Goal: Task Accomplishment & Management: Manage account settings

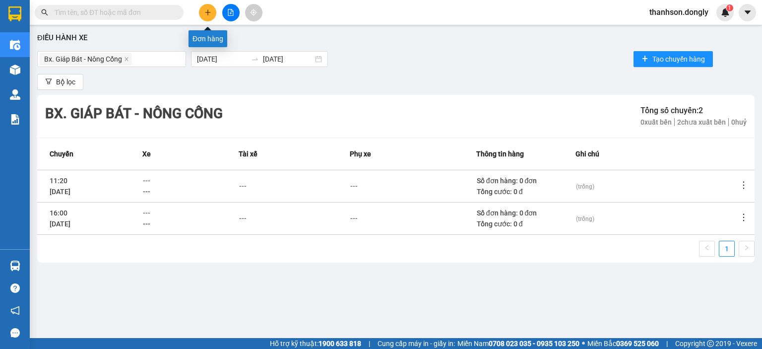
click at [204, 11] on icon "plus" at bounding box center [207, 12] width 7 height 7
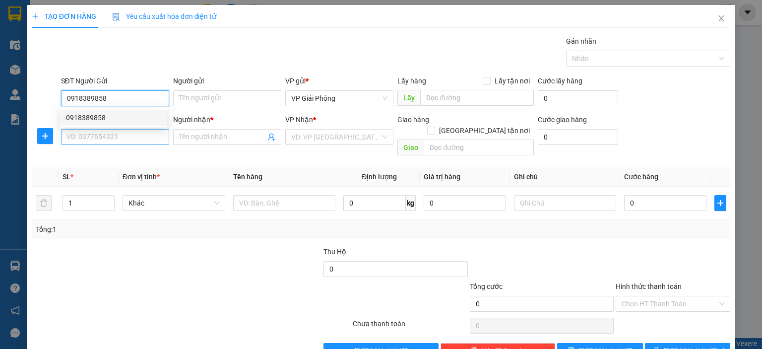
type input "0918389858"
click at [131, 138] on input "SĐT Người Nhận *" at bounding box center [115, 137] width 108 height 16
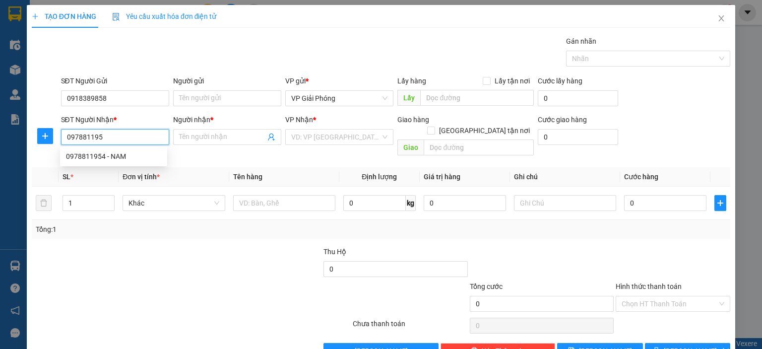
type input "0978811954"
click at [132, 157] on div "0978811954 - NAM" at bounding box center [113, 156] width 95 height 11
type input "NAM"
checkbox input "true"
type input "CÔNG CHÍNH"
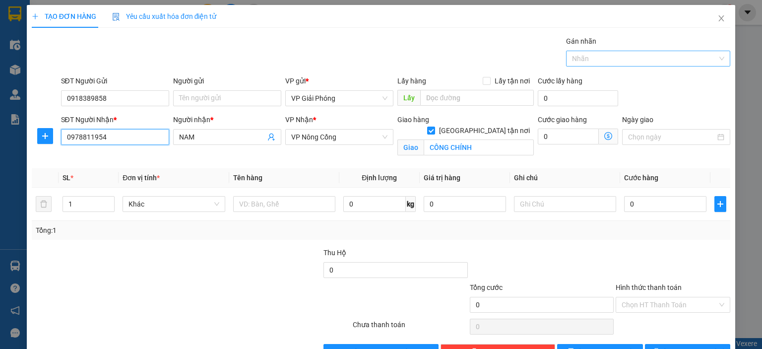
click at [580, 61] on div at bounding box center [643, 59] width 149 height 12
type input "0978811954"
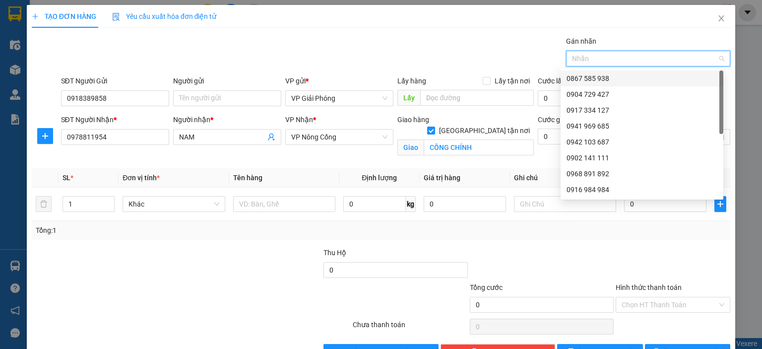
click at [599, 78] on div "0867 585 938" at bounding box center [642, 78] width 151 height 11
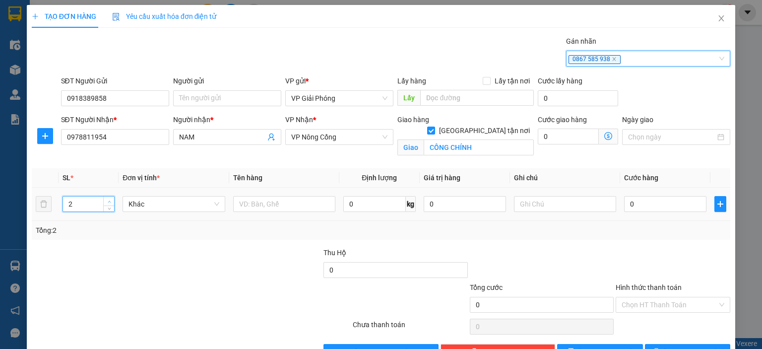
click at [109, 198] on span "up" at bounding box center [109, 201] width 6 height 6
type input "5"
click at [109, 198] on span "up" at bounding box center [109, 201] width 6 height 6
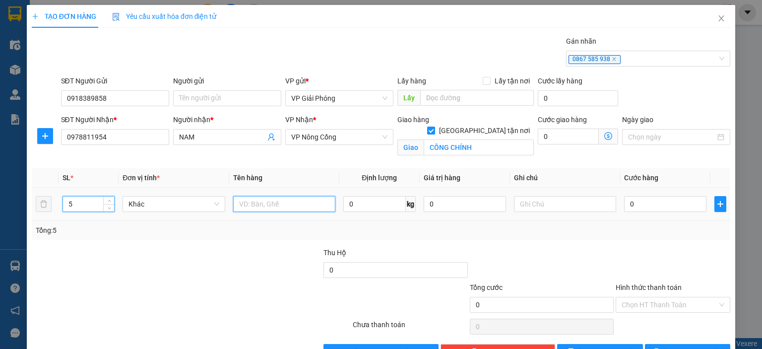
click at [264, 203] on input "text" at bounding box center [284, 204] width 102 height 16
type input "t"
type input "THÙNG"
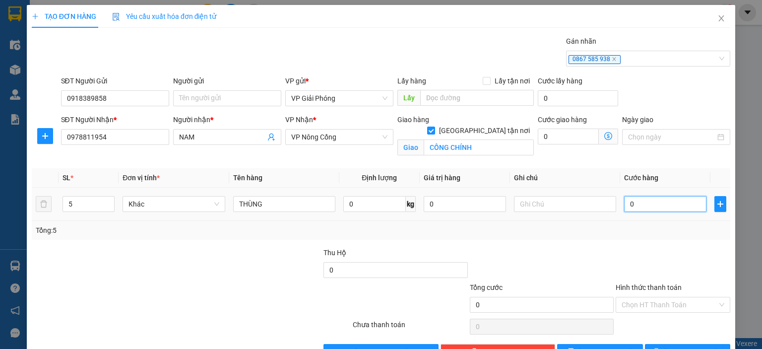
click at [641, 206] on input "0" at bounding box center [665, 204] width 82 height 16
type input "1"
type input "10"
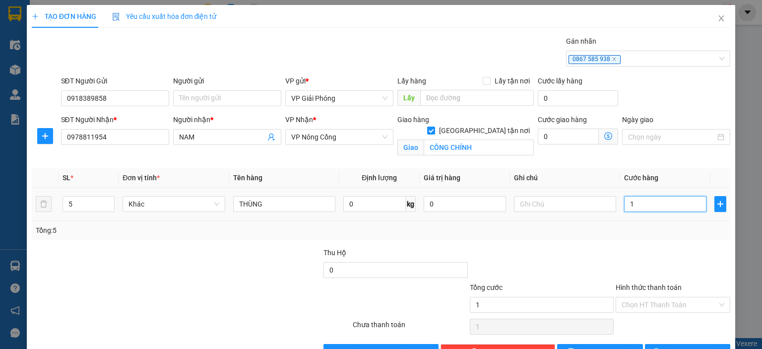
type input "10"
type input "100"
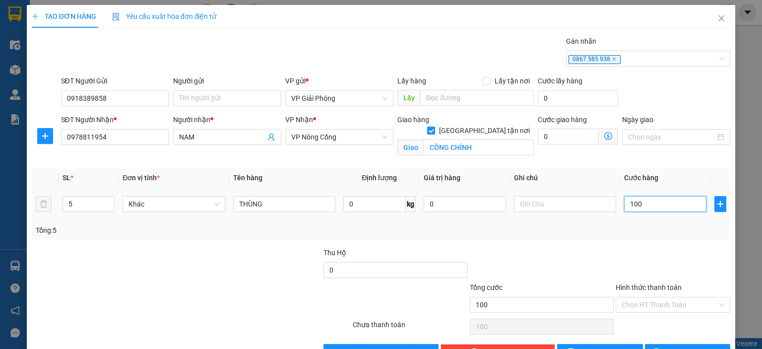
type input "1.000"
type input "100"
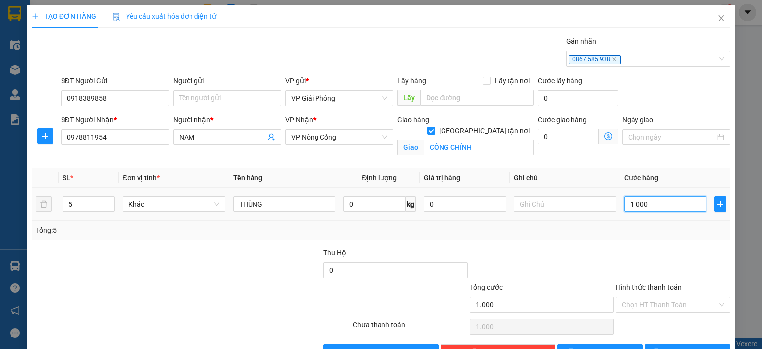
type input "100"
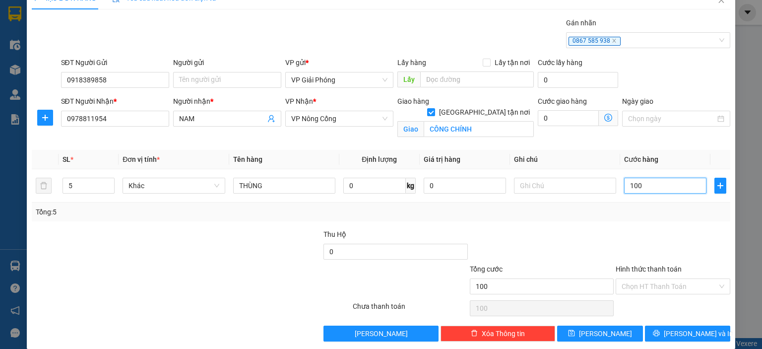
scroll to position [29, 0]
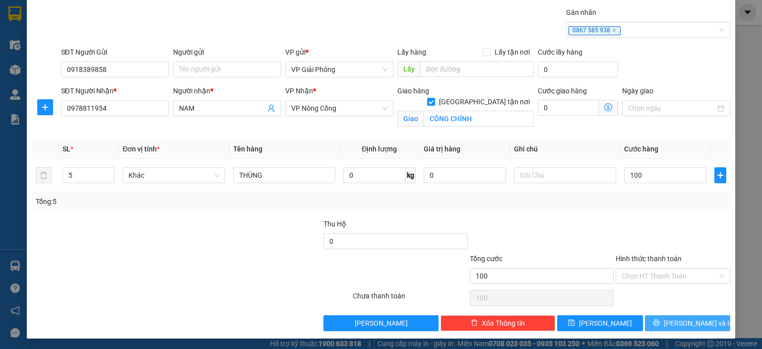
type input "100.000"
click at [673, 325] on span "[PERSON_NAME] và In" at bounding box center [698, 323] width 69 height 11
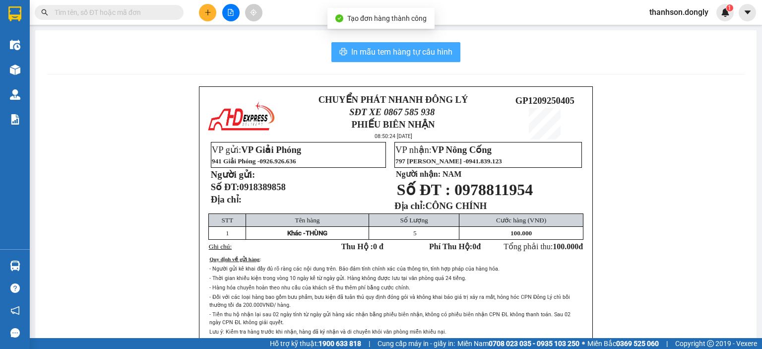
click at [436, 55] on span "In mẫu tem hàng tự cấu hình" at bounding box center [401, 52] width 101 height 12
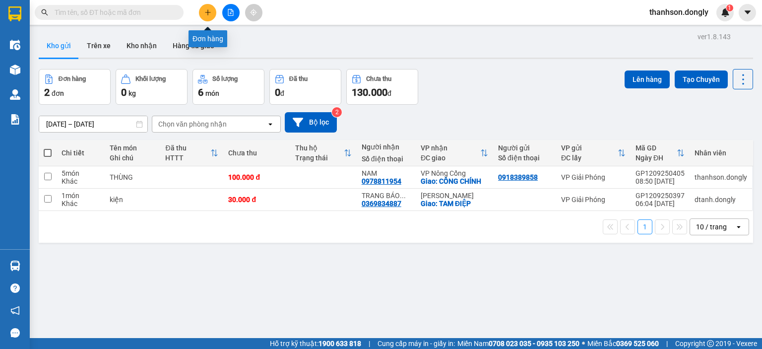
click at [207, 12] on icon "plus" at bounding box center [207, 12] width 5 height 0
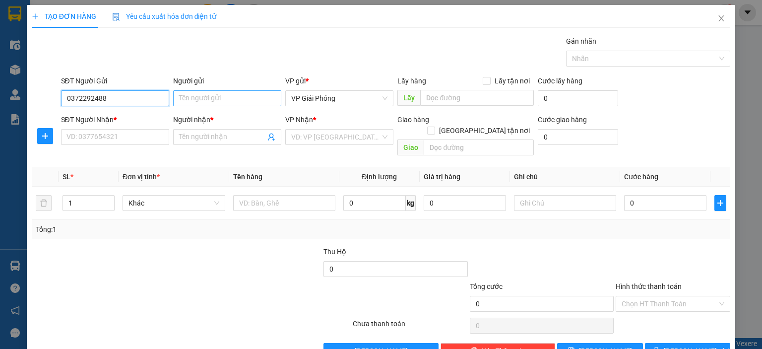
type input "0372292488"
click at [234, 97] on input "Người gửi" at bounding box center [227, 98] width 108 height 16
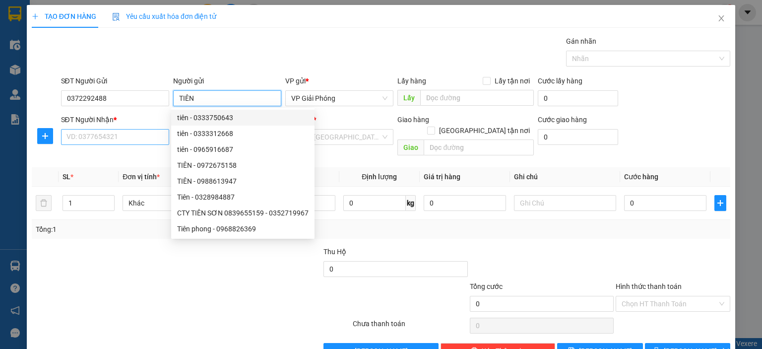
type input "TIÊN"
click at [125, 137] on input "SĐT Người Nhận *" at bounding box center [115, 137] width 108 height 16
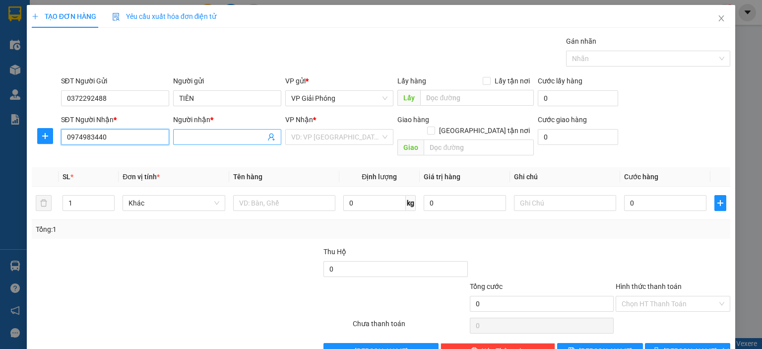
type input "0974983440"
click at [186, 138] on input "Người nhận *" at bounding box center [222, 136] width 86 height 11
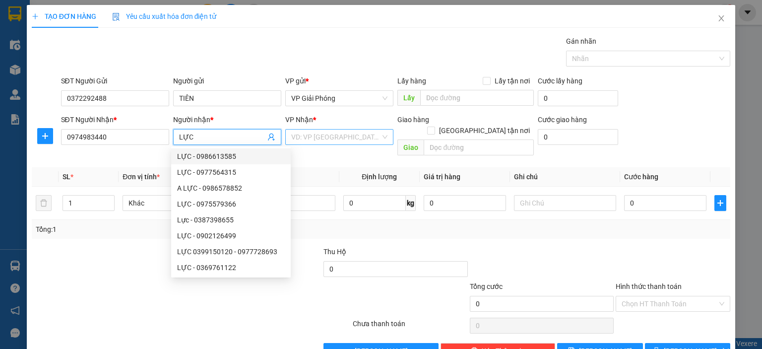
type input "LỰC"
click at [351, 135] on input "search" at bounding box center [335, 136] width 89 height 15
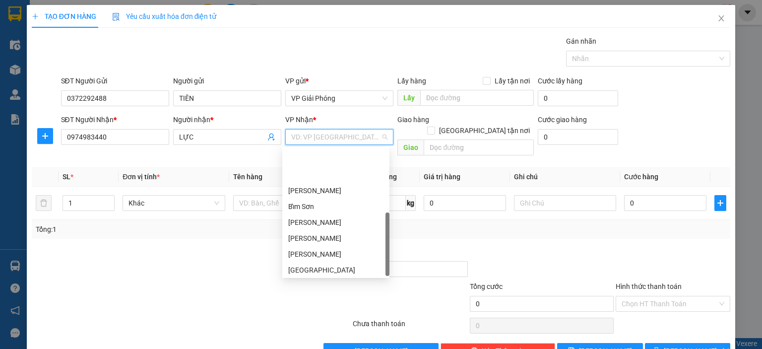
scroll to position [143, 0]
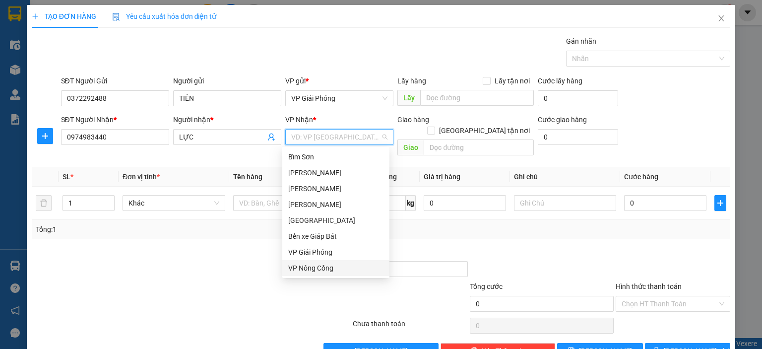
click at [321, 266] on div "VP Nông Cống" at bounding box center [335, 267] width 95 height 11
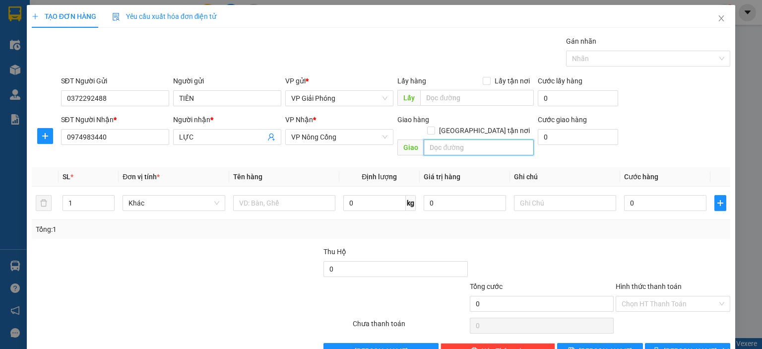
click at [468, 139] on input "text" at bounding box center [479, 147] width 110 height 16
type input "VPNC"
click at [482, 125] on label "[GEOGRAPHIC_DATA] tận nơi" at bounding box center [480, 130] width 107 height 11
click at [434, 127] on input "[GEOGRAPHIC_DATA] tận nơi" at bounding box center [430, 130] width 7 height 7
checkbox input "true"
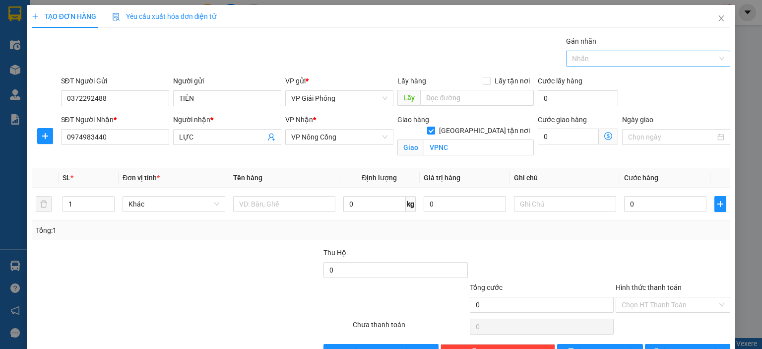
click at [572, 59] on div at bounding box center [643, 59] width 149 height 12
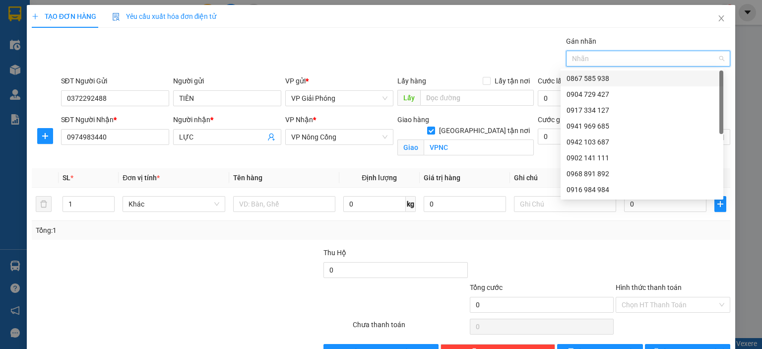
click at [578, 74] on div "0867 585 938" at bounding box center [642, 78] width 151 height 11
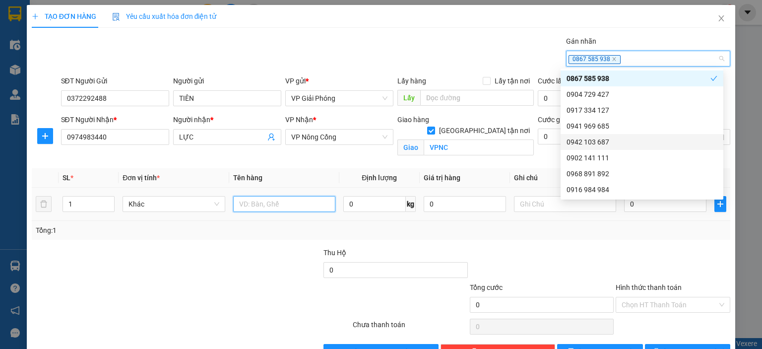
click at [293, 207] on input "text" at bounding box center [284, 204] width 102 height 16
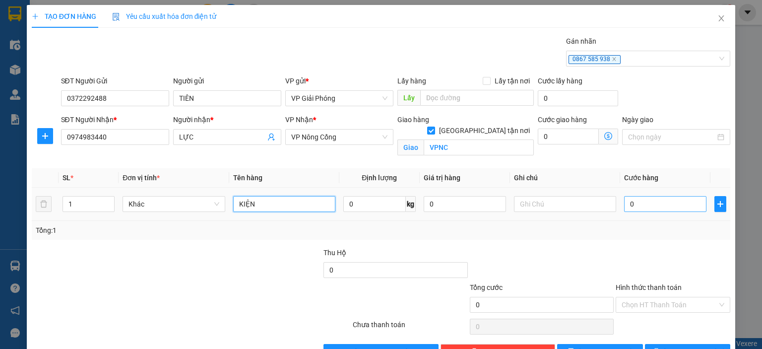
type input "KIỆN"
click at [627, 201] on input "0" at bounding box center [665, 204] width 82 height 16
type input "5"
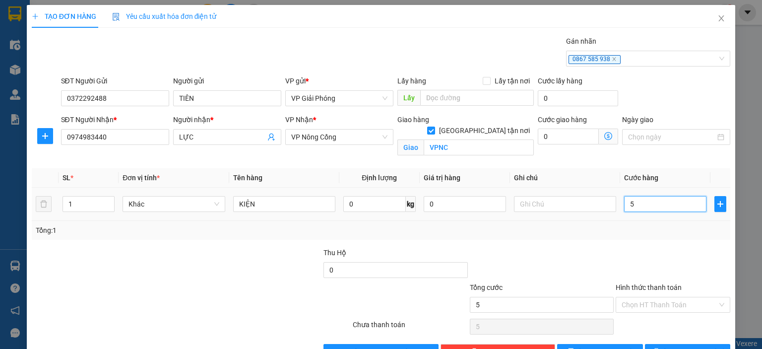
type input "50"
type input "50.000"
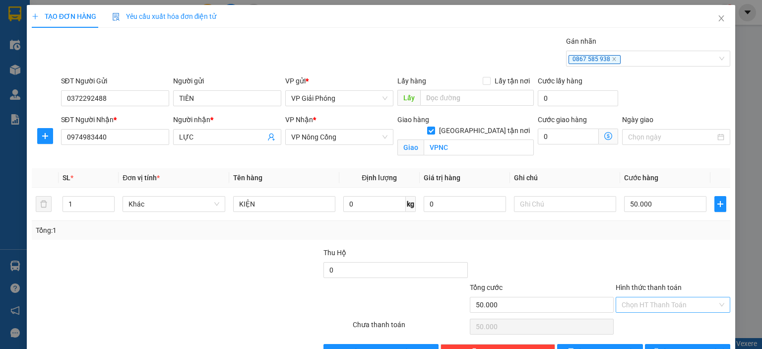
click at [678, 307] on input "Hình thức thanh toán" at bounding box center [670, 304] width 96 height 15
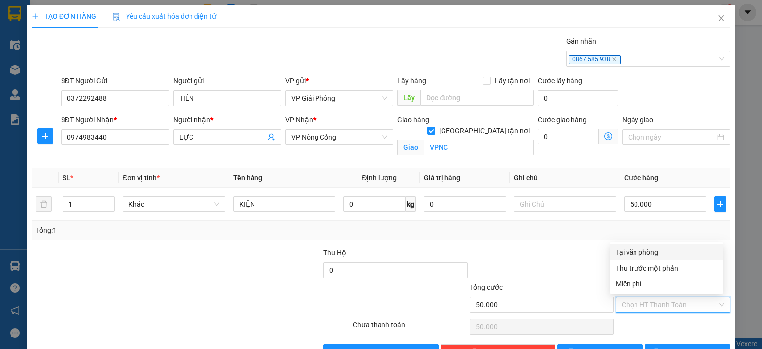
click at [649, 252] on div "Tại văn phòng" at bounding box center [667, 252] width 102 height 11
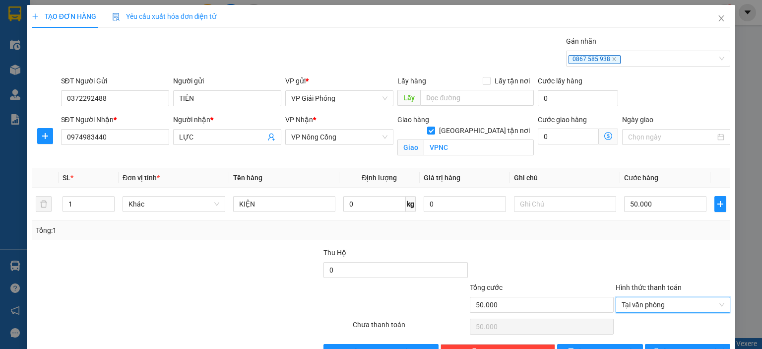
type input "0"
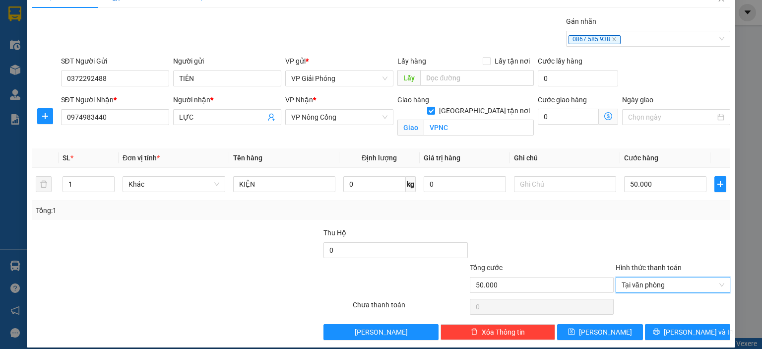
scroll to position [29, 0]
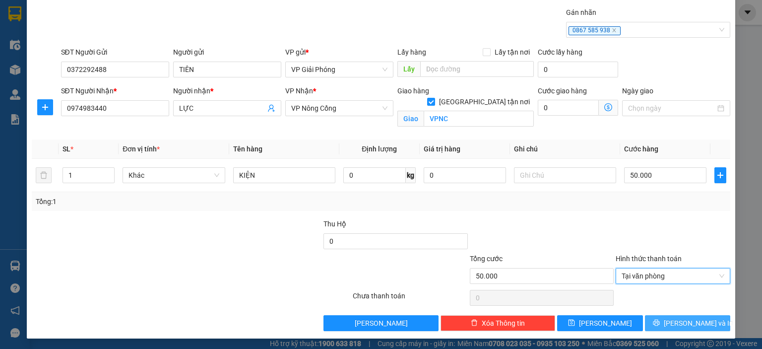
click at [671, 322] on button "[PERSON_NAME] và In" at bounding box center [688, 323] width 86 height 16
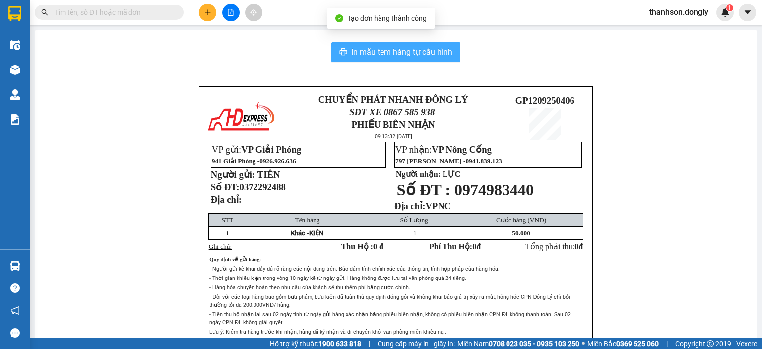
click at [411, 55] on span "In mẫu tem hàng tự cấu hình" at bounding box center [401, 52] width 101 height 12
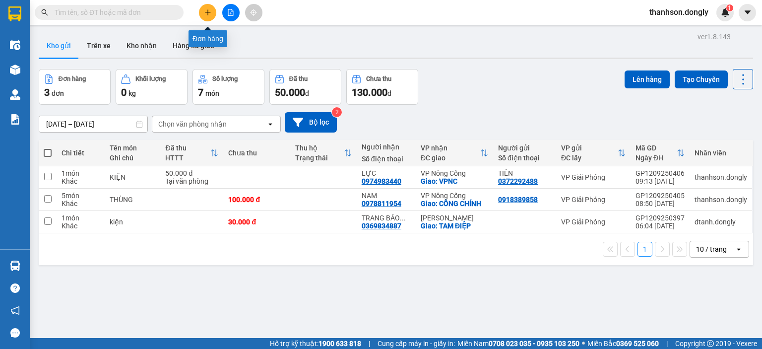
click at [209, 12] on icon "plus" at bounding box center [207, 12] width 5 height 0
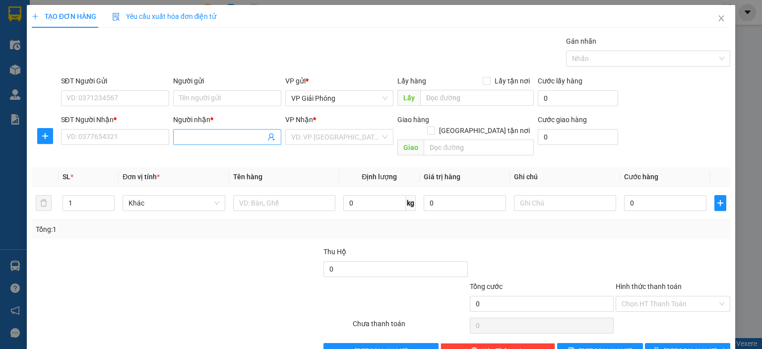
click at [210, 132] on input "Người nhận *" at bounding box center [222, 136] width 86 height 11
type input "LINH 168"
click at [139, 138] on input "SĐT Người Nhận *" at bounding box center [115, 137] width 108 height 16
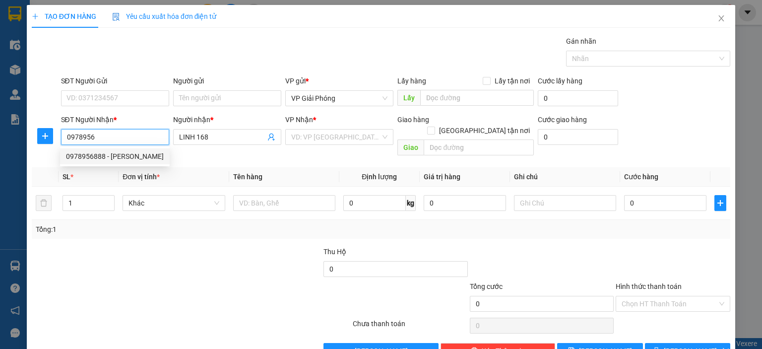
click at [127, 153] on div "0978956888 - C LINH" at bounding box center [115, 156] width 98 height 11
type input "0978956888"
type input "[PERSON_NAME]"
checkbox input "true"
type input "162 HẢI THƯỢNG LÃN ÔNG"
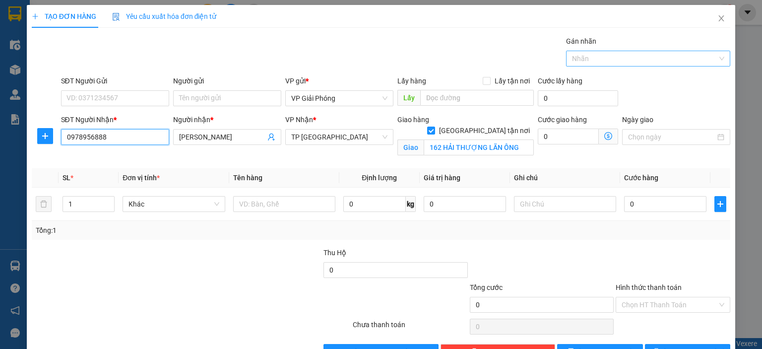
click at [621, 63] on div at bounding box center [643, 59] width 149 height 12
type input "0978956888"
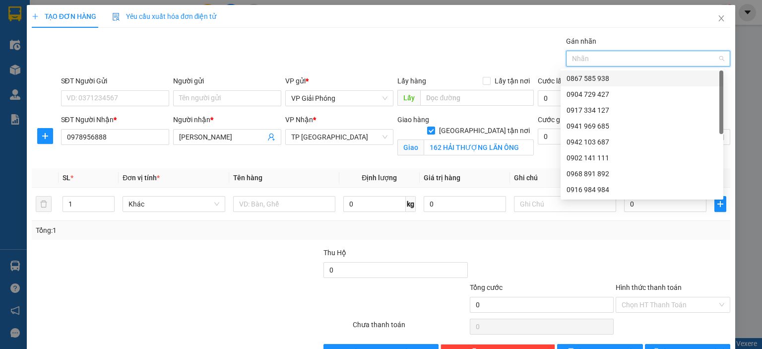
click at [621, 75] on div "0867 585 938" at bounding box center [642, 78] width 151 height 11
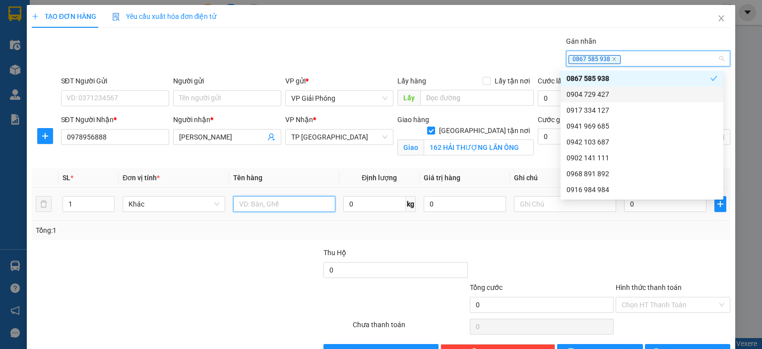
click at [295, 207] on input "text" at bounding box center [284, 204] width 102 height 16
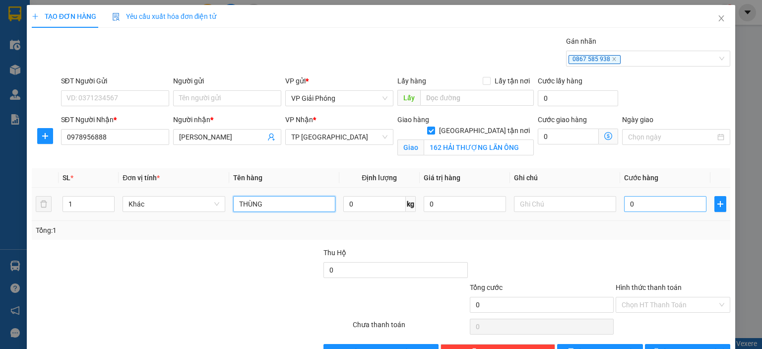
type input "THÙNG"
click at [650, 206] on input "0" at bounding box center [665, 204] width 82 height 16
type input "5"
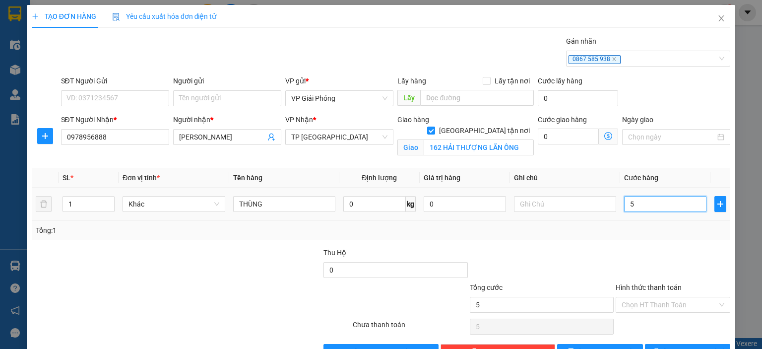
type input "50"
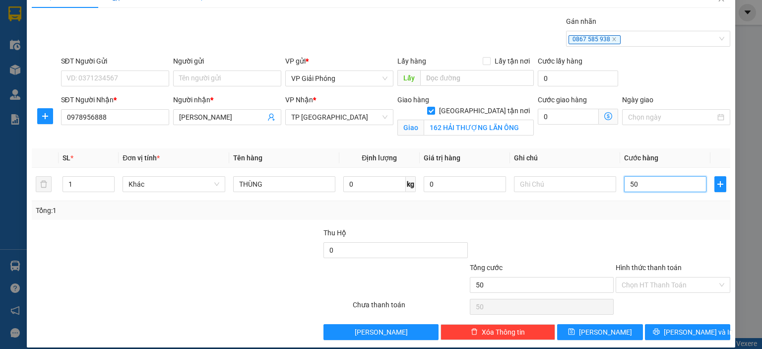
scroll to position [29, 0]
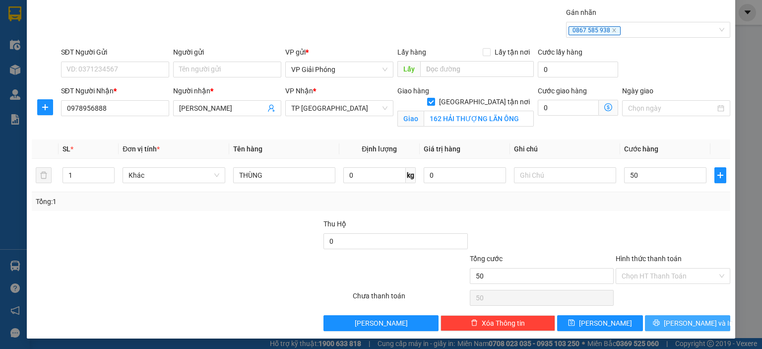
type input "50.000"
click at [667, 317] on button "[PERSON_NAME] và In" at bounding box center [688, 323] width 86 height 16
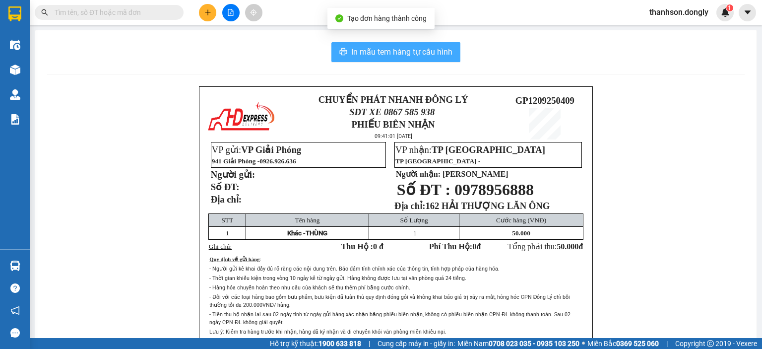
click at [429, 57] on span "In mẫu tem hàng tự cấu hình" at bounding box center [401, 52] width 101 height 12
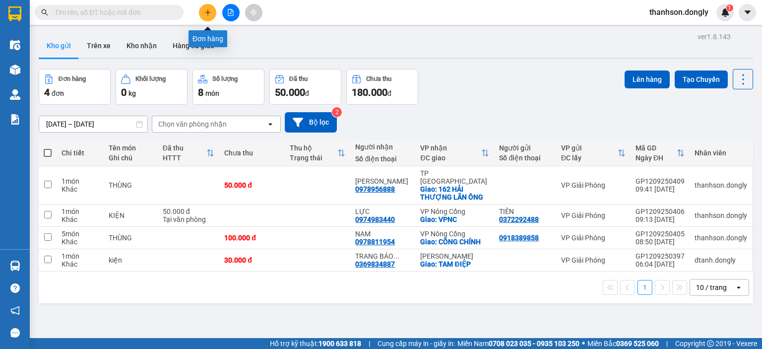
click at [206, 13] on icon "plus" at bounding box center [207, 12] width 7 height 7
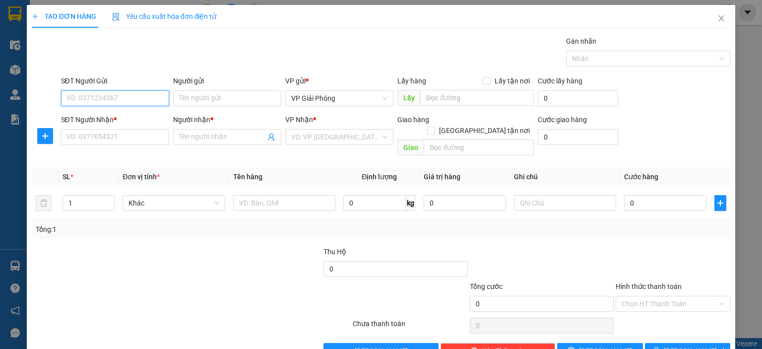
drag, startPoint x: 122, startPoint y: 94, endPoint x: 132, endPoint y: 102, distance: 12.8
click at [122, 93] on input "SĐT Người Gửi" at bounding box center [115, 98] width 108 height 16
type input "03899957326"
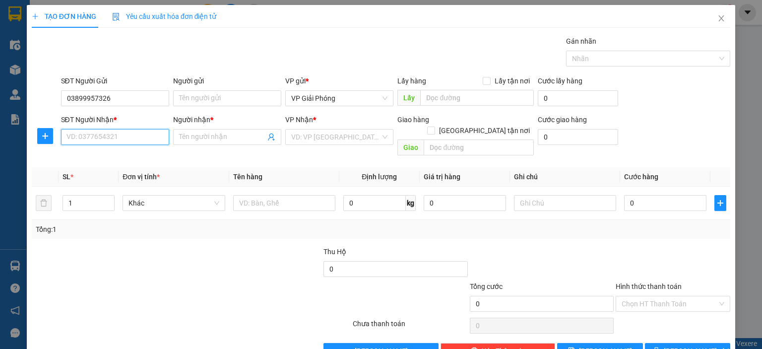
click at [128, 136] on input "SĐT Người Nhận *" at bounding box center [115, 137] width 108 height 16
type input "0977189277"
click at [117, 154] on div "0977189277 - QUYÊN" at bounding box center [113, 156] width 95 height 11
type input "QUYÊN"
checkbox input "true"
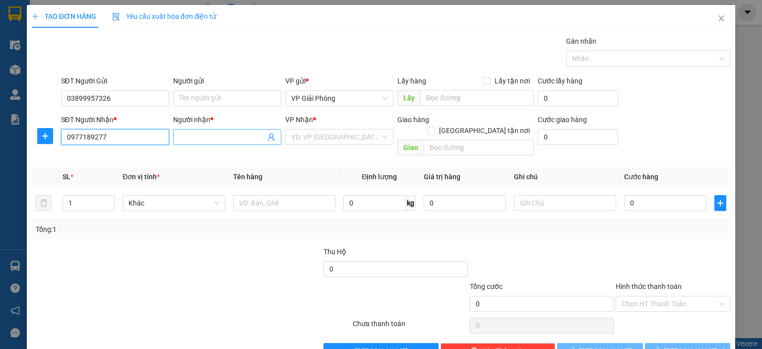
type input "VP NC"
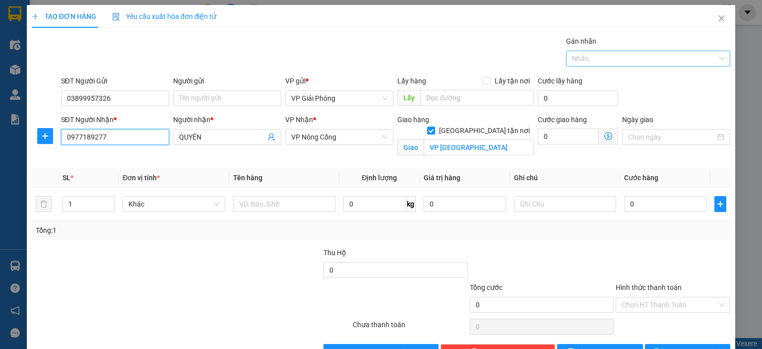
click at [659, 59] on div at bounding box center [643, 59] width 149 height 12
type input "0977189277"
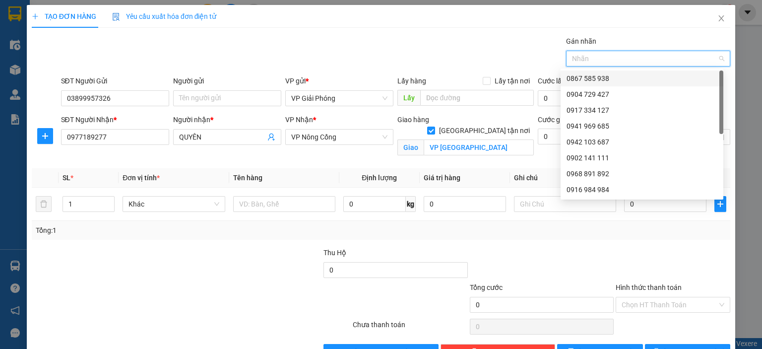
click at [650, 72] on div "0867 585 938" at bounding box center [642, 78] width 163 height 16
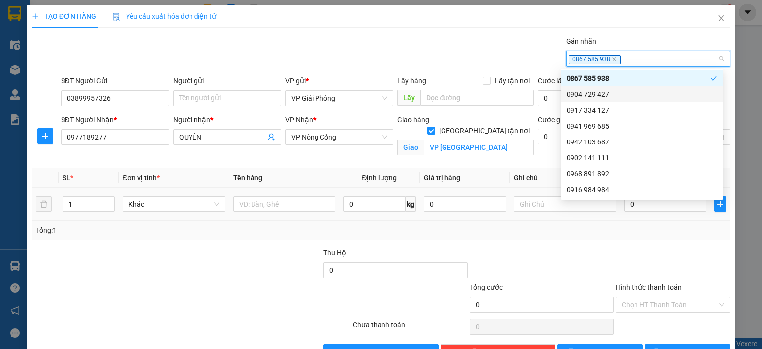
click at [262, 194] on div at bounding box center [284, 204] width 102 height 20
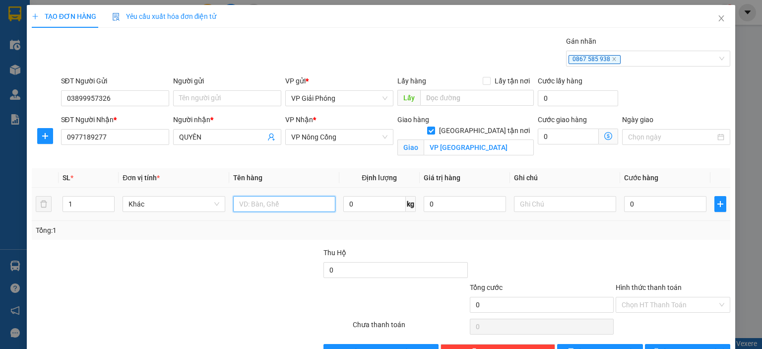
click at [270, 205] on input "text" at bounding box center [284, 204] width 102 height 16
type input "KIỆN CÂY"
click at [651, 202] on input "0" at bounding box center [665, 204] width 82 height 16
type input "7"
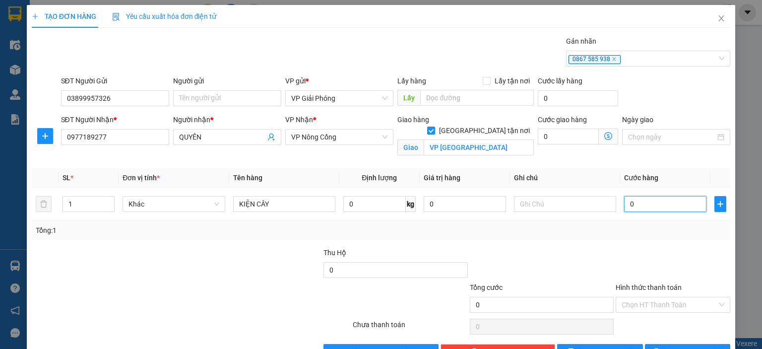
type input "7"
type input "70"
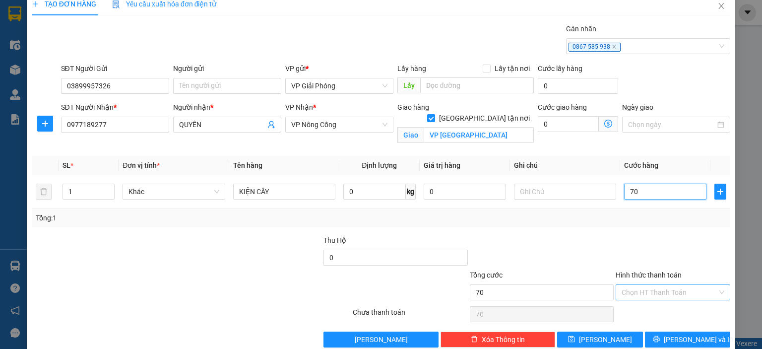
scroll to position [29, 0]
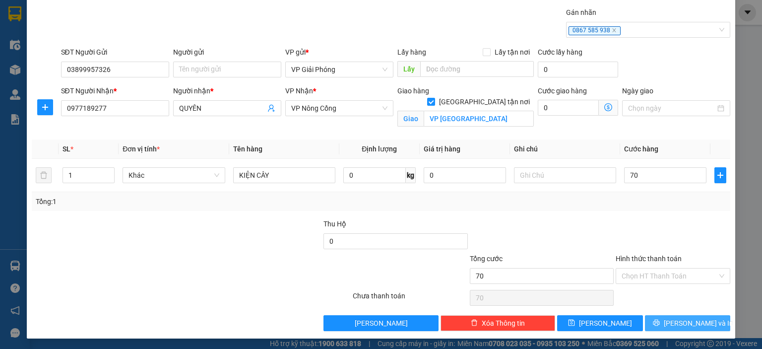
type input "70.000"
click at [688, 325] on span "[PERSON_NAME] và In" at bounding box center [698, 323] width 69 height 11
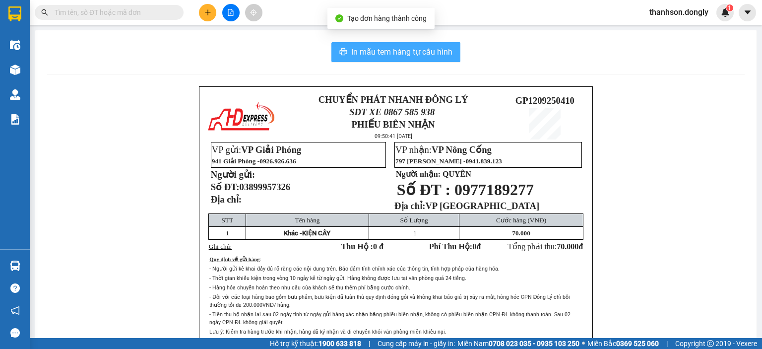
click at [411, 55] on span "In mẫu tem hàng tự cấu hình" at bounding box center [401, 52] width 101 height 12
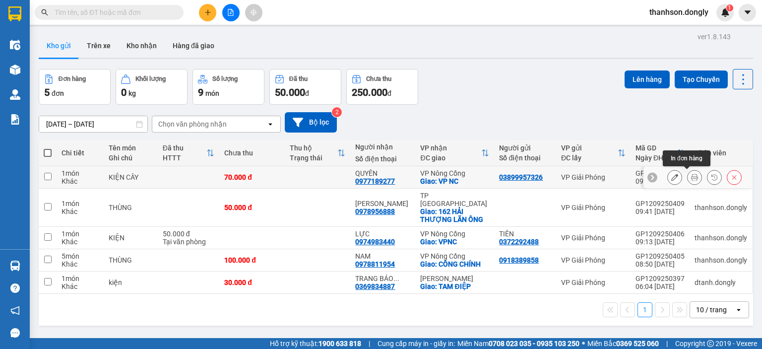
click at [691, 174] on icon at bounding box center [694, 177] width 7 height 7
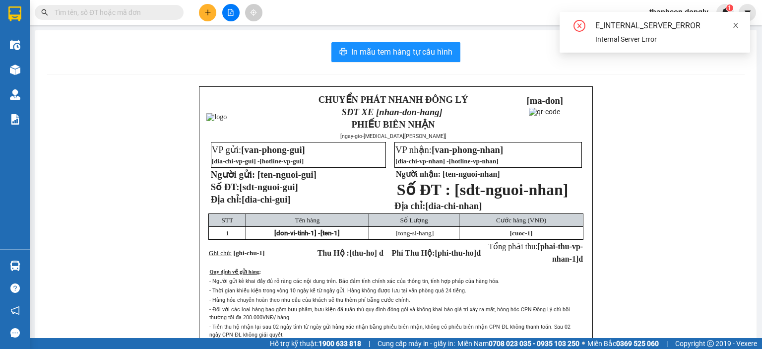
click at [736, 25] on icon "close" at bounding box center [735, 25] width 5 height 5
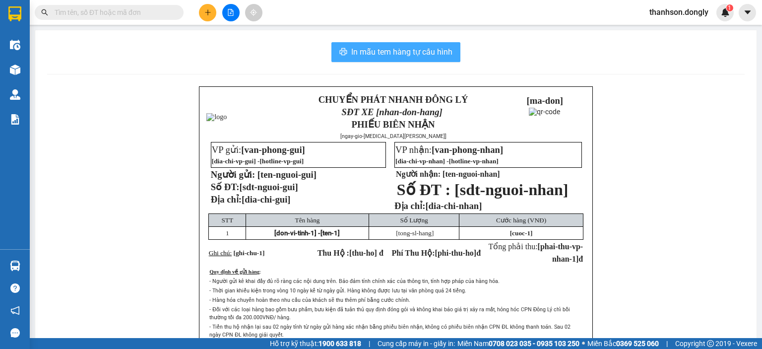
click at [429, 52] on span "In mẫu tem hàng tự cấu hình" at bounding box center [401, 52] width 101 height 12
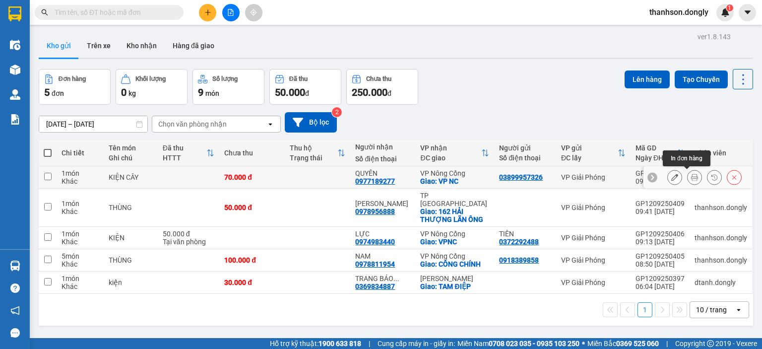
click at [691, 176] on icon at bounding box center [694, 177] width 7 height 7
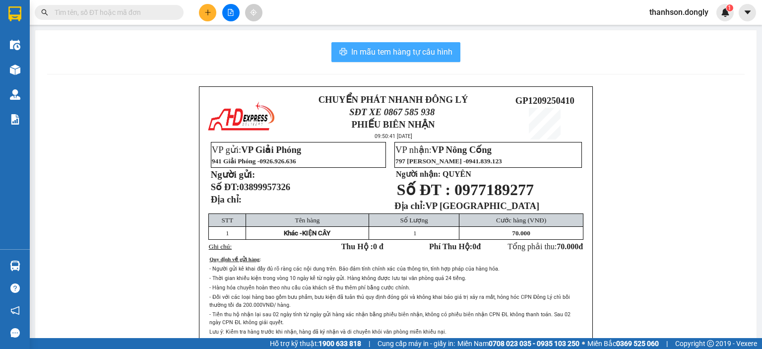
click at [425, 52] on span "In mẫu tem hàng tự cấu hình" at bounding box center [401, 52] width 101 height 12
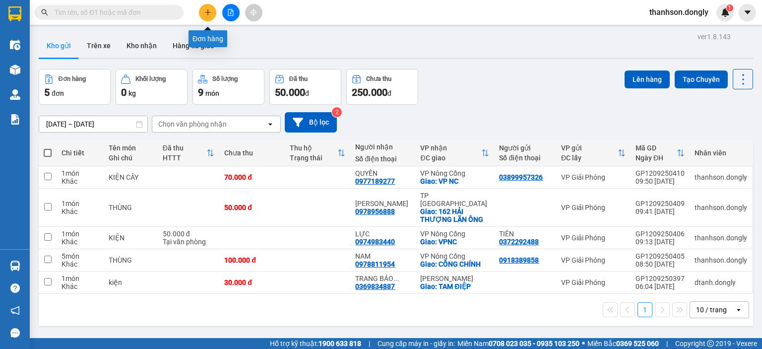
click at [213, 9] on button at bounding box center [207, 12] width 17 height 17
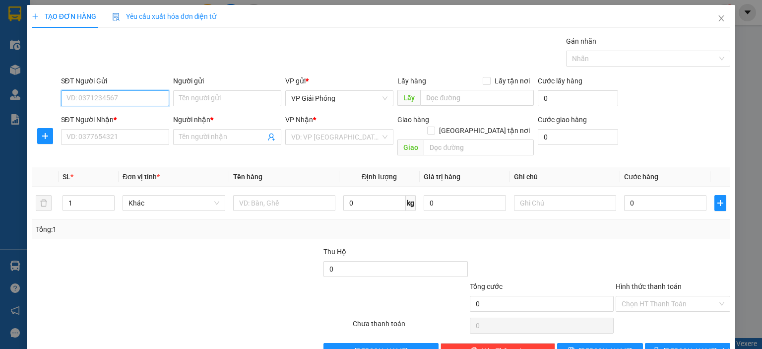
click at [133, 98] on input "SĐT Người Gửi" at bounding box center [115, 98] width 108 height 16
type input "0366713628"
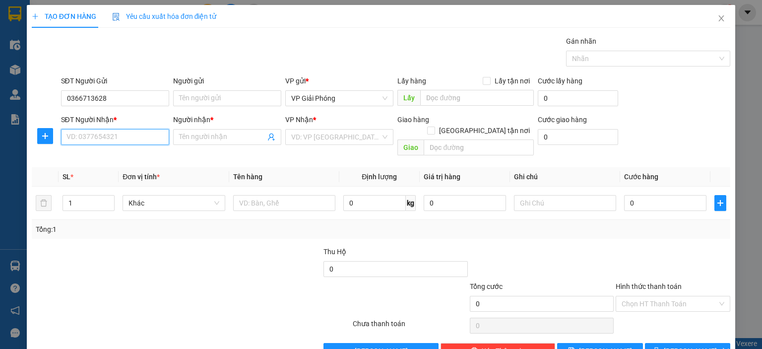
click at [139, 137] on input "SĐT Người Nhận *" at bounding box center [115, 137] width 108 height 16
click at [135, 159] on div "0335907189 - TRANG" at bounding box center [113, 156] width 95 height 11
type input "0335907189"
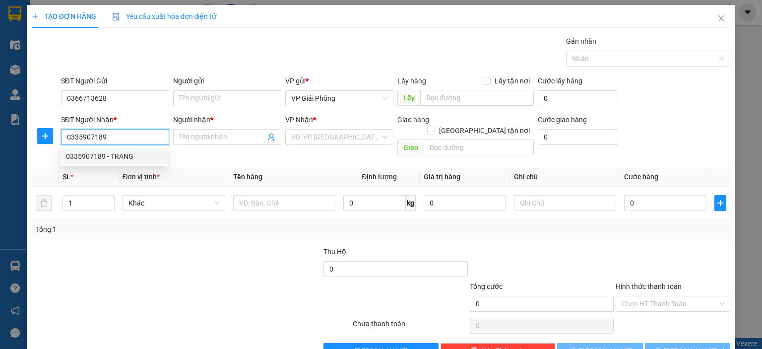
type input "TRANG"
checkbox input "true"
type input "TTNC"
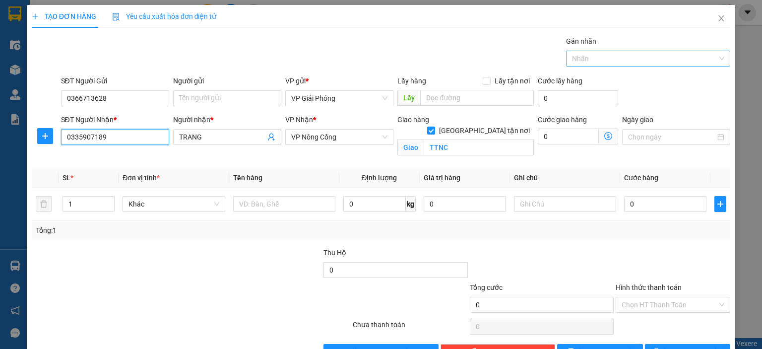
click at [622, 54] on div at bounding box center [643, 59] width 149 height 12
type input "0335907189"
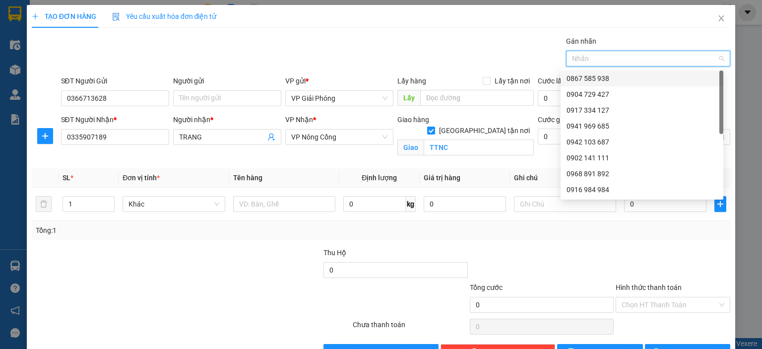
click at [620, 79] on div "0867 585 938" at bounding box center [642, 78] width 151 height 11
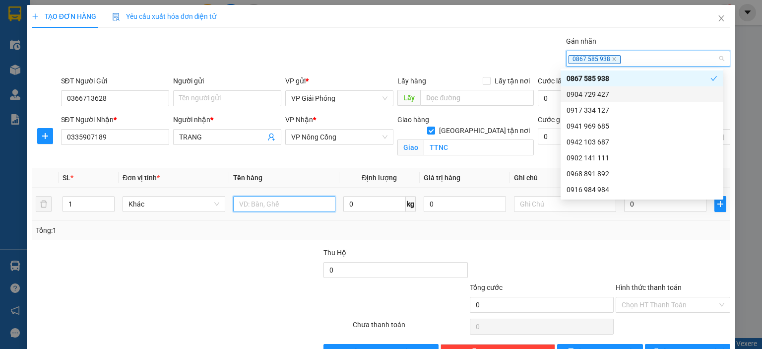
click at [280, 202] on input "text" at bounding box center [284, 204] width 102 height 16
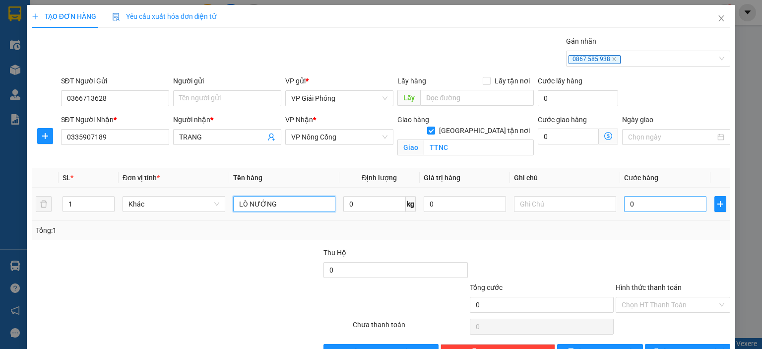
type input "LÒ NƯỚNG"
click at [644, 203] on input "0" at bounding box center [665, 204] width 82 height 16
type input "1"
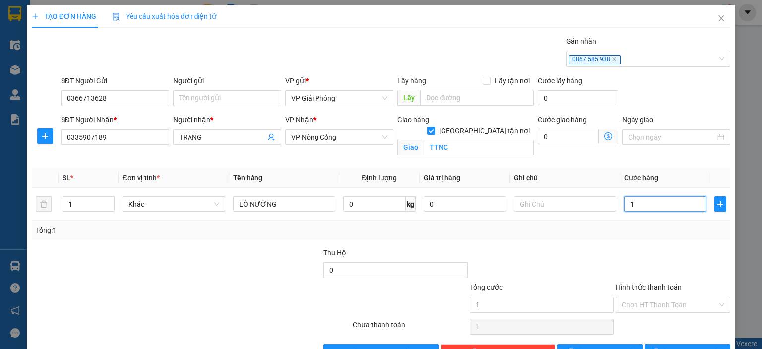
type input "15"
type input "150"
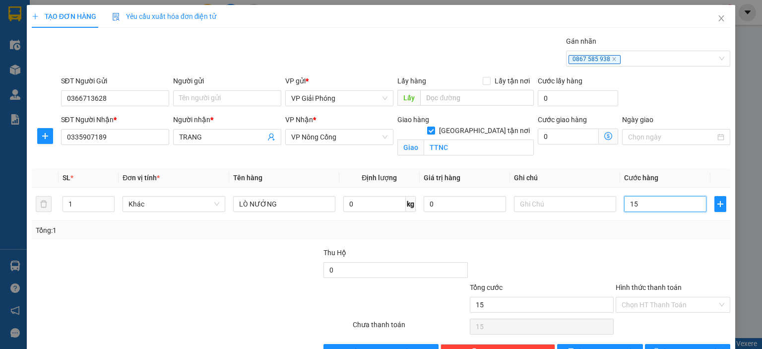
type input "150"
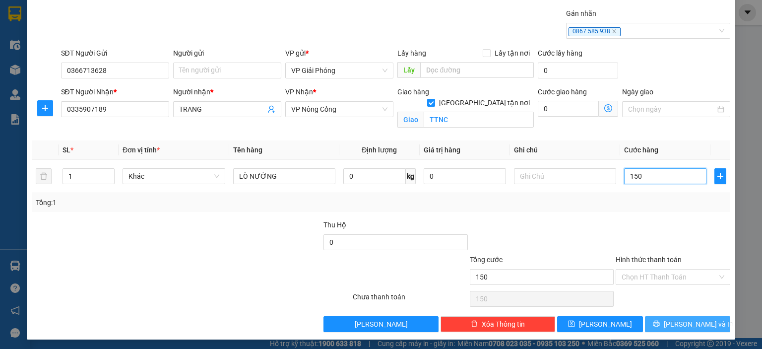
scroll to position [29, 0]
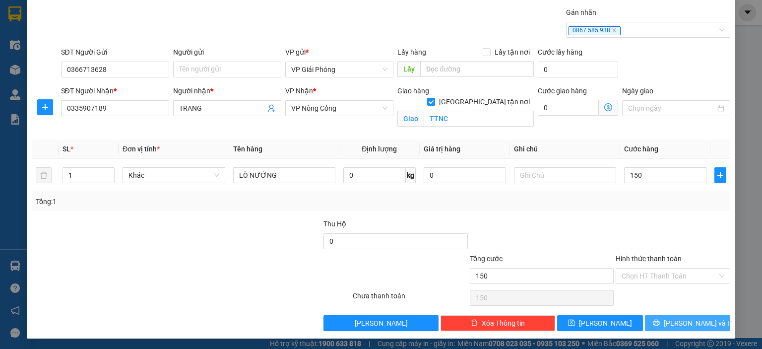
click at [682, 318] on span "[PERSON_NAME] và In" at bounding box center [698, 323] width 69 height 11
type input "150.000"
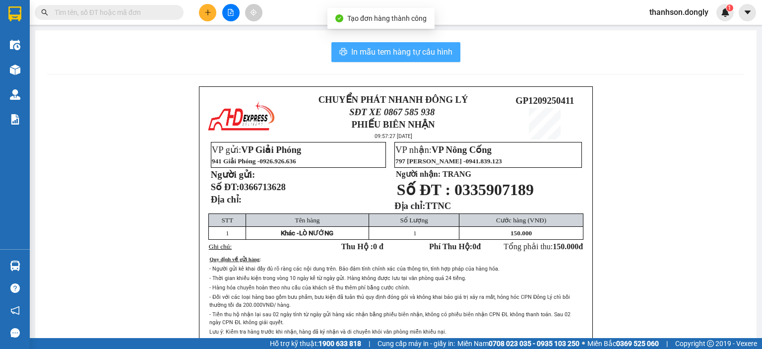
click at [414, 49] on span "In mẫu tem hàng tự cấu hình" at bounding box center [401, 52] width 101 height 12
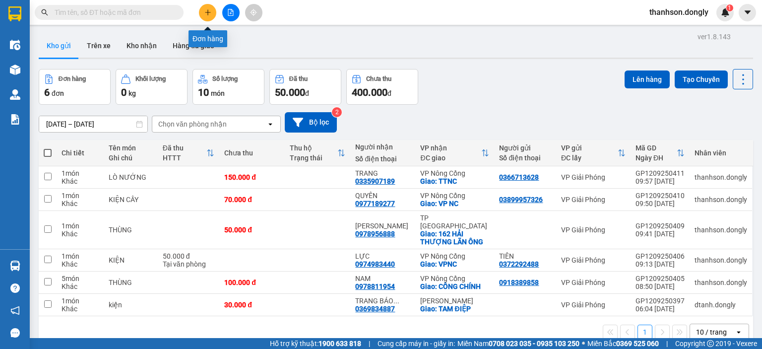
click at [210, 12] on icon "plus" at bounding box center [207, 12] width 5 height 0
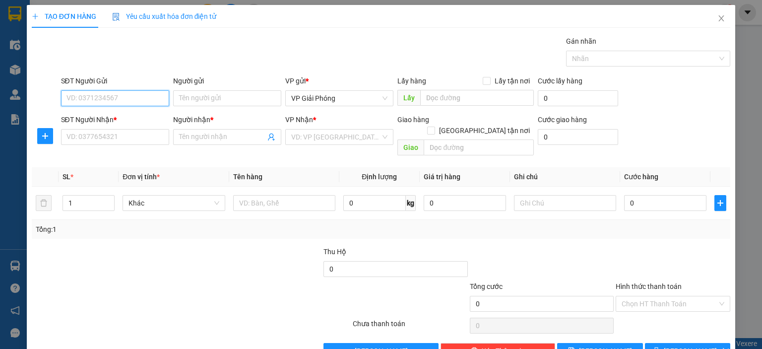
click at [117, 95] on input "SĐT Người Gửi" at bounding box center [115, 98] width 108 height 16
type input "0909844762"
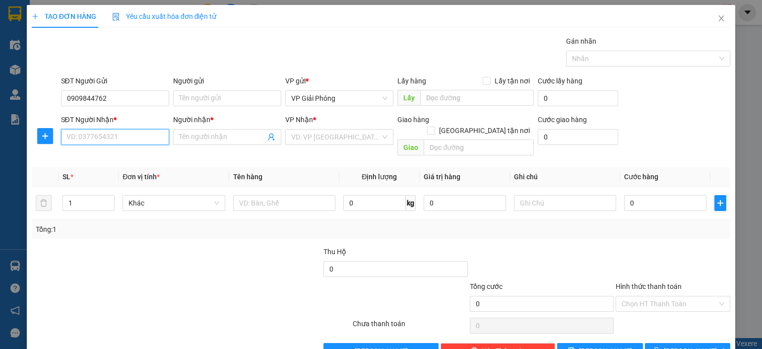
click at [132, 140] on input "SĐT Người Nhận *" at bounding box center [115, 137] width 108 height 16
type input "0367128994"
click at [228, 135] on input "Người nhận *" at bounding box center [222, 136] width 86 height 11
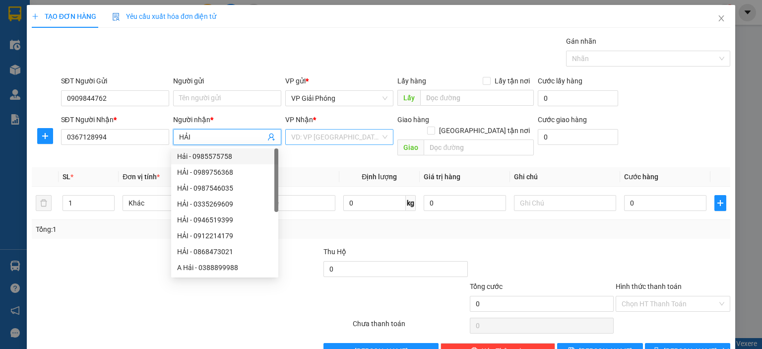
type input "HẢI"
click at [321, 132] on input "search" at bounding box center [335, 136] width 89 height 15
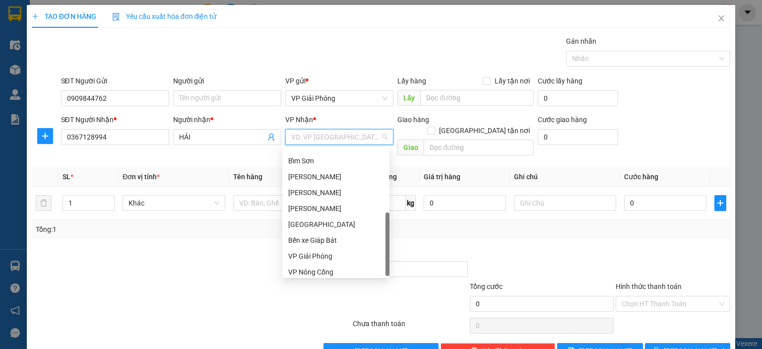
scroll to position [143, 0]
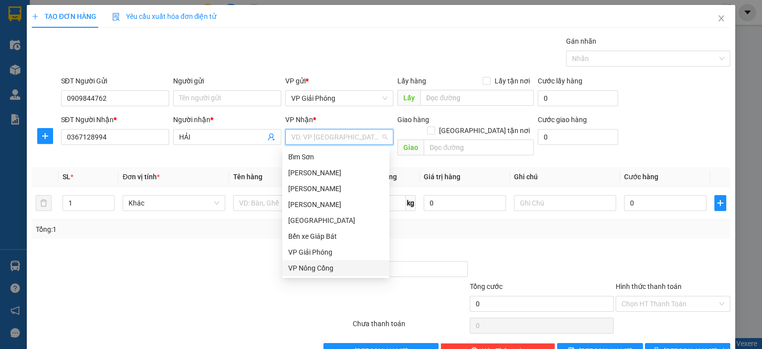
click at [345, 268] on div "VP Nông Cống" at bounding box center [335, 267] width 95 height 11
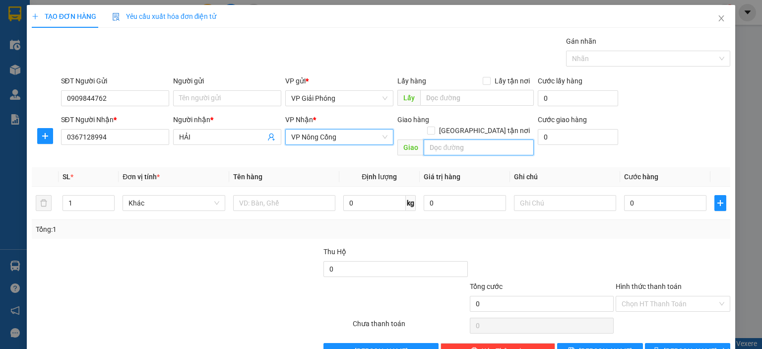
click at [490, 139] on input "text" at bounding box center [479, 147] width 110 height 16
type input "MINH NGHĨA"
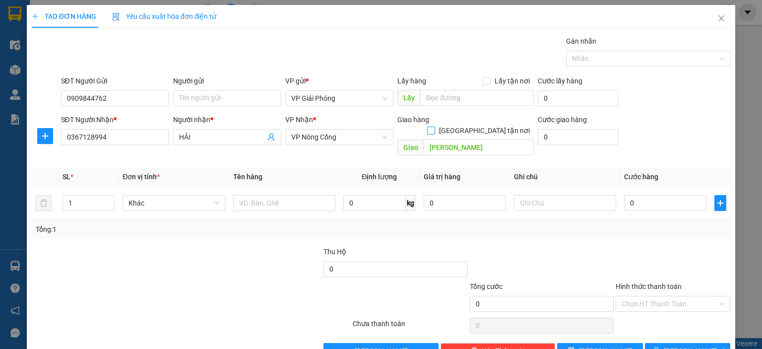
click at [434, 127] on input "[GEOGRAPHIC_DATA] tận nơi" at bounding box center [430, 130] width 7 height 7
checkbox input "true"
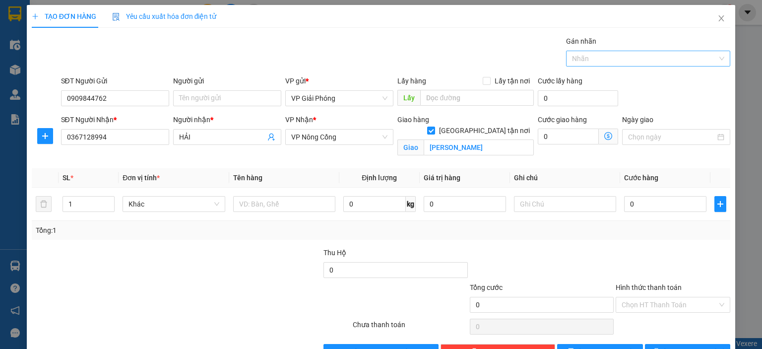
click at [625, 57] on div at bounding box center [643, 59] width 149 height 12
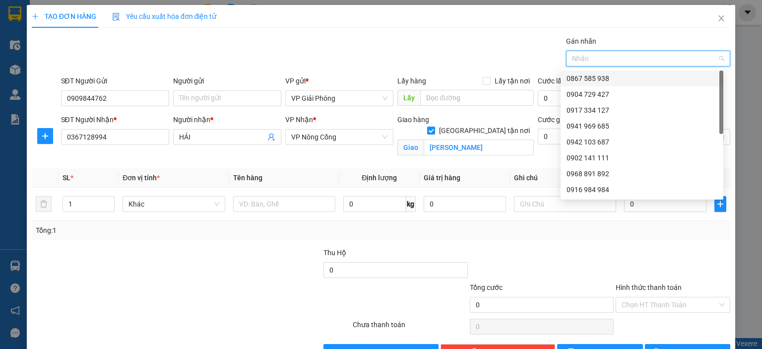
click at [628, 81] on div "0867 585 938" at bounding box center [642, 78] width 151 height 11
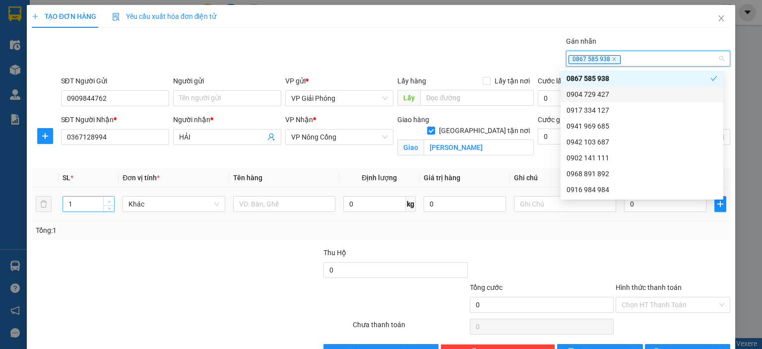
type input "2"
click at [110, 200] on span "up" at bounding box center [109, 201] width 6 height 6
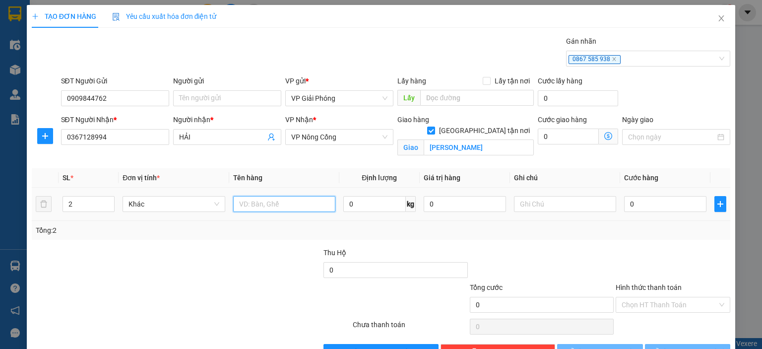
click at [295, 205] on input "text" at bounding box center [284, 204] width 102 height 16
type input "KIỆN"
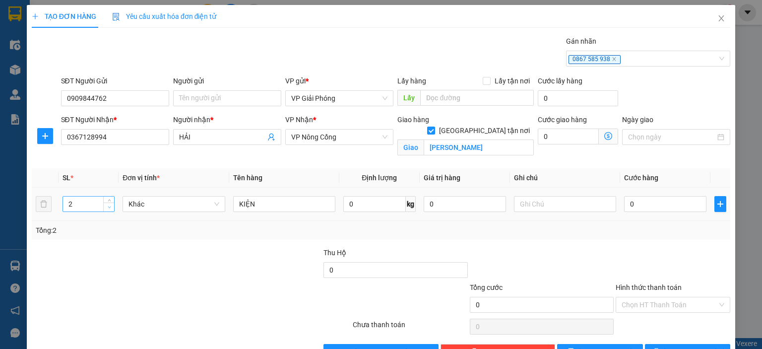
type input "1"
click at [109, 205] on icon "down" at bounding box center [109, 206] width 3 height 3
click at [644, 203] on input "0" at bounding box center [665, 204] width 82 height 16
type input "4"
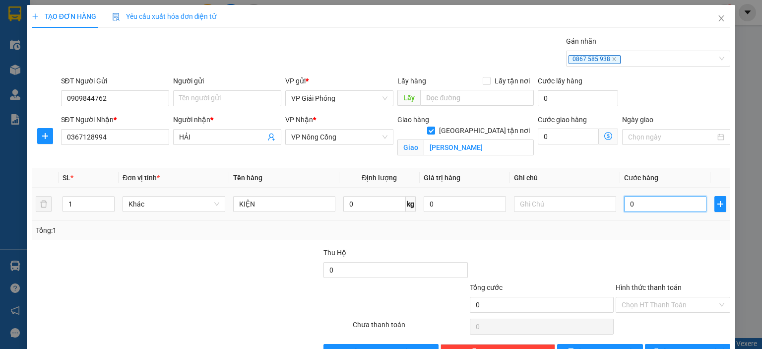
type input "4"
type input "40"
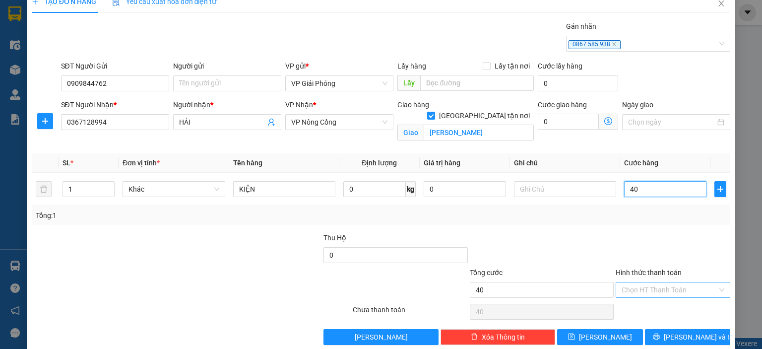
scroll to position [29, 0]
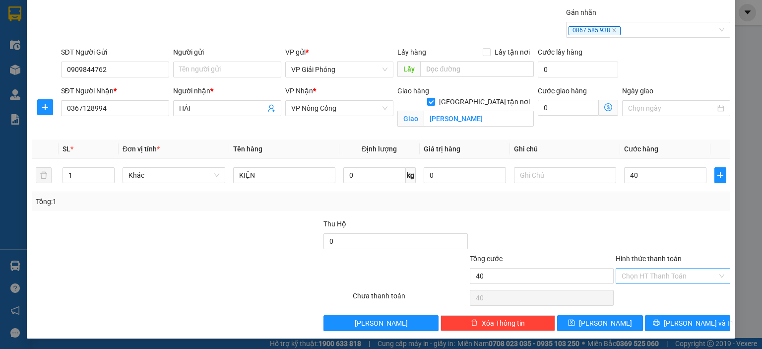
type input "40.000"
click at [657, 272] on input "Hình thức thanh toán" at bounding box center [670, 275] width 96 height 15
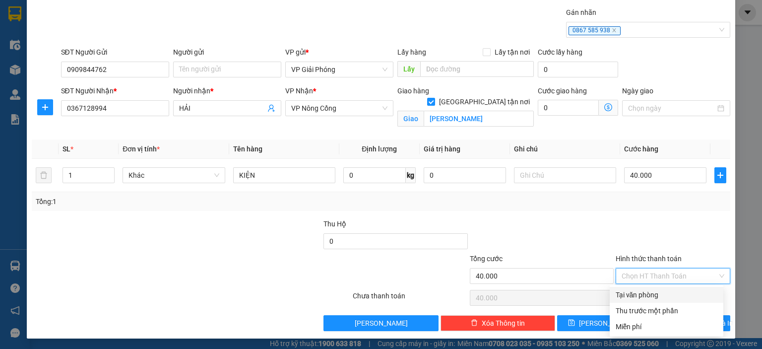
click at [663, 296] on div "Tại văn phòng" at bounding box center [667, 294] width 102 height 11
type input "0"
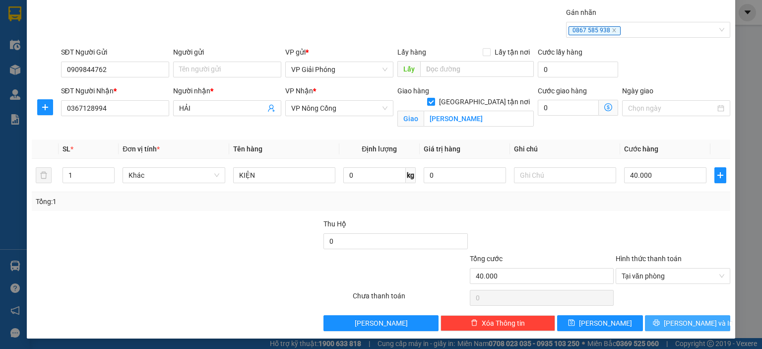
click at [679, 322] on span "[PERSON_NAME] và In" at bounding box center [698, 323] width 69 height 11
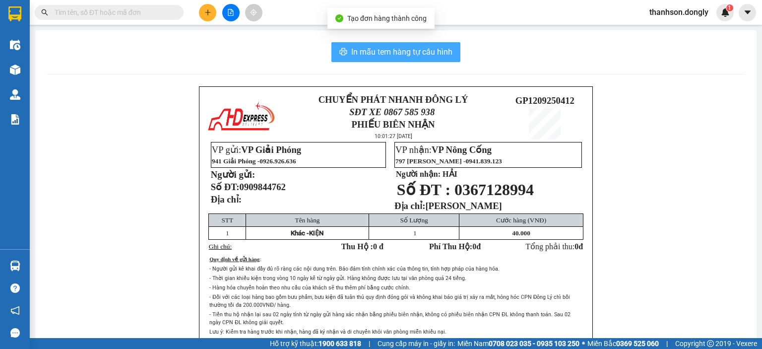
click at [404, 47] on span "In mẫu tem hàng tự cấu hình" at bounding box center [401, 52] width 101 height 12
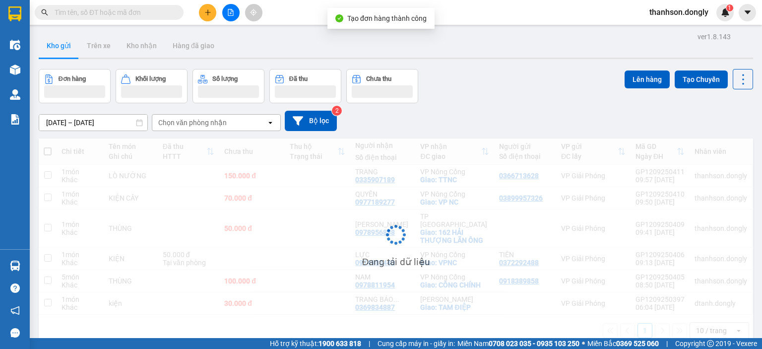
click at [397, 62] on div "ver 1.8.143 Kho gửi Trên xe Kho nhận Hàng đã giao Đơn hàng Khối lượng Số lượng …" at bounding box center [396, 204] width 722 height 349
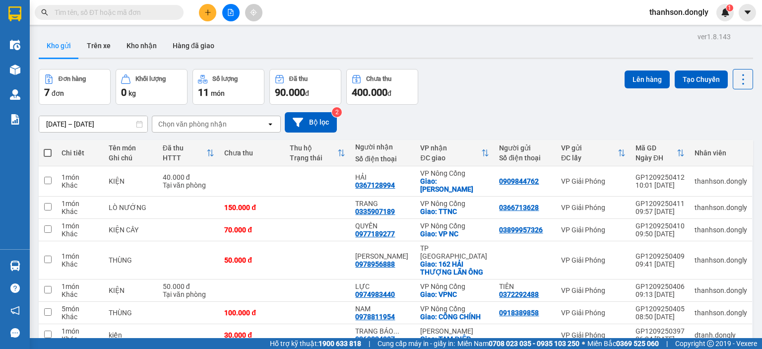
click at [211, 11] on icon "plus" at bounding box center [207, 12] width 7 height 7
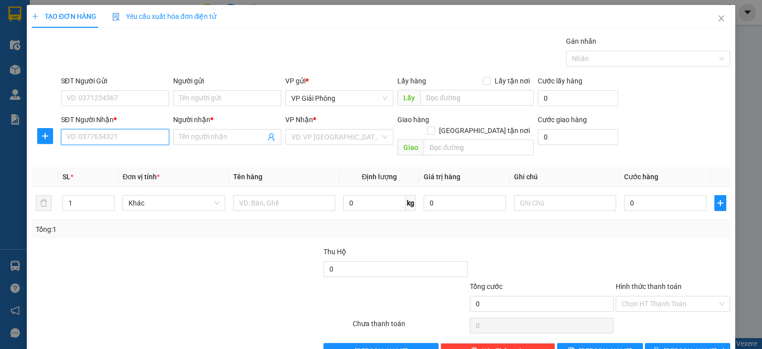
click at [117, 139] on input "SĐT Người Nhận *" at bounding box center [115, 137] width 108 height 16
click at [124, 154] on div "0979250188 - HẢI" at bounding box center [113, 156] width 95 height 11
type input "0979250188"
type input "HẢI"
checkbox input "true"
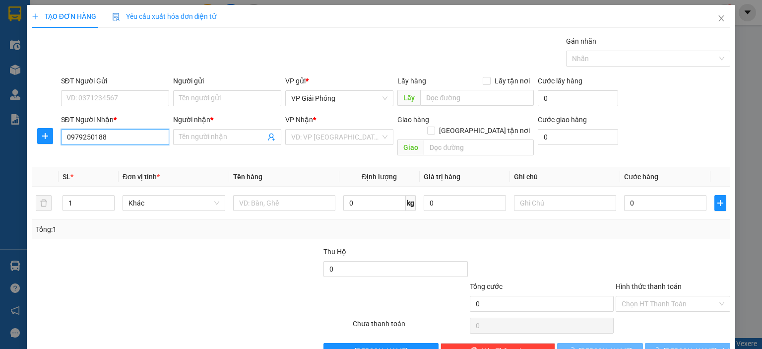
type input "XUÂN ĐIỀN"
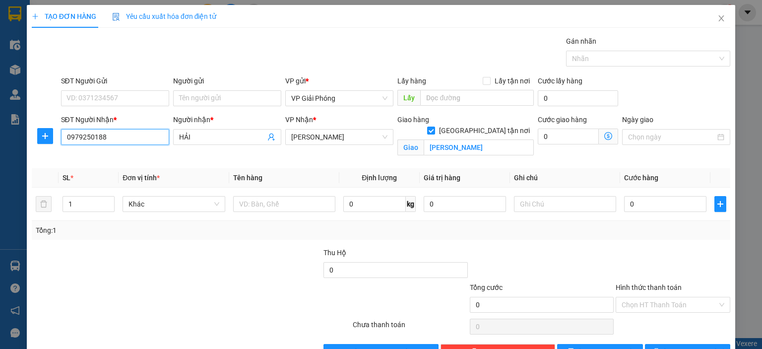
click at [140, 137] on input "0979250188" at bounding box center [115, 137] width 108 height 16
type input "0979250205"
click at [225, 137] on input "HẢI" at bounding box center [222, 136] width 86 height 11
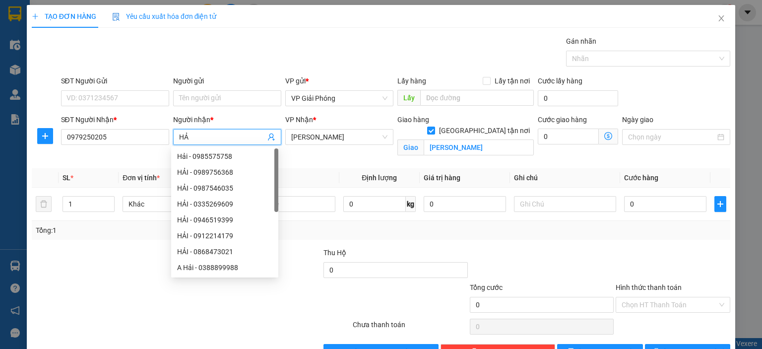
type input "H"
click at [355, 134] on span "[PERSON_NAME]" at bounding box center [339, 136] width 96 height 15
type input "LỢI"
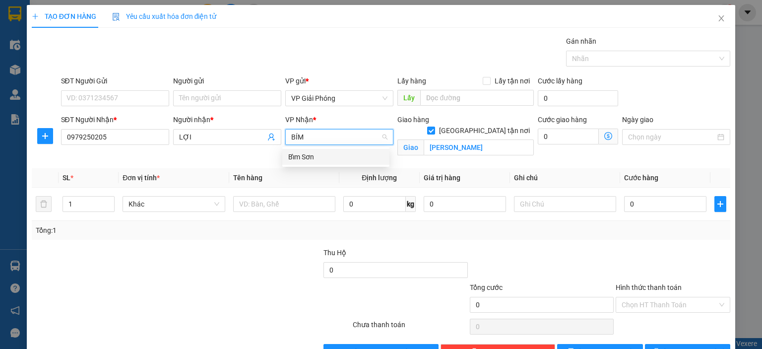
type input "BỈM"
click at [344, 156] on div "Bỉm Sơn" at bounding box center [335, 156] width 95 height 11
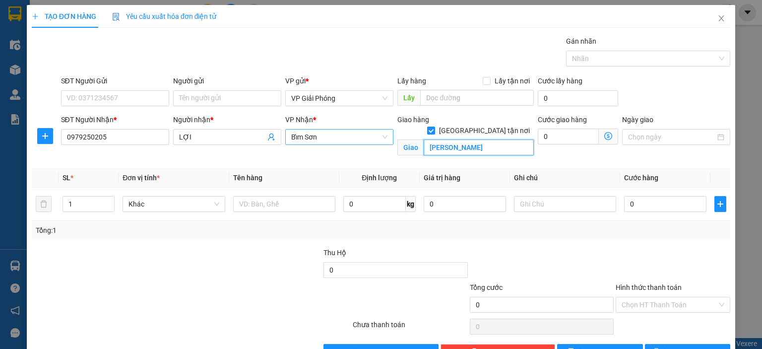
click at [473, 139] on input "XUÂN ĐIỀN" at bounding box center [479, 147] width 110 height 16
click at [604, 55] on div at bounding box center [643, 59] width 149 height 12
type input "BỈM SƠN"
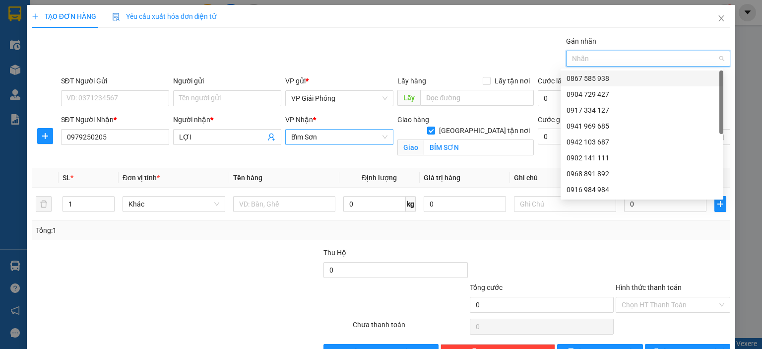
click at [614, 76] on div "0867 585 938" at bounding box center [642, 78] width 151 height 11
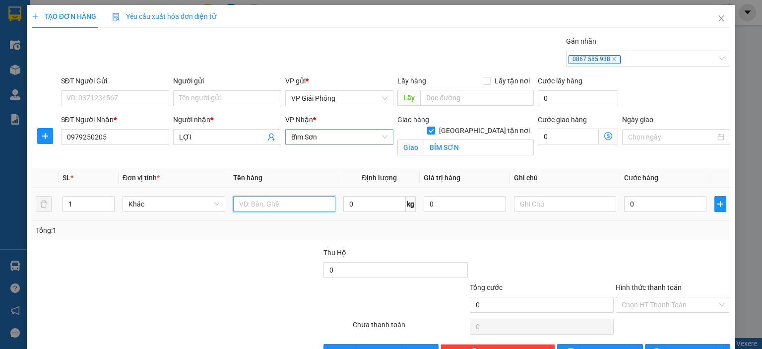
click at [258, 201] on input "text" at bounding box center [284, 204] width 102 height 16
type input "KIỆN"
click at [676, 200] on input "0" at bounding box center [665, 204] width 82 height 16
type input "4"
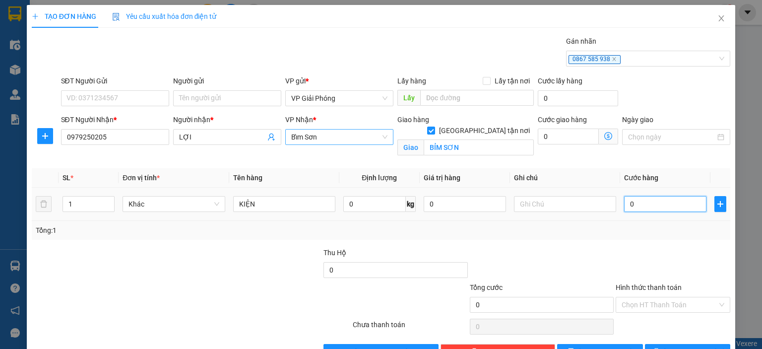
type input "4"
type input "40"
type input "40.000"
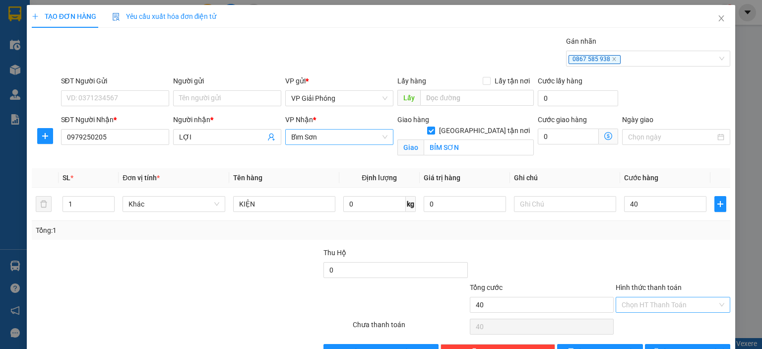
type input "40.000"
click at [659, 303] on input "Hình thức thanh toán" at bounding box center [670, 304] width 96 height 15
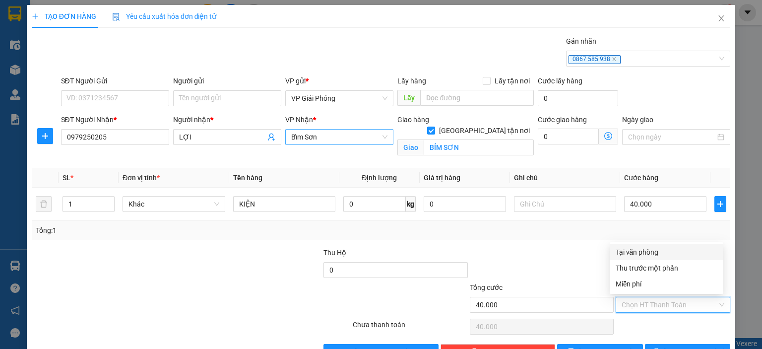
click at [662, 254] on div "Tại văn phòng" at bounding box center [667, 252] width 102 height 11
type input "0"
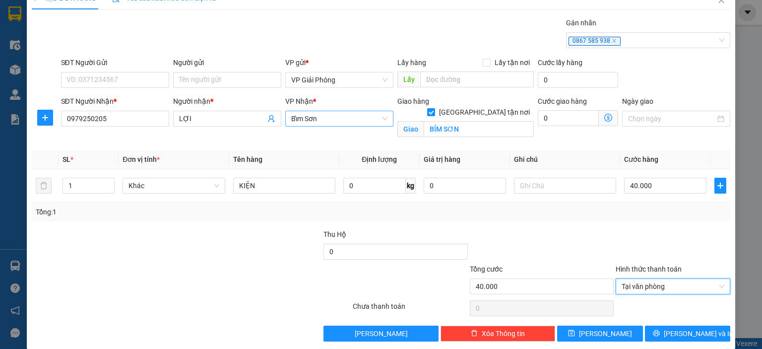
scroll to position [29, 0]
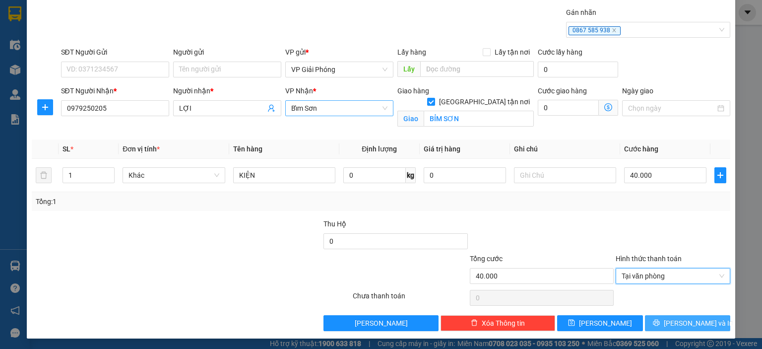
click at [658, 316] on button "[PERSON_NAME] và In" at bounding box center [688, 323] width 86 height 16
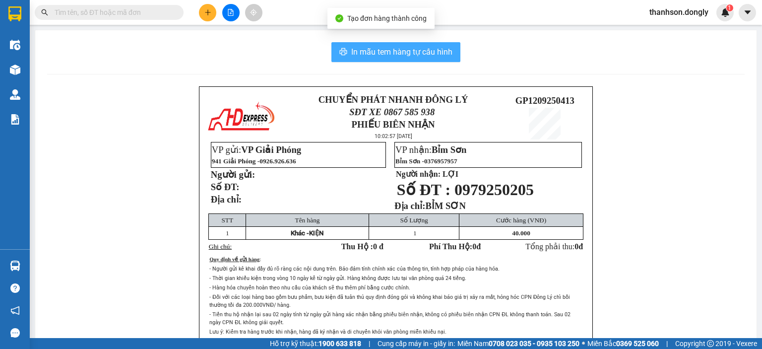
click at [392, 53] on span "In mẫu tem hàng tự cấu hình" at bounding box center [401, 52] width 101 height 12
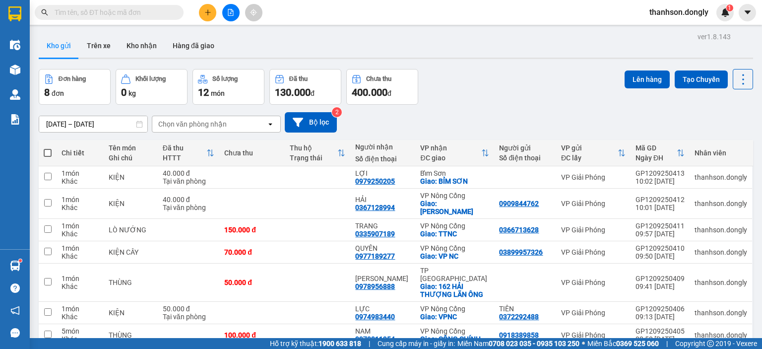
click at [211, 14] on button at bounding box center [207, 12] width 17 height 17
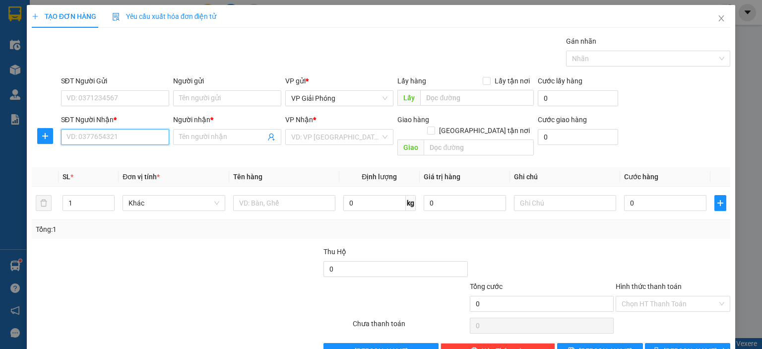
click at [133, 135] on input "SĐT Người Nhận *" at bounding box center [115, 137] width 108 height 16
type input "0977335786"
click at [120, 157] on div "0977335786 - GIÁP" at bounding box center [113, 156] width 95 height 11
type input "GIÁP"
checkbox input "true"
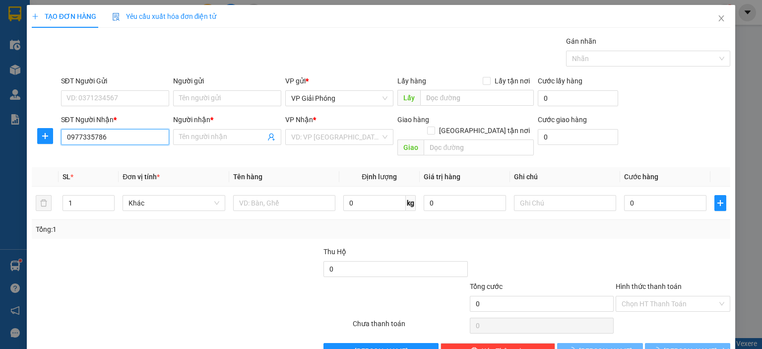
type input "P. QUẢNG THÀNH"
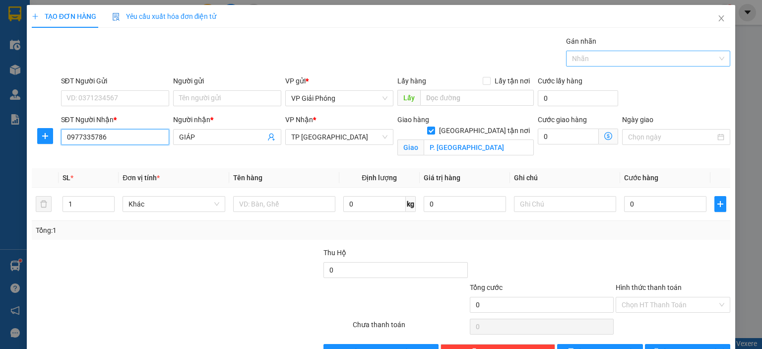
click at [583, 57] on div at bounding box center [643, 59] width 149 height 12
type input "0977335786"
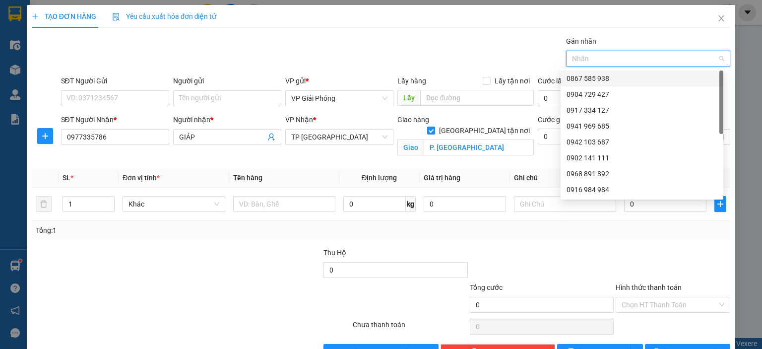
click at [586, 77] on div "0867 585 938" at bounding box center [642, 78] width 151 height 11
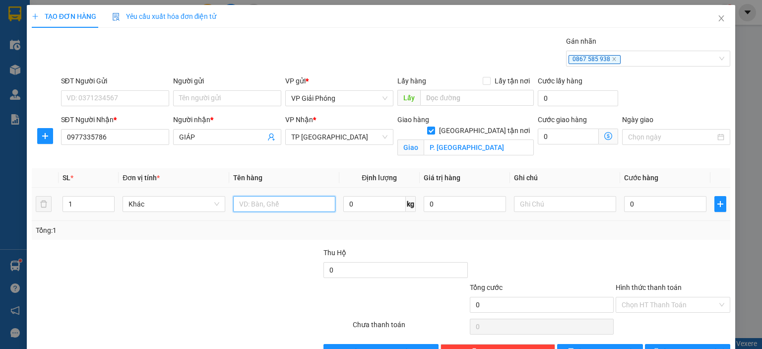
click at [296, 209] on input "text" at bounding box center [284, 204] width 102 height 16
type input "TẢI"
click at [624, 206] on input "0" at bounding box center [665, 204] width 82 height 16
type input "5"
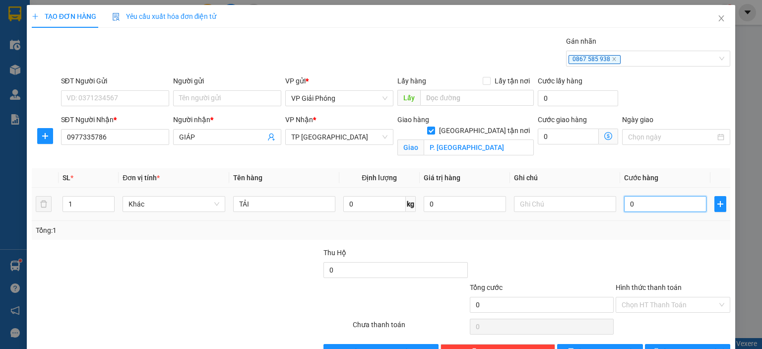
type input "5"
type input "50"
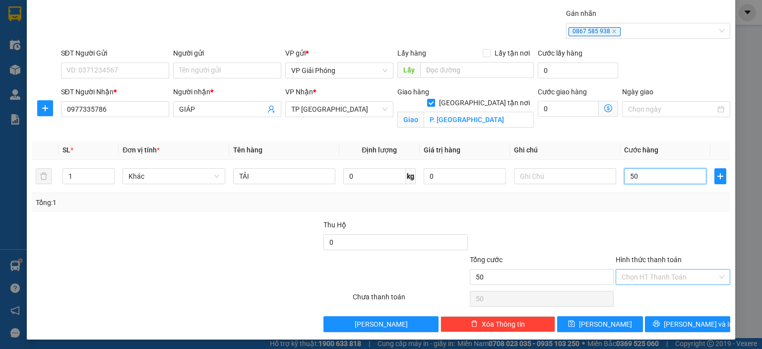
scroll to position [29, 0]
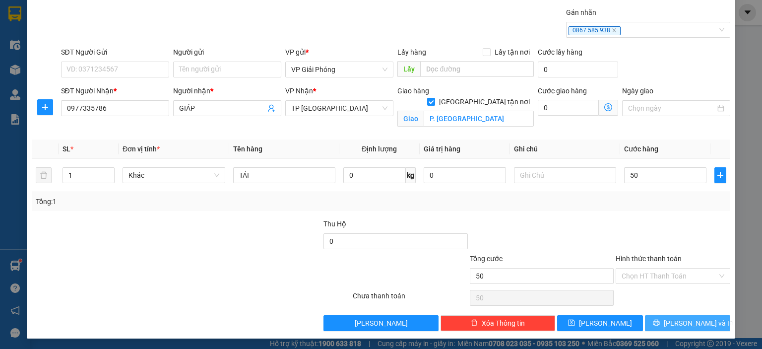
type input "50.000"
click at [669, 315] on button "[PERSON_NAME] và In" at bounding box center [688, 323] width 86 height 16
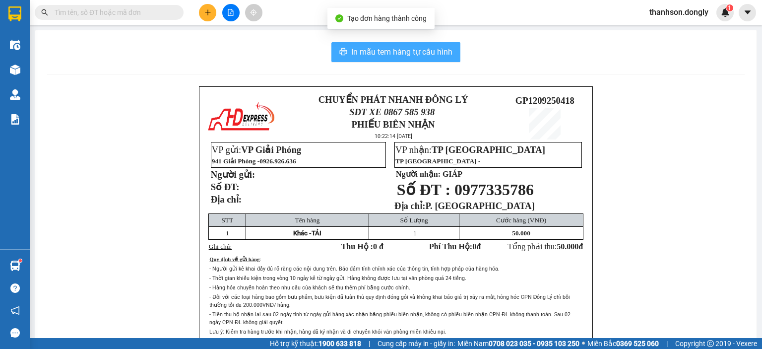
click at [355, 43] on button "In mẫu tem hàng tự cấu hình" at bounding box center [395, 52] width 129 height 20
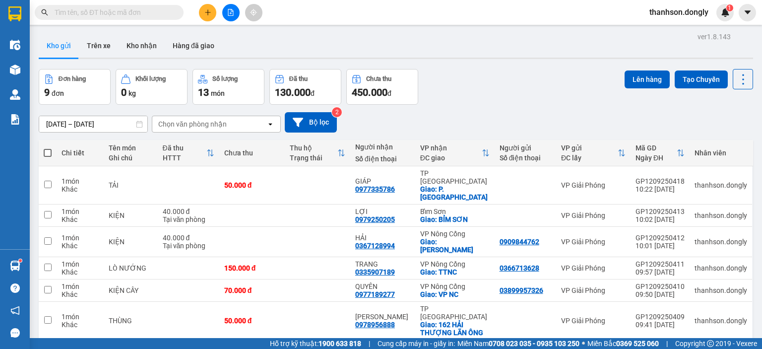
click at [533, 125] on div "10/09/2025 – 12/09/2025 Press the down arrow key to interact with the calendar …" at bounding box center [396, 122] width 714 height 20
click at [208, 17] on button at bounding box center [207, 12] width 17 height 17
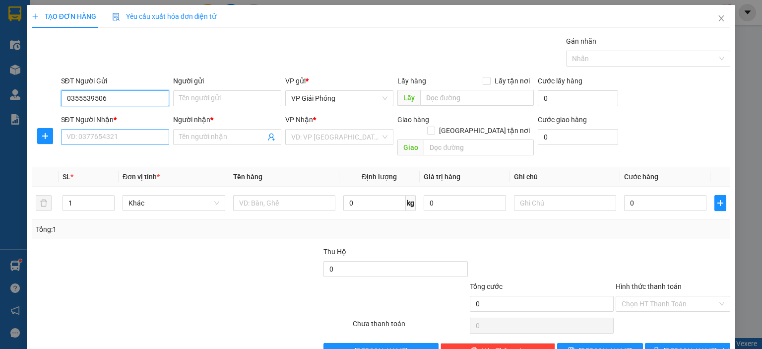
type input "0355539506"
click at [86, 134] on input "SĐT Người Nhận *" at bounding box center [115, 137] width 108 height 16
type input "0355539506"
click at [242, 140] on input "Người nhận *" at bounding box center [222, 136] width 86 height 11
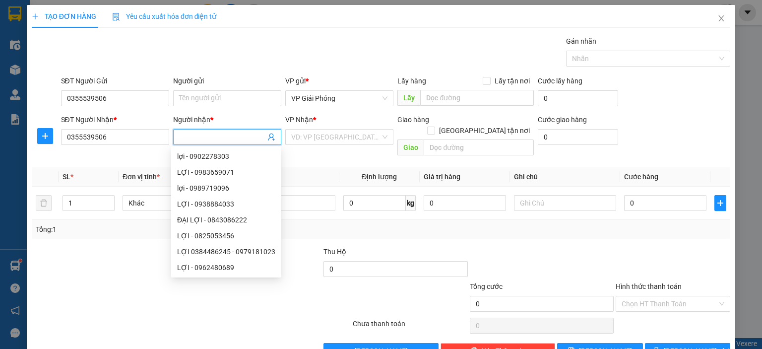
type input "N"
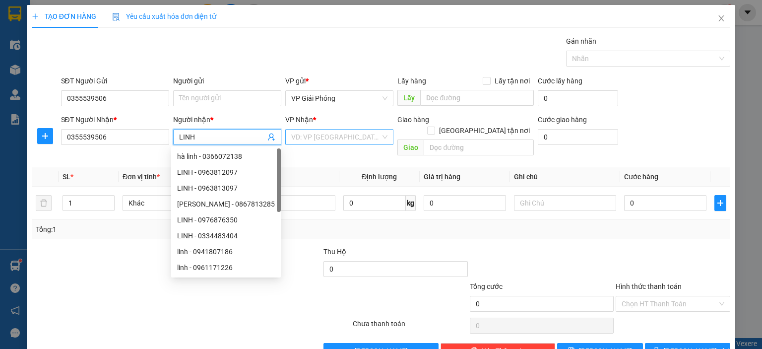
type input "LINH"
click at [312, 140] on input "search" at bounding box center [335, 136] width 89 height 15
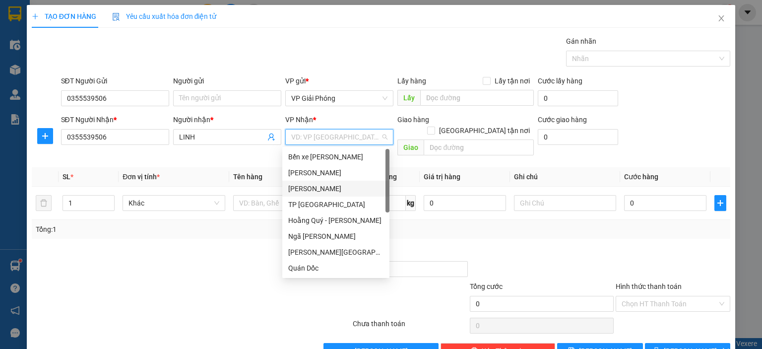
scroll to position [143, 0]
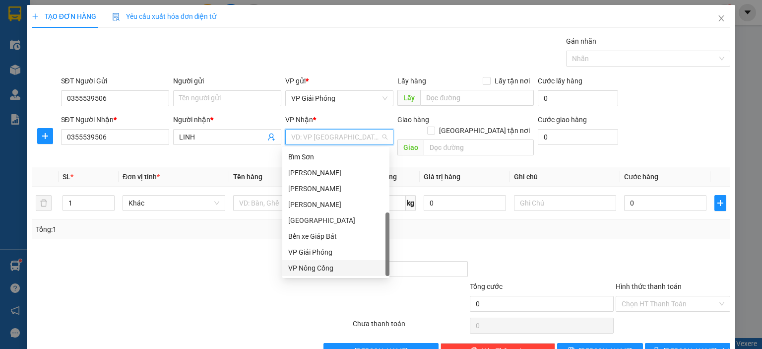
click at [331, 269] on div "VP Nông Cống" at bounding box center [335, 267] width 95 height 11
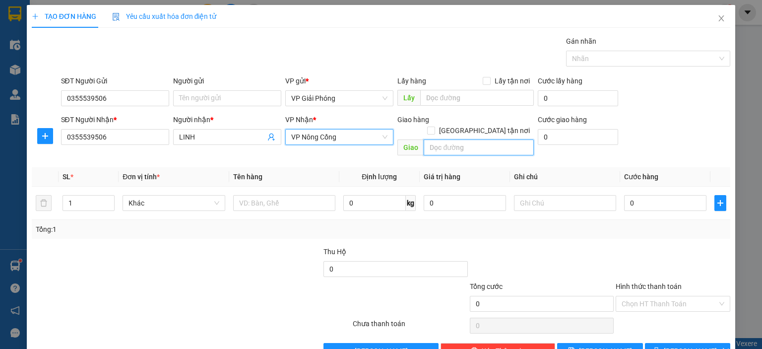
click at [461, 139] on input "text" at bounding box center [479, 147] width 110 height 16
type input "VPNC"
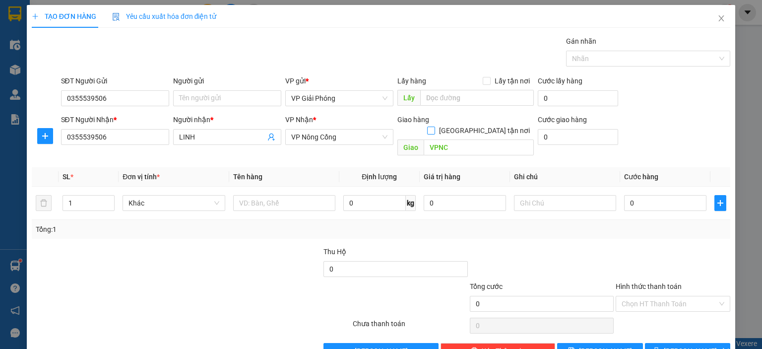
click at [489, 125] on span "[GEOGRAPHIC_DATA] tận nơi" at bounding box center [484, 130] width 99 height 11
click at [434, 127] on input "[GEOGRAPHIC_DATA] tận nơi" at bounding box center [430, 130] width 7 height 7
checkbox input "true"
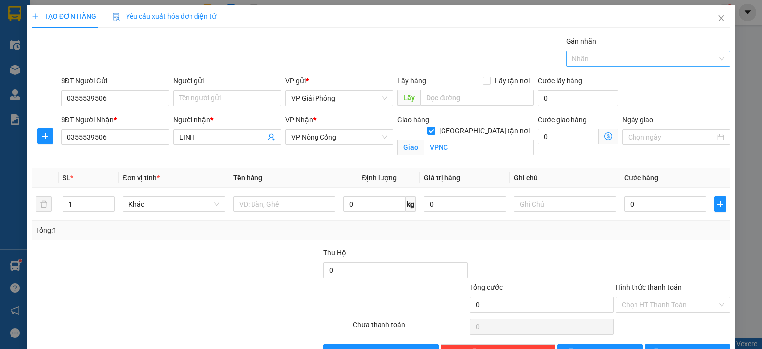
click at [608, 59] on div at bounding box center [643, 59] width 149 height 12
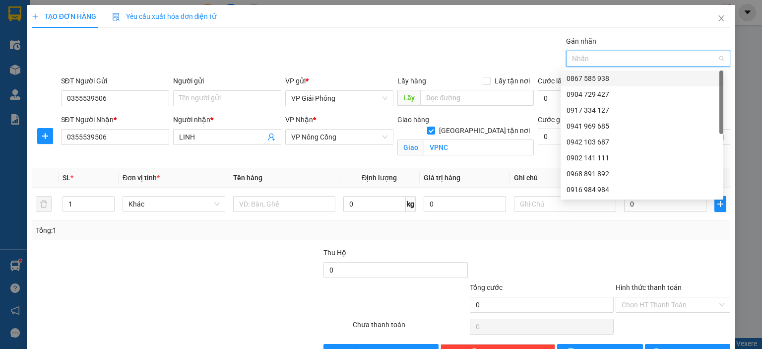
click at [603, 77] on div "0867 585 938" at bounding box center [642, 78] width 151 height 11
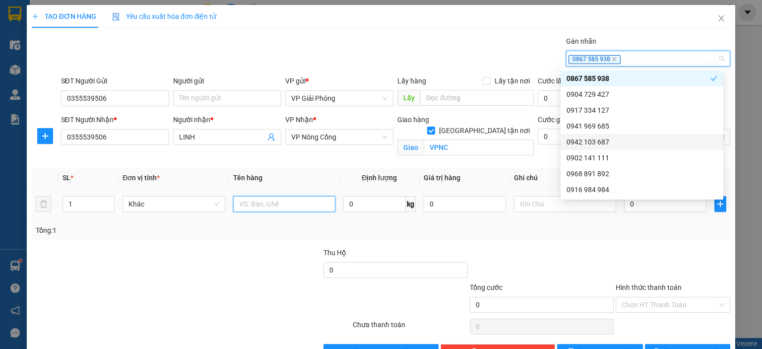
click at [255, 208] on input "text" at bounding box center [284, 204] width 102 height 16
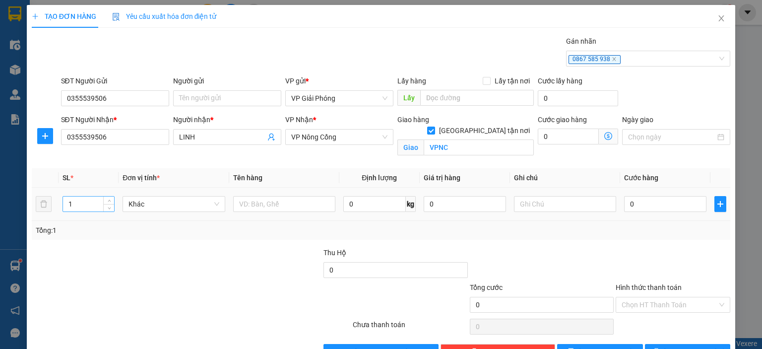
click at [98, 206] on input "1" at bounding box center [88, 203] width 51 height 15
click at [109, 202] on span "Decrease Value" at bounding box center [108, 206] width 11 height 9
click at [108, 200] on icon "up" at bounding box center [109, 201] width 3 height 3
type input "3"
click at [108, 200] on icon "up" at bounding box center [109, 201] width 3 height 3
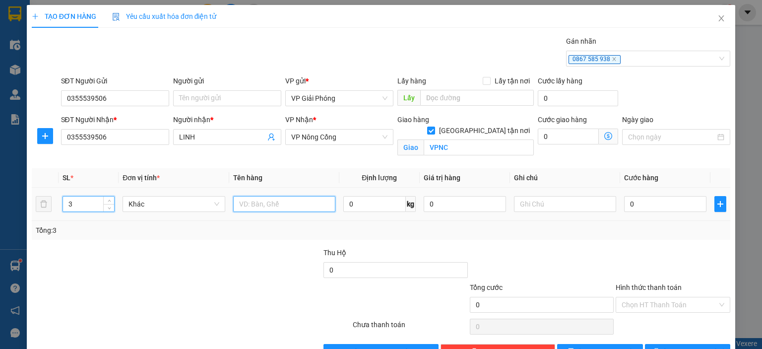
click at [276, 208] on input "text" at bounding box center [284, 204] width 102 height 16
type input "KIỆN"
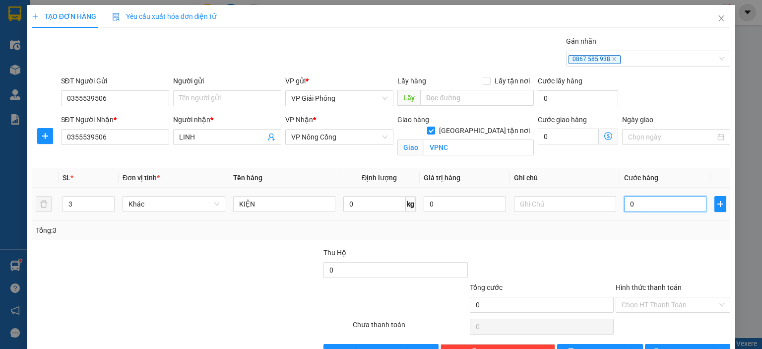
click at [659, 202] on input "0" at bounding box center [665, 204] width 82 height 16
type input "8"
type input "80"
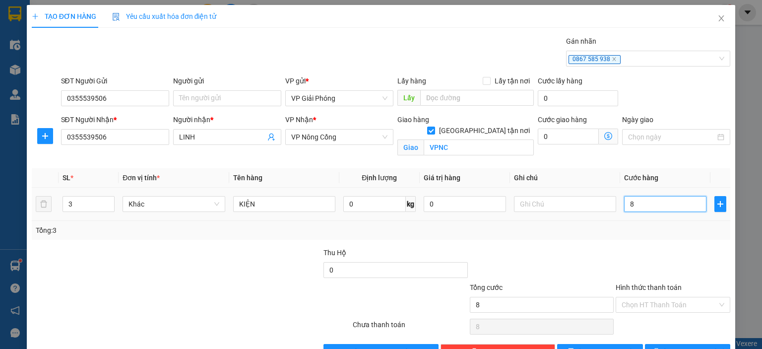
type input "80"
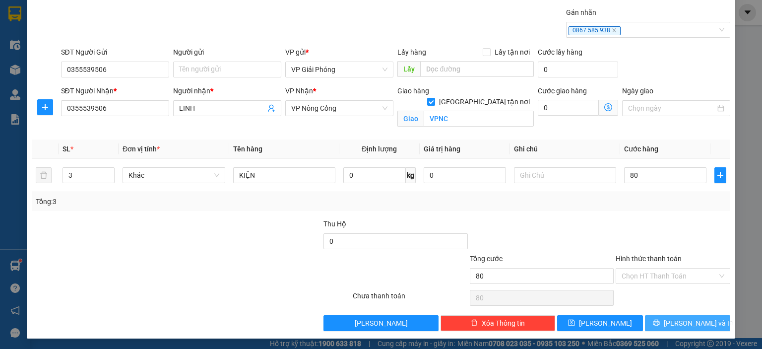
type input "80.000"
click at [660, 322] on icon "printer" at bounding box center [656, 322] width 7 height 7
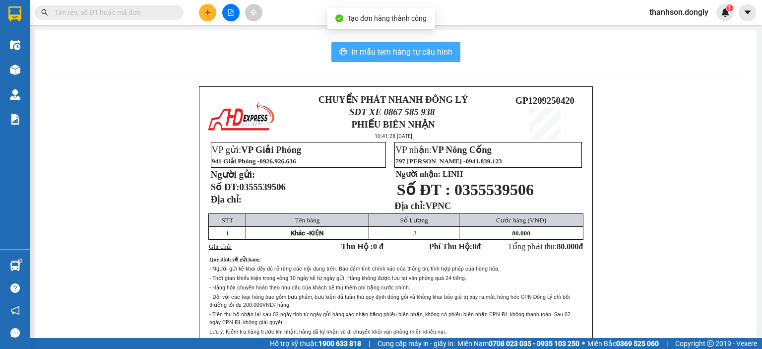
click at [430, 59] on button "In mẫu tem hàng tự cấu hình" at bounding box center [395, 52] width 129 height 20
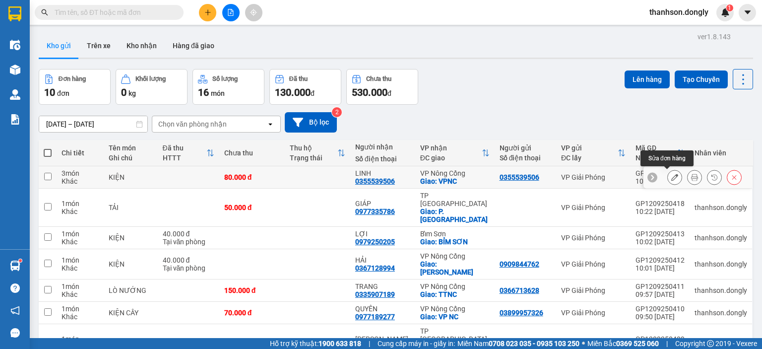
click at [671, 174] on icon at bounding box center [674, 177] width 7 height 7
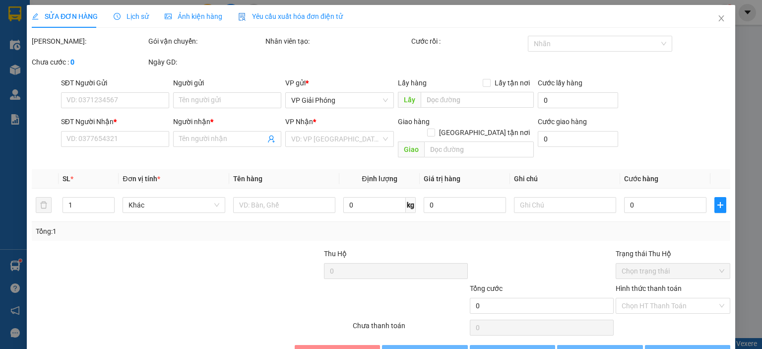
type input "0355539506"
type input "LINH"
checkbox input "true"
type input "VPNC"
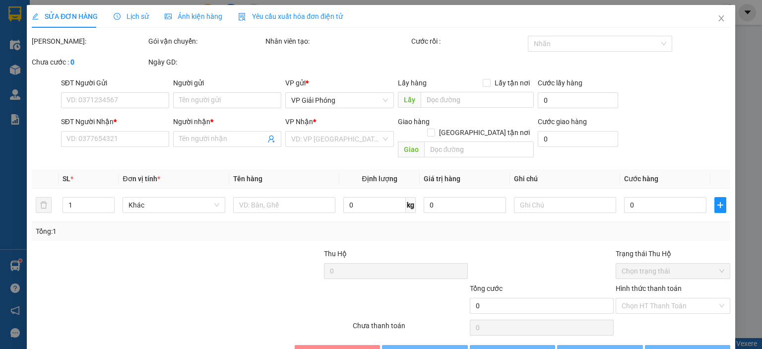
type input "80.000"
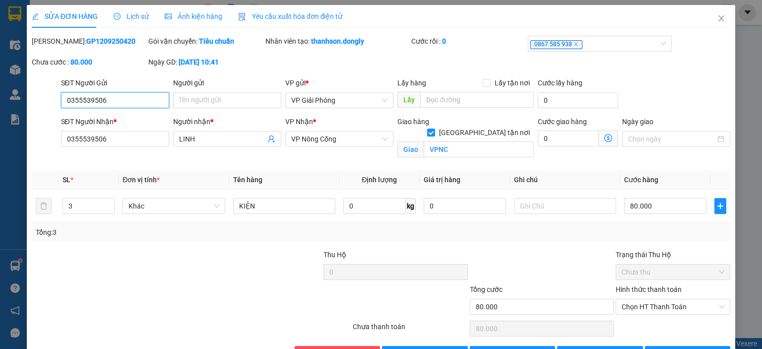
click at [139, 99] on input "0355539506" at bounding box center [115, 100] width 108 height 16
type input "0"
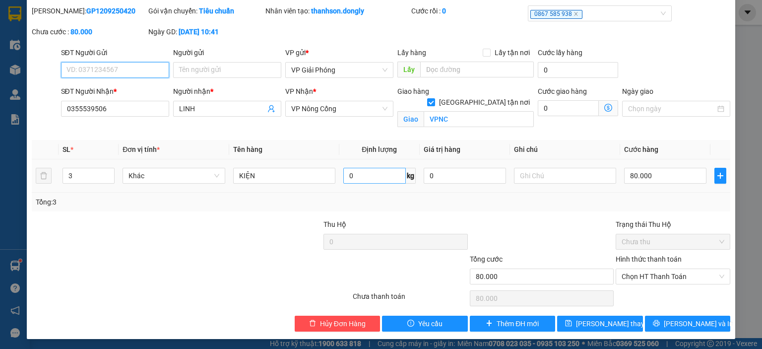
scroll to position [31, 0]
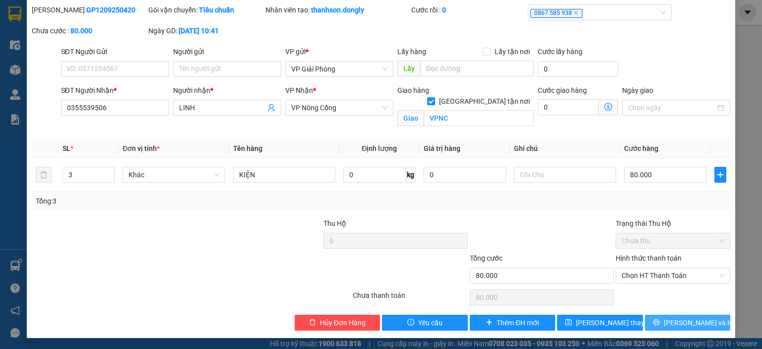
click at [657, 322] on button "[PERSON_NAME] và In" at bounding box center [688, 323] width 86 height 16
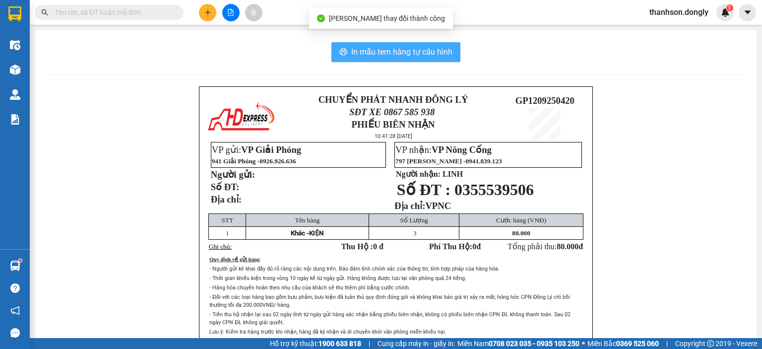
click at [428, 60] on button "In mẫu tem hàng tự cấu hình" at bounding box center [395, 52] width 129 height 20
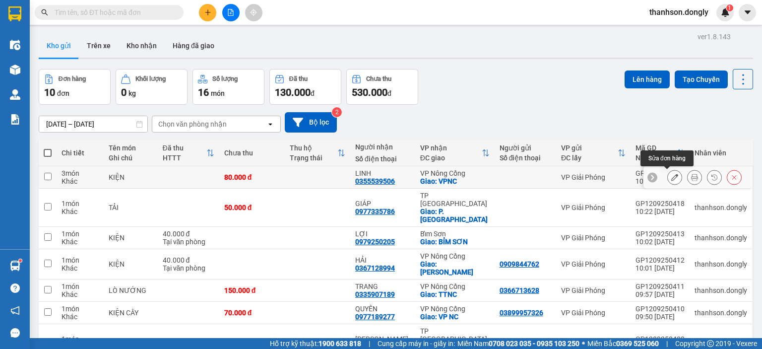
click at [671, 176] on icon at bounding box center [674, 177] width 7 height 7
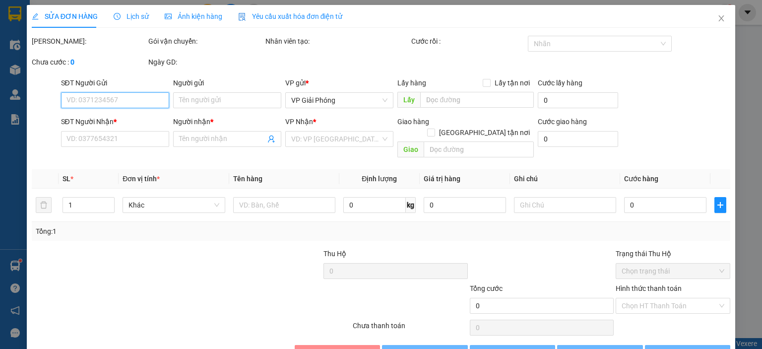
type input "0355539506"
type input "LINH"
checkbox input "true"
type input "VPNC"
type input "80.000"
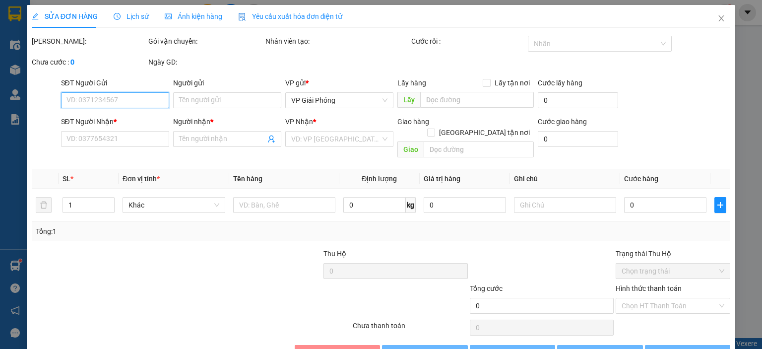
type input "80.000"
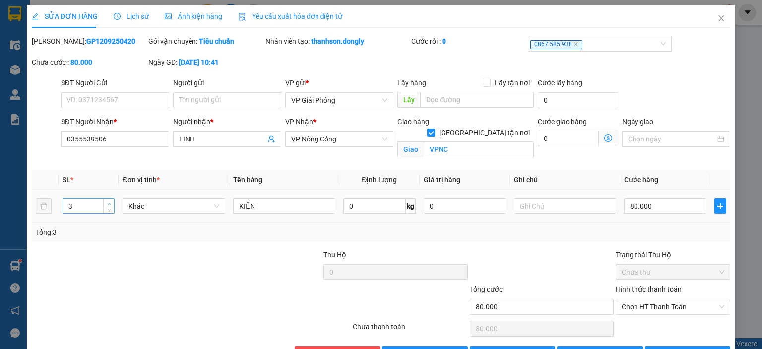
type input "4"
click at [110, 202] on span "up" at bounding box center [109, 203] width 6 height 6
click at [678, 208] on input "80.000" at bounding box center [665, 206] width 82 height 16
type input "1"
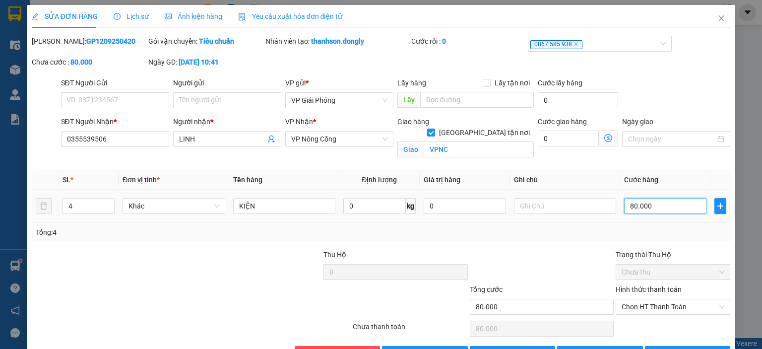
type input "1"
type input "10"
type input "100"
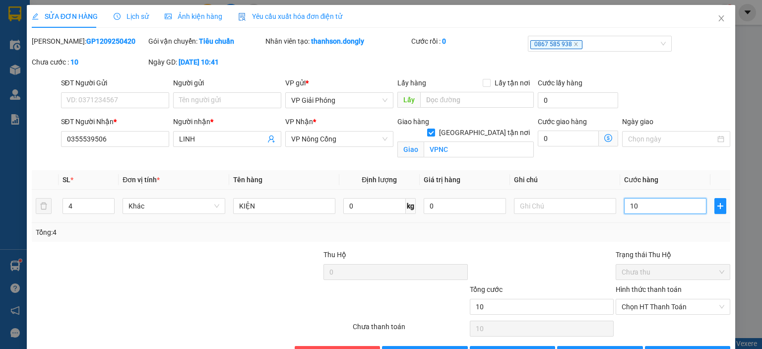
type input "100"
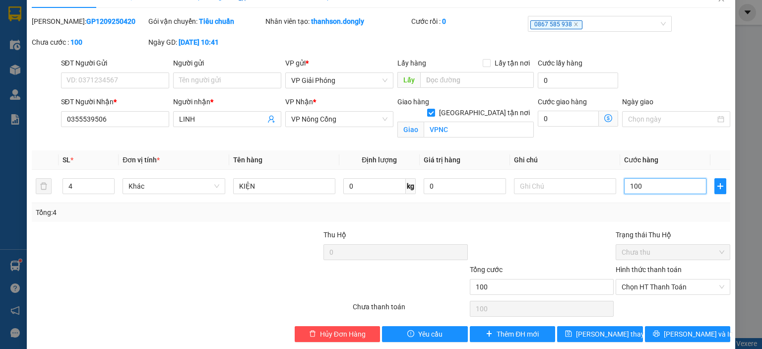
scroll to position [31, 0]
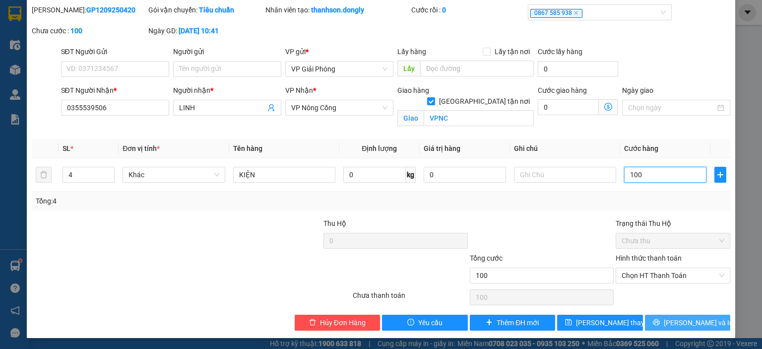
type input "100"
type input "100.000"
click at [688, 320] on span "[PERSON_NAME] và In" at bounding box center [698, 322] width 69 height 11
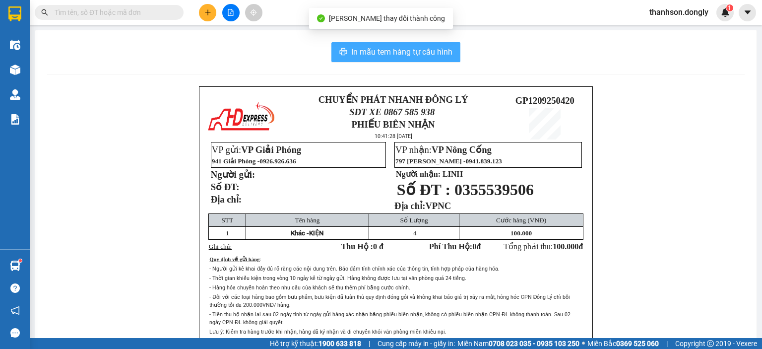
click at [345, 49] on button "In mẫu tem hàng tự cấu hình" at bounding box center [395, 52] width 129 height 20
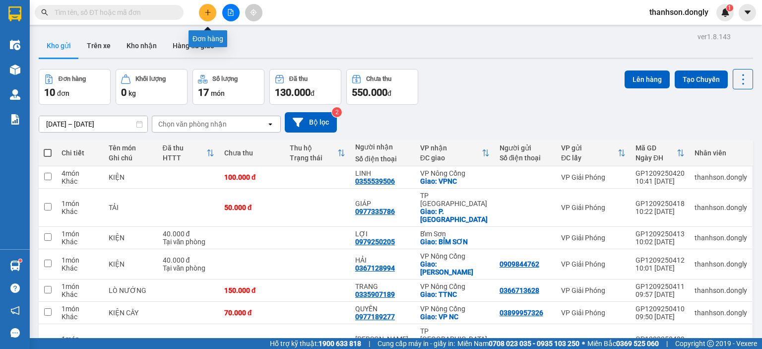
click at [212, 13] on button at bounding box center [207, 12] width 17 height 17
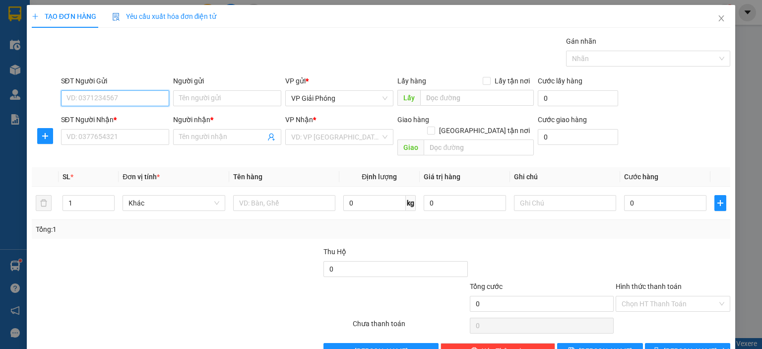
click at [135, 97] on input "SĐT Người Gửi" at bounding box center [115, 98] width 108 height 16
type input "0988384851"
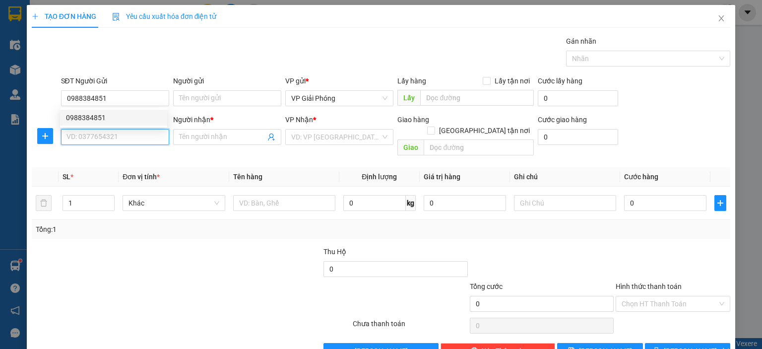
click at [119, 137] on input "SĐT Người Nhận *" at bounding box center [115, 137] width 108 height 16
type input "0968858000"
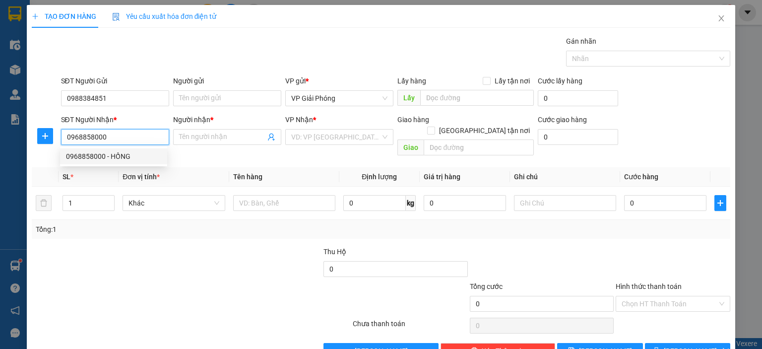
click at [137, 154] on div "0968858000 - HỒNG" at bounding box center [113, 156] width 95 height 11
type input "HỒNG"
checkbox input "true"
type input "QUẢNG THỊNH"
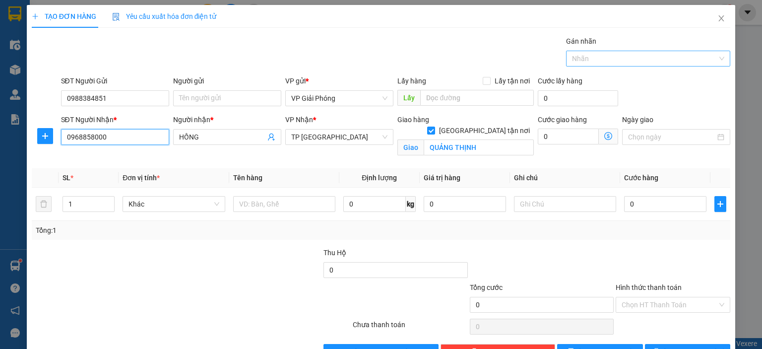
click at [589, 55] on div at bounding box center [643, 59] width 149 height 12
type input "0968858000"
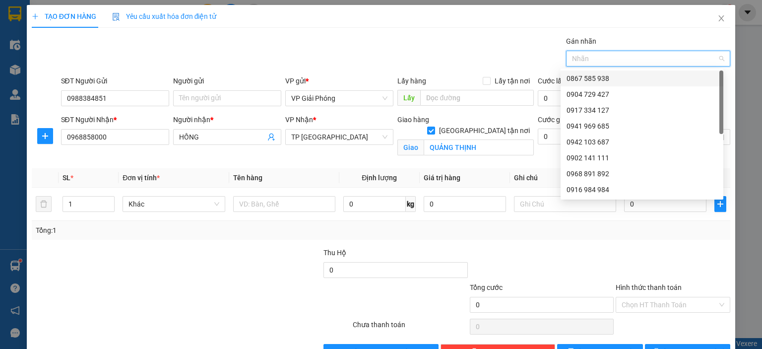
click at [595, 79] on div "0867 585 938" at bounding box center [642, 78] width 151 height 11
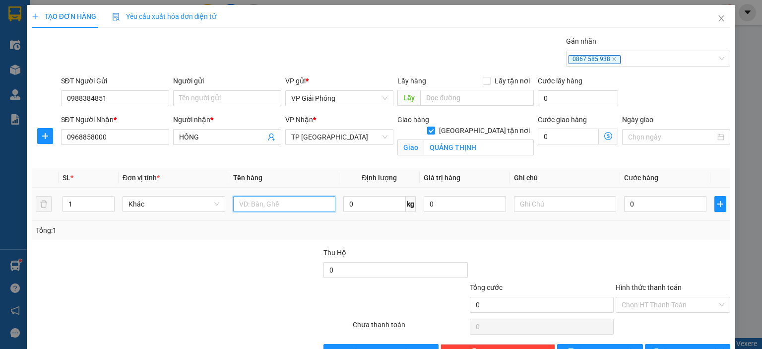
click at [266, 206] on input "text" at bounding box center [284, 204] width 102 height 16
type input "T"
type input "XỐP"
click at [644, 202] on input "0" at bounding box center [665, 204] width 82 height 16
type input "5"
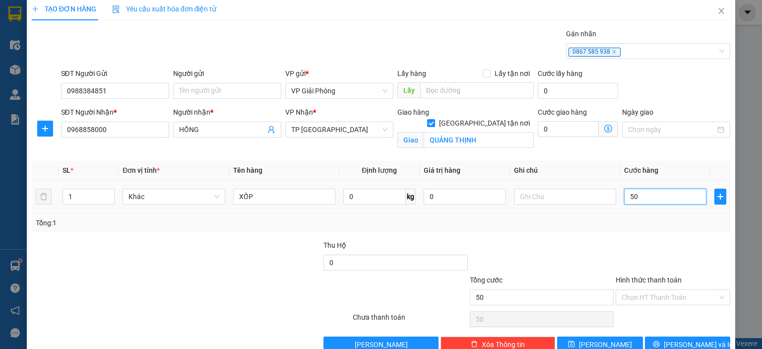
scroll to position [29, 0]
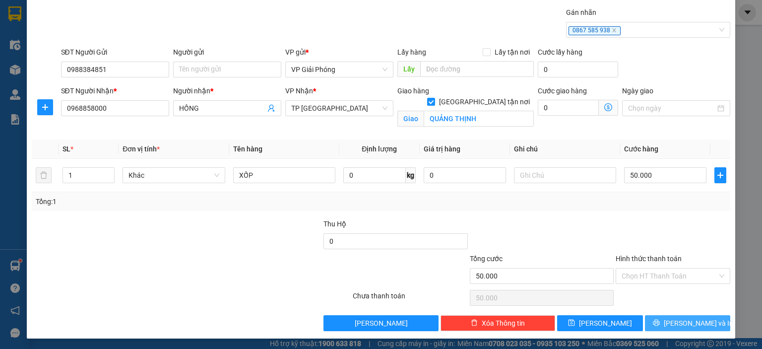
click at [680, 318] on span "[PERSON_NAME] và In" at bounding box center [698, 323] width 69 height 11
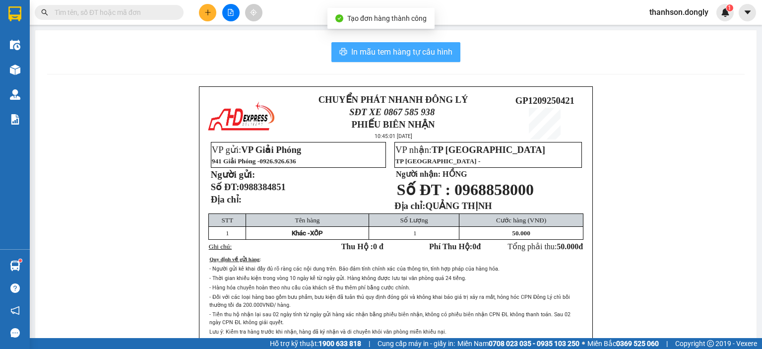
click at [439, 50] on span "In mẫu tem hàng tự cấu hình" at bounding box center [401, 52] width 101 height 12
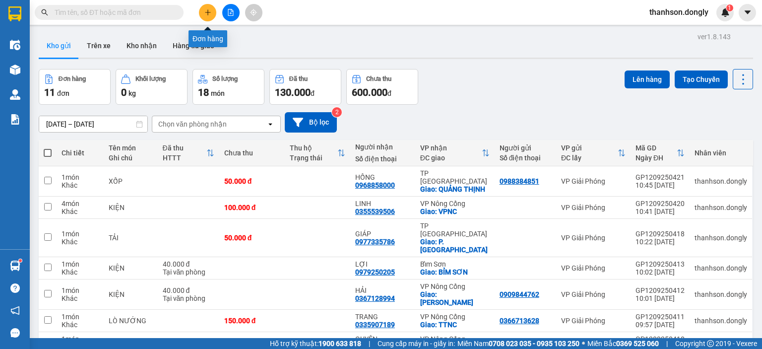
click at [211, 14] on button at bounding box center [207, 12] width 17 height 17
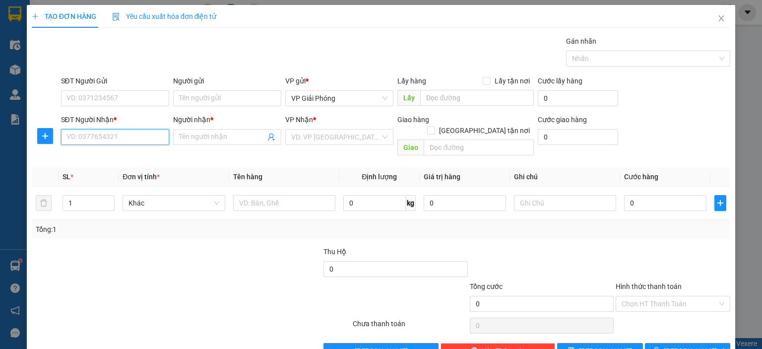
click at [134, 134] on input "SĐT Người Nhận *" at bounding box center [115, 137] width 108 height 16
click at [191, 139] on input "Người nhận *" at bounding box center [222, 136] width 86 height 11
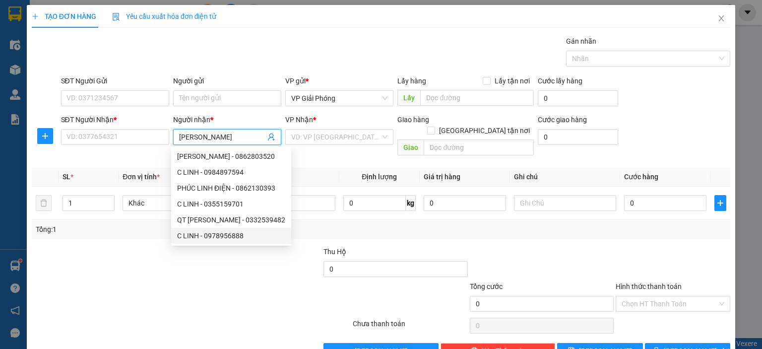
click at [248, 236] on div "C LINH - 0978956888" at bounding box center [231, 235] width 108 height 11
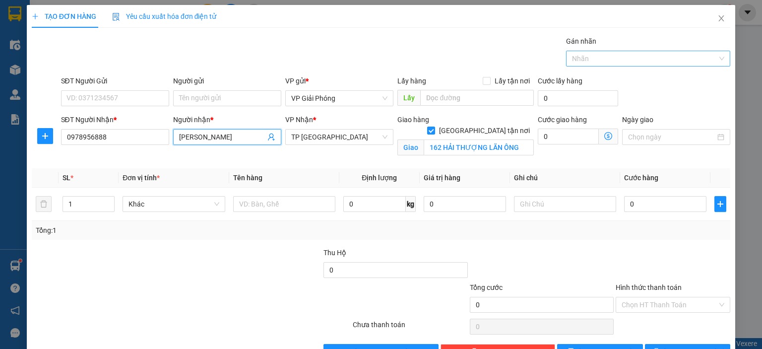
click at [601, 60] on div at bounding box center [643, 59] width 149 height 12
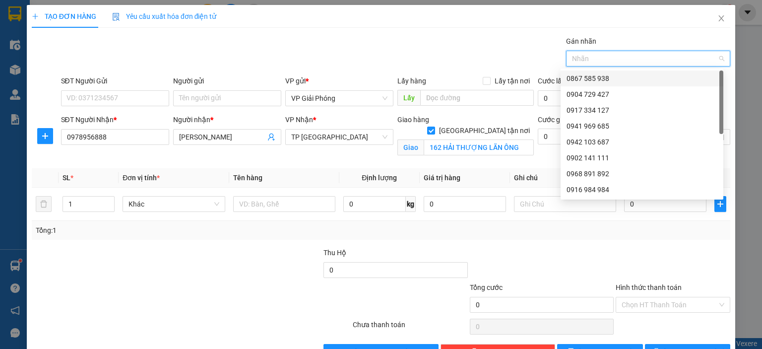
click at [599, 77] on div "0867 585 938" at bounding box center [642, 78] width 151 height 11
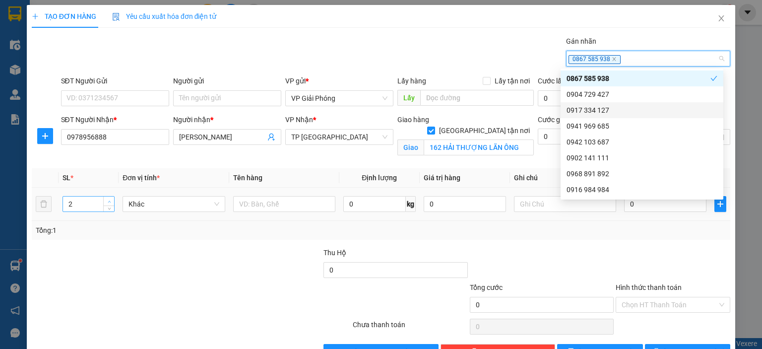
click at [108, 200] on icon "up" at bounding box center [109, 201] width 3 height 3
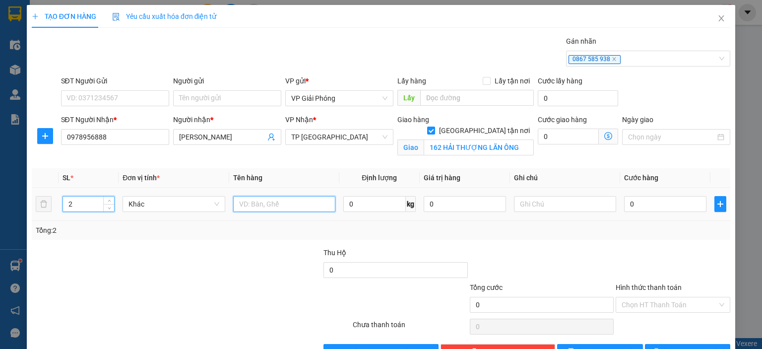
click at [288, 203] on input "text" at bounding box center [284, 204] width 102 height 16
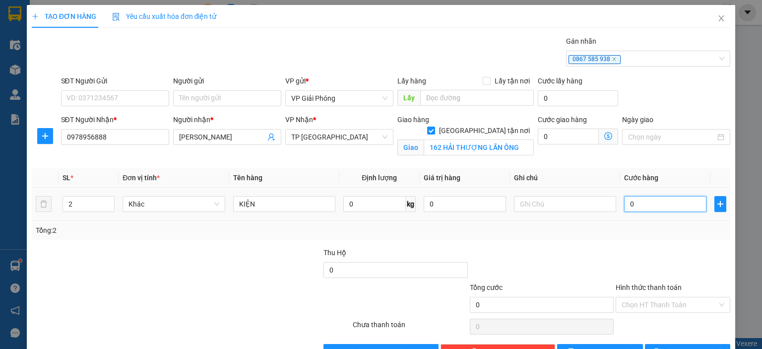
click at [646, 207] on input "0" at bounding box center [665, 204] width 82 height 16
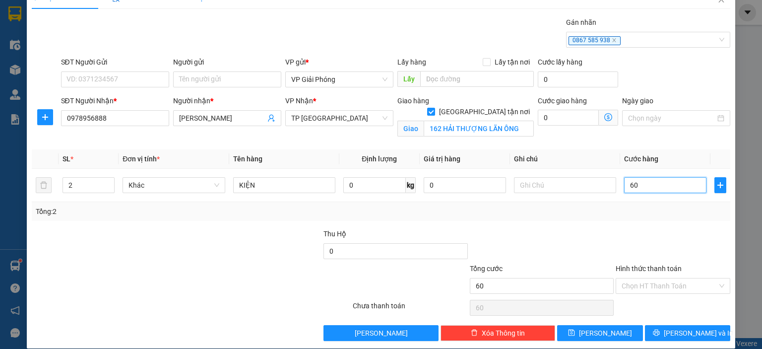
scroll to position [29, 0]
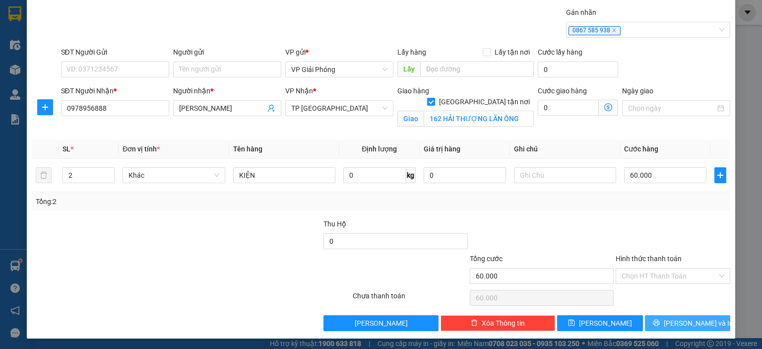
click at [690, 325] on span "[PERSON_NAME] và In" at bounding box center [698, 323] width 69 height 11
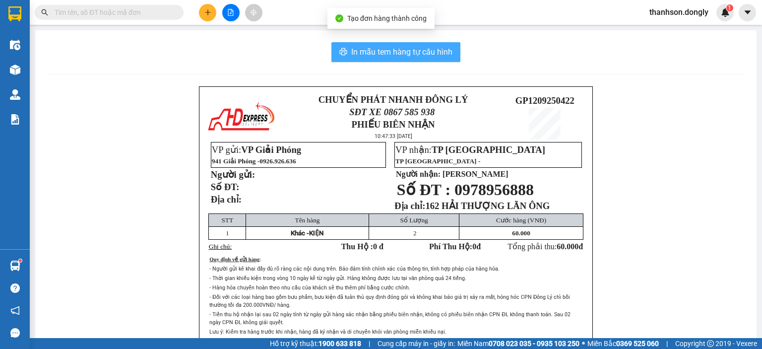
click at [420, 51] on span "In mẫu tem hàng tự cấu hình" at bounding box center [401, 52] width 101 height 12
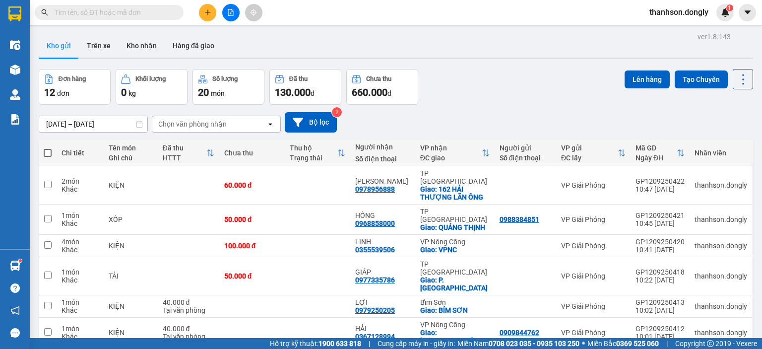
click at [202, 12] on button at bounding box center [207, 12] width 17 height 17
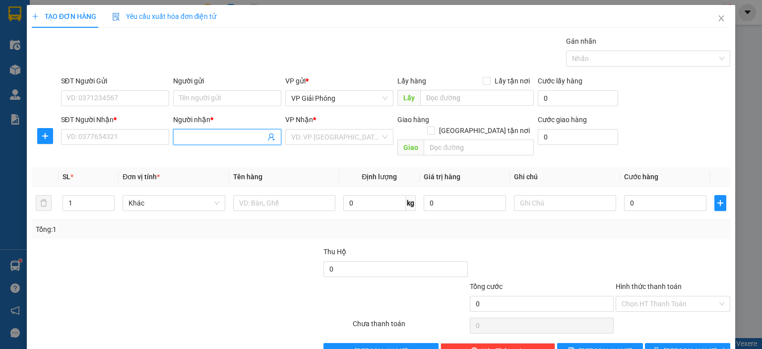
click at [196, 138] on input "Người nhận *" at bounding box center [222, 136] width 86 height 11
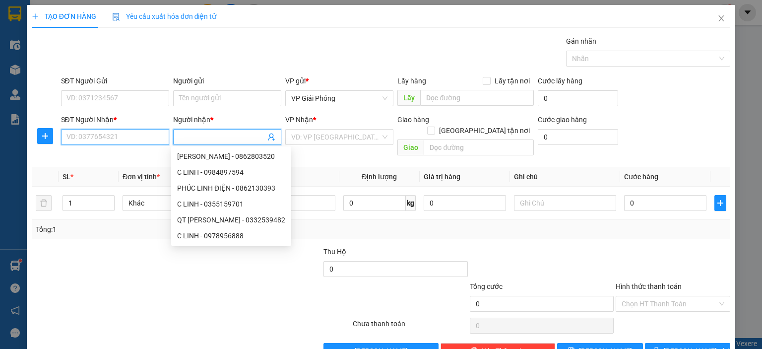
click at [144, 133] on input "SĐT Người Nhận *" at bounding box center [115, 137] width 108 height 16
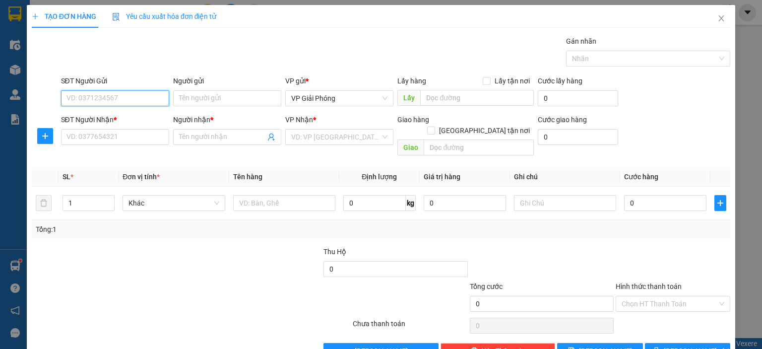
click at [87, 101] on input "SĐT Người Gửi" at bounding box center [115, 98] width 108 height 16
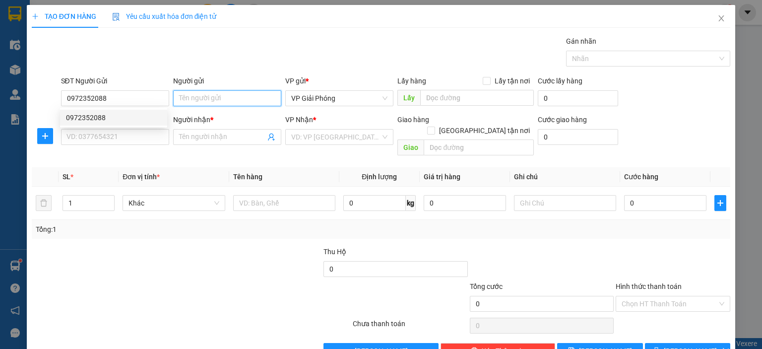
click at [198, 102] on input "Người gửi" at bounding box center [227, 98] width 108 height 16
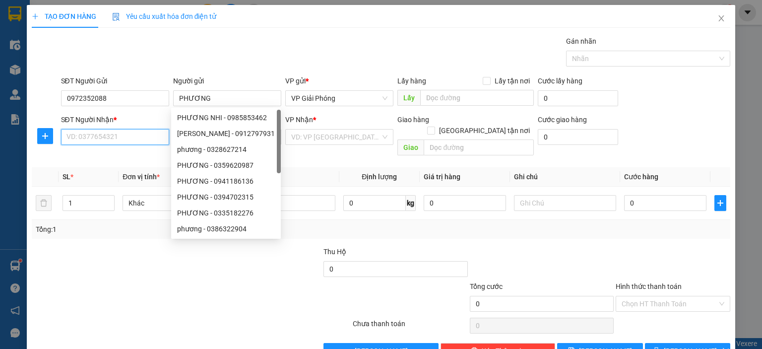
click at [131, 136] on input "SĐT Người Nhận *" at bounding box center [115, 137] width 108 height 16
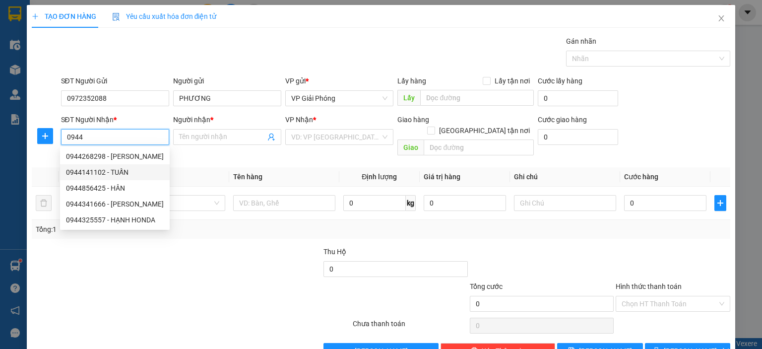
click at [123, 171] on div "0944141102 - TUẤN" at bounding box center [115, 172] width 98 height 11
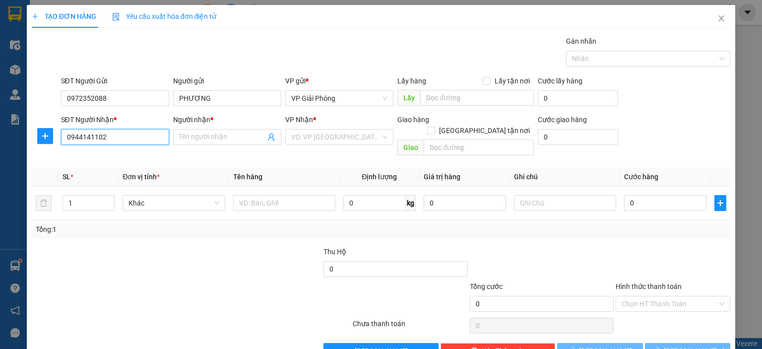
click at [147, 143] on input "0944141102" at bounding box center [115, 137] width 108 height 16
click at [135, 154] on div "0944141102 - TUẤN" at bounding box center [113, 156] width 95 height 11
click at [120, 138] on input "0944141102" at bounding box center [115, 137] width 108 height 16
click at [111, 153] on div "0944141102 - TUẤN" at bounding box center [113, 156] width 95 height 11
click at [100, 155] on div "Transit Pickup Surcharge Ids Transit Deliver Surcharge Ids Transit Deliver Surc…" at bounding box center [381, 197] width 699 height 323
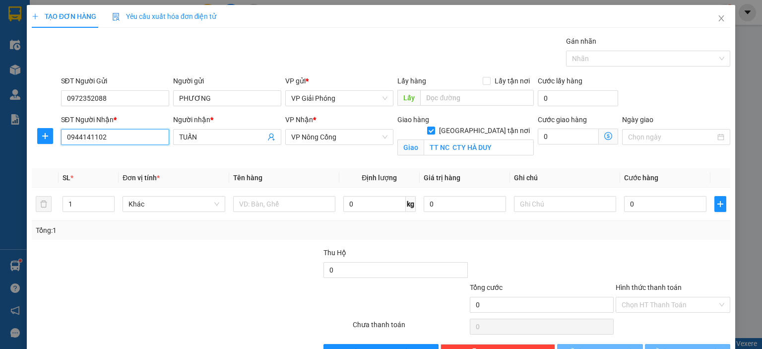
click at [107, 136] on input "0944141102" at bounding box center [115, 137] width 108 height 16
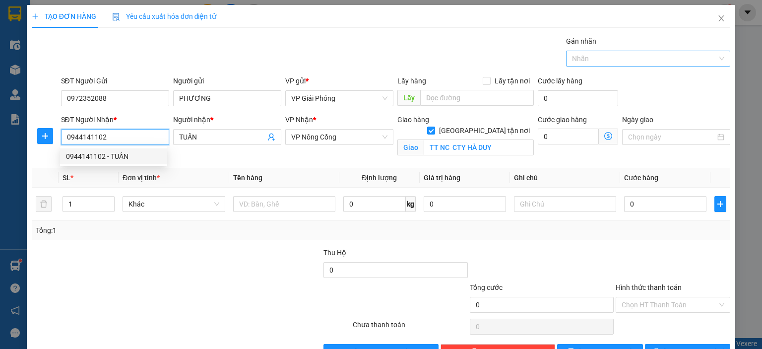
click at [652, 56] on div at bounding box center [643, 59] width 149 height 12
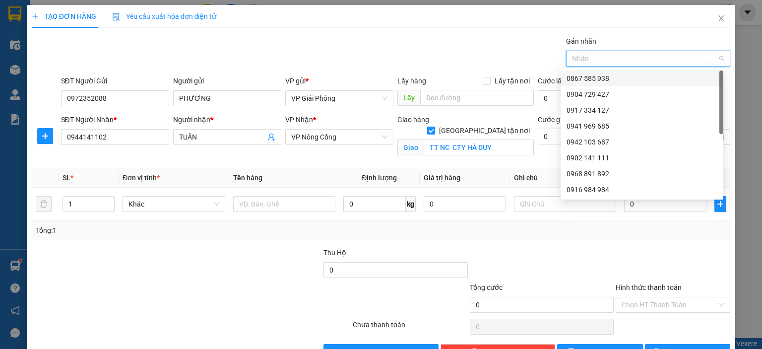
click at [635, 79] on div "0867 585 938" at bounding box center [642, 78] width 151 height 11
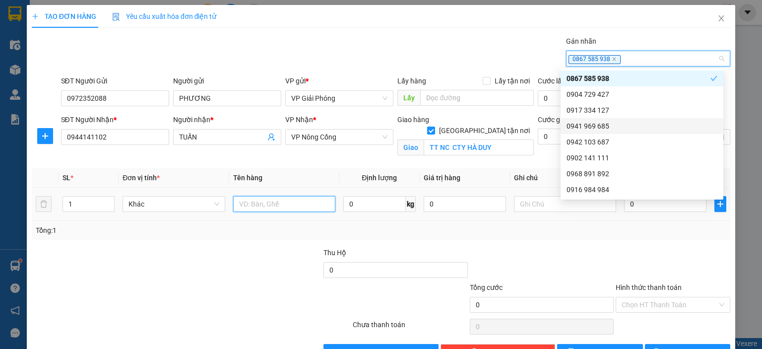
click at [304, 209] on input "text" at bounding box center [284, 204] width 102 height 16
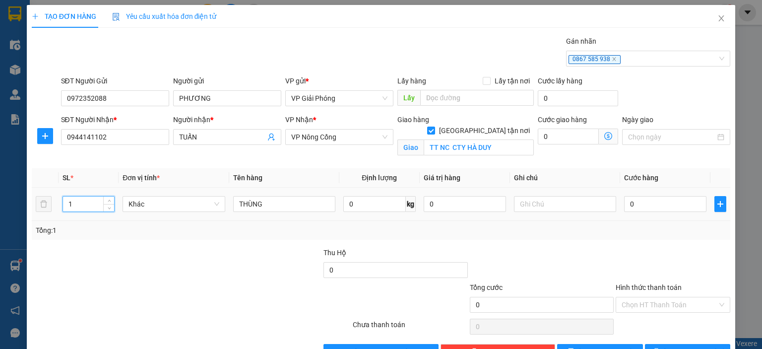
click at [93, 205] on input "1" at bounding box center [88, 203] width 51 height 15
click at [107, 198] on span "up" at bounding box center [109, 201] width 6 height 6
click at [639, 202] on input "0" at bounding box center [665, 204] width 82 height 16
click at [679, 303] on input "Hình thức thanh toán" at bounding box center [670, 304] width 96 height 15
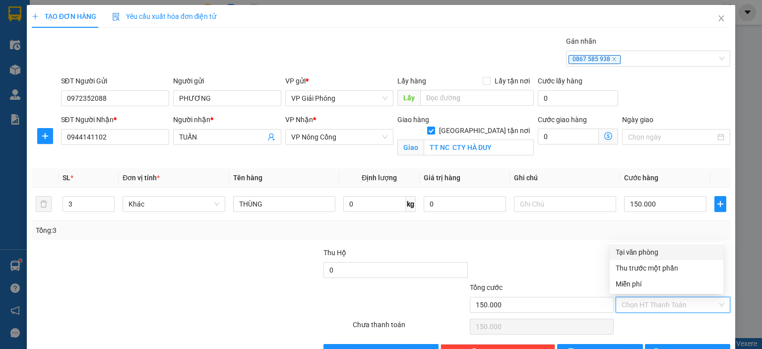
click at [667, 254] on div "Tại văn phòng" at bounding box center [667, 252] width 102 height 11
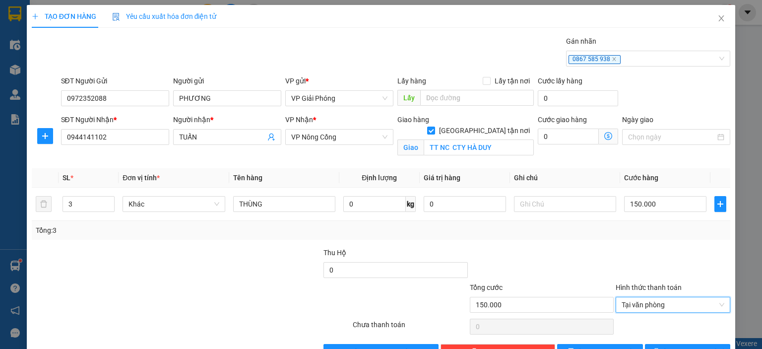
scroll to position [29, 0]
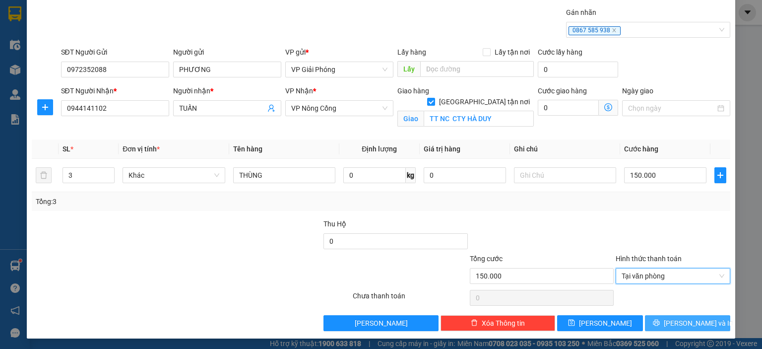
click at [689, 321] on span "[PERSON_NAME] và In" at bounding box center [698, 323] width 69 height 11
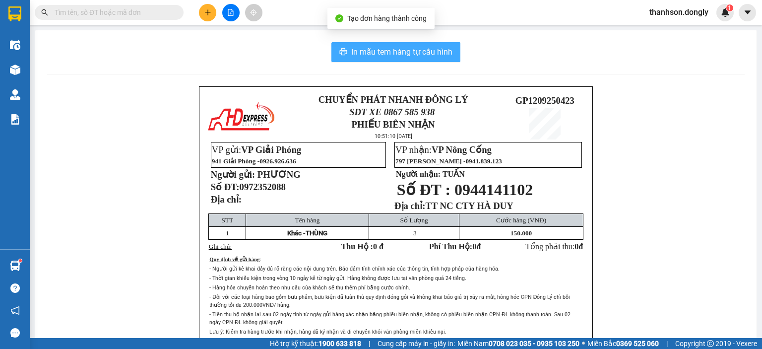
click at [438, 54] on span "In mẫu tem hàng tự cấu hình" at bounding box center [401, 52] width 101 height 12
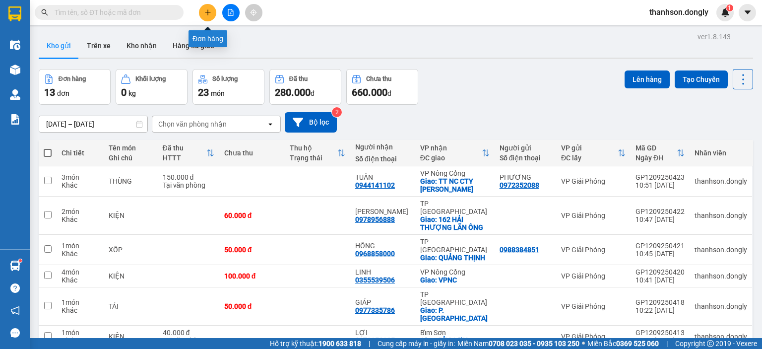
click at [209, 12] on icon "plus" at bounding box center [207, 12] width 5 height 0
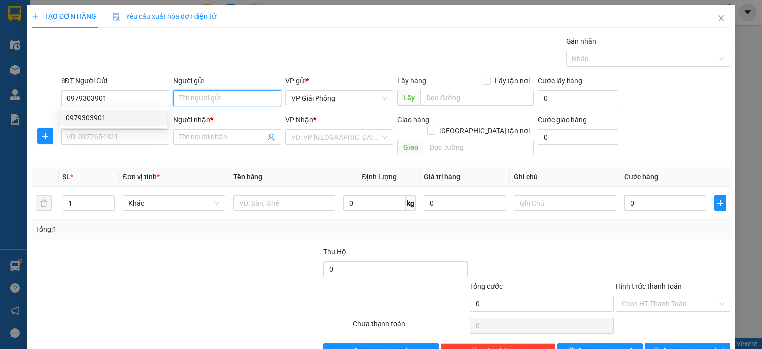
click at [203, 93] on input "Người gửi" at bounding box center [227, 98] width 108 height 16
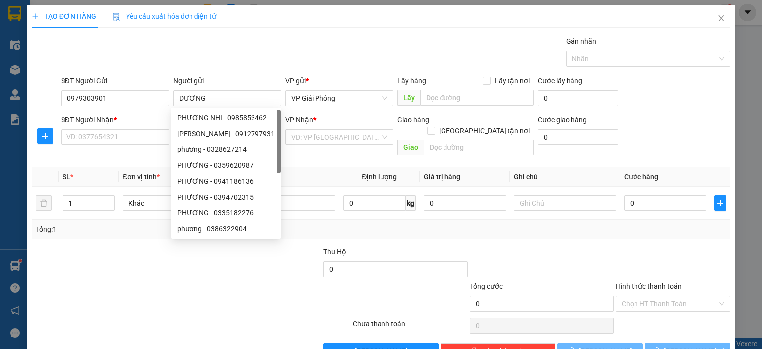
click at [133, 146] on div "SĐT Người Nhận * VD: 0377654321" at bounding box center [115, 131] width 108 height 35
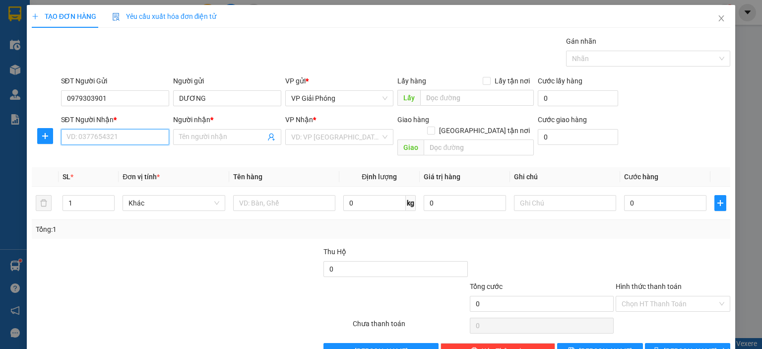
click at [139, 136] on input "SĐT Người Nhận *" at bounding box center [115, 137] width 108 height 16
click at [104, 151] on div "0374838484 - HUYỀN" at bounding box center [113, 156] width 95 height 11
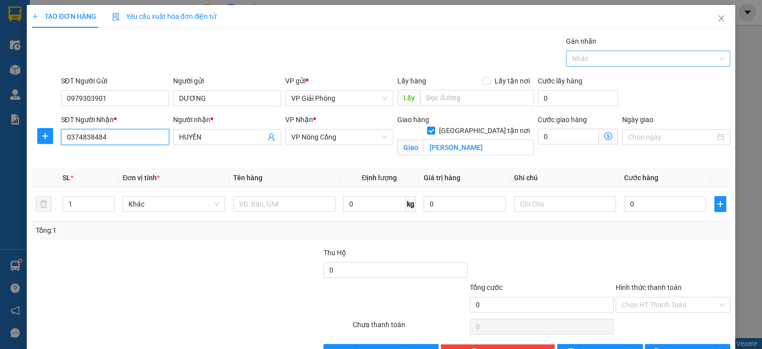
click at [592, 62] on div at bounding box center [643, 59] width 149 height 12
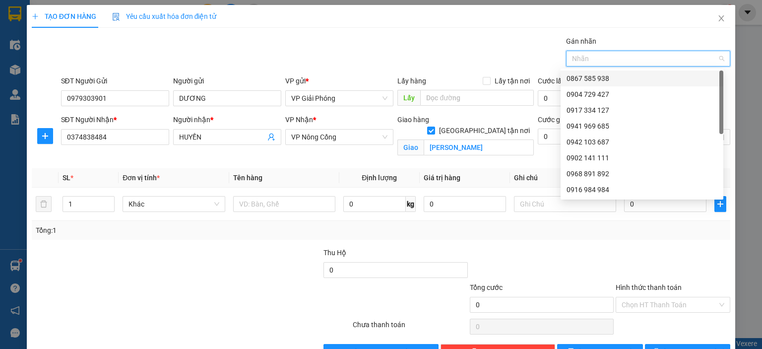
click at [598, 80] on div "0867 585 938" at bounding box center [642, 78] width 151 height 11
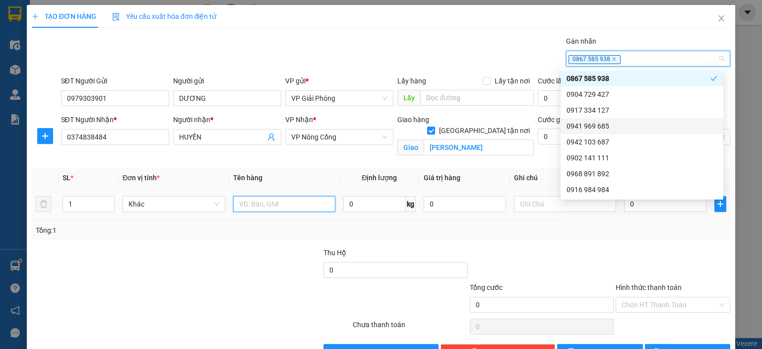
click at [249, 206] on input "text" at bounding box center [284, 204] width 102 height 16
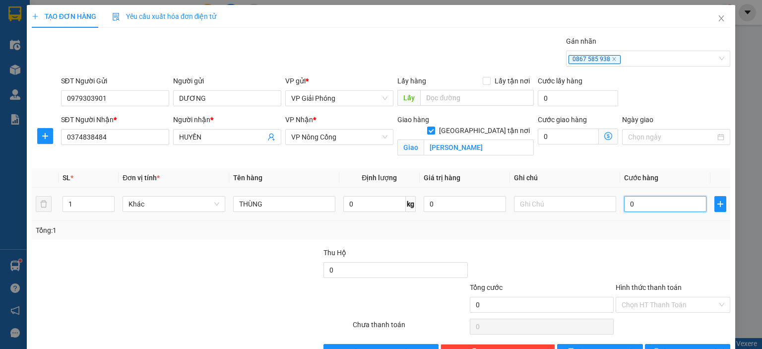
click at [679, 208] on input "0" at bounding box center [665, 204] width 82 height 16
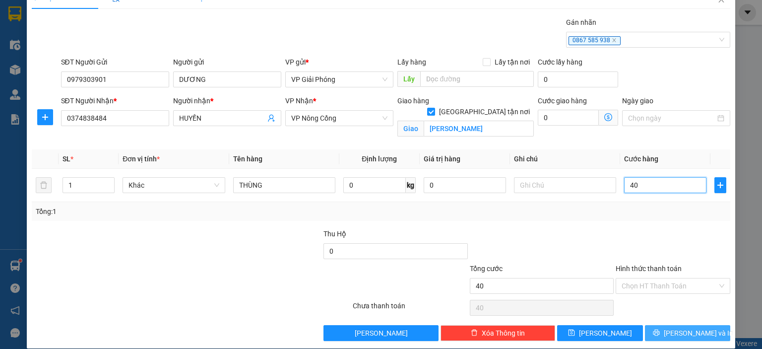
scroll to position [29, 0]
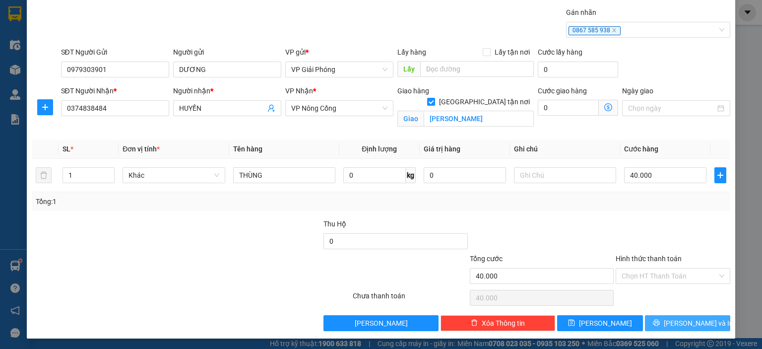
click at [698, 322] on span "[PERSON_NAME] và In" at bounding box center [698, 323] width 69 height 11
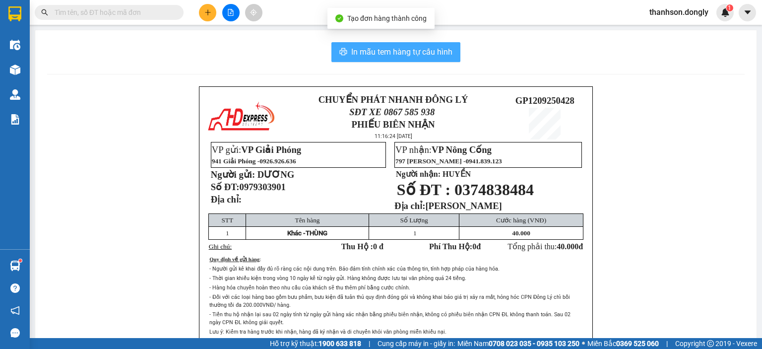
click at [367, 55] on span "In mẫu tem hàng tự cấu hình" at bounding box center [401, 52] width 101 height 12
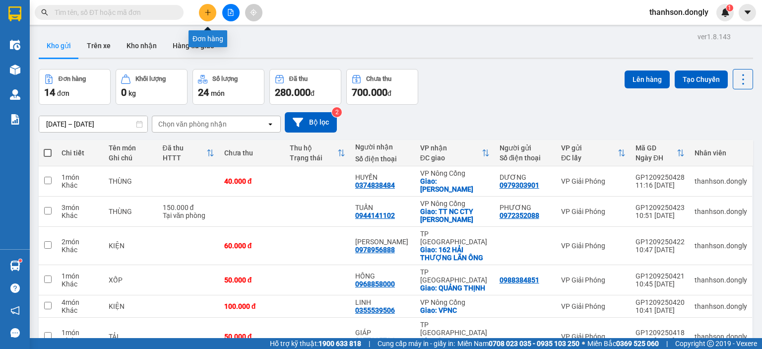
click at [206, 11] on icon "plus" at bounding box center [207, 12] width 7 height 7
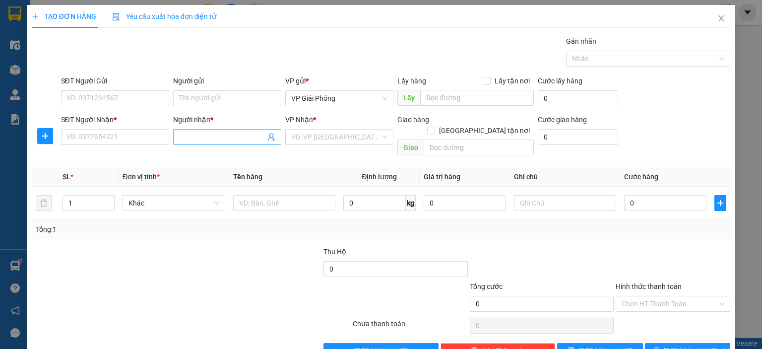
click at [187, 140] on input "Người nhận *" at bounding box center [222, 136] width 86 height 11
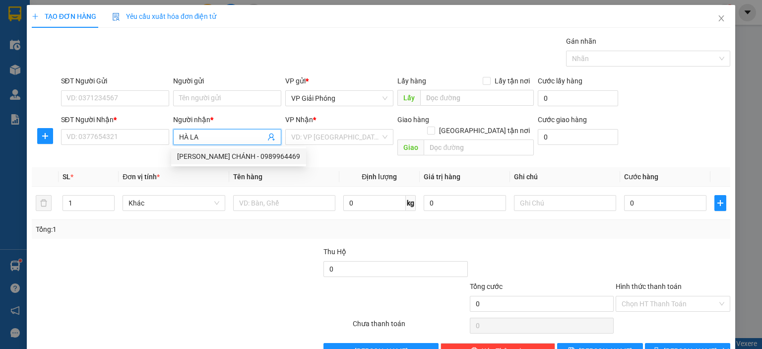
click at [188, 155] on div "HÀ LANG CHÁNH - 0989964469" at bounding box center [238, 156] width 123 height 11
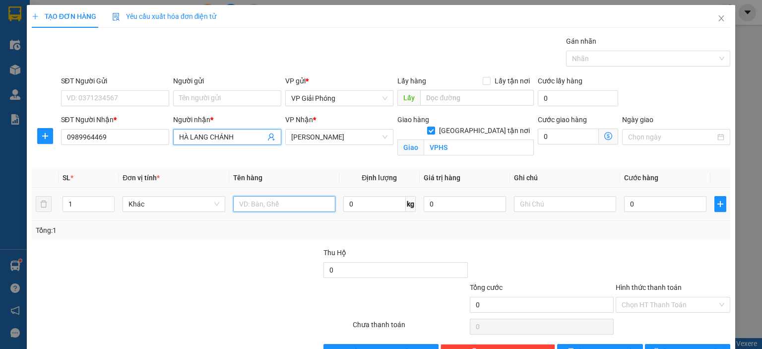
click at [259, 204] on input "text" at bounding box center [284, 204] width 102 height 16
click at [615, 62] on div at bounding box center [643, 59] width 149 height 12
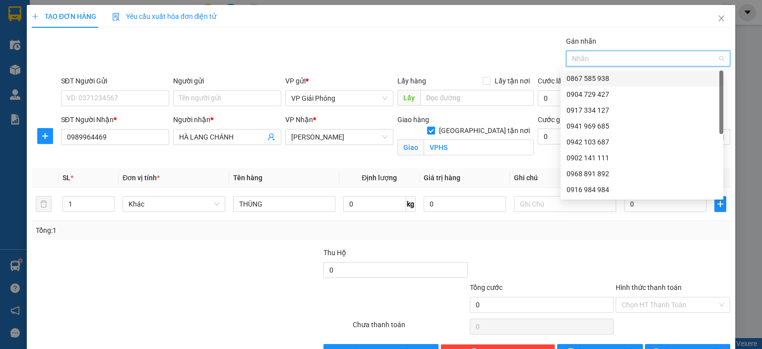
click at [616, 76] on div "0867 585 938" at bounding box center [642, 78] width 151 height 11
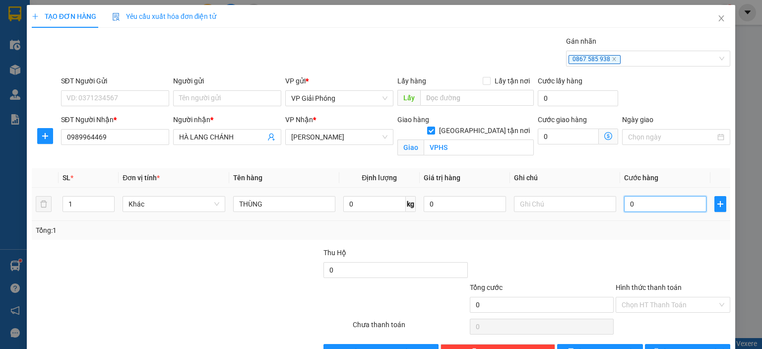
click at [639, 209] on input "0" at bounding box center [665, 204] width 82 height 16
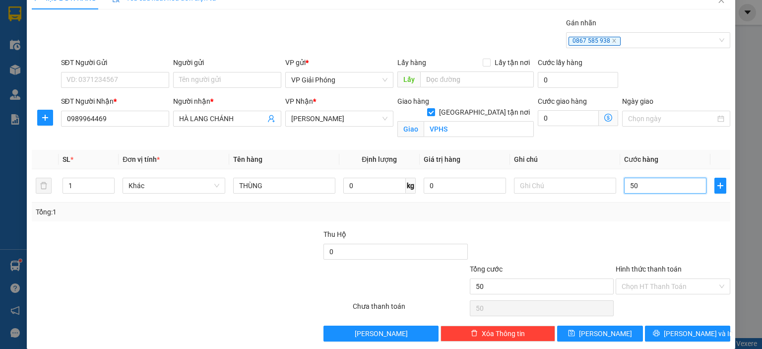
scroll to position [29, 0]
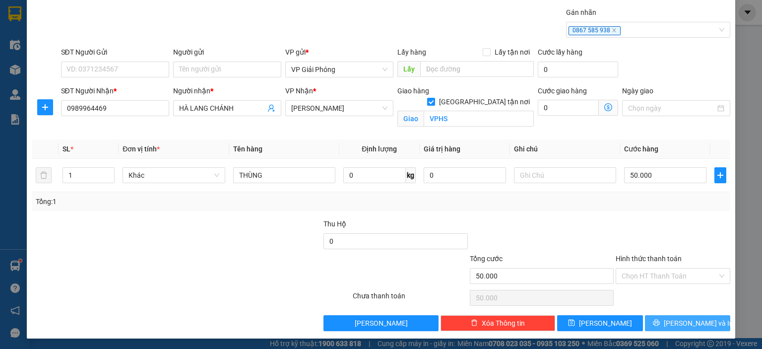
click at [705, 321] on button "[PERSON_NAME] và In" at bounding box center [688, 323] width 86 height 16
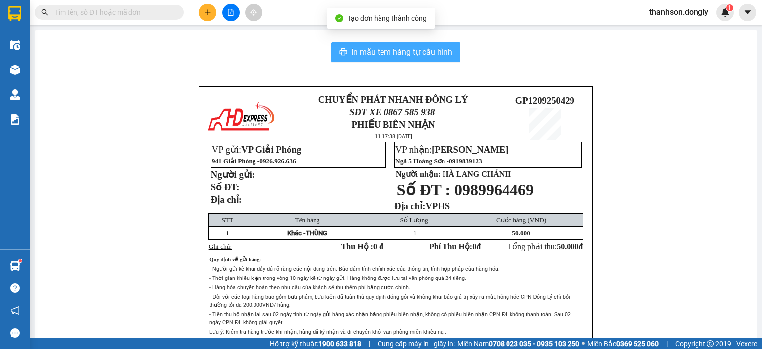
click at [363, 50] on span "In mẫu tem hàng tự cấu hình" at bounding box center [401, 52] width 101 height 12
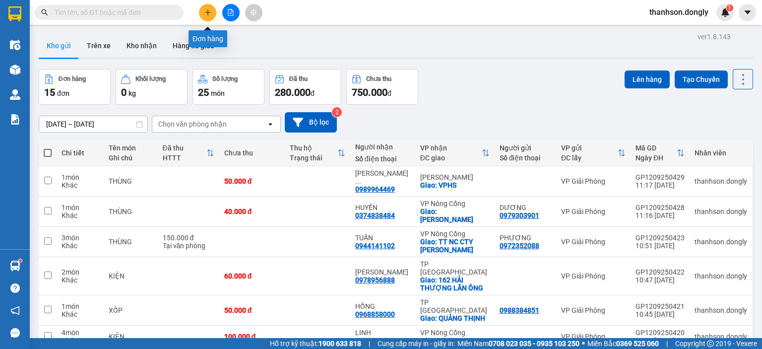
click at [207, 17] on button at bounding box center [207, 12] width 17 height 17
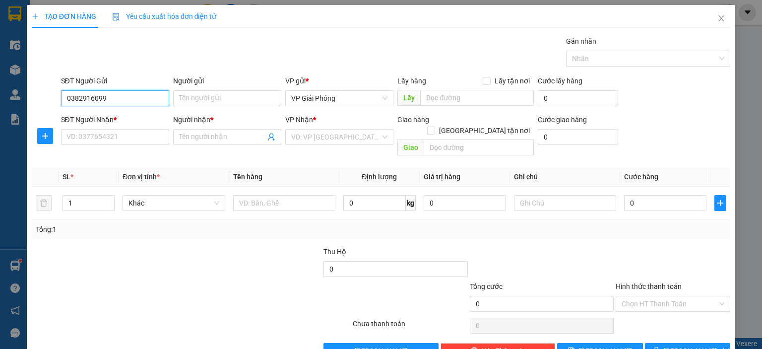
click at [134, 98] on input "0382916099" at bounding box center [115, 98] width 108 height 16
drag, startPoint x: 121, startPoint y: 99, endPoint x: 102, endPoint y: 100, distance: 18.9
click at [102, 100] on input "0382916099" at bounding box center [115, 98] width 108 height 16
drag, startPoint x: 103, startPoint y: 98, endPoint x: 60, endPoint y: 99, distance: 43.7
click at [61, 99] on input "0382916099" at bounding box center [115, 98] width 108 height 16
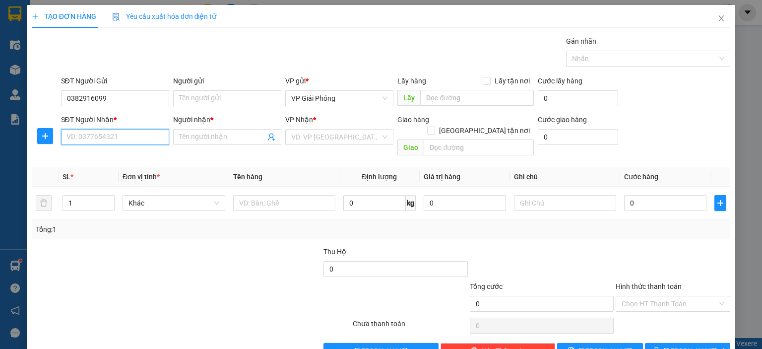
click at [101, 139] on input "SĐT Người Nhận *" at bounding box center [115, 137] width 108 height 16
click at [114, 154] on div "0382916099 - KIM" at bounding box center [115, 156] width 98 height 11
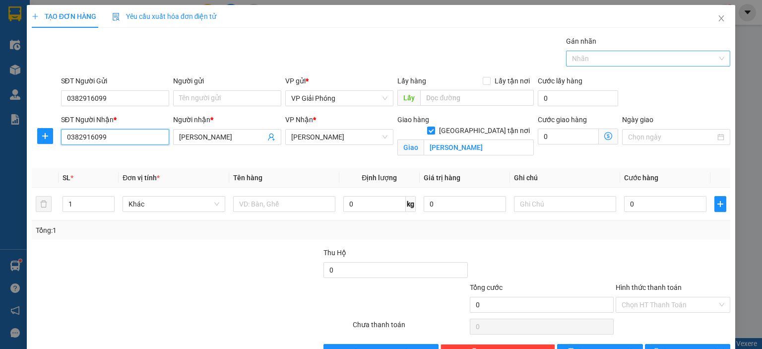
click at [590, 59] on div at bounding box center [643, 59] width 149 height 12
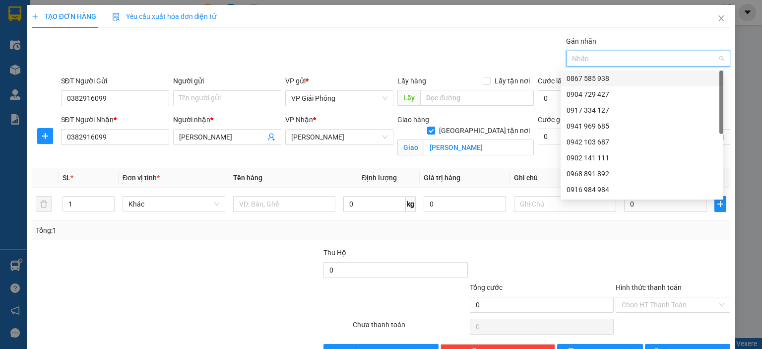
click at [588, 80] on div "0867 585 938" at bounding box center [642, 78] width 151 height 11
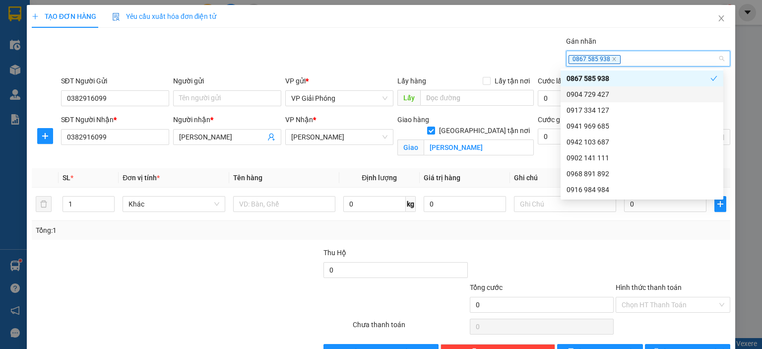
click at [559, 240] on div "Transit Pickup Surcharge Ids Transit Deliver Surcharge Ids Transit Deliver Surc…" at bounding box center [381, 198] width 699 height 324
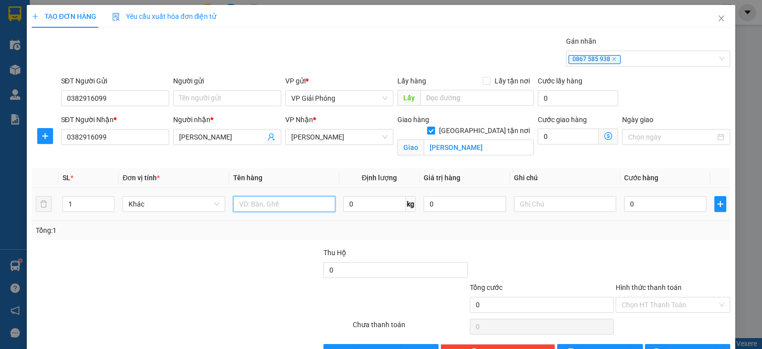
click at [288, 207] on input "text" at bounding box center [284, 204] width 102 height 16
click at [106, 202] on span "up" at bounding box center [109, 201] width 6 height 6
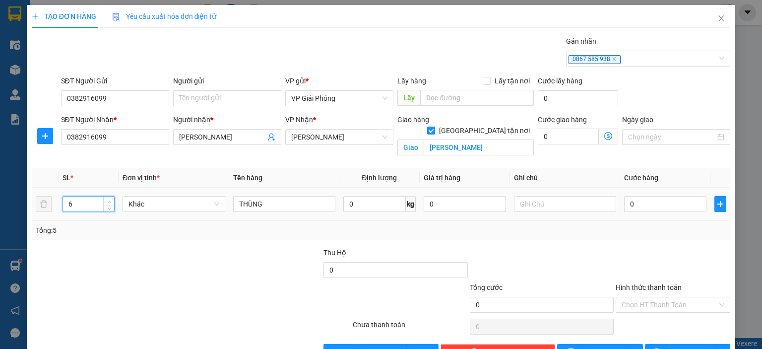
click at [106, 201] on span "up" at bounding box center [109, 201] width 6 height 6
click at [651, 206] on input "0" at bounding box center [665, 204] width 82 height 16
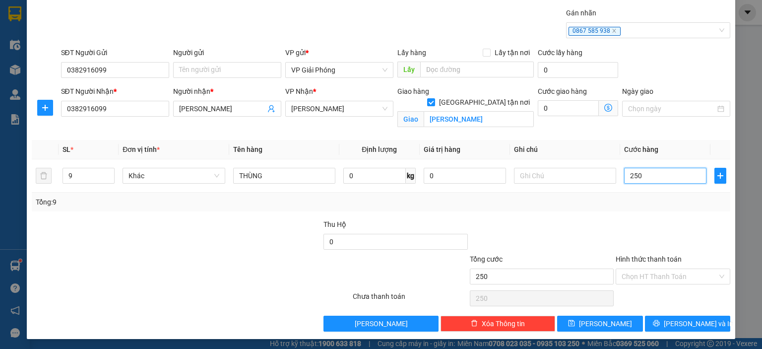
scroll to position [29, 0]
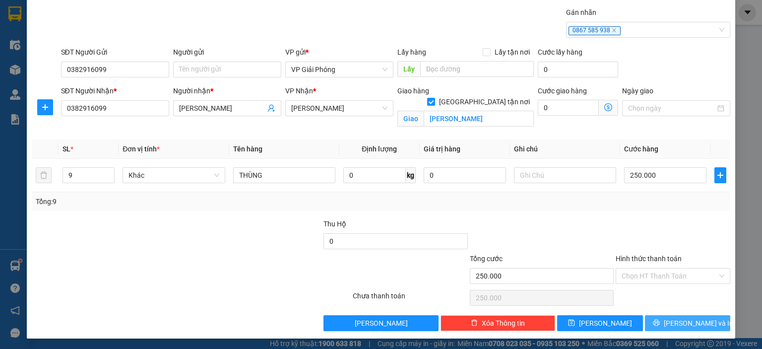
click at [673, 324] on span "[PERSON_NAME] và In" at bounding box center [698, 323] width 69 height 11
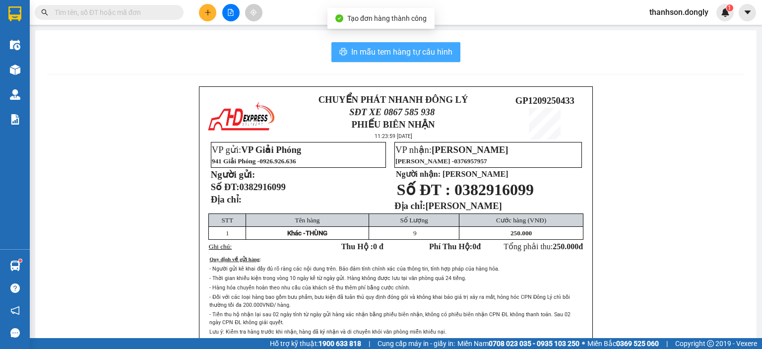
click at [351, 53] on span "In mẫu tem hàng tự cấu hình" at bounding box center [401, 52] width 101 height 12
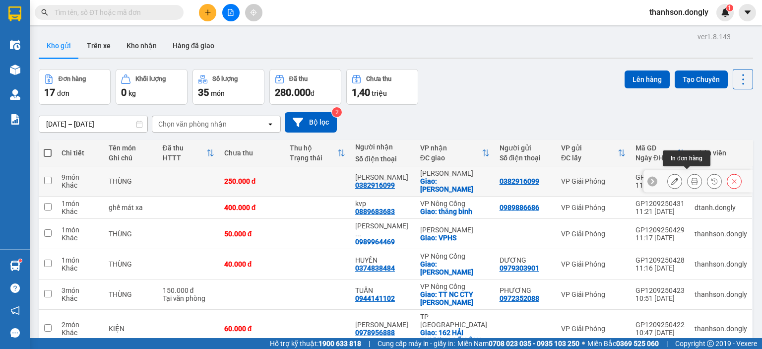
click at [691, 178] on icon at bounding box center [694, 181] width 7 height 7
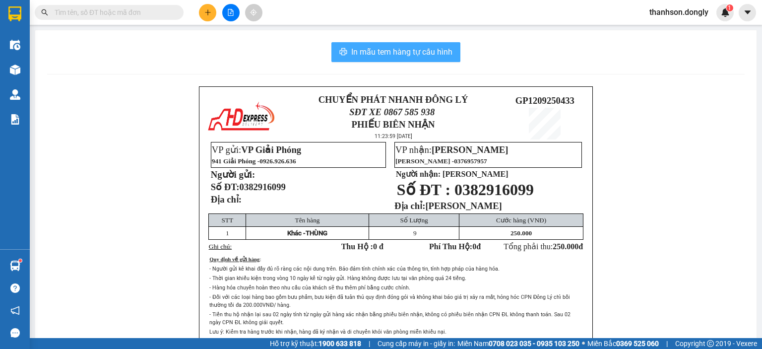
click at [392, 51] on span "In mẫu tem hàng tự cấu hình" at bounding box center [401, 52] width 101 height 12
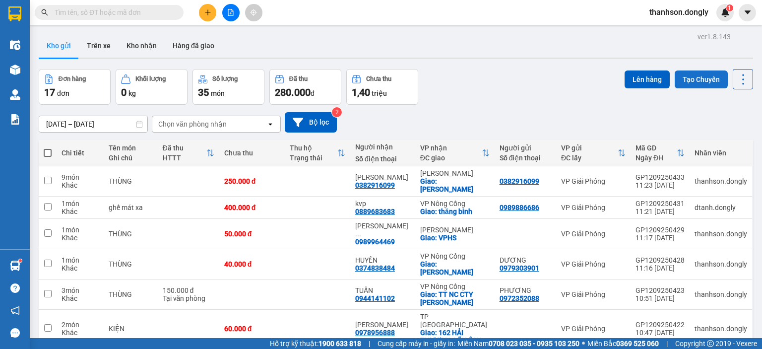
click at [704, 80] on button "Tạo Chuyến" at bounding box center [701, 79] width 53 height 18
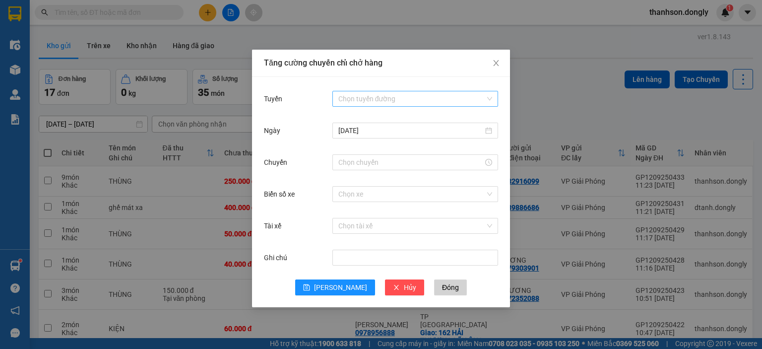
click at [395, 96] on input "Tuyến" at bounding box center [411, 98] width 147 height 15
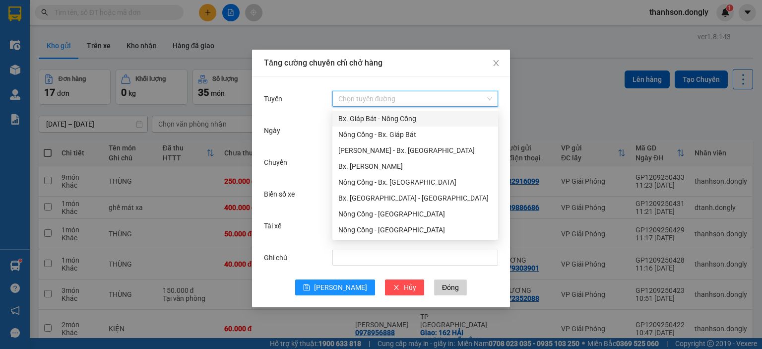
click at [369, 117] on div "Bx. Giáp Bát - Nông Cống" at bounding box center [415, 118] width 154 height 11
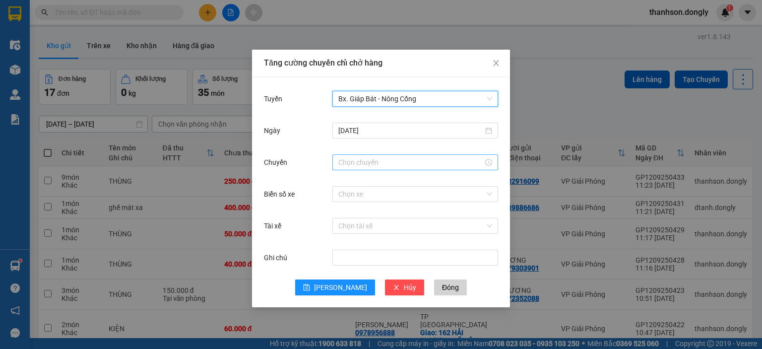
click at [381, 164] on input "Chuyến" at bounding box center [410, 162] width 145 height 11
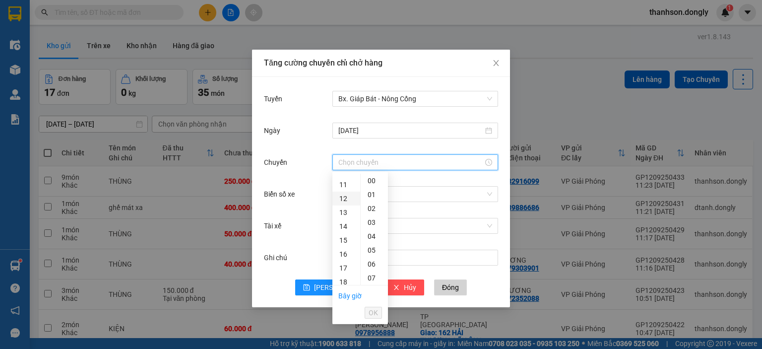
scroll to position [149, 0]
click at [345, 197] on div "12" at bounding box center [346, 199] width 28 height 14
click at [378, 313] on span "OK" at bounding box center [373, 312] width 9 height 11
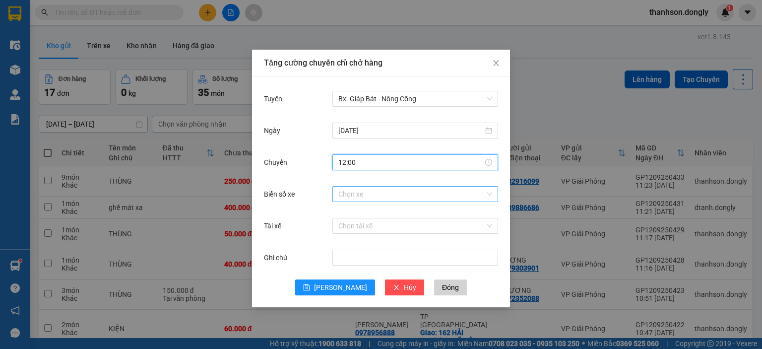
click at [380, 196] on input "Biển số xe" at bounding box center [411, 194] width 147 height 15
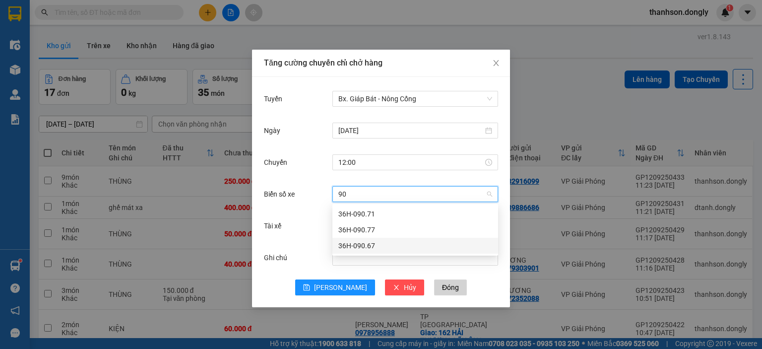
click at [349, 246] on div "36H-090.67" at bounding box center [415, 245] width 154 height 11
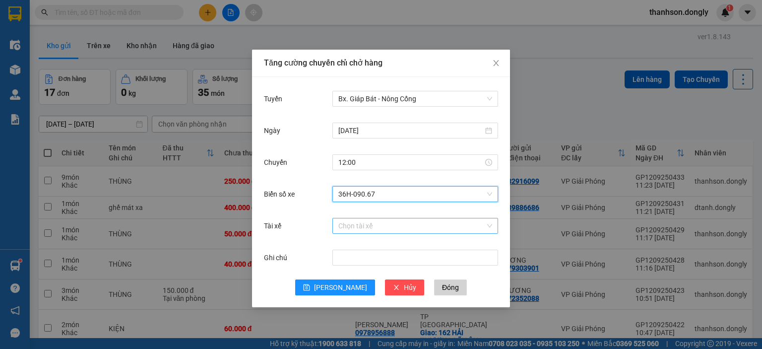
click at [369, 226] on input "Tài xế" at bounding box center [411, 225] width 147 height 15
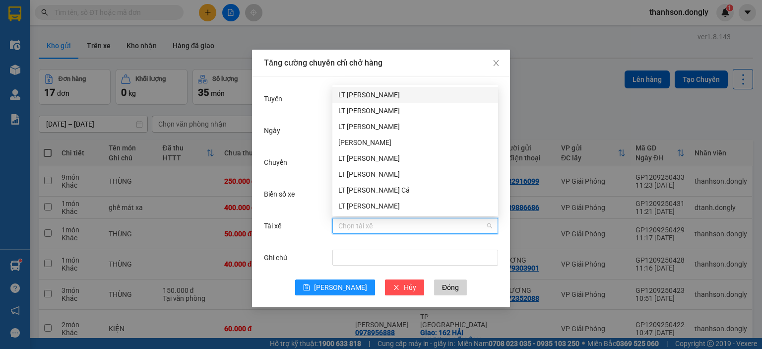
click at [366, 230] on input "Tài xế" at bounding box center [411, 225] width 147 height 15
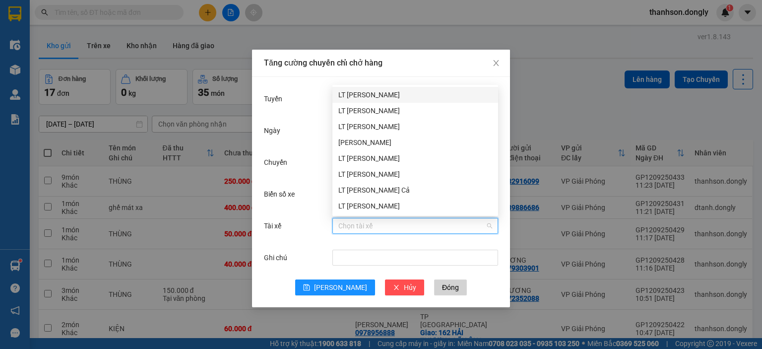
click at [366, 230] on input "Tài xế" at bounding box center [411, 225] width 147 height 15
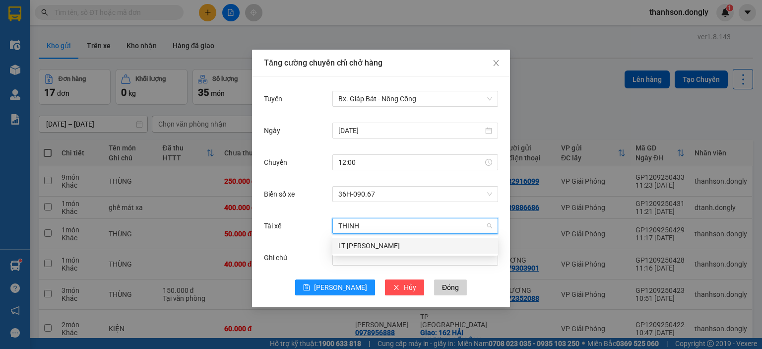
click at [387, 242] on div "LT Nguyễn Văn Thịnh" at bounding box center [415, 245] width 154 height 11
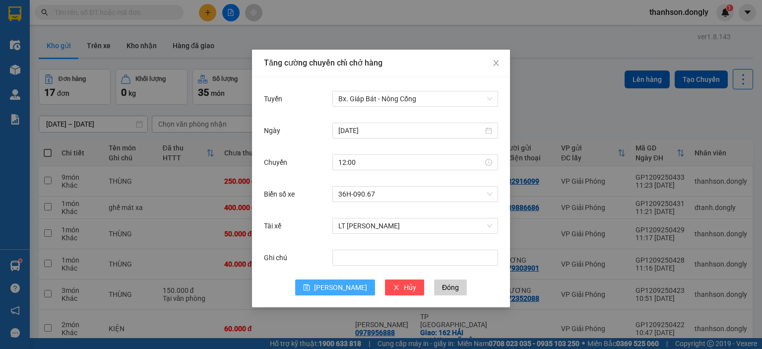
click at [336, 290] on span "[PERSON_NAME]" at bounding box center [340, 287] width 53 height 11
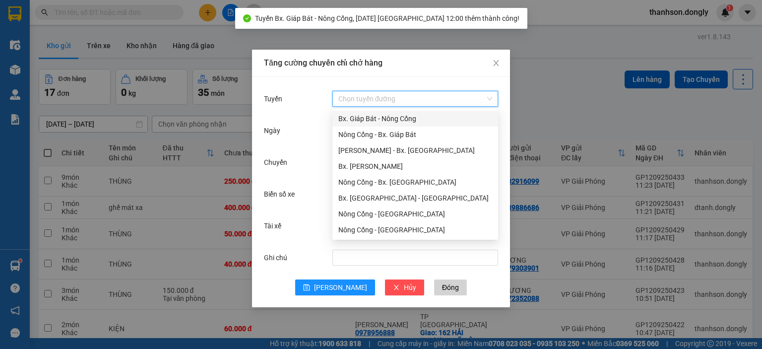
click at [353, 102] on input "Tuyến" at bounding box center [411, 98] width 147 height 15
click at [351, 119] on div "Bx. Giáp Bát - Nông Cống" at bounding box center [415, 118] width 154 height 11
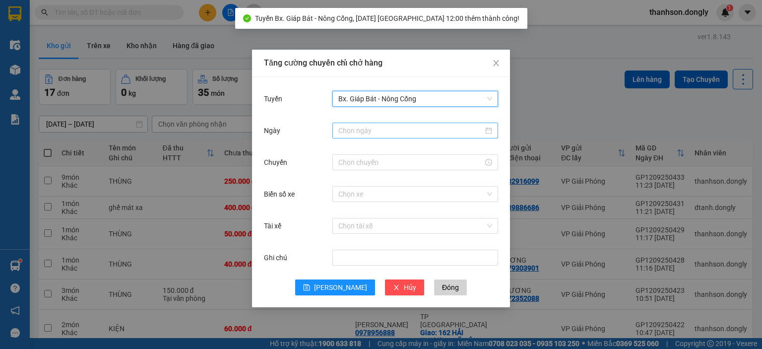
click at [347, 130] on input "Ngày" at bounding box center [410, 130] width 145 height 11
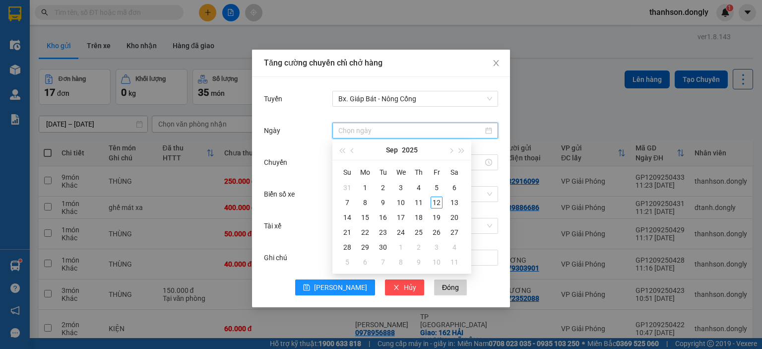
click at [530, 137] on div "Tăng cường chuyến chỉ chở hàng Tuyến Bx. Giáp Bát - Nông Cống Ngày Chuyến Biển …" at bounding box center [381, 174] width 762 height 349
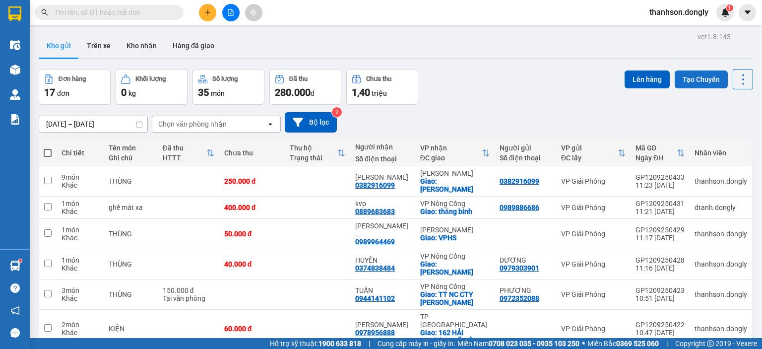
click at [676, 79] on button "Tạo Chuyến" at bounding box center [701, 79] width 53 height 18
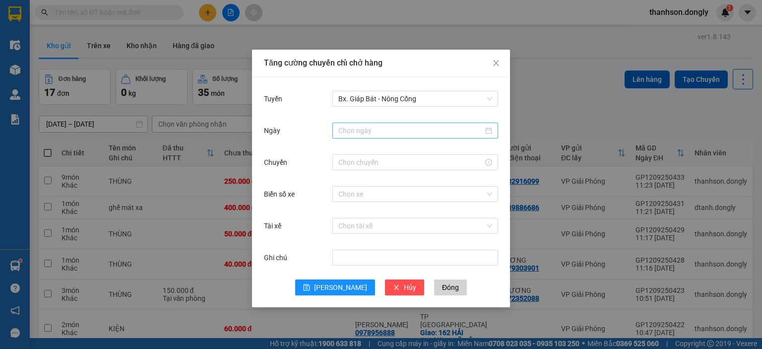
click at [408, 128] on input "Ngày" at bounding box center [410, 130] width 145 height 11
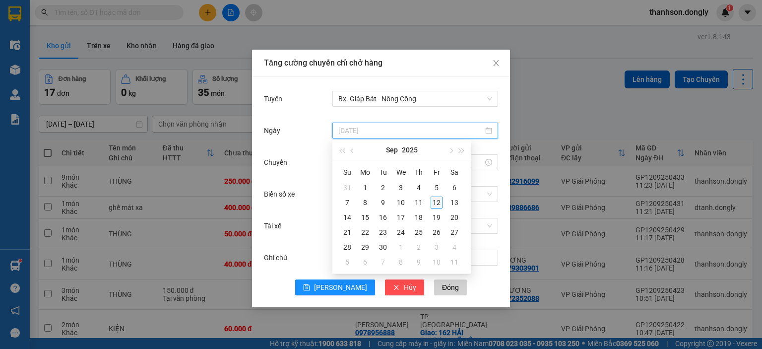
click at [438, 198] on div "12" at bounding box center [437, 202] width 12 height 12
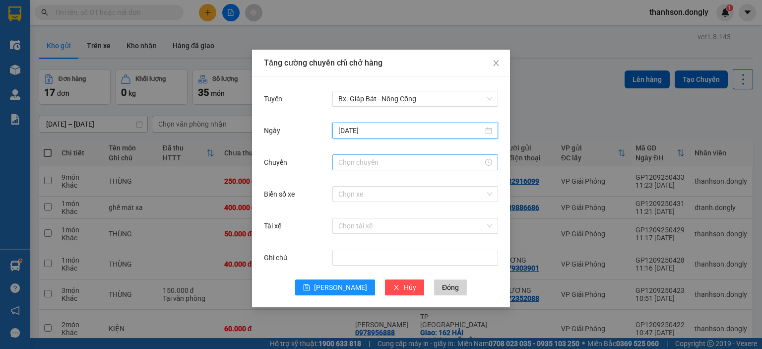
click at [375, 165] on input "Chuyến" at bounding box center [410, 162] width 145 height 11
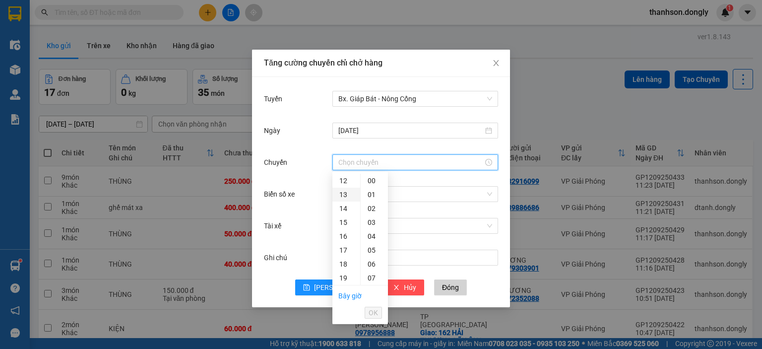
click at [343, 193] on div "13" at bounding box center [346, 195] width 28 height 14
click at [370, 316] on span "OK" at bounding box center [373, 312] width 9 height 11
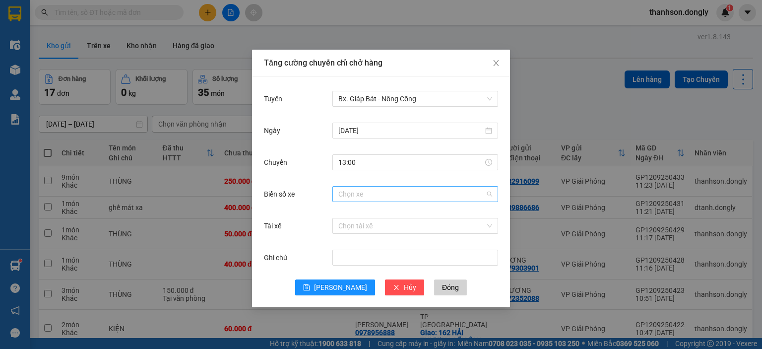
click at [396, 196] on input "Biển số xe" at bounding box center [411, 194] width 147 height 15
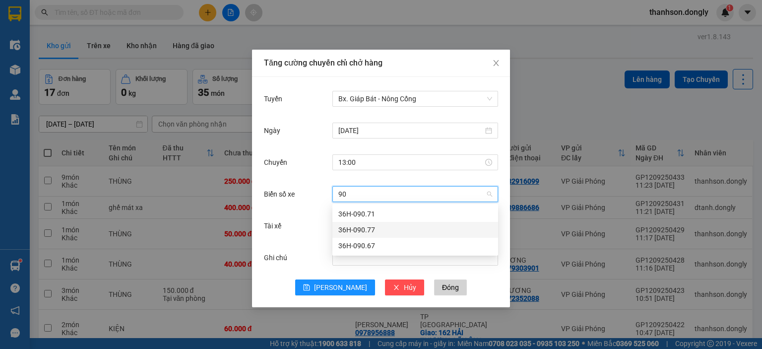
click at [383, 226] on div "36H-090.77" at bounding box center [415, 229] width 154 height 11
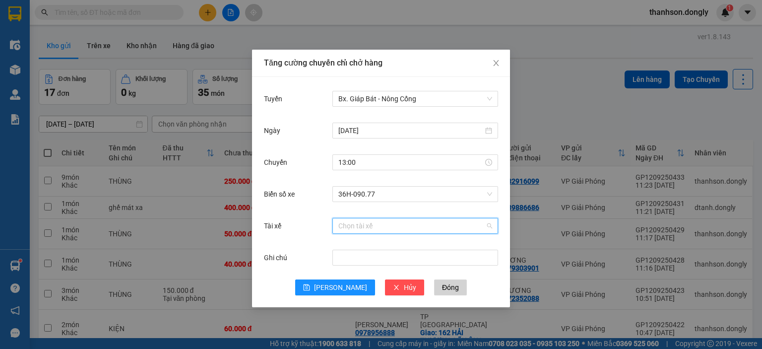
click at [385, 226] on input "Tài xế" at bounding box center [411, 225] width 147 height 15
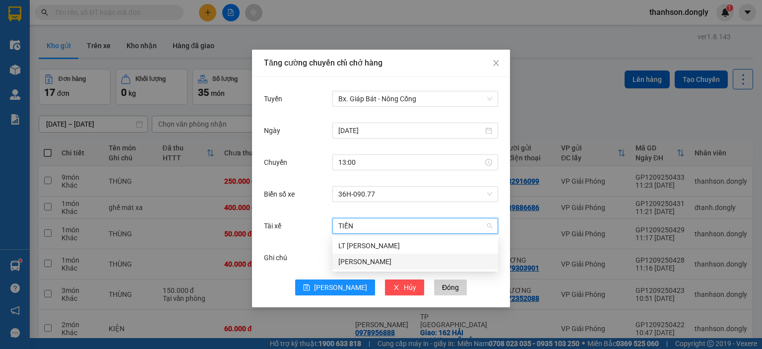
click at [378, 259] on div "Đỗ Tiến Anh" at bounding box center [415, 261] width 154 height 11
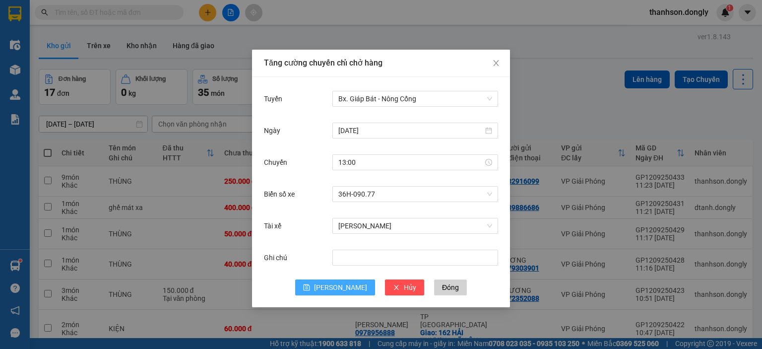
click at [342, 282] on span "[PERSON_NAME]" at bounding box center [340, 287] width 53 height 11
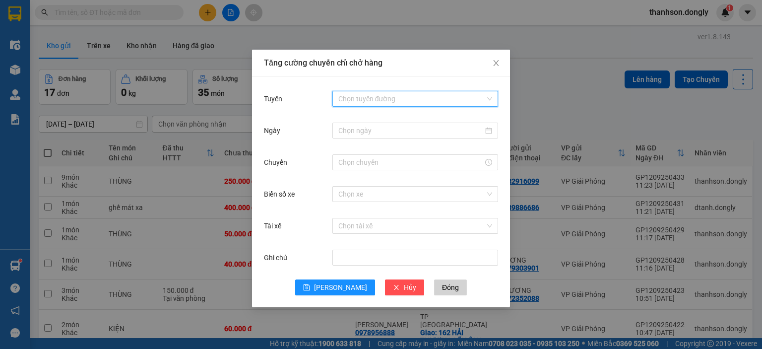
click at [398, 96] on input "Tuyến" at bounding box center [411, 98] width 147 height 15
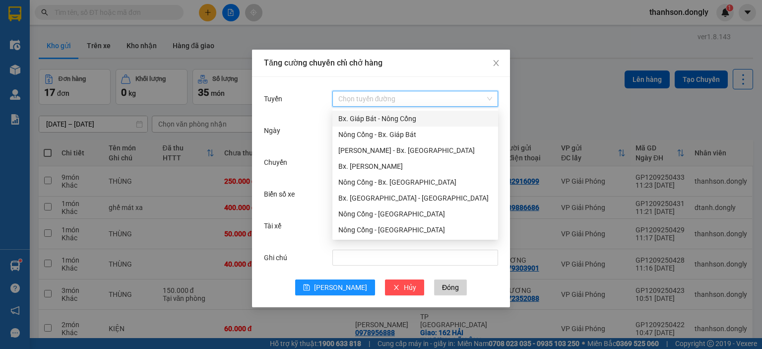
click at [386, 116] on div "Bx. Giáp Bát - Nông Cống" at bounding box center [415, 118] width 154 height 11
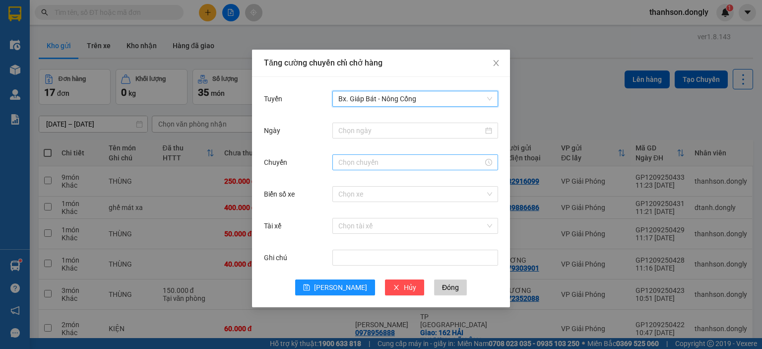
click at [368, 160] on input "Chuyến" at bounding box center [410, 162] width 145 height 11
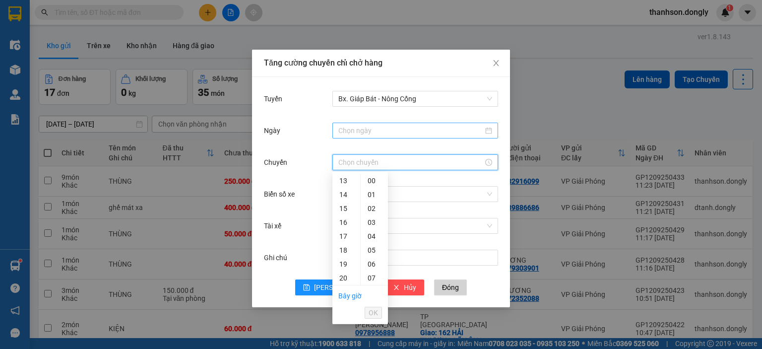
click at [384, 132] on input "Ngày" at bounding box center [410, 130] width 145 height 11
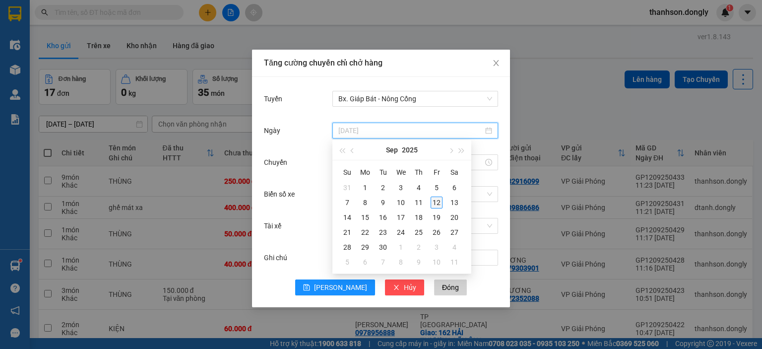
click at [430, 200] on td "12" at bounding box center [437, 202] width 18 height 15
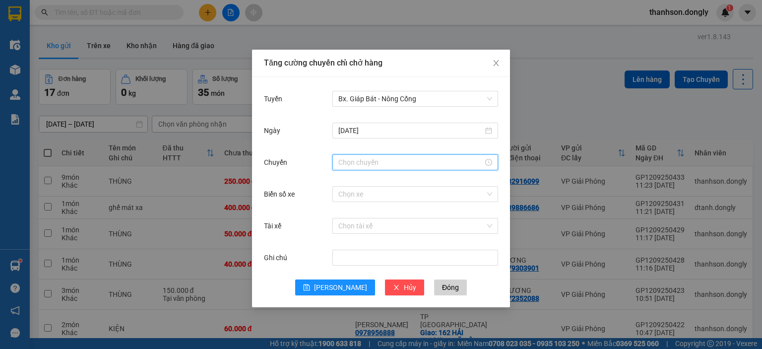
click at [382, 165] on input "Chuyến" at bounding box center [410, 162] width 145 height 11
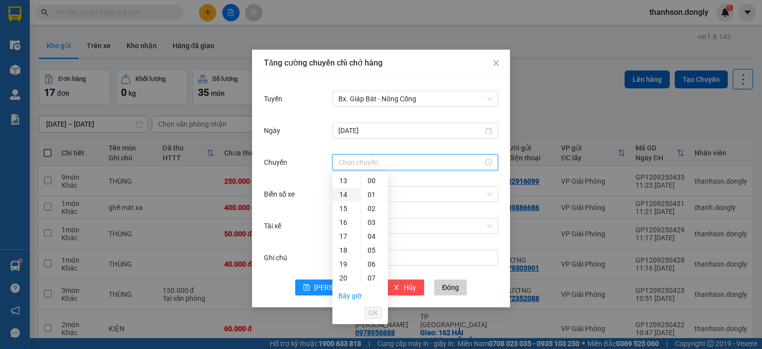
click at [342, 195] on div "14" at bounding box center [346, 195] width 28 height 14
click at [375, 311] on span "OK" at bounding box center [373, 312] width 9 height 11
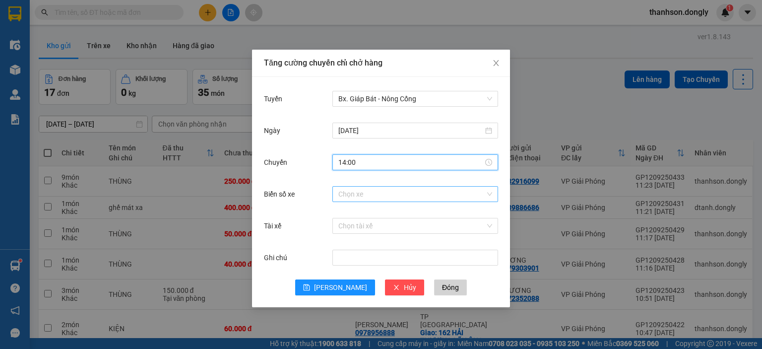
click at [406, 196] on input "Biển số xe" at bounding box center [411, 194] width 147 height 15
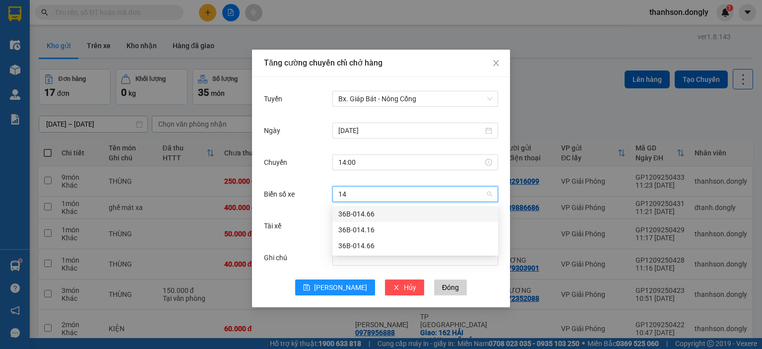
click at [394, 213] on div "36B-014.66" at bounding box center [415, 213] width 154 height 11
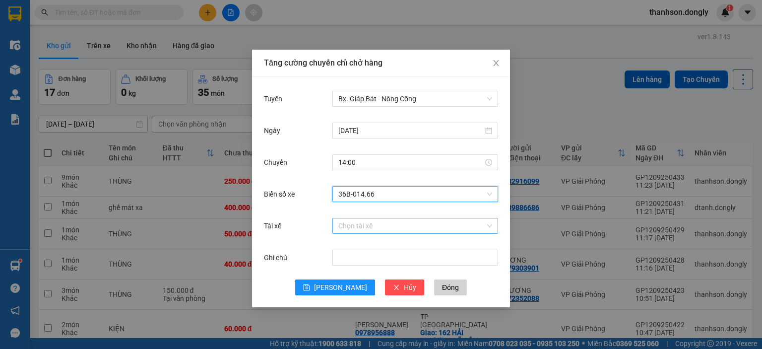
click at [391, 221] on input "Tài xế" at bounding box center [411, 225] width 147 height 15
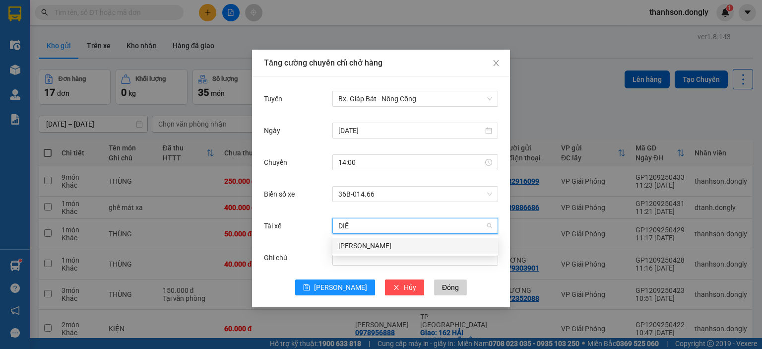
click at [383, 251] on div "Lê Mạnh Diện" at bounding box center [415, 245] width 154 height 11
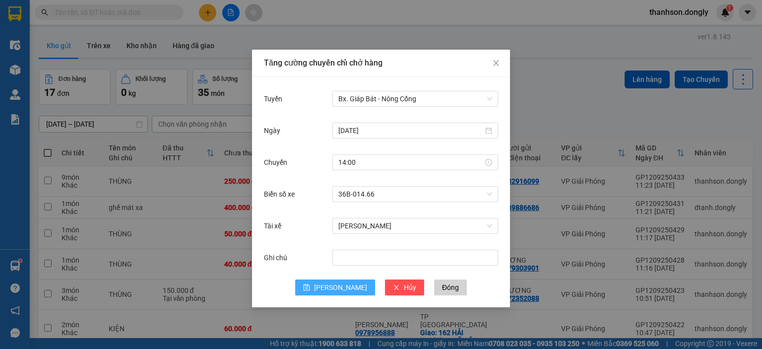
click at [342, 290] on span "[PERSON_NAME]" at bounding box center [340, 287] width 53 height 11
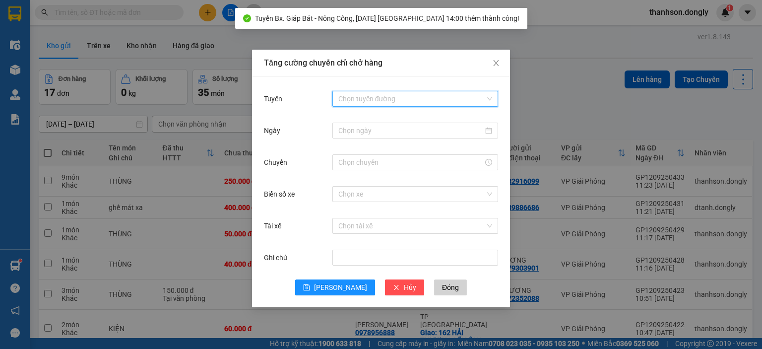
click at [428, 103] on input "Tuyến" at bounding box center [411, 98] width 147 height 15
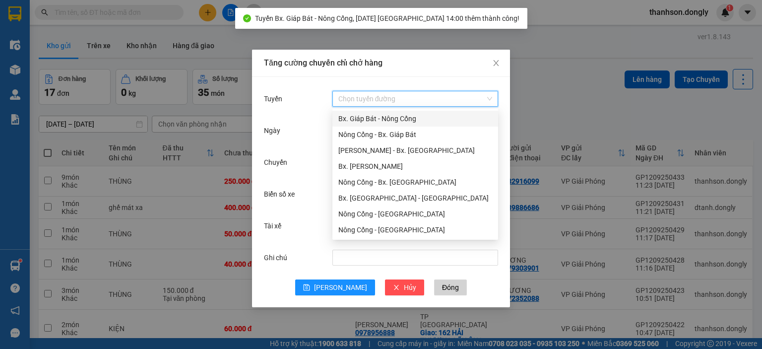
click at [426, 119] on div "Bx. Giáp Bát - Nông Cống" at bounding box center [415, 118] width 154 height 11
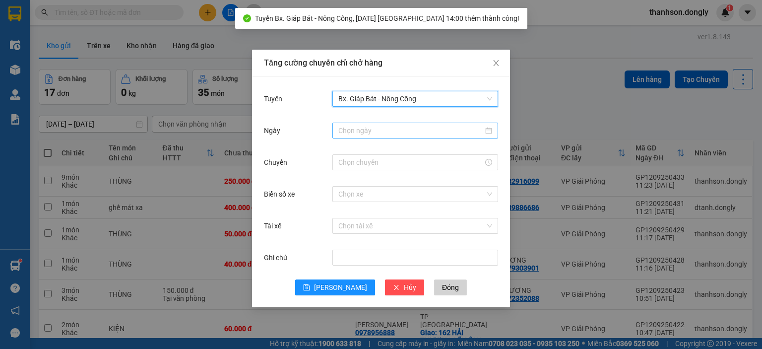
click at [427, 136] on div at bounding box center [415, 131] width 166 height 16
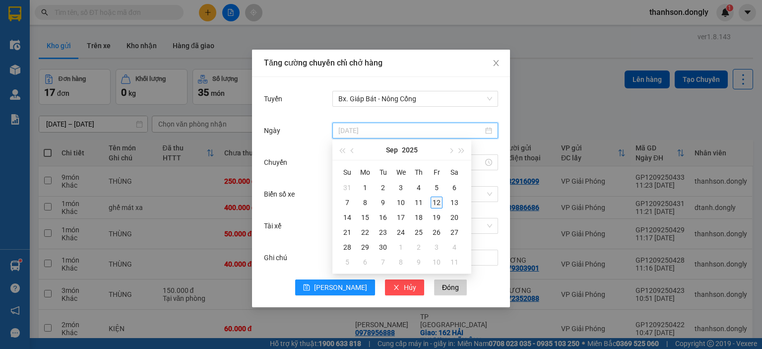
click at [433, 200] on div "12" at bounding box center [437, 202] width 12 height 12
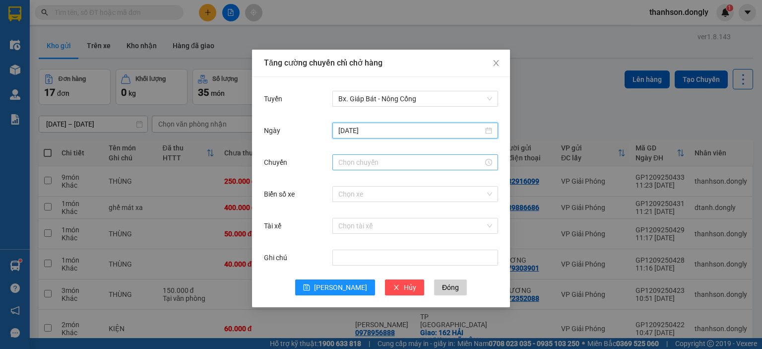
click at [413, 166] on input "Chuyến" at bounding box center [410, 162] width 145 height 11
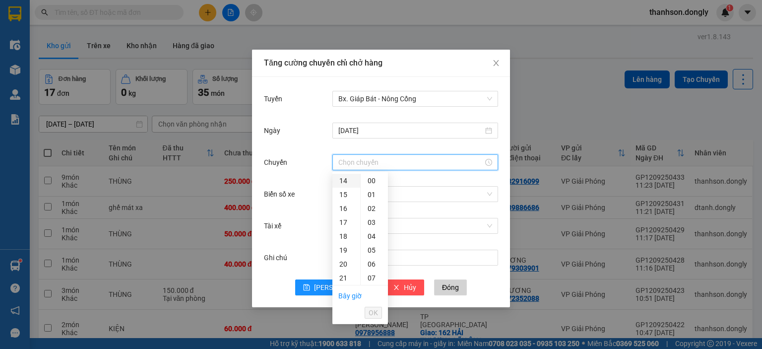
click at [349, 181] on div "14" at bounding box center [346, 181] width 28 height 14
click at [377, 241] on div "40" at bounding box center [374, 242] width 27 height 14
click at [370, 317] on span "OK" at bounding box center [373, 312] width 9 height 11
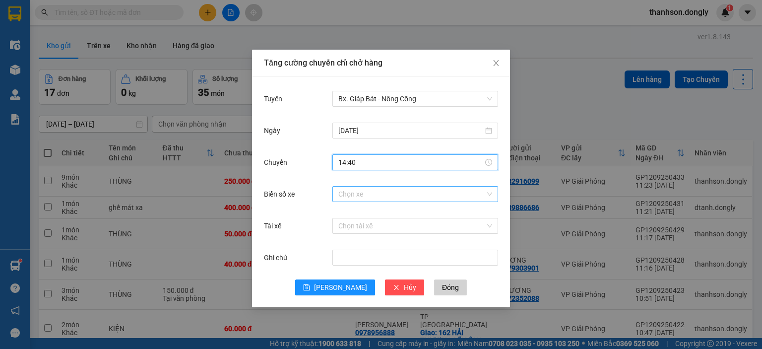
click at [380, 197] on input "Biển số xe" at bounding box center [411, 194] width 147 height 15
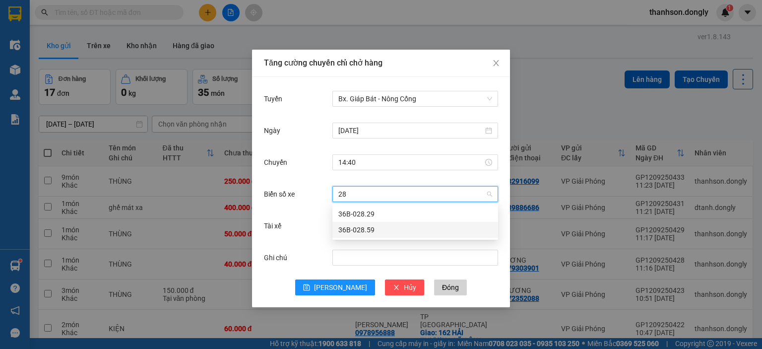
click at [382, 230] on div "36B-028.59" at bounding box center [415, 229] width 154 height 11
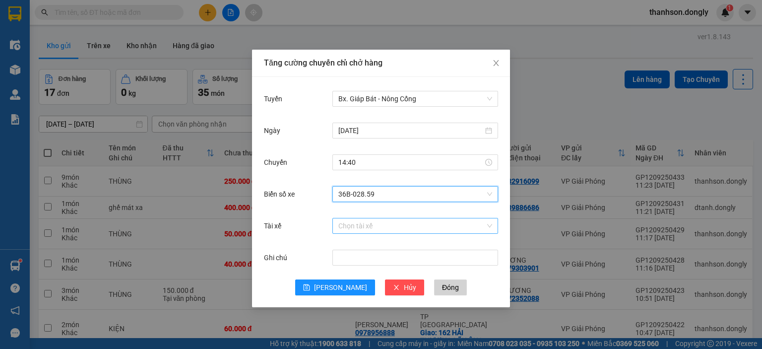
click at [371, 227] on input "Tài xế" at bounding box center [411, 225] width 147 height 15
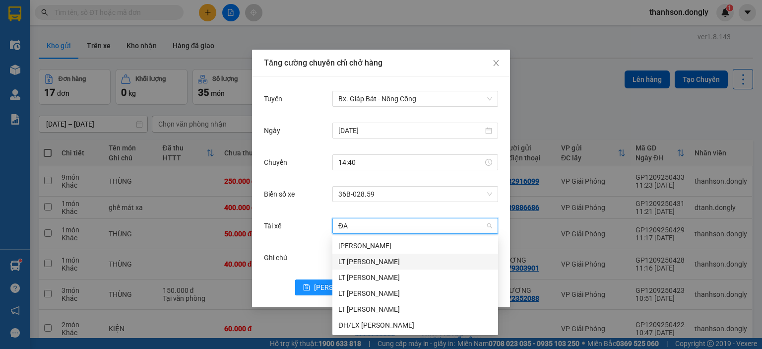
click at [389, 263] on div "LT Nguyễn Ngọc Đại" at bounding box center [415, 261] width 154 height 11
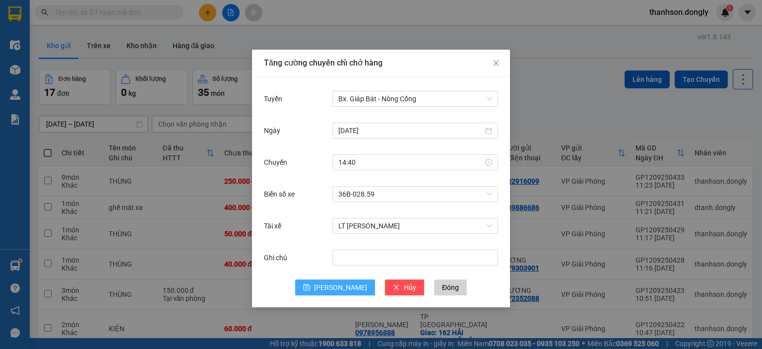
click at [343, 288] on span "[PERSON_NAME]" at bounding box center [340, 287] width 53 height 11
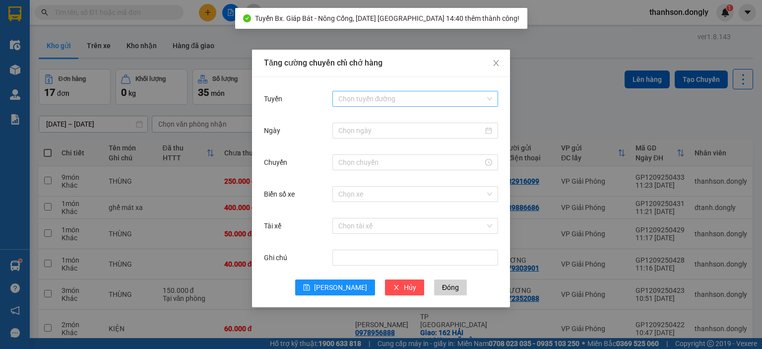
click at [393, 102] on input "Tuyến" at bounding box center [411, 98] width 147 height 15
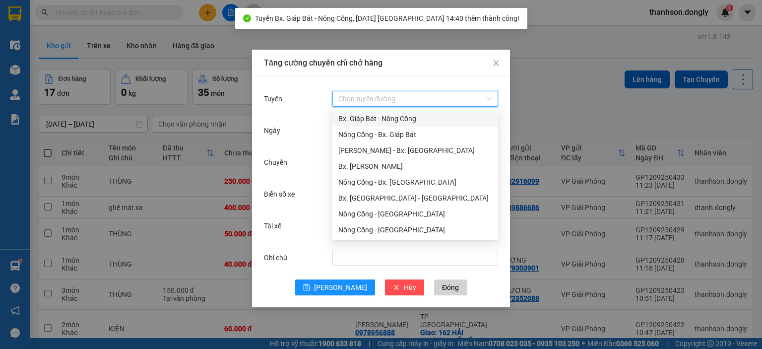
click at [391, 118] on div "Bx. Giáp Bát - Nông Cống" at bounding box center [415, 118] width 154 height 11
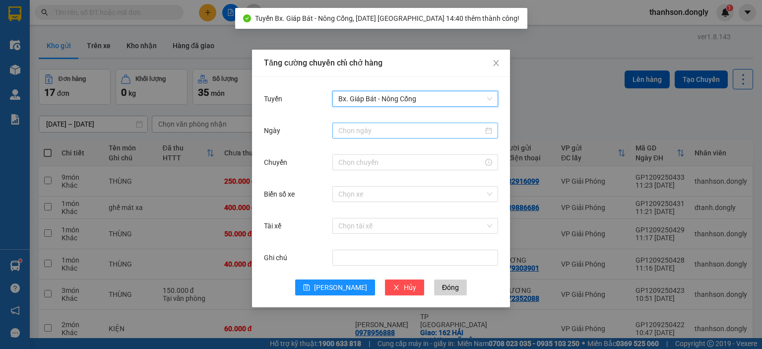
click at [389, 130] on input "Ngày" at bounding box center [410, 130] width 145 height 11
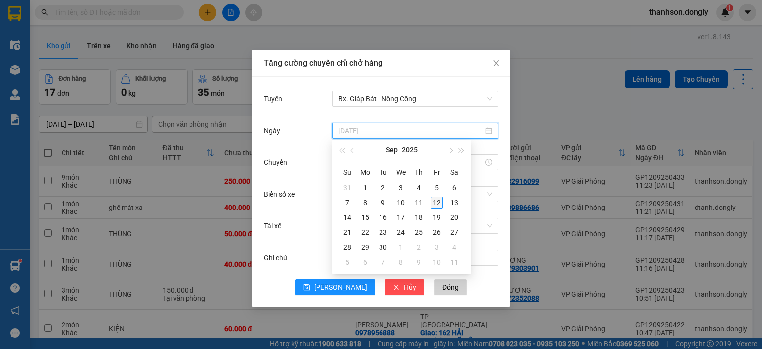
click at [440, 203] on div "12" at bounding box center [437, 202] width 12 height 12
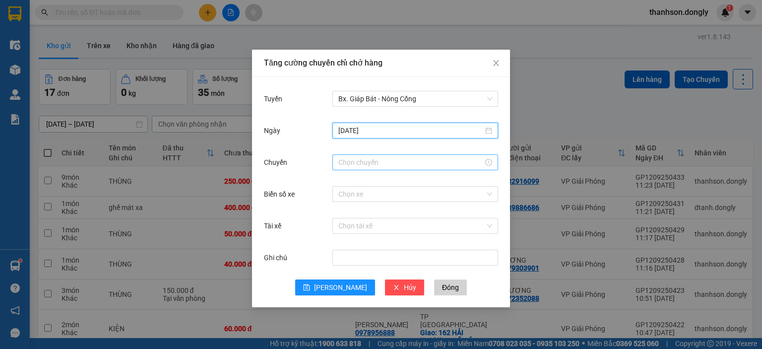
click at [388, 165] on input "Chuyến" at bounding box center [410, 162] width 145 height 11
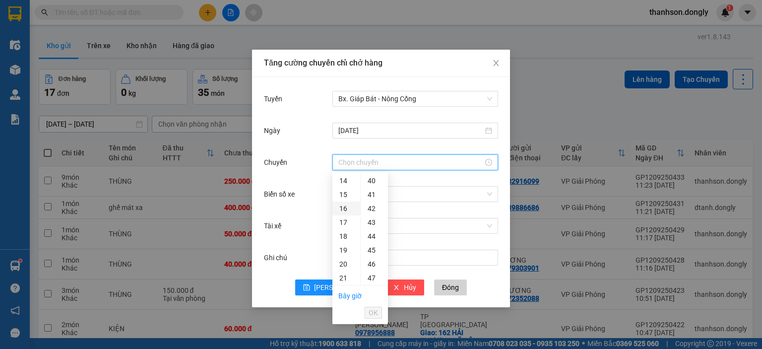
click at [344, 210] on div "16" at bounding box center [346, 208] width 28 height 14
click at [375, 248] on div "30" at bounding box center [374, 250] width 27 height 14
click at [374, 308] on span "OK" at bounding box center [373, 312] width 9 height 11
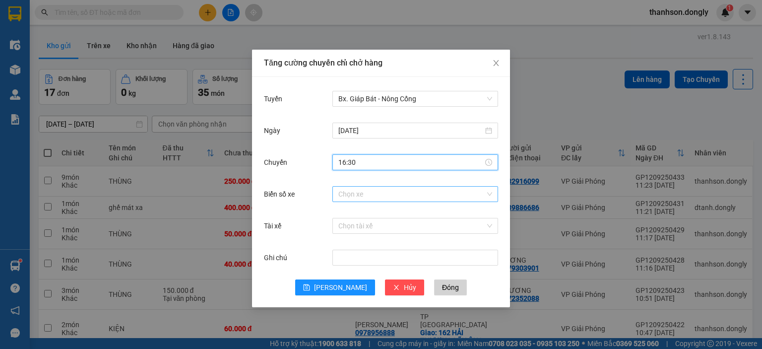
click at [419, 198] on input "Biển số xe" at bounding box center [411, 194] width 147 height 15
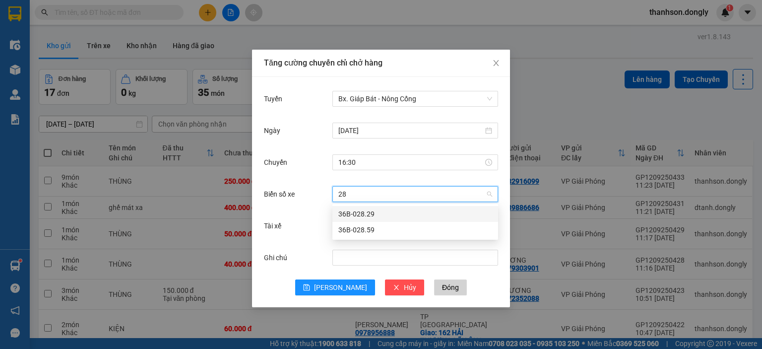
click at [417, 208] on div "36B-028.29" at bounding box center [415, 213] width 154 height 11
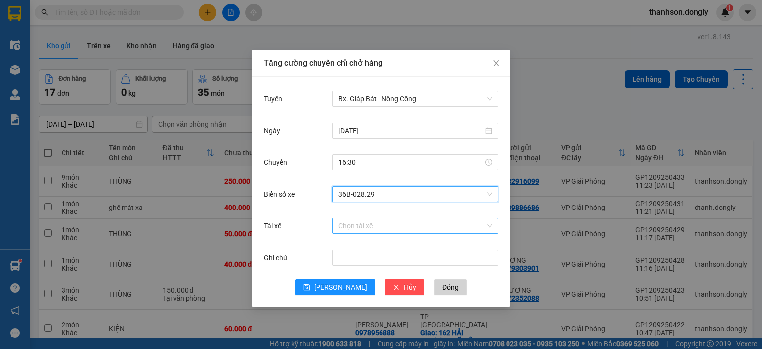
click at [404, 226] on input "Tài xế" at bounding box center [411, 225] width 147 height 15
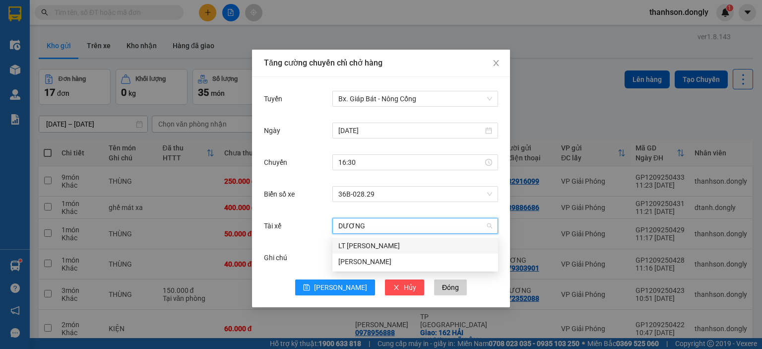
click at [399, 247] on div "LT Nguyễn ánh Dương" at bounding box center [415, 245] width 154 height 11
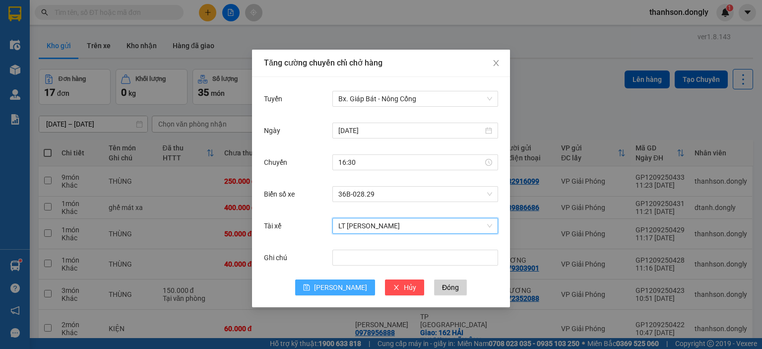
click at [344, 289] on span "[PERSON_NAME]" at bounding box center [340, 287] width 53 height 11
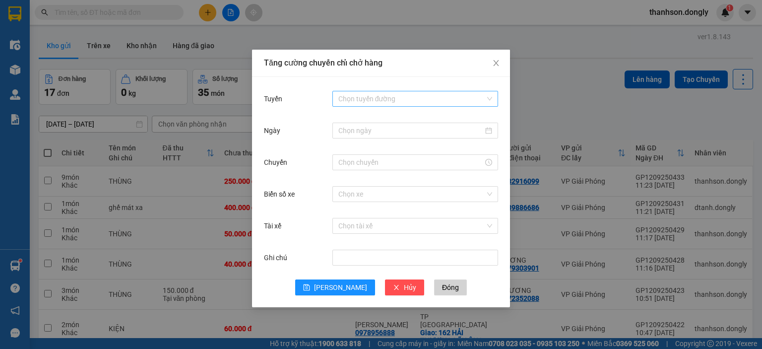
click at [372, 99] on input "Tuyến" at bounding box center [411, 98] width 147 height 15
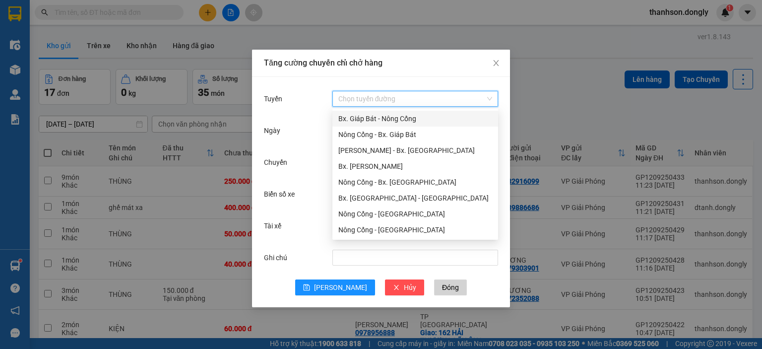
click at [371, 120] on div "Bx. Giáp Bát - Nông Cống" at bounding box center [415, 118] width 154 height 11
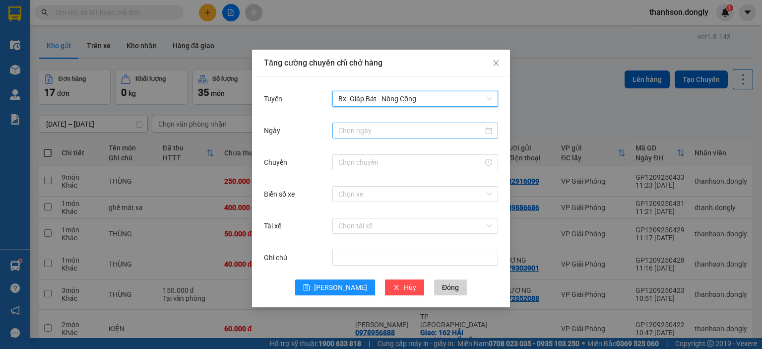
click at [374, 136] on div at bounding box center [415, 131] width 166 height 16
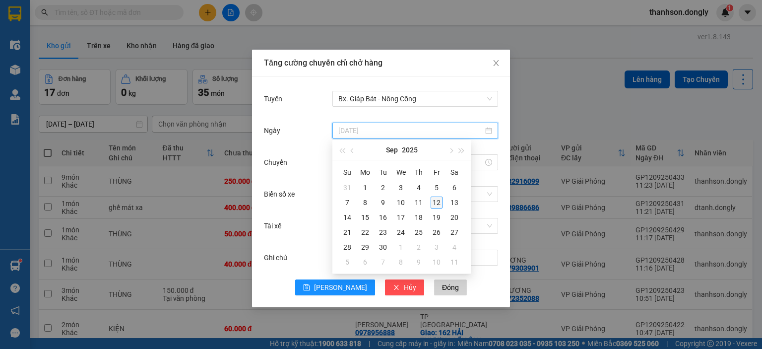
click at [437, 196] on div "12" at bounding box center [437, 202] width 12 height 12
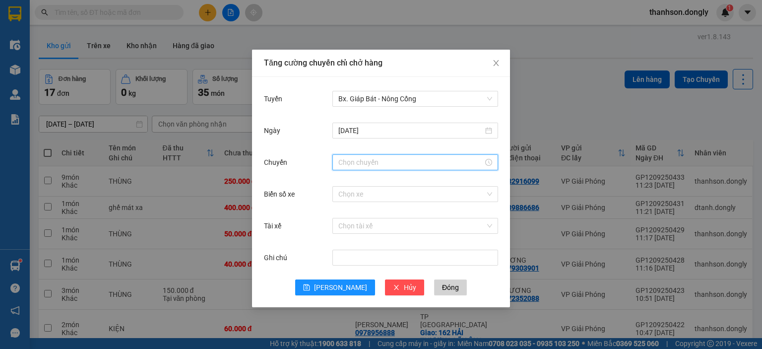
click at [393, 162] on input "Chuyến" at bounding box center [410, 162] width 145 height 11
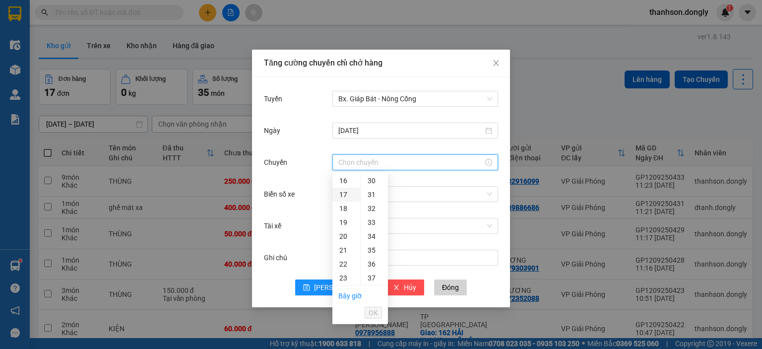
click at [348, 195] on div "17" at bounding box center [346, 195] width 28 height 14
click at [371, 203] on div "30" at bounding box center [374, 202] width 27 height 14
click at [375, 314] on span "OK" at bounding box center [373, 312] width 9 height 11
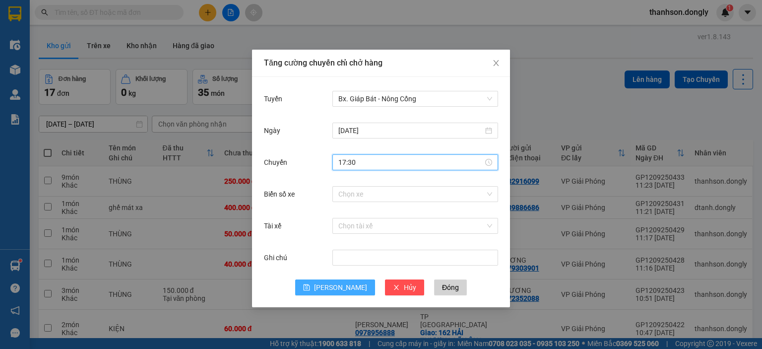
click at [310, 285] on icon "save" at bounding box center [306, 287] width 7 height 7
click at [493, 62] on icon "close" at bounding box center [496, 63] width 8 height 8
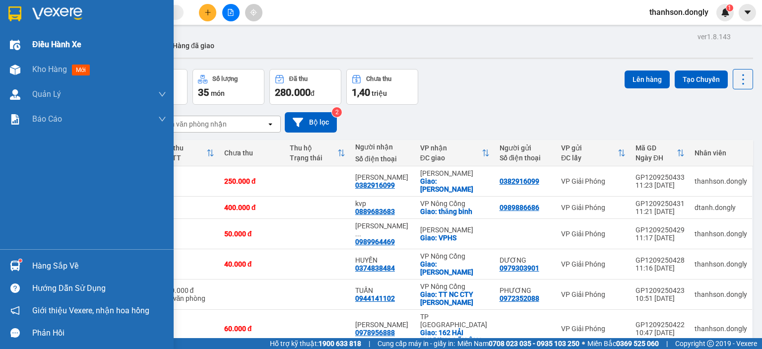
click at [26, 43] on div "Điều hành xe" at bounding box center [87, 44] width 174 height 25
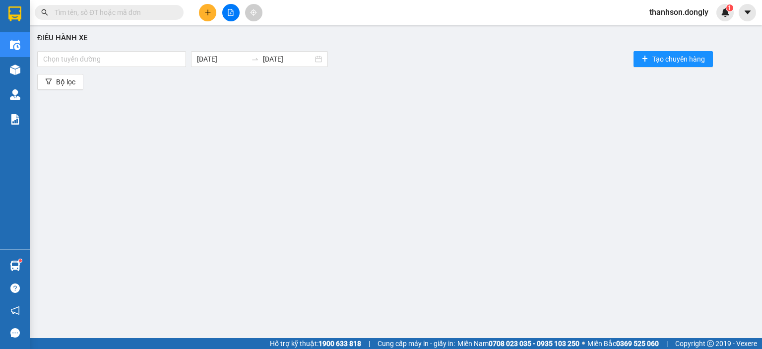
click at [100, 44] on div "Điều hành xe Chọn tuyến đường 12/09/2025 12/09/2025 Tạo chuyến hàng Bộ lọc" at bounding box center [396, 182] width 722 height 304
click at [91, 61] on div at bounding box center [112, 59] width 144 height 12
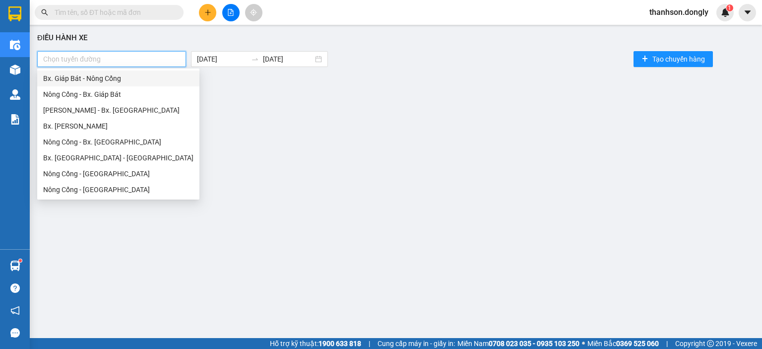
click at [100, 80] on div "Bx. Giáp Bát - Nông Cống" at bounding box center [118, 78] width 150 height 11
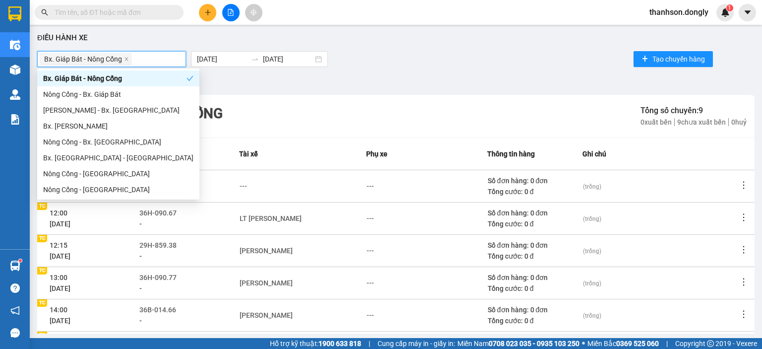
click at [413, 72] on div "Điều hành xe Bx. Giáp Bát - Nông Cống 12/09/2025 12/09/2025 Tạo chuyến hàng Bộ …" at bounding box center [396, 182] width 722 height 304
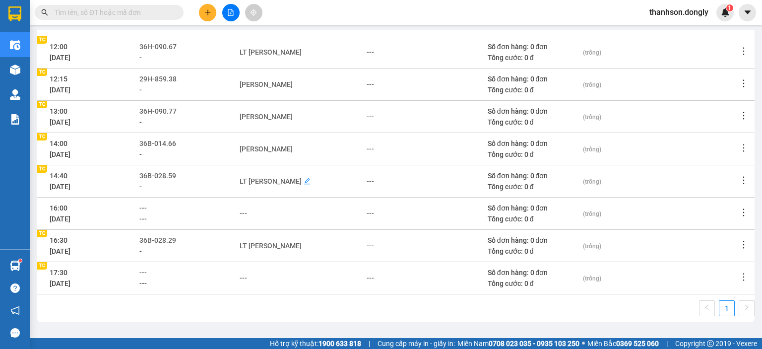
scroll to position [167, 0]
click at [284, 115] on div "Đỗ Tiến Anh" at bounding box center [303, 116] width 127 height 11
click at [295, 117] on icon "edit" at bounding box center [298, 116] width 6 height 6
click at [279, 117] on div "Đỗ Tiến Anh" at bounding box center [266, 116] width 53 height 11
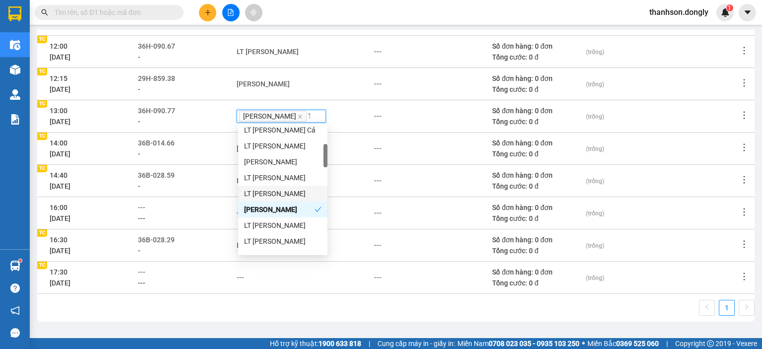
scroll to position [0, 0]
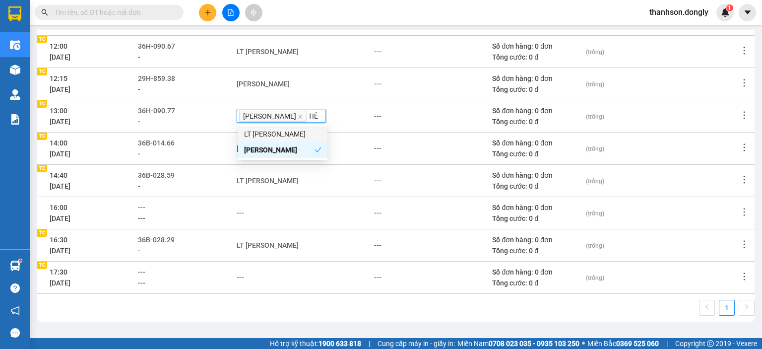
click at [283, 135] on div "LT Lê Văn Tiến" at bounding box center [282, 133] width 77 height 11
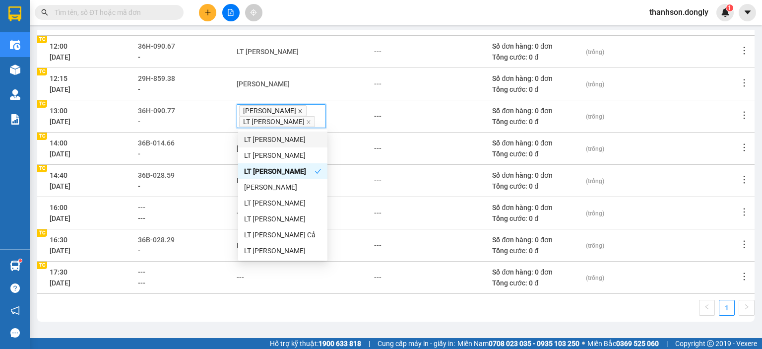
click at [298, 111] on icon "close" at bounding box center [300, 111] width 5 height 5
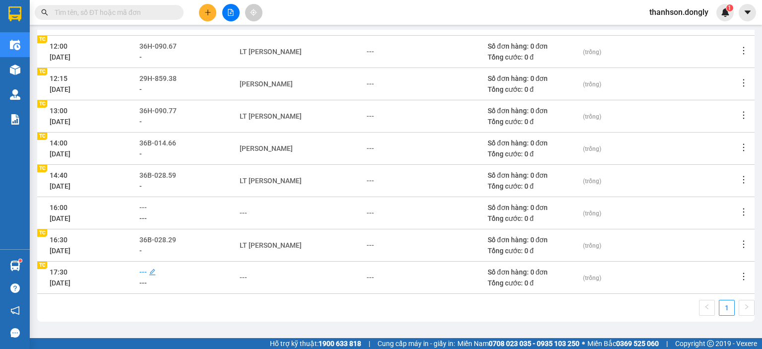
click at [147, 275] on span "---" at bounding box center [142, 272] width 7 height 8
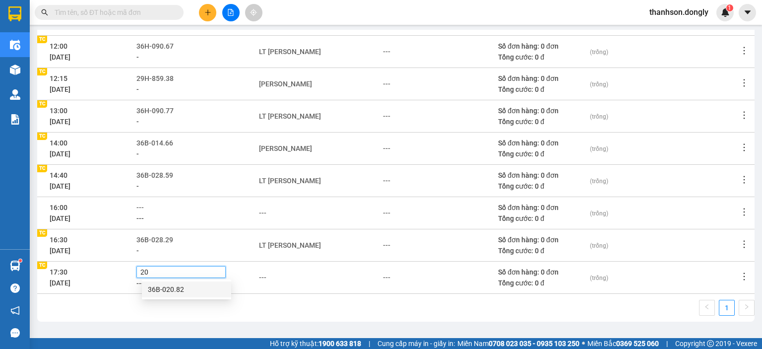
click at [179, 291] on div "36B-020.82" at bounding box center [186, 289] width 77 height 11
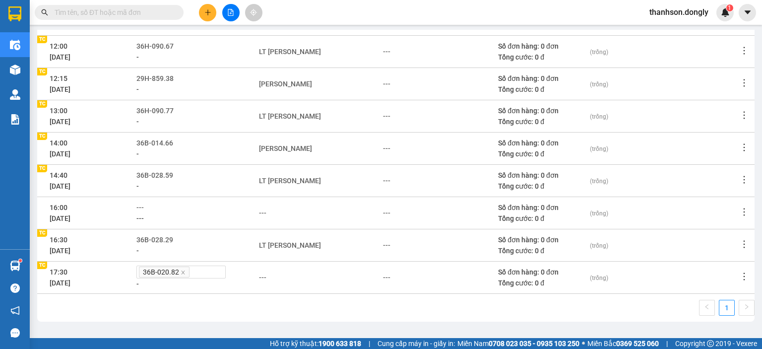
click at [275, 275] on icon "edit" at bounding box center [271, 277] width 7 height 7
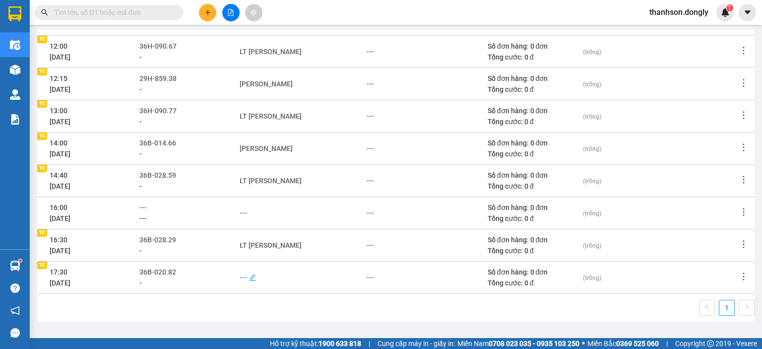
click at [247, 278] on div "---" at bounding box center [243, 277] width 7 height 11
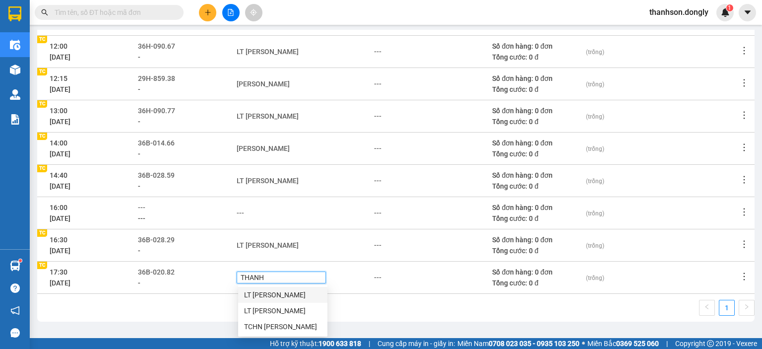
click at [282, 297] on div "LT Lê Văn Thành" at bounding box center [282, 294] width 77 height 11
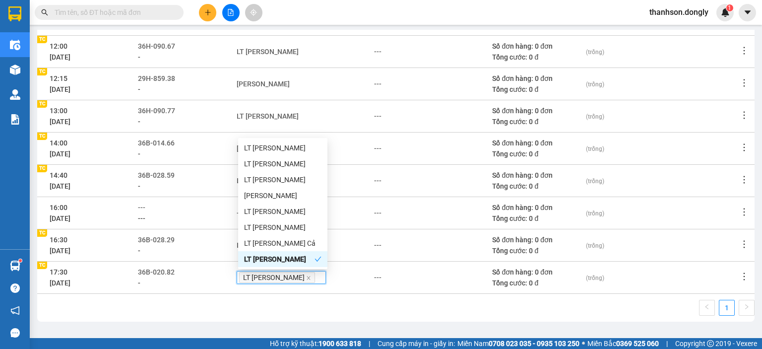
click at [298, 300] on div "1" at bounding box center [395, 311] width 717 height 22
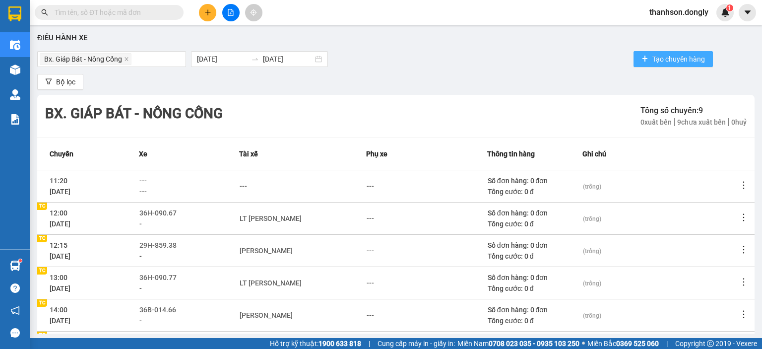
click at [652, 56] on span "Tạo chuyến hàng" at bounding box center [678, 59] width 53 height 11
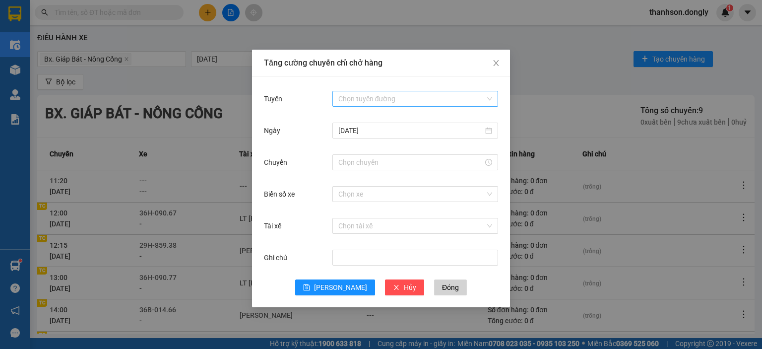
click at [454, 105] on input "Tuyến" at bounding box center [411, 98] width 147 height 15
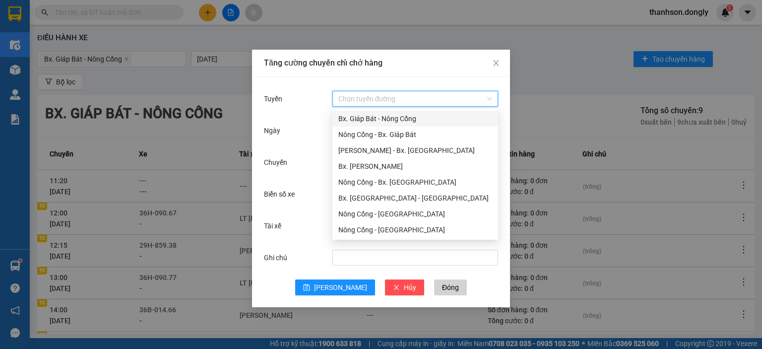
click at [440, 118] on div "Bx. Giáp Bát - Nông Cống" at bounding box center [415, 118] width 154 height 11
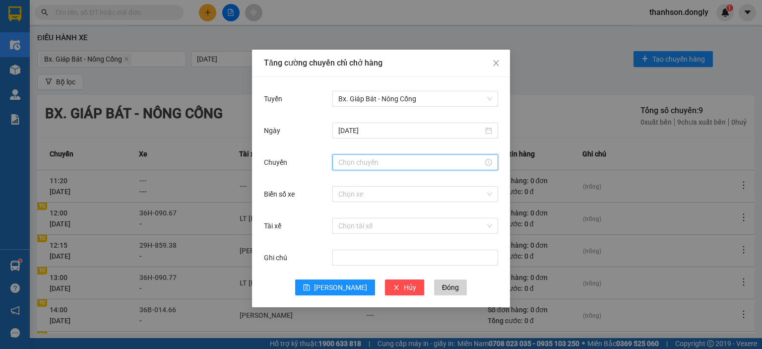
click at [418, 164] on input "Chuyến" at bounding box center [410, 162] width 145 height 11
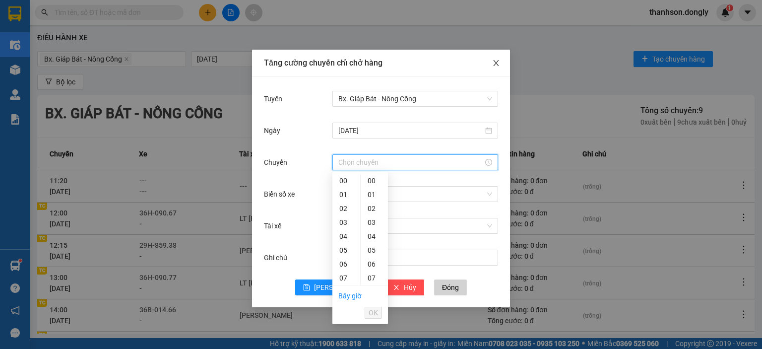
click at [494, 63] on icon "close" at bounding box center [496, 63] width 8 height 8
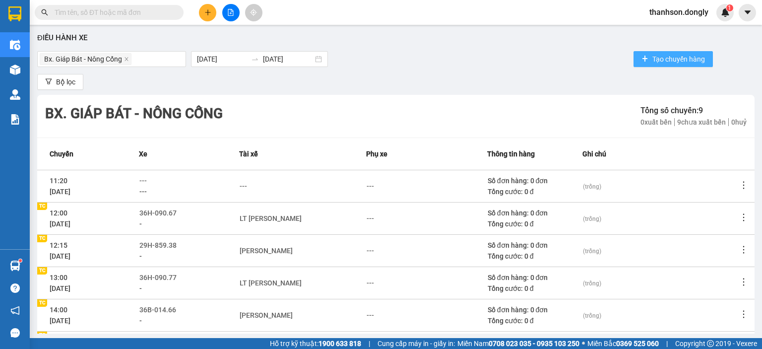
click at [682, 53] on button "Tạo chuyến hàng" at bounding box center [673, 59] width 79 height 16
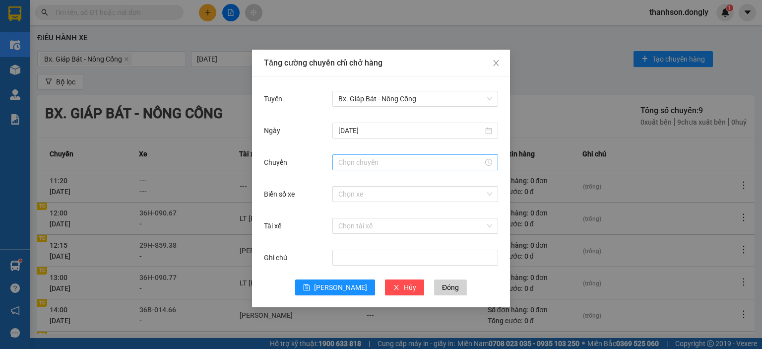
click at [409, 158] on input "Chuyến" at bounding box center [410, 162] width 145 height 11
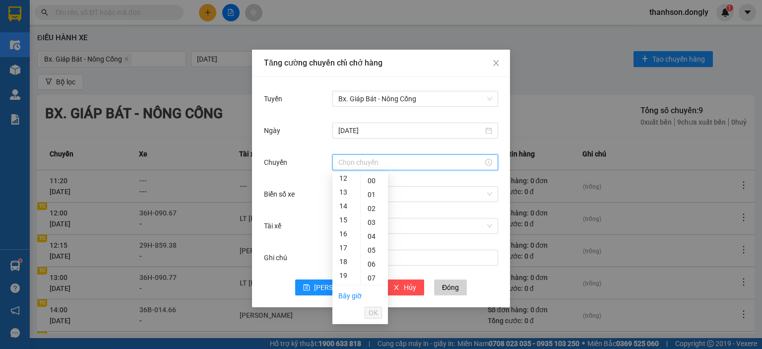
scroll to position [184, 0]
click at [346, 214] on div "16" at bounding box center [346, 219] width 28 height 14
click at [372, 241] on div "30" at bounding box center [374, 242] width 27 height 14
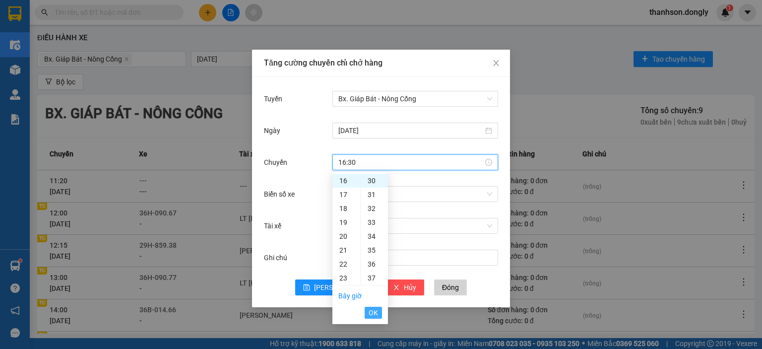
click at [376, 311] on span "OK" at bounding box center [373, 312] width 9 height 11
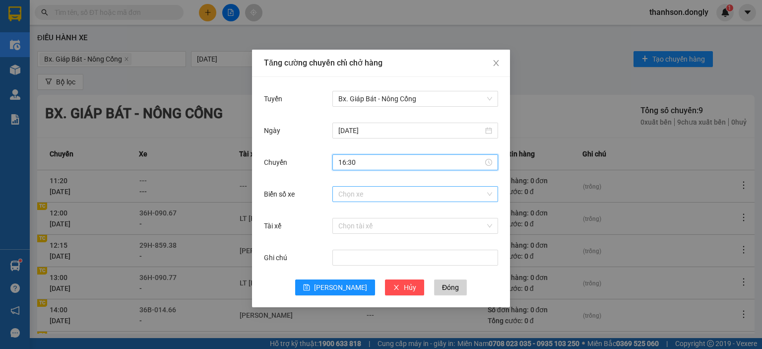
click at [368, 199] on input "Biển số xe" at bounding box center [411, 194] width 147 height 15
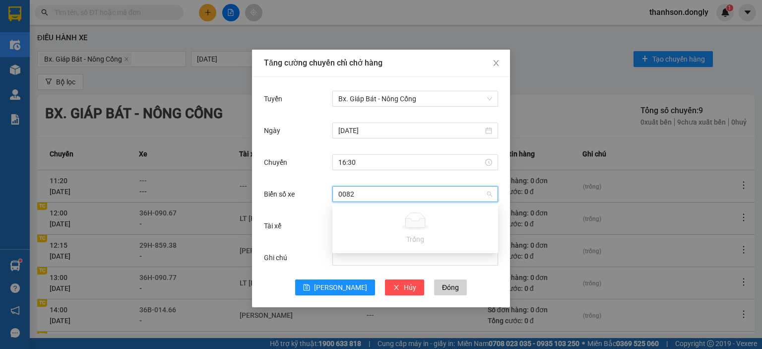
click at [418, 194] on input "0082" at bounding box center [411, 194] width 147 height 15
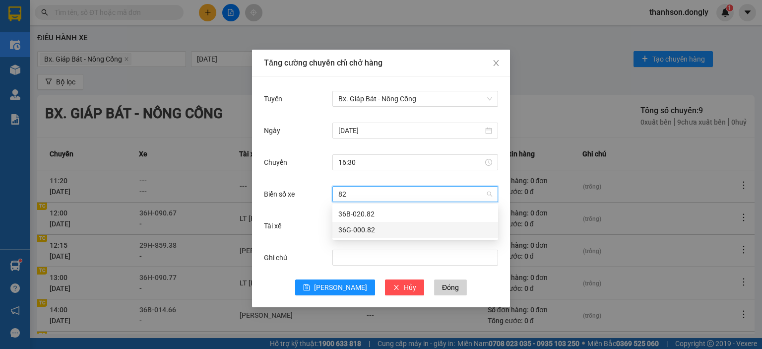
click at [392, 228] on div "36G-000.82" at bounding box center [415, 229] width 154 height 11
click at [392, 228] on input "Tài xế" at bounding box center [411, 225] width 147 height 15
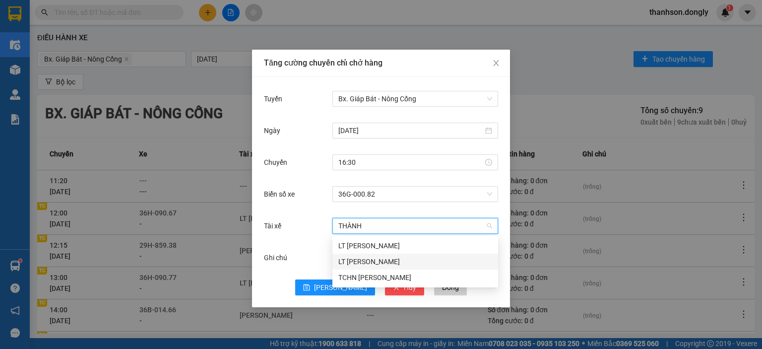
click at [394, 259] on div "LT Nguyễn Văn Thành" at bounding box center [415, 261] width 154 height 11
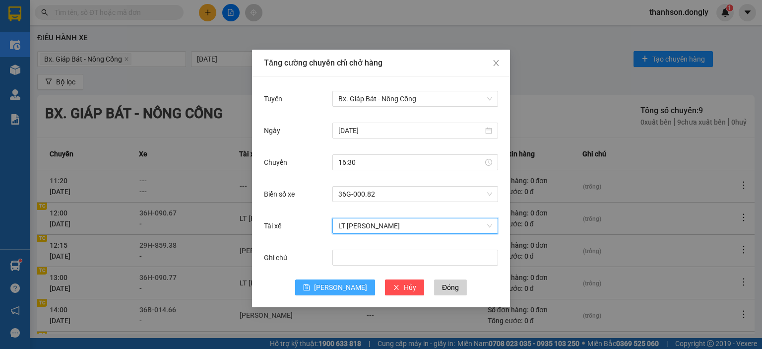
click at [348, 292] on button "[PERSON_NAME]" at bounding box center [335, 287] width 80 height 16
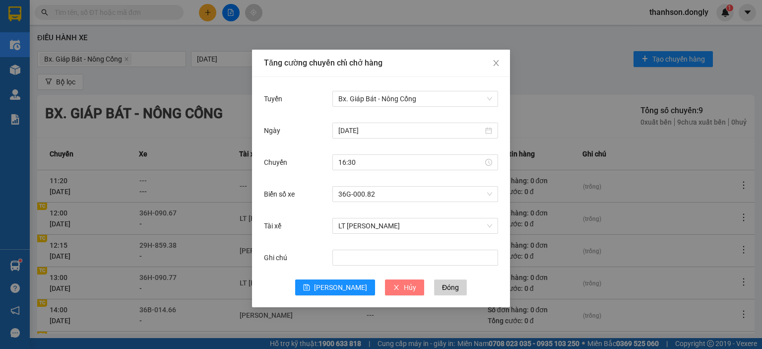
click at [404, 289] on span "Hủy" at bounding box center [410, 287] width 12 height 11
click at [496, 64] on icon "close" at bounding box center [496, 63] width 8 height 8
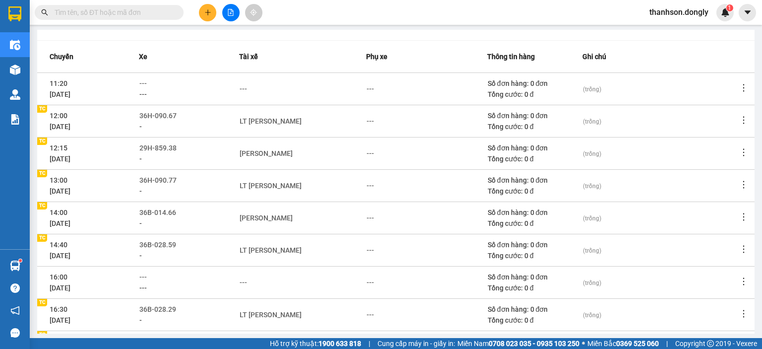
scroll to position [18, 0]
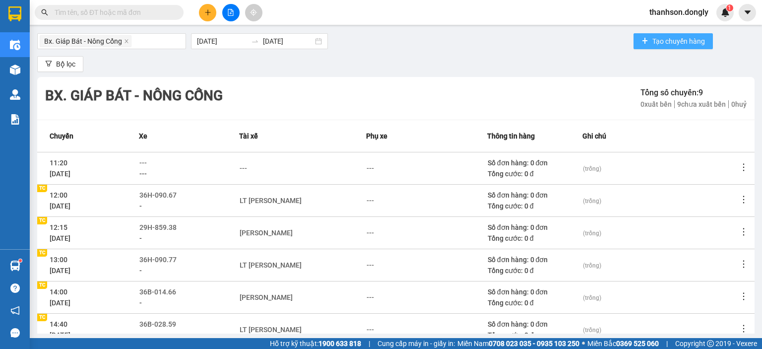
click at [663, 41] on span "Tạo chuyến hàng" at bounding box center [678, 41] width 53 height 11
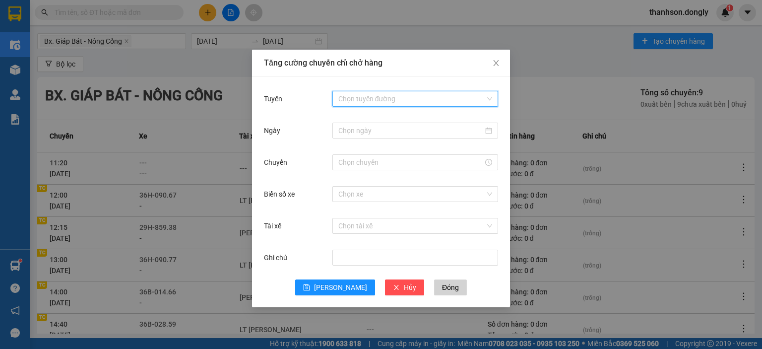
click at [394, 96] on input "Tuyến" at bounding box center [411, 98] width 147 height 15
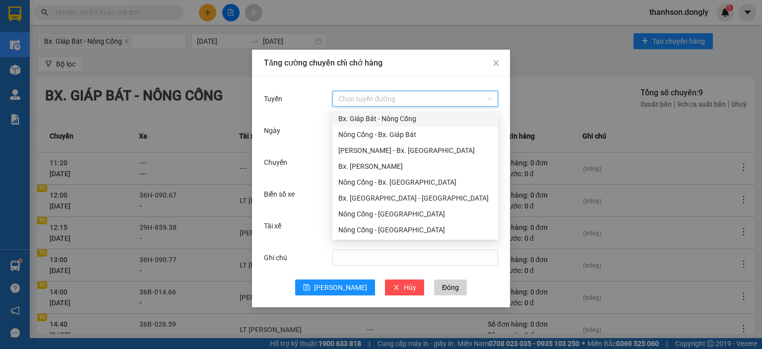
click at [389, 122] on div "Bx. Giáp Bát - Nông Cống" at bounding box center [415, 118] width 154 height 11
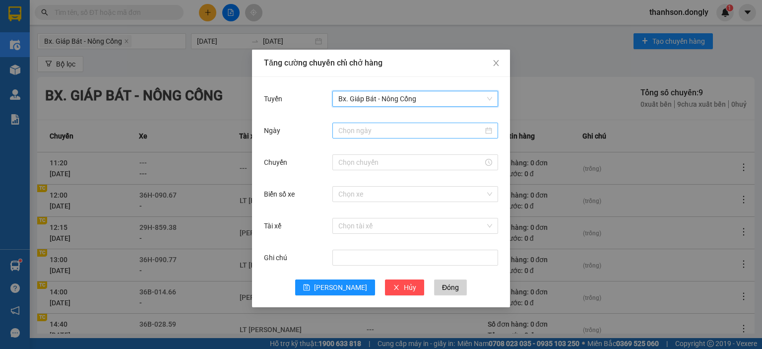
click at [387, 132] on input "Ngày" at bounding box center [410, 130] width 145 height 11
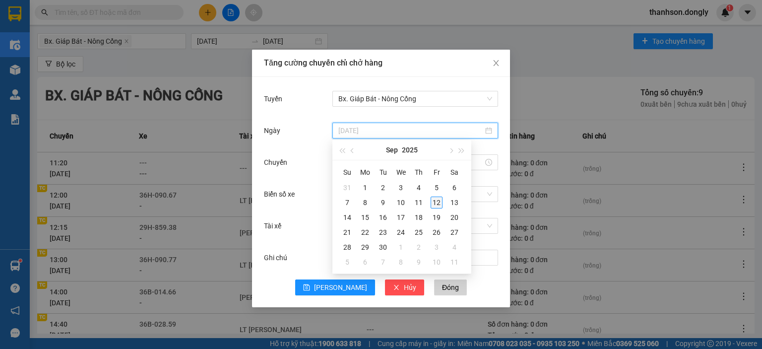
click at [436, 202] on div "12" at bounding box center [437, 202] width 12 height 12
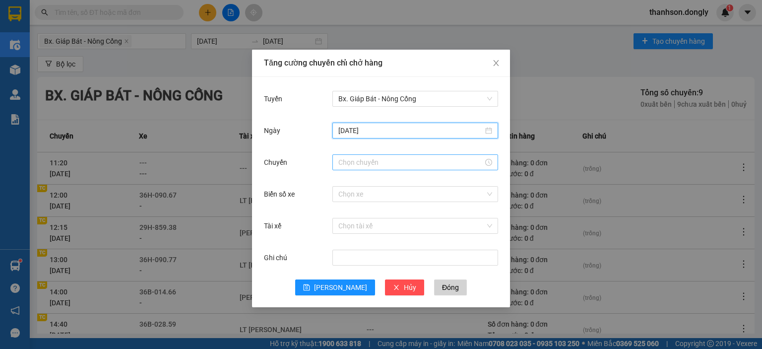
click at [394, 166] on input "Chuyến" at bounding box center [410, 162] width 145 height 11
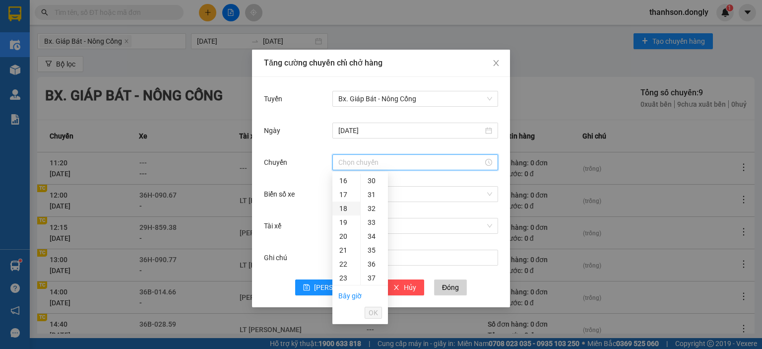
click at [349, 209] on div "18" at bounding box center [346, 208] width 28 height 14
click at [375, 221] on div "30" at bounding box center [374, 219] width 27 height 14
click at [379, 310] on button "OK" at bounding box center [373, 313] width 17 height 12
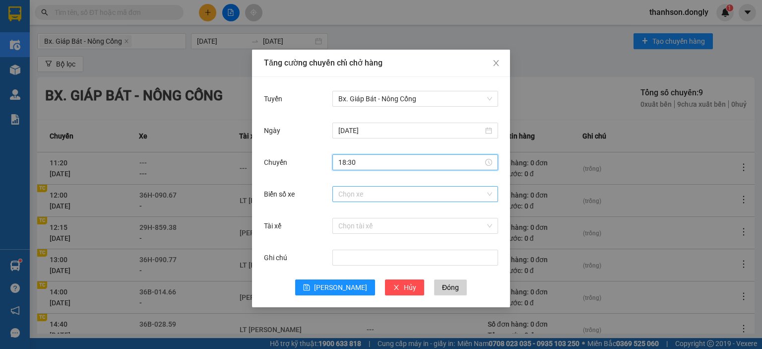
click at [398, 197] on input "Biển số xe" at bounding box center [411, 194] width 147 height 15
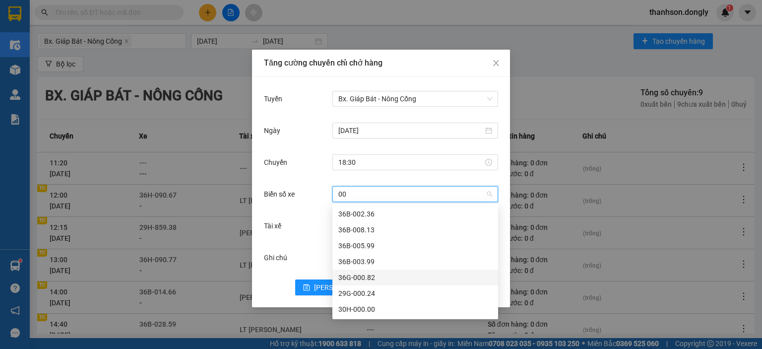
click at [404, 278] on div "36G-000.82" at bounding box center [415, 277] width 154 height 11
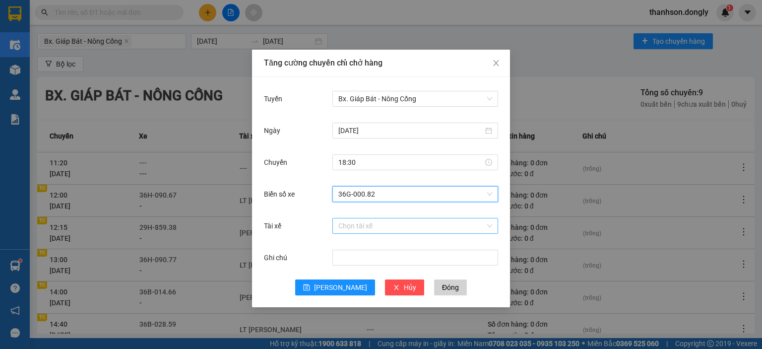
click at [348, 233] on div "Chọn tài xế" at bounding box center [415, 226] width 166 height 16
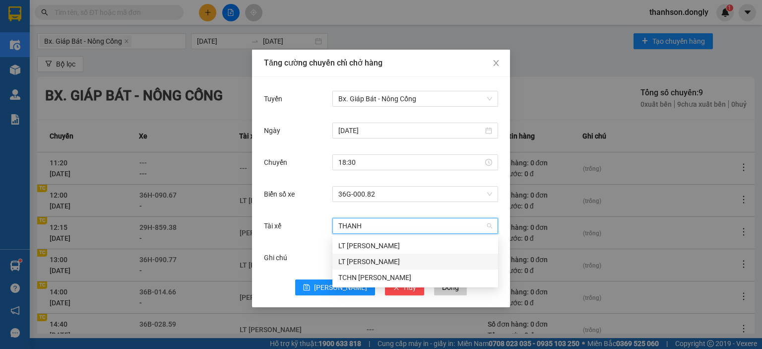
click at [375, 264] on div "LT Nguyễn Văn Thành" at bounding box center [415, 261] width 154 height 11
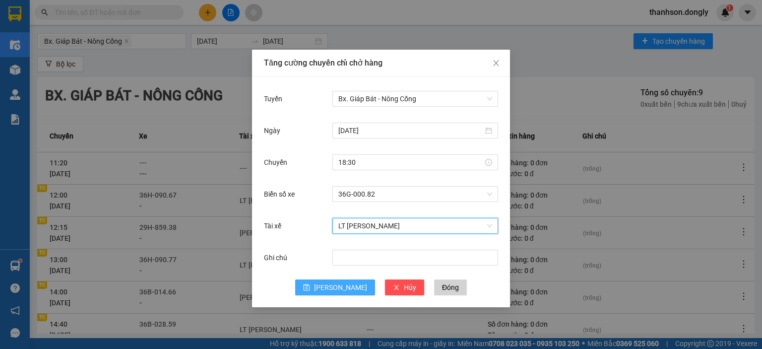
click at [347, 290] on button "[PERSON_NAME]" at bounding box center [335, 287] width 80 height 16
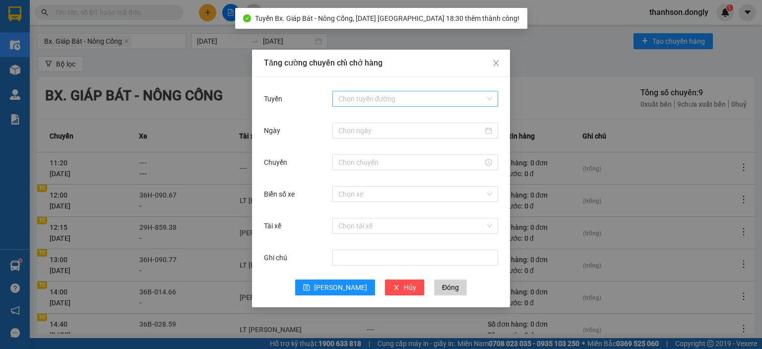
click at [427, 105] on input "Tuyến" at bounding box center [411, 98] width 147 height 15
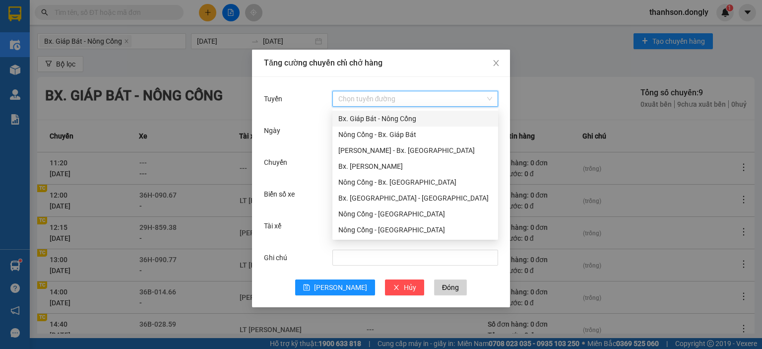
click at [390, 121] on div "Bx. Giáp Bát - Nông Cống" at bounding box center [415, 118] width 154 height 11
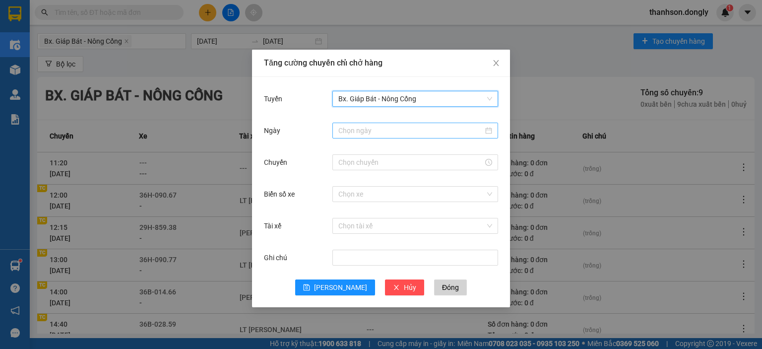
click at [382, 133] on input "Ngày" at bounding box center [410, 130] width 145 height 11
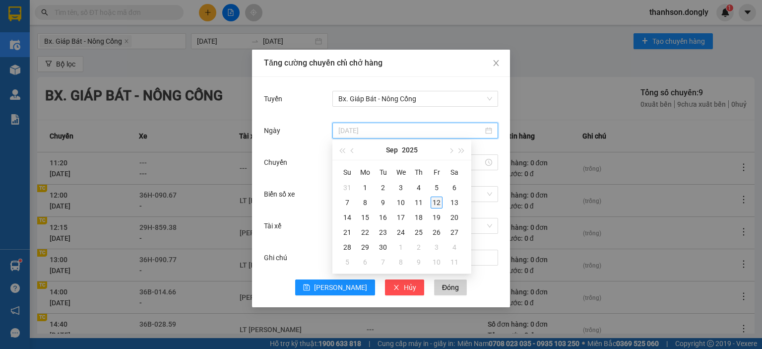
click at [435, 205] on div "12" at bounding box center [437, 202] width 12 height 12
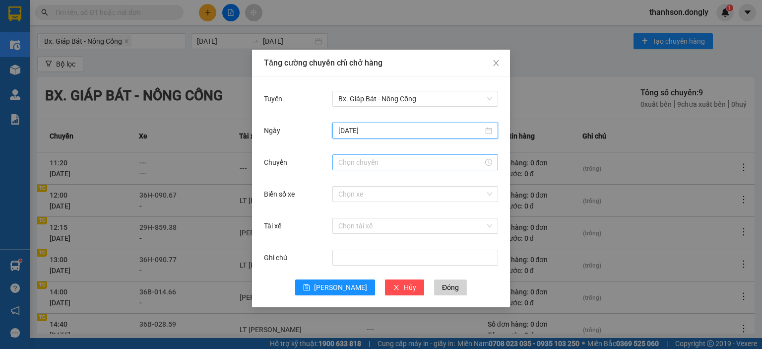
click at [383, 164] on input "Chuyến" at bounding box center [410, 162] width 145 height 11
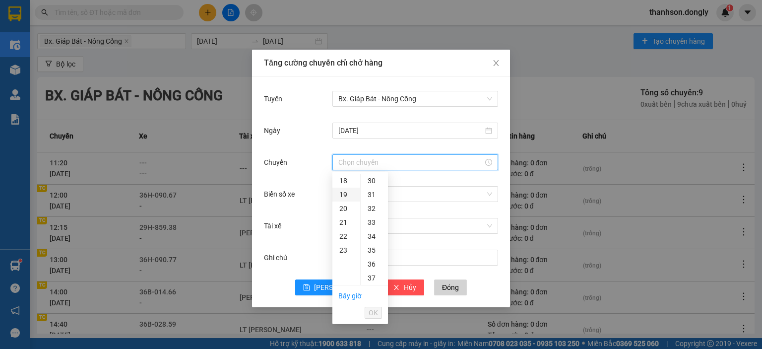
click at [350, 194] on div "19" at bounding box center [346, 195] width 28 height 14
click at [369, 208] on div "30" at bounding box center [374, 206] width 27 height 14
click at [369, 310] on span "OK" at bounding box center [373, 312] width 9 height 11
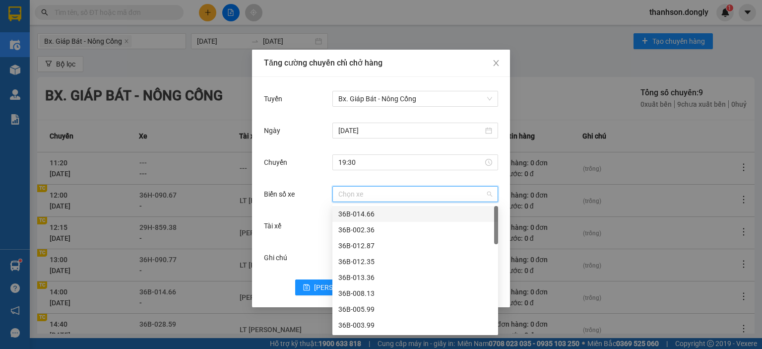
click at [381, 194] on input "Biển số xe" at bounding box center [411, 194] width 147 height 15
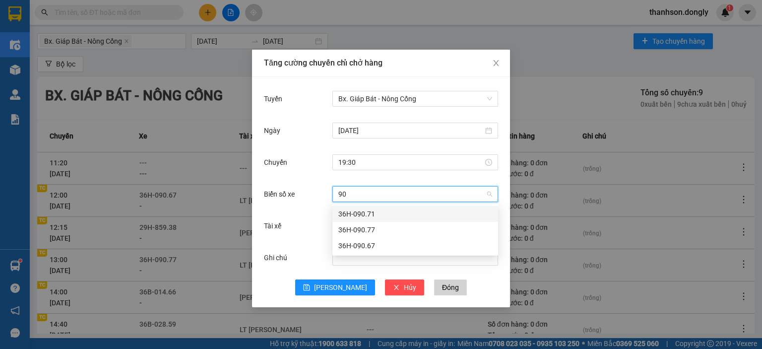
click at [359, 215] on div "36H-090.71" at bounding box center [415, 213] width 154 height 11
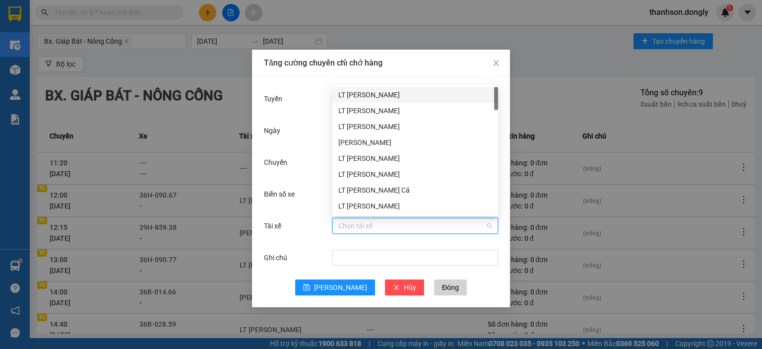
click at [366, 224] on input "Tài xế" at bounding box center [411, 225] width 147 height 15
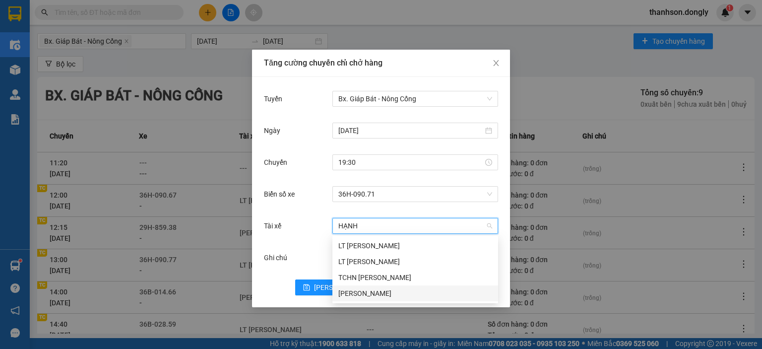
click at [373, 291] on div "Nguyễn Văn Hạnh" at bounding box center [415, 293] width 154 height 11
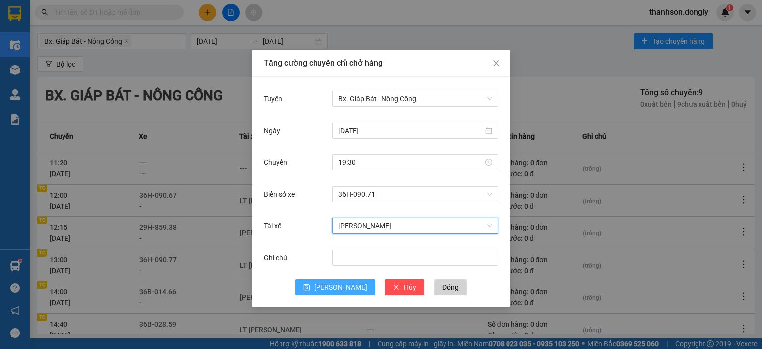
click at [335, 291] on span "[PERSON_NAME]" at bounding box center [340, 287] width 53 height 11
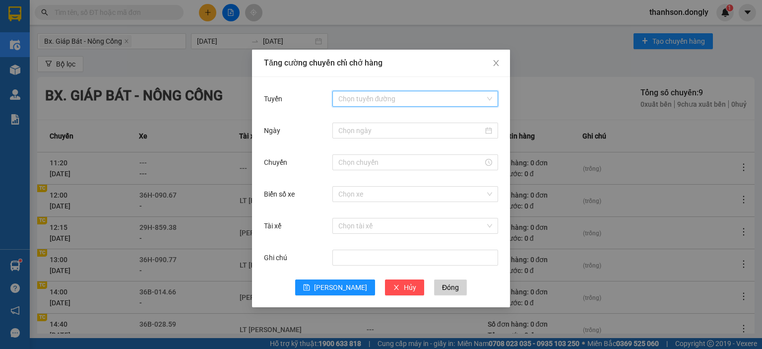
click at [389, 94] on input "Tuyến" at bounding box center [411, 98] width 147 height 15
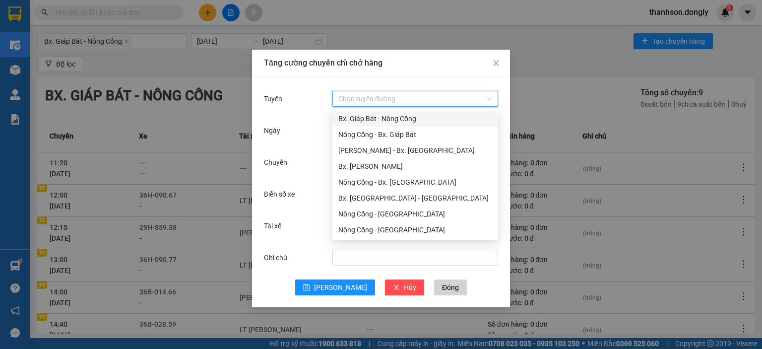
click at [384, 127] on div "Nông Cống - Bx. Giáp Bát" at bounding box center [415, 135] width 166 height 16
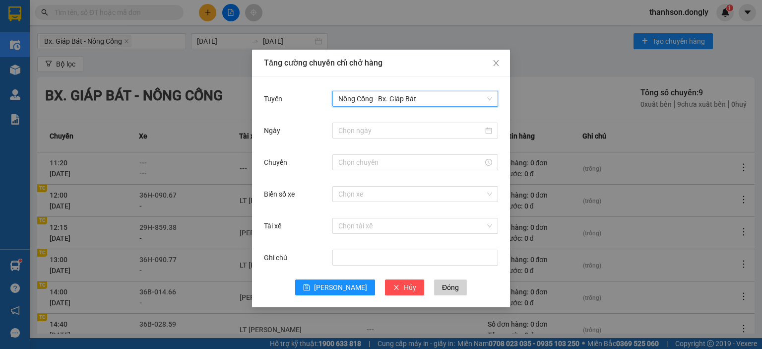
click at [384, 101] on span "Nông Cống - Bx. Giáp Bát" at bounding box center [415, 98] width 154 height 15
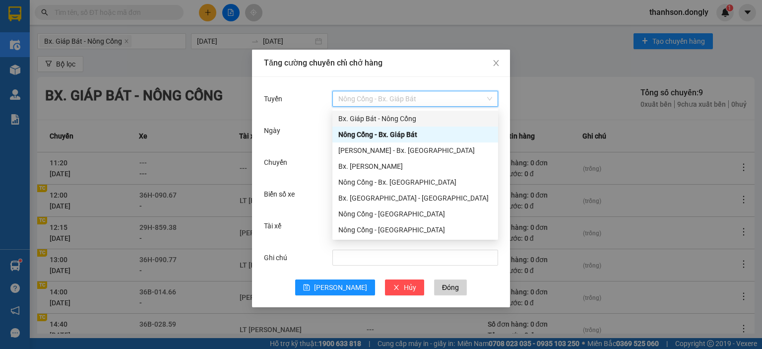
click at [380, 119] on div "Bx. Giáp Bát - Nông Cống" at bounding box center [415, 118] width 154 height 11
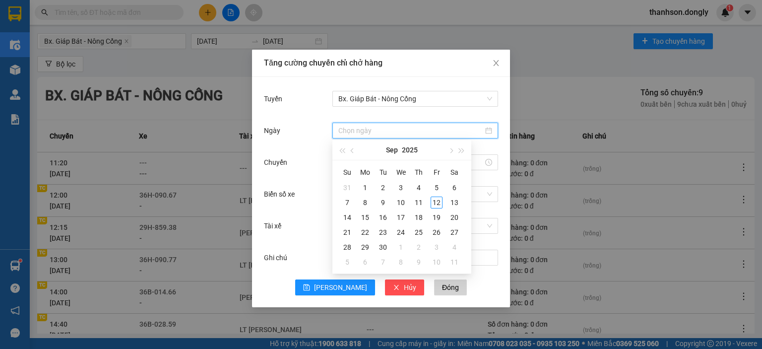
click at [383, 127] on input "Ngày" at bounding box center [410, 130] width 145 height 11
click at [438, 202] on div "12" at bounding box center [437, 202] width 12 height 12
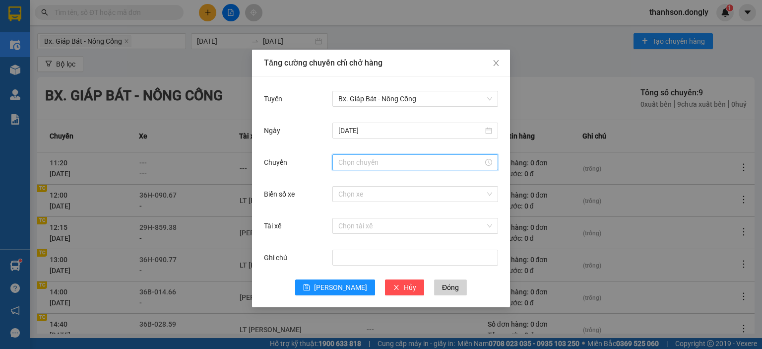
click at [387, 165] on input "Chuyến" at bounding box center [410, 162] width 145 height 11
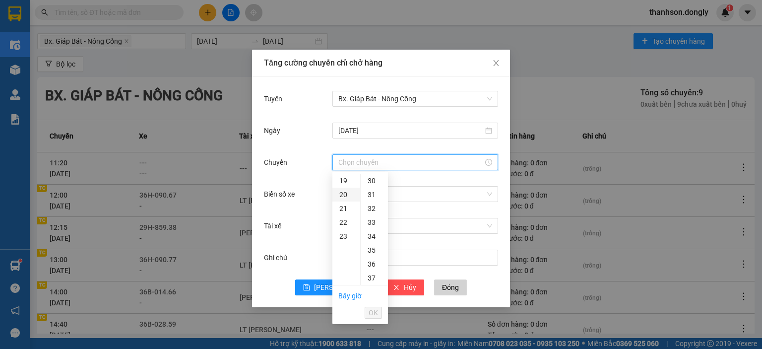
click at [344, 200] on div "20" at bounding box center [346, 195] width 28 height 14
click at [370, 278] on div "30" at bounding box center [374, 282] width 27 height 14
click at [372, 312] on span "OK" at bounding box center [373, 312] width 9 height 11
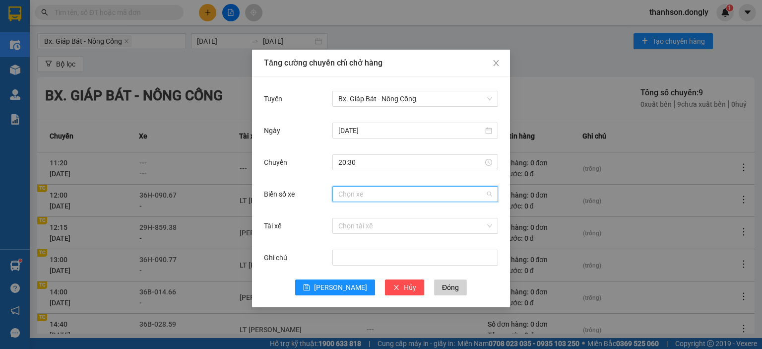
click at [375, 198] on input "Biển số xe" at bounding box center [411, 194] width 147 height 15
click at [376, 215] on div "36H-063.16" at bounding box center [415, 213] width 154 height 11
click at [377, 224] on input "Tài xế" at bounding box center [411, 225] width 147 height 15
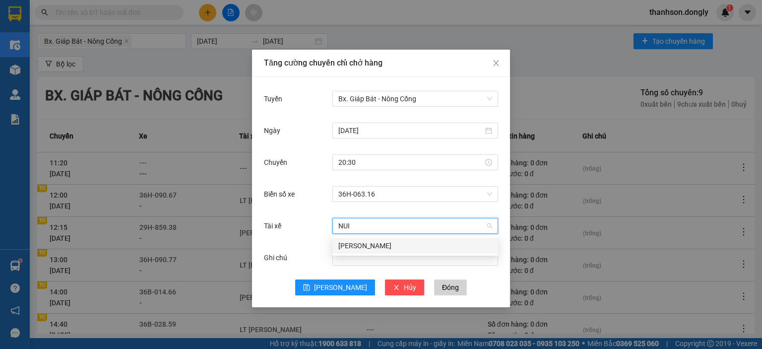
click at [381, 245] on div "Cao Văn Núi" at bounding box center [415, 245] width 154 height 11
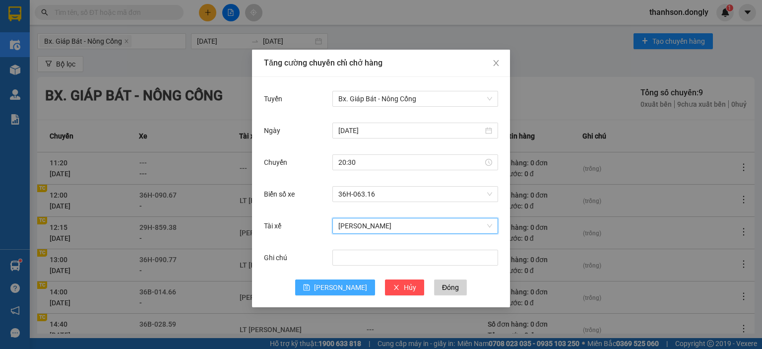
click at [337, 287] on span "[PERSON_NAME]" at bounding box center [340, 287] width 53 height 11
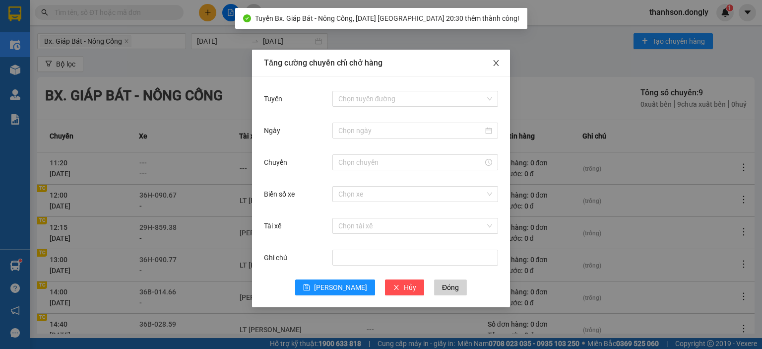
click at [497, 65] on icon "close" at bounding box center [495, 63] width 5 height 6
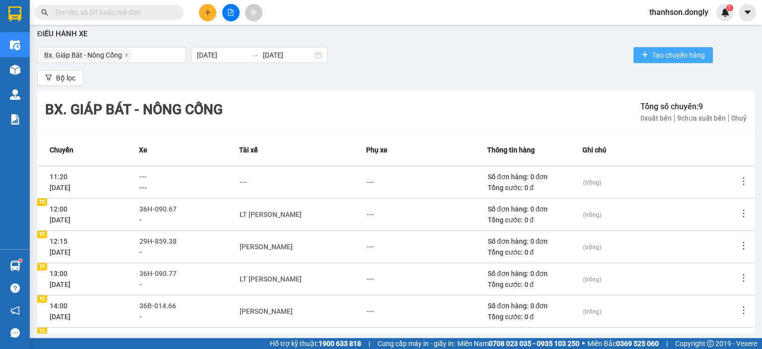
scroll to position [0, 0]
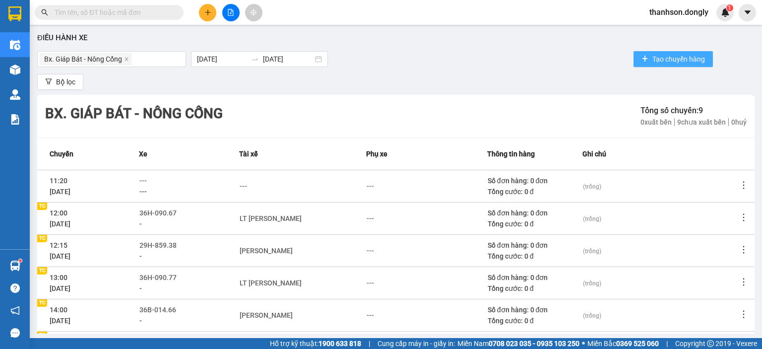
click at [641, 62] on icon "plus" at bounding box center [644, 58] width 7 height 7
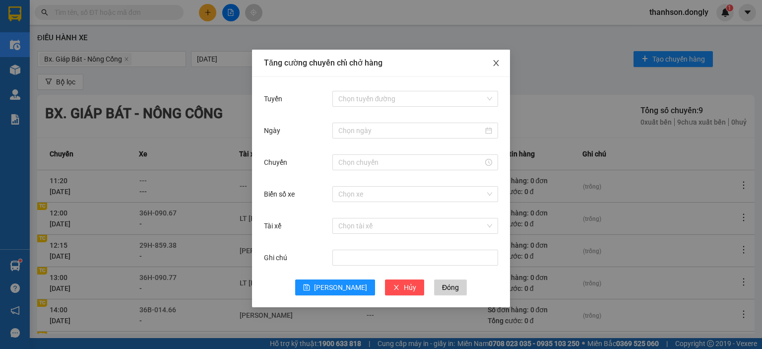
click at [500, 63] on span "Close" at bounding box center [496, 64] width 28 height 28
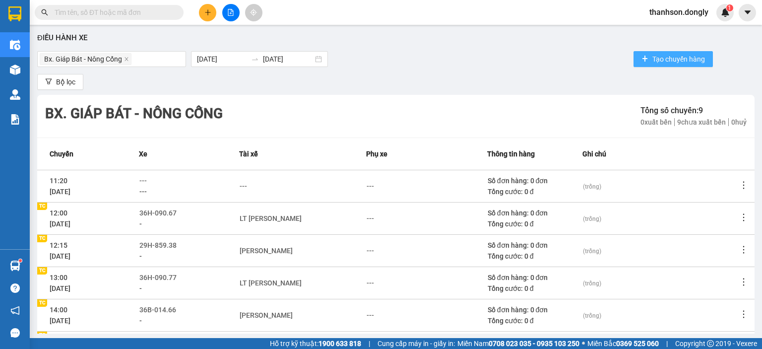
click at [642, 59] on icon "plus" at bounding box center [644, 59] width 5 height 0
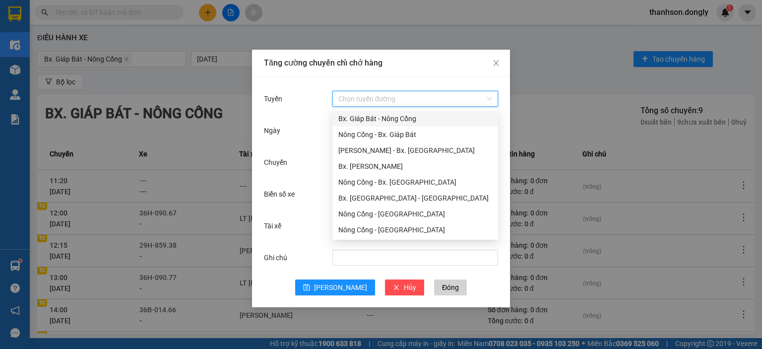
click at [391, 99] on input "Tuyến" at bounding box center [411, 98] width 147 height 15
click at [385, 117] on div "Bx. Giáp Bát - Nông Cống" at bounding box center [415, 118] width 154 height 11
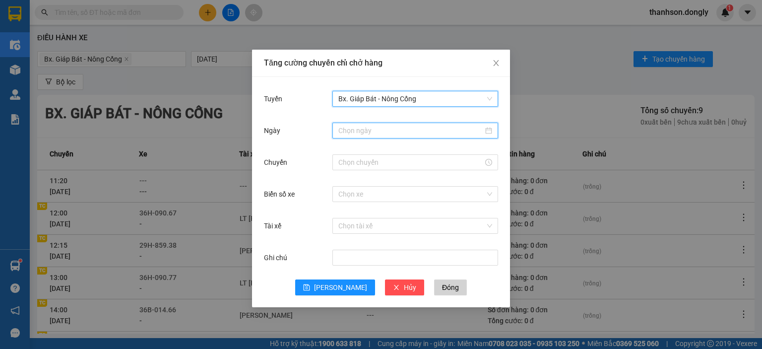
click at [385, 130] on input "Ngày" at bounding box center [410, 130] width 145 height 11
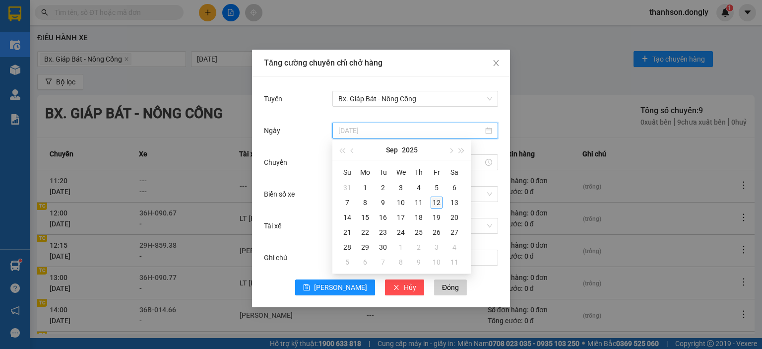
click at [435, 202] on div "12" at bounding box center [437, 202] width 12 height 12
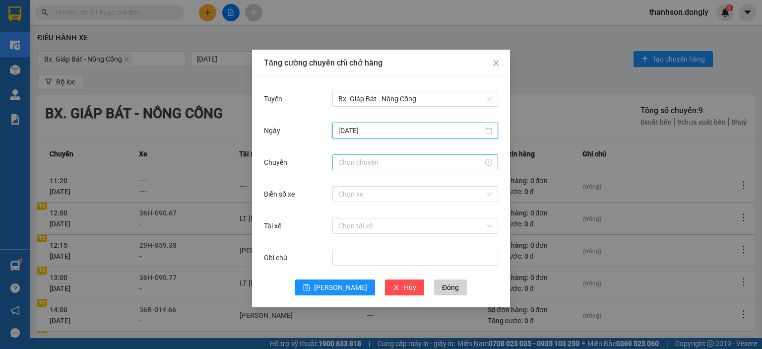
click at [369, 164] on input "Chuyến" at bounding box center [410, 162] width 145 height 11
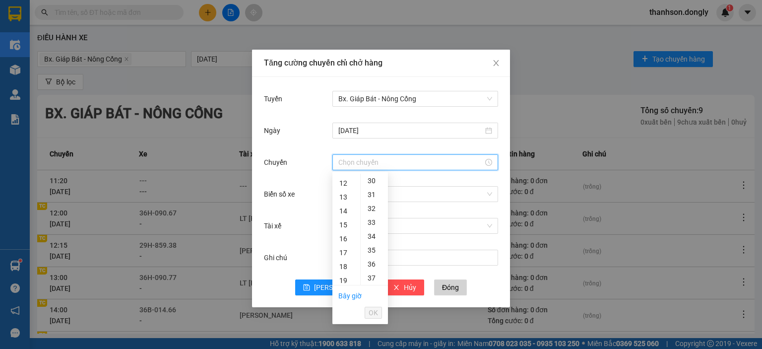
scroll to position [129, 0]
click at [345, 257] on div "15" at bounding box center [346, 260] width 28 height 14
click at [374, 242] on div "30" at bounding box center [374, 242] width 27 height 14
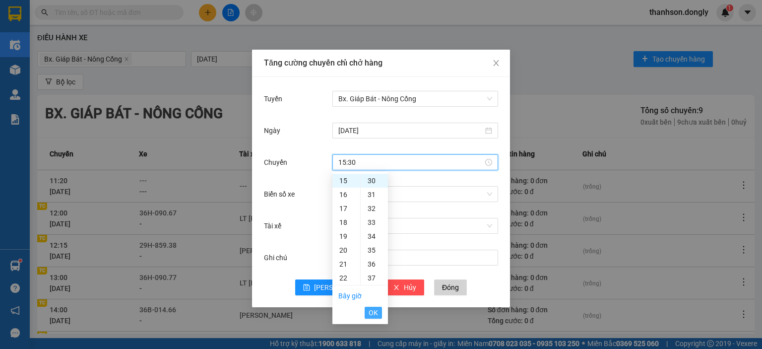
click at [376, 310] on span "OK" at bounding box center [373, 312] width 9 height 11
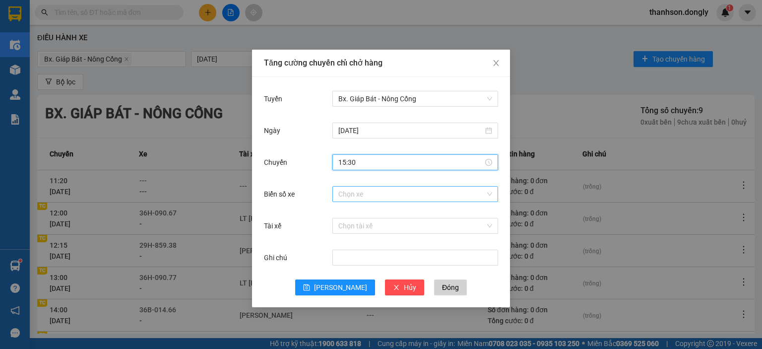
click at [368, 197] on input "Biển số xe" at bounding box center [411, 194] width 147 height 15
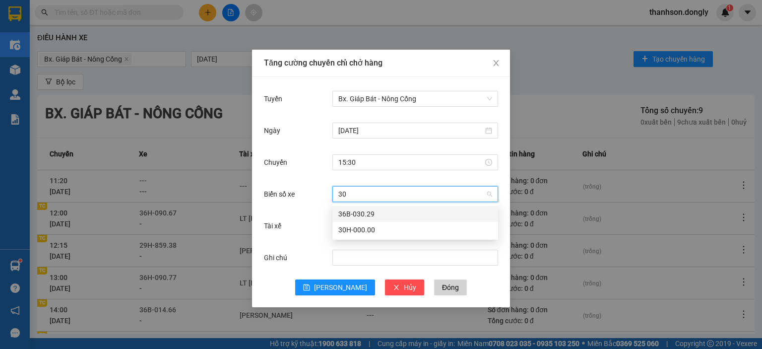
click at [346, 216] on div "36B-030.29" at bounding box center [415, 213] width 154 height 11
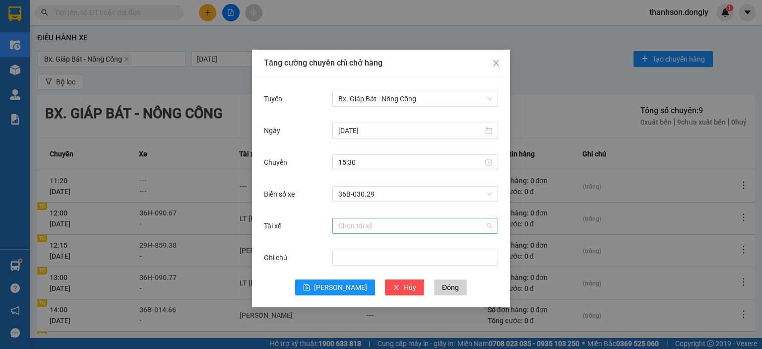
click at [354, 228] on input "Tài xế" at bounding box center [411, 225] width 147 height 15
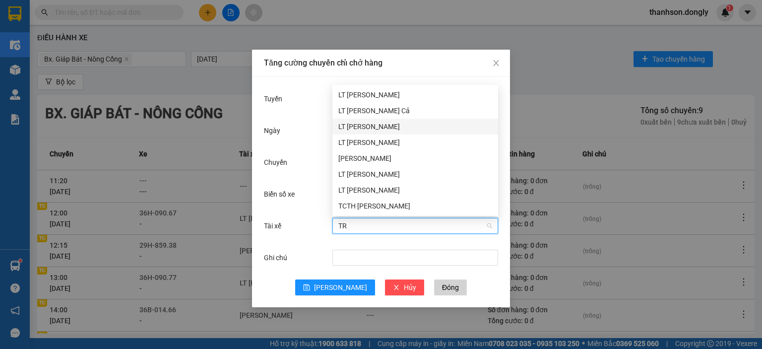
click at [416, 125] on div "LT Nguyễn Văn Trường" at bounding box center [415, 126] width 154 height 11
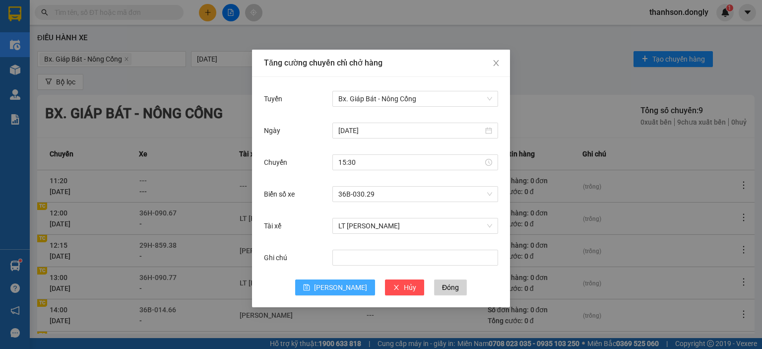
click at [333, 287] on button "[PERSON_NAME]" at bounding box center [335, 287] width 80 height 16
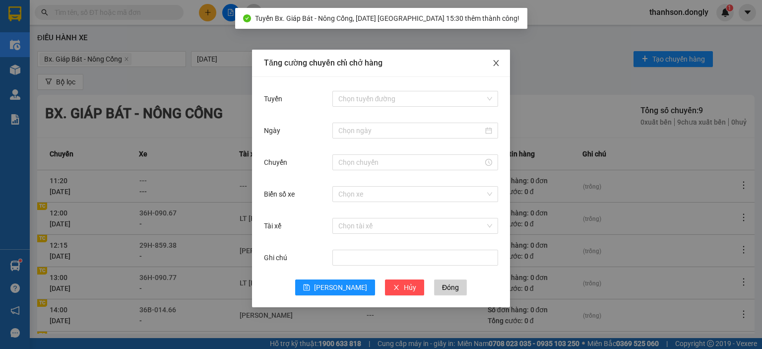
click at [496, 64] on icon "close" at bounding box center [496, 63] width 8 height 8
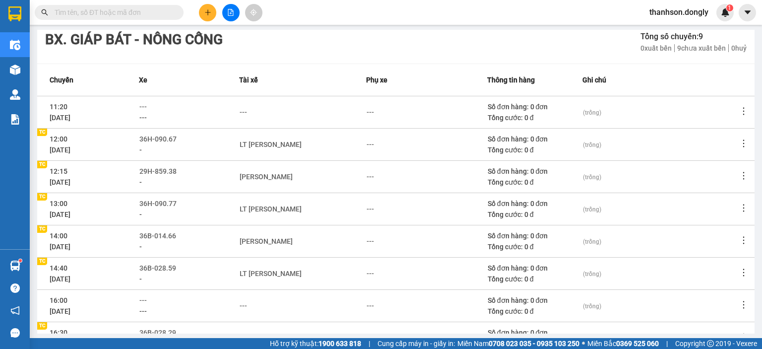
scroll to position [0, 0]
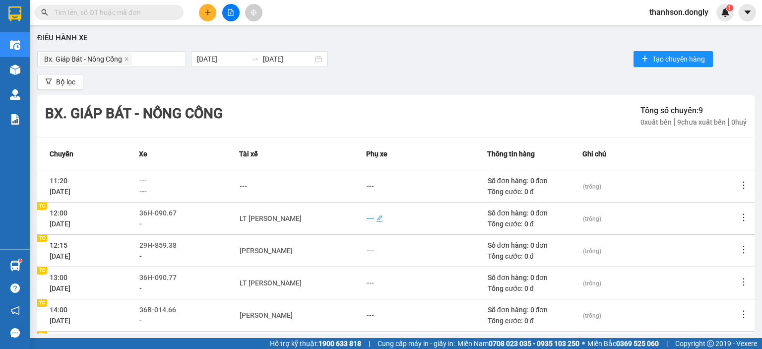
click at [367, 218] on div "---" at bounding box center [370, 218] width 7 height 11
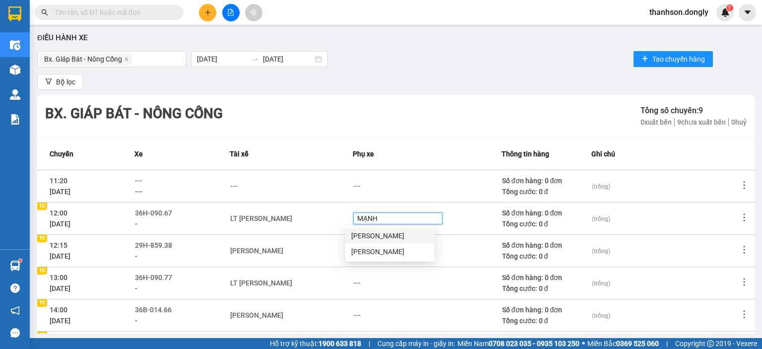
click at [379, 232] on div "Nguyễn Văn Mạnh" at bounding box center [389, 235] width 77 height 11
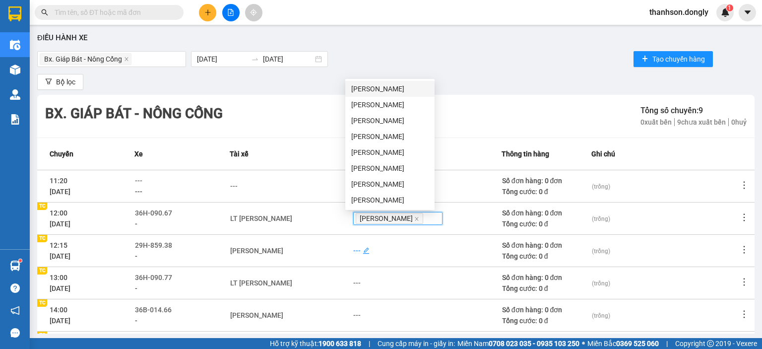
click at [353, 249] on div "---" at bounding box center [356, 250] width 7 height 11
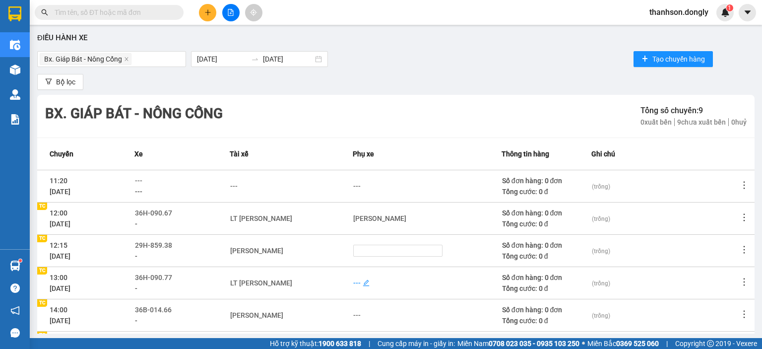
click at [353, 285] on div "---" at bounding box center [356, 282] width 7 height 11
click at [367, 301] on div "Lô Văn Lý" at bounding box center [389, 300] width 77 height 11
click at [353, 315] on div "---" at bounding box center [356, 315] width 7 height 11
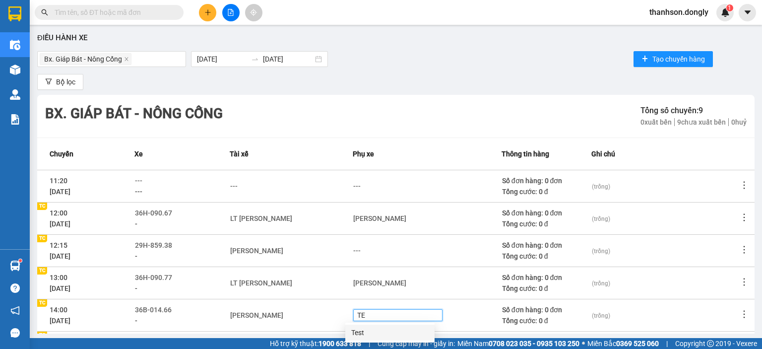
click at [367, 331] on div "Test" at bounding box center [389, 332] width 77 height 11
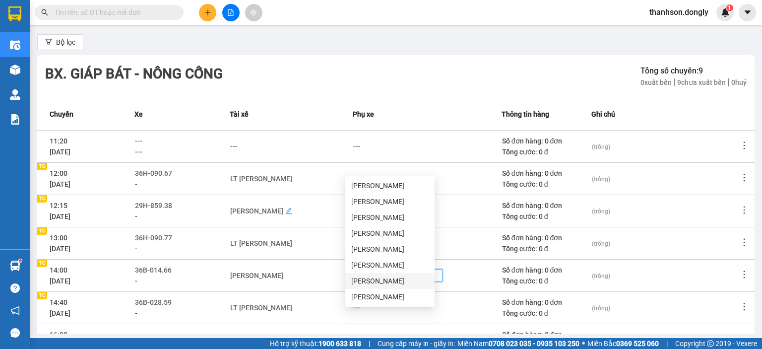
scroll to position [50, 0]
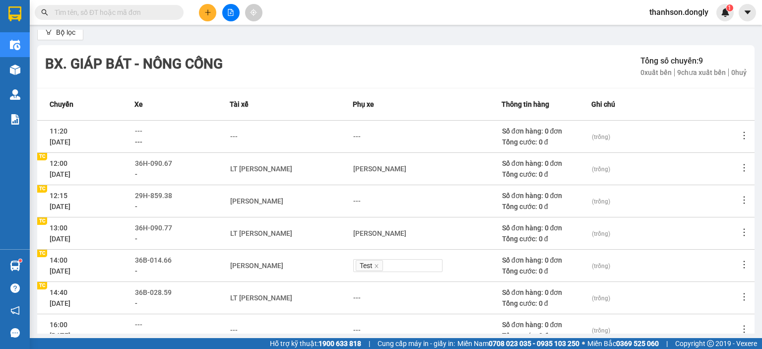
click at [455, 232] on div "Lô Văn Lý" at bounding box center [427, 233] width 148 height 11
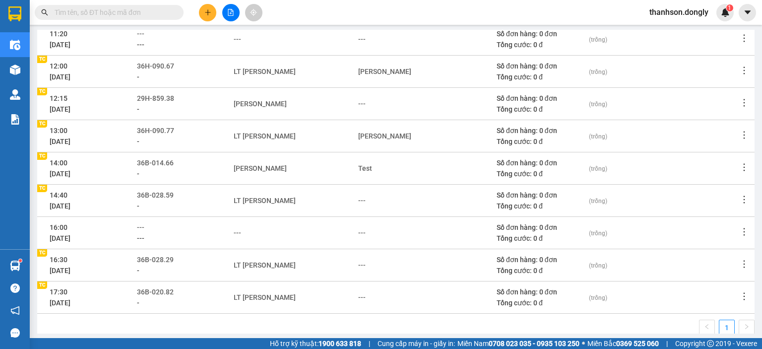
scroll to position [149, 0]
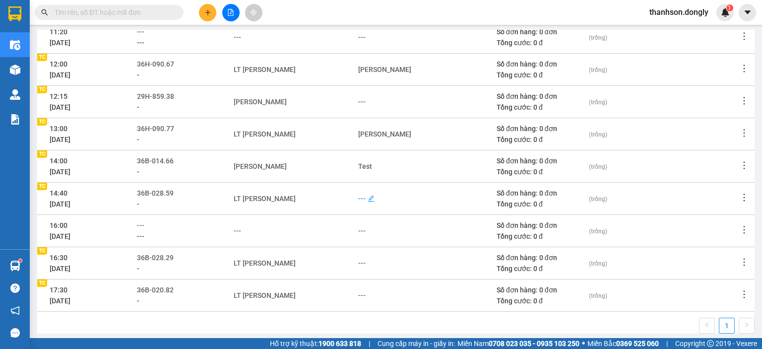
click at [363, 195] on div "---" at bounding box center [361, 198] width 7 height 11
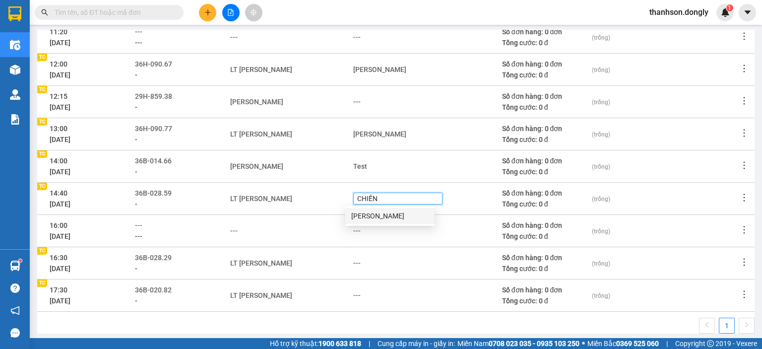
click at [367, 212] on div "Ngô Ngọc Chiến" at bounding box center [389, 215] width 77 height 11
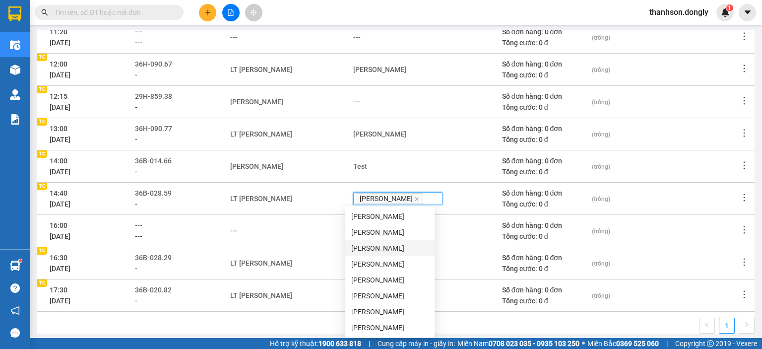
click at [314, 244] on td "---" at bounding box center [291, 230] width 123 height 32
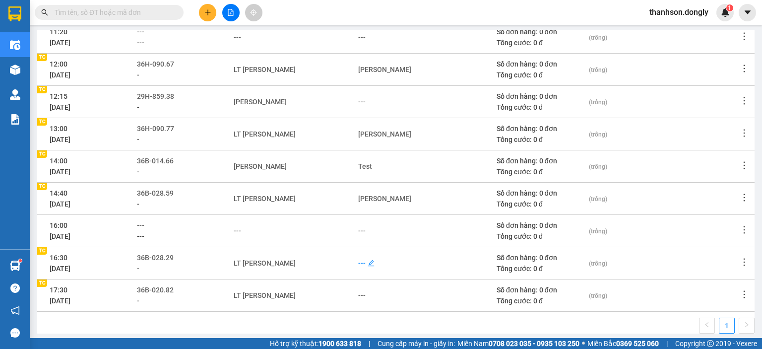
click at [363, 261] on div "---" at bounding box center [361, 262] width 7 height 11
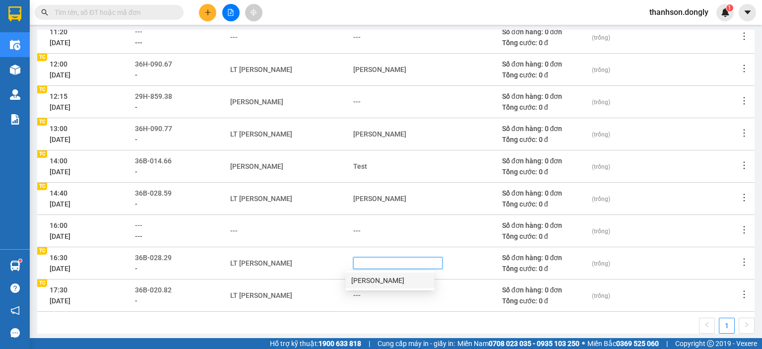
click at [421, 232] on div "---" at bounding box center [427, 230] width 148 height 11
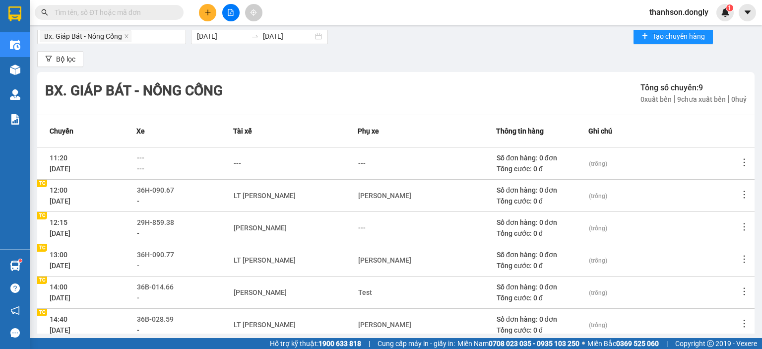
scroll to position [0, 0]
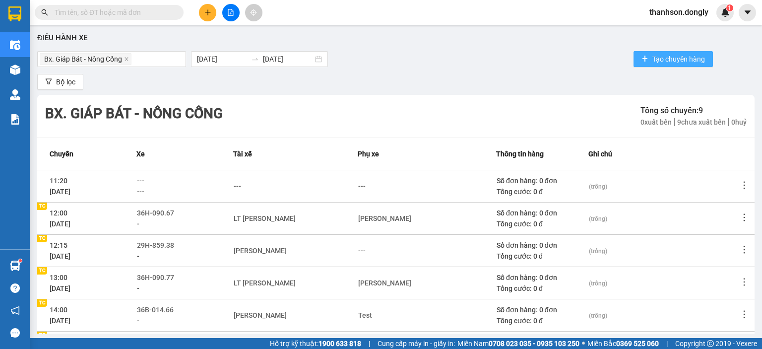
click at [657, 55] on span "Tạo chuyến hàng" at bounding box center [678, 59] width 53 height 11
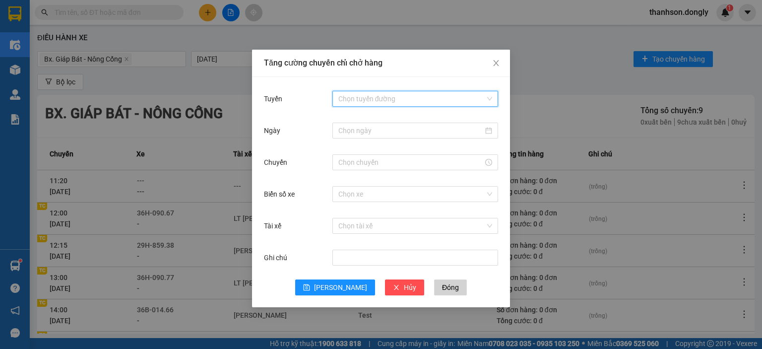
drag, startPoint x: 407, startPoint y: 96, endPoint x: 400, endPoint y: 102, distance: 9.1
click at [407, 95] on input "Tuyến" at bounding box center [411, 98] width 147 height 15
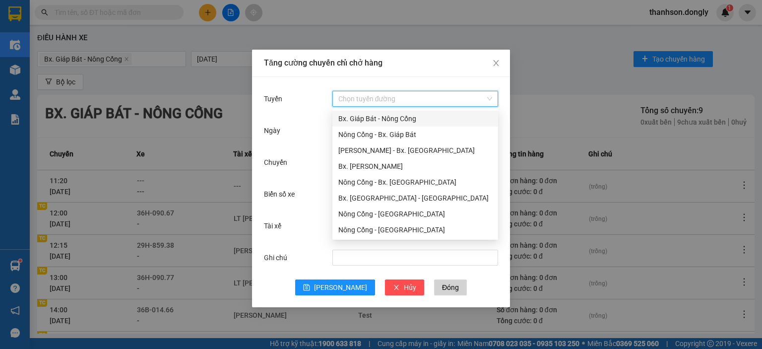
click at [385, 115] on div "Bx. Giáp Bát - Nông Cống" at bounding box center [415, 118] width 154 height 11
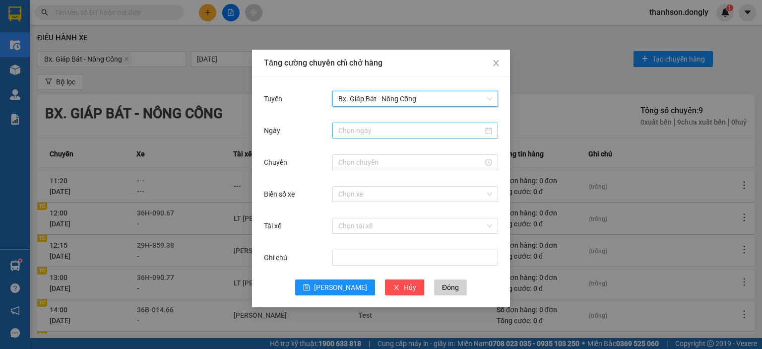
click at [367, 135] on input "Ngày" at bounding box center [410, 130] width 145 height 11
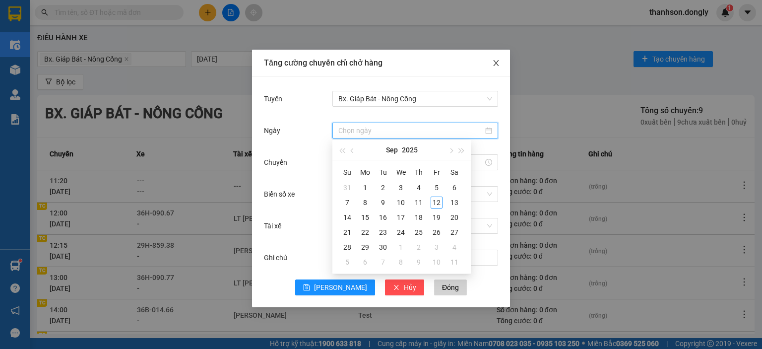
click at [499, 61] on icon "close" at bounding box center [496, 63] width 8 height 8
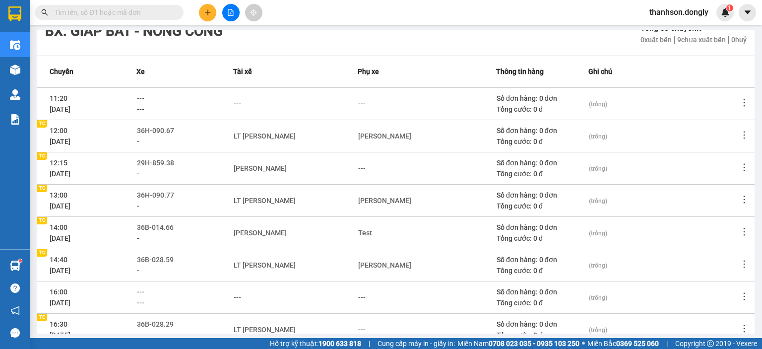
scroll to position [99, 0]
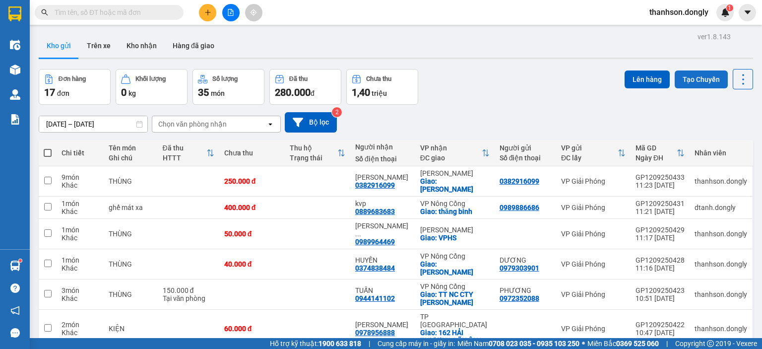
click at [687, 80] on button "Tạo Chuyến" at bounding box center [701, 79] width 53 height 18
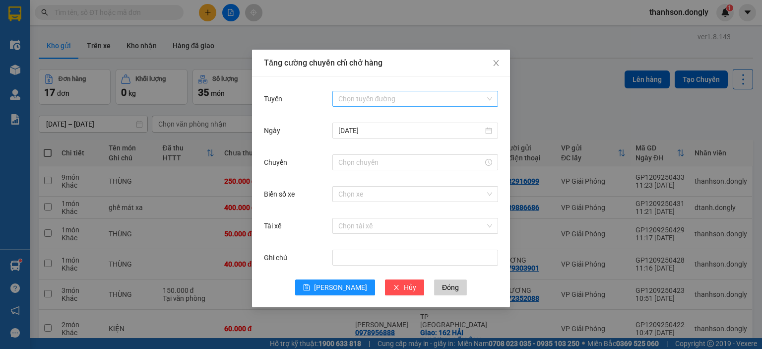
click at [379, 101] on input "Tuyến" at bounding box center [411, 98] width 147 height 15
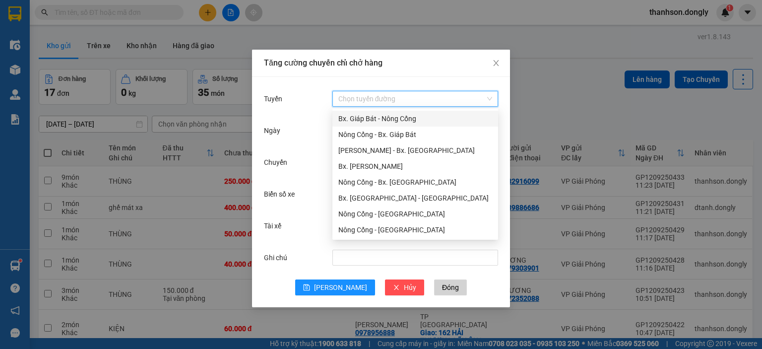
click at [377, 120] on div "Bx. Giáp Bát - Nông Cống" at bounding box center [415, 118] width 154 height 11
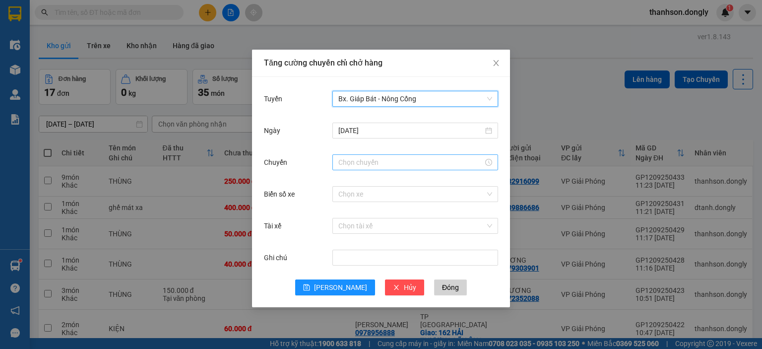
click at [379, 163] on input "Chuyến" at bounding box center [410, 162] width 145 height 11
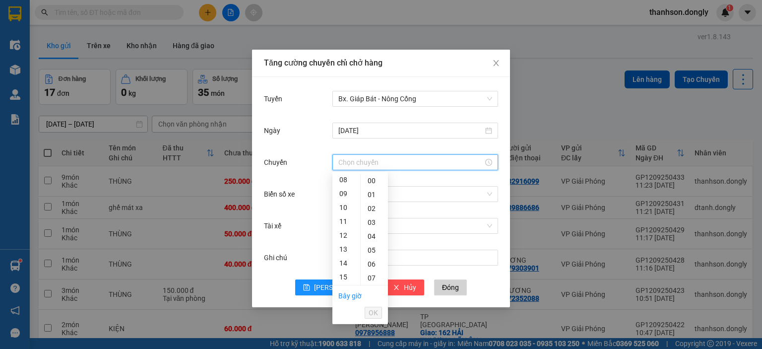
scroll to position [119, 0]
click at [348, 268] on div "15" at bounding box center [346, 270] width 28 height 14
click at [370, 250] on div "30" at bounding box center [374, 250] width 27 height 14
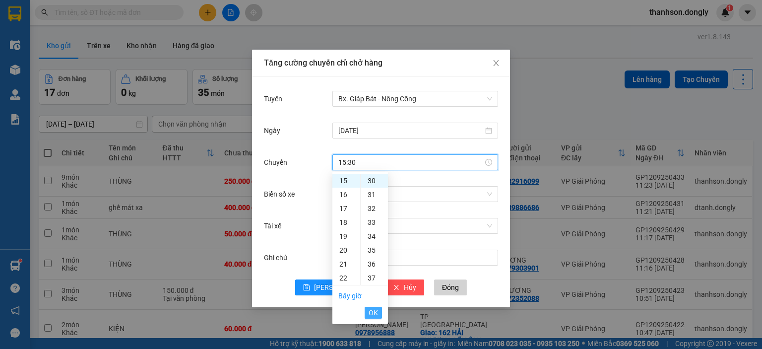
click at [369, 309] on span "OK" at bounding box center [373, 312] width 9 height 11
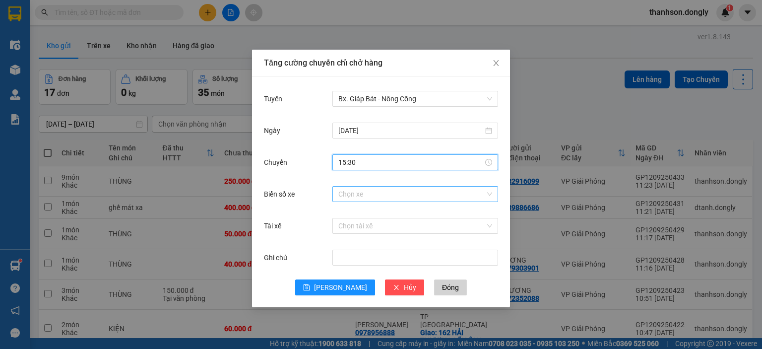
click at [366, 198] on input "Biển số xe" at bounding box center [411, 194] width 147 height 15
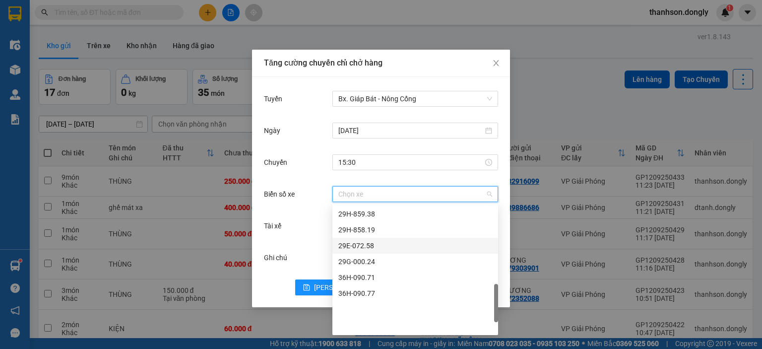
scroll to position [347, 0]
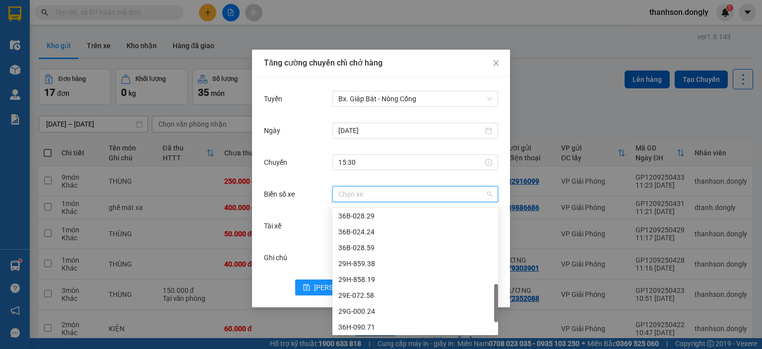
click at [375, 192] on input "Biển số xe" at bounding box center [411, 194] width 147 height 15
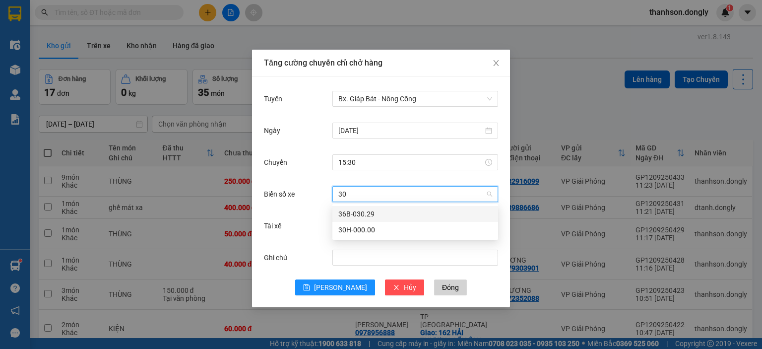
scroll to position [0, 0]
click at [403, 210] on div "36B-030.29" at bounding box center [415, 213] width 154 height 11
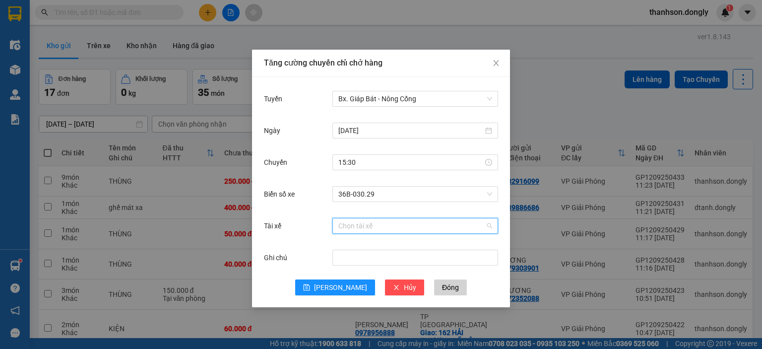
click at [363, 223] on input "Tài xế" at bounding box center [411, 225] width 147 height 15
click at [423, 245] on div "LT Nguyễn Văn Trường" at bounding box center [415, 245] width 154 height 11
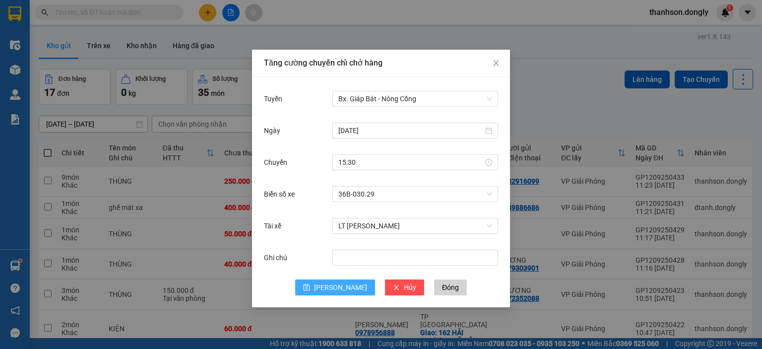
click at [332, 289] on button "[PERSON_NAME]" at bounding box center [335, 287] width 80 height 16
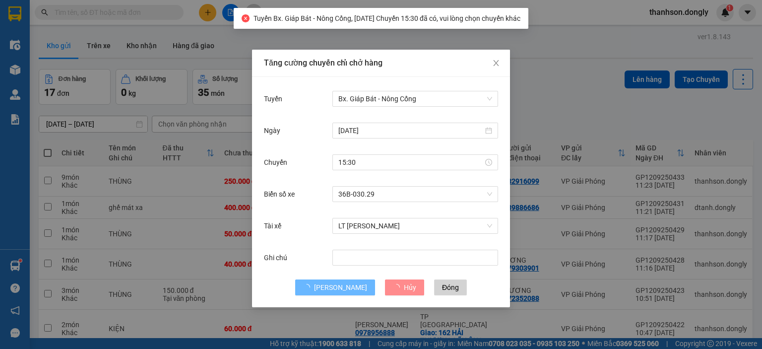
click at [470, 14] on span "Tuyến Bx. Giáp Bát - Nông Cống, ngày 12-09-2025 Chuyến 15:30 đã có, vui lòng ch…" at bounding box center [387, 18] width 267 height 8
click at [497, 59] on span "Close" at bounding box center [496, 64] width 28 height 28
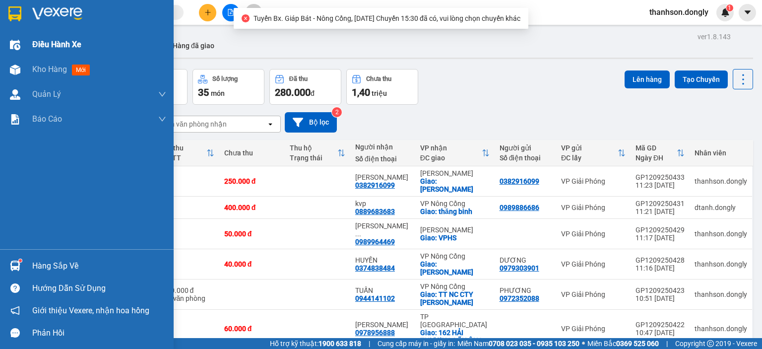
click at [74, 44] on span "Điều hành xe" at bounding box center [56, 44] width 49 height 12
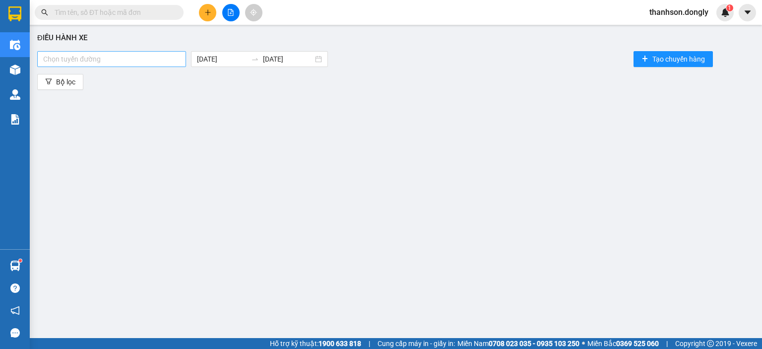
click at [153, 59] on div at bounding box center [112, 59] width 144 height 12
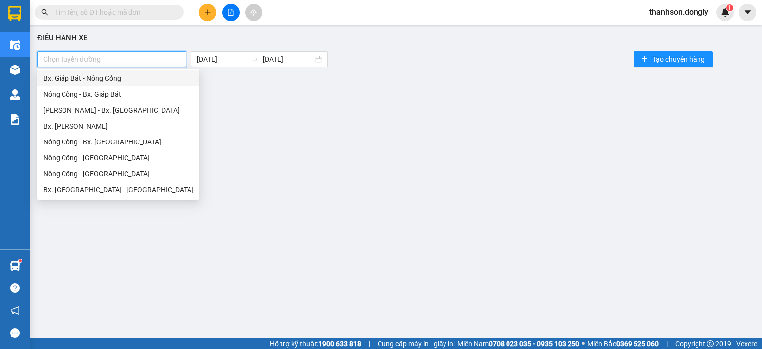
click at [153, 81] on div "Bx. Giáp Bát - Nông Cống" at bounding box center [118, 78] width 150 height 11
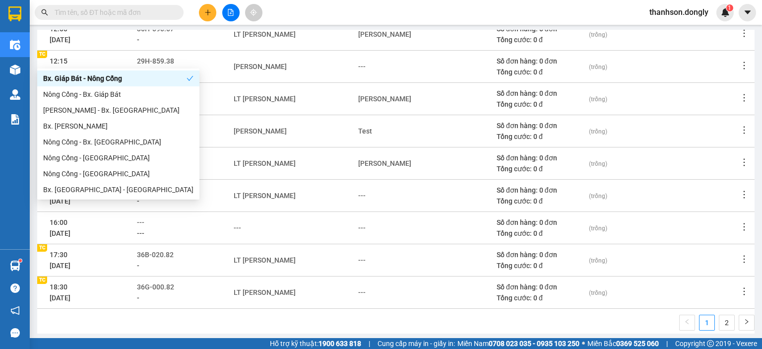
scroll to position [198, 0]
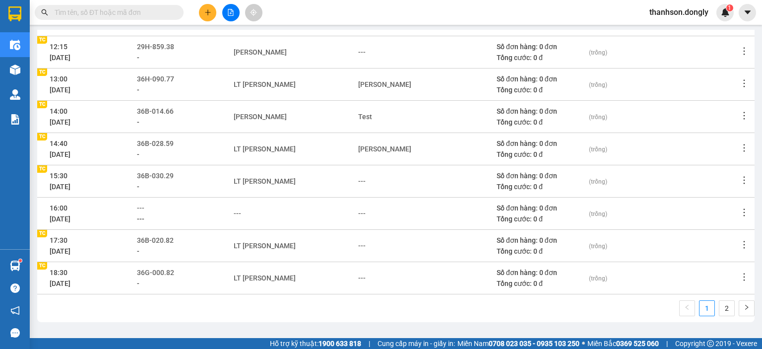
click at [274, 311] on div "1 2" at bounding box center [395, 311] width 717 height 22
click at [360, 180] on div "---" at bounding box center [361, 181] width 7 height 11
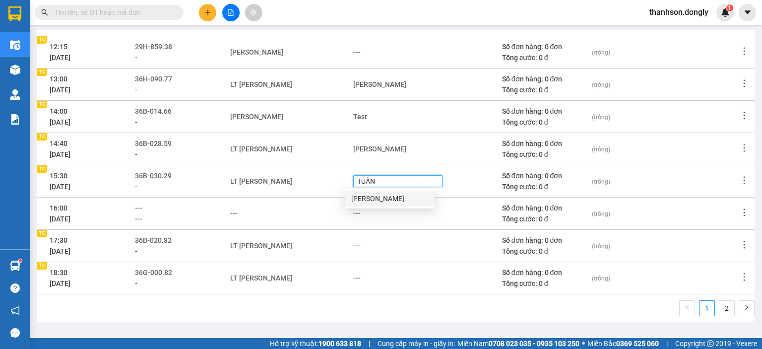
click at [386, 197] on div "Lê Văn Tuấn" at bounding box center [389, 198] width 77 height 11
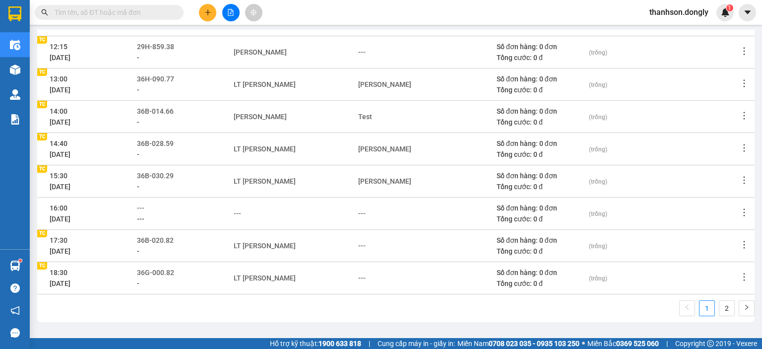
click at [380, 244] on div "---" at bounding box center [426, 245] width 137 height 11
click at [368, 244] on icon "edit" at bounding box center [371, 245] width 7 height 7
click at [358, 246] on div "---" at bounding box center [361, 245] width 7 height 11
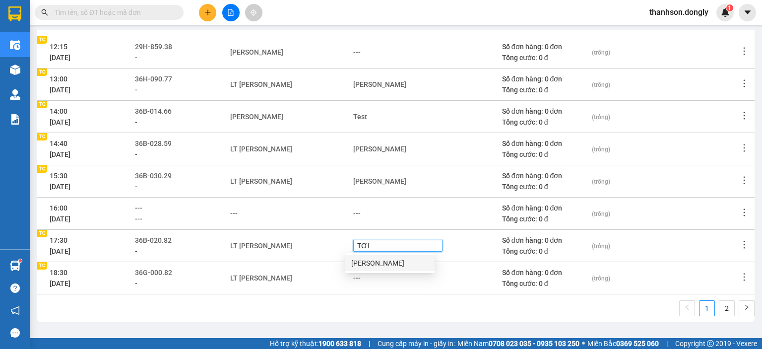
click at [381, 260] on div "Lê Văn Tới" at bounding box center [389, 262] width 77 height 11
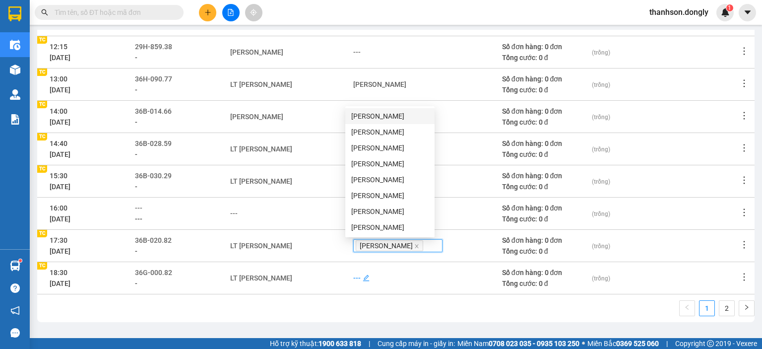
click at [353, 274] on div "---" at bounding box center [356, 277] width 7 height 11
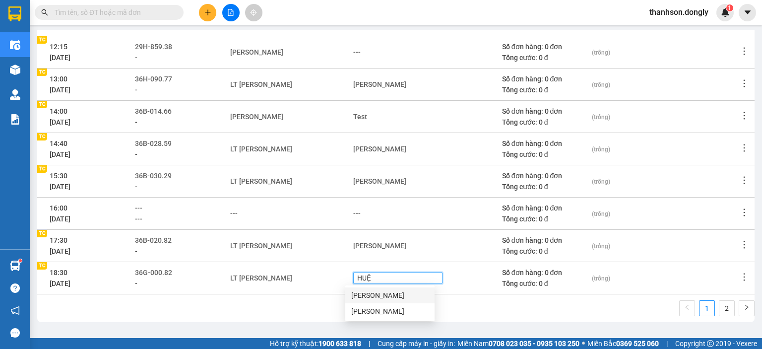
click at [367, 297] on div "Nguyễn Hữu Huệ" at bounding box center [389, 295] width 77 height 11
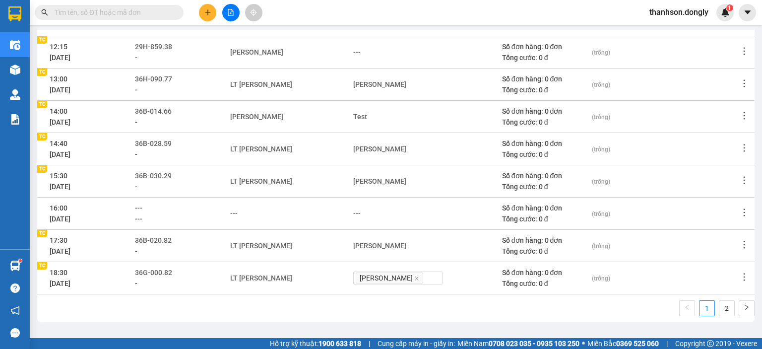
click at [379, 306] on div "1 2" at bounding box center [395, 311] width 717 height 22
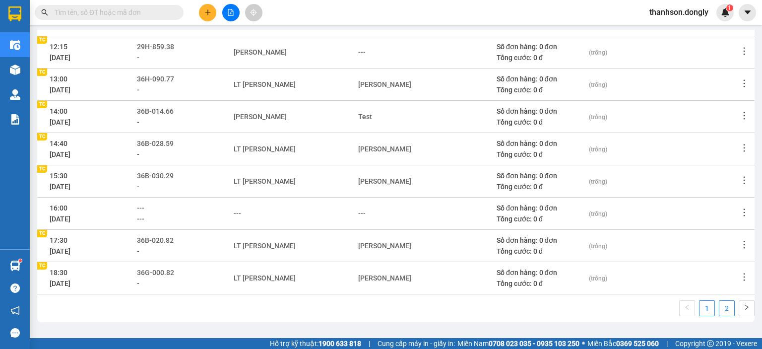
click at [724, 307] on link "2" at bounding box center [726, 308] width 15 height 15
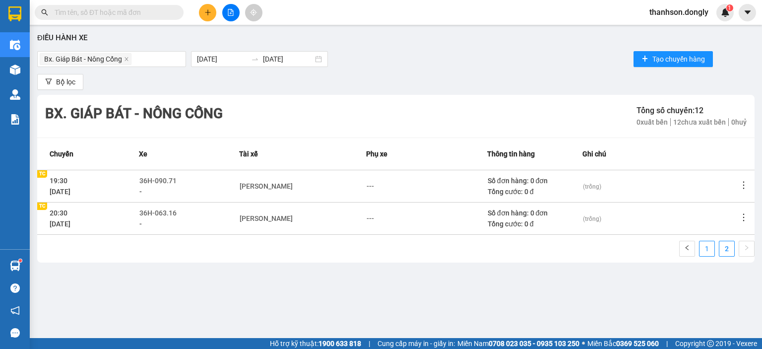
click at [705, 250] on link "1" at bounding box center [707, 248] width 15 height 15
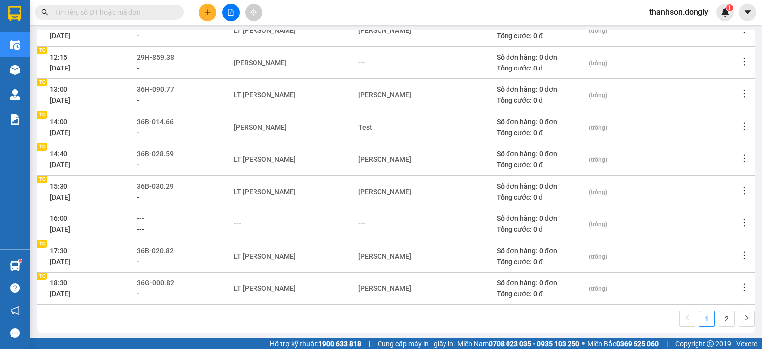
scroll to position [199, 0]
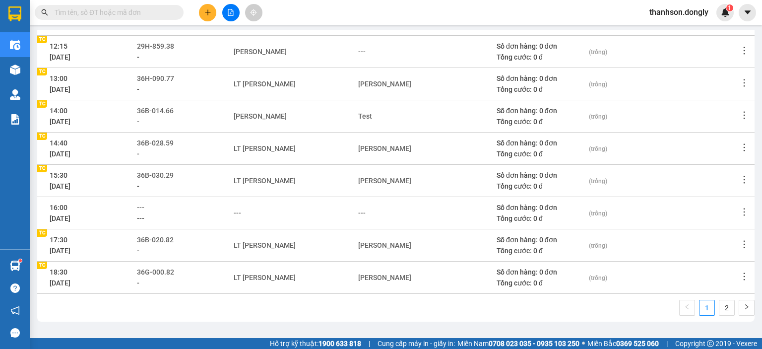
click at [136, 214] on td "16:00 12/09/2025" at bounding box center [86, 212] width 99 height 32
click at [144, 217] on span "---" at bounding box center [140, 218] width 7 height 8
drag, startPoint x: 236, startPoint y: 211, endPoint x: 244, endPoint y: 210, distance: 8.1
click at [244, 210] on tr "16:00 12/09/2025 --- --- --- --- Số đơn hàng: 0 đơn Tổng cước: 0 đ (trống)" at bounding box center [395, 212] width 717 height 32
click at [241, 210] on div "---" at bounding box center [237, 212] width 7 height 11
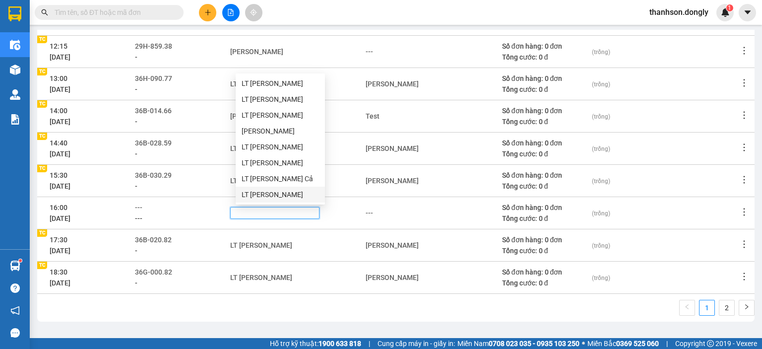
click at [280, 305] on div "1 2" at bounding box center [395, 311] width 717 height 22
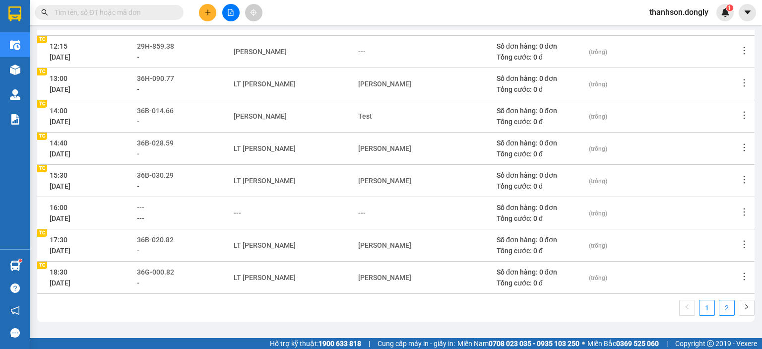
click at [721, 307] on link "2" at bounding box center [726, 307] width 15 height 15
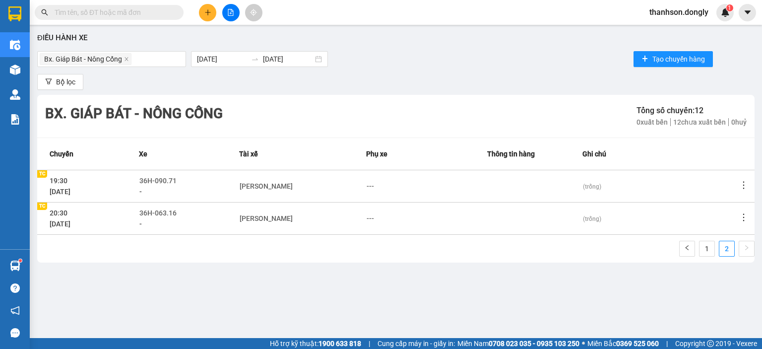
scroll to position [0, 0]
click at [367, 184] on div "---" at bounding box center [370, 186] width 7 height 11
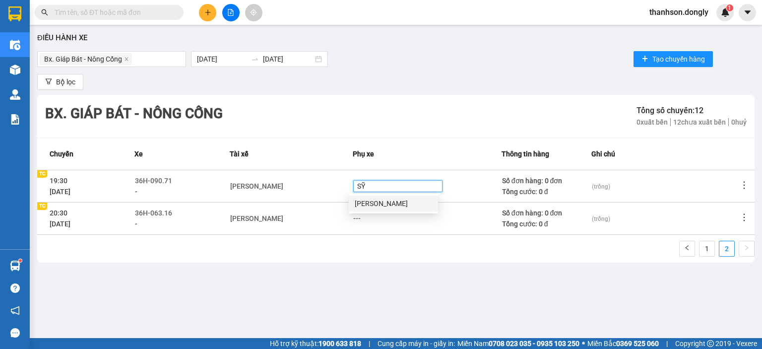
click at [393, 206] on div "Nguyễn Ngọc Sỹ" at bounding box center [393, 203] width 77 height 11
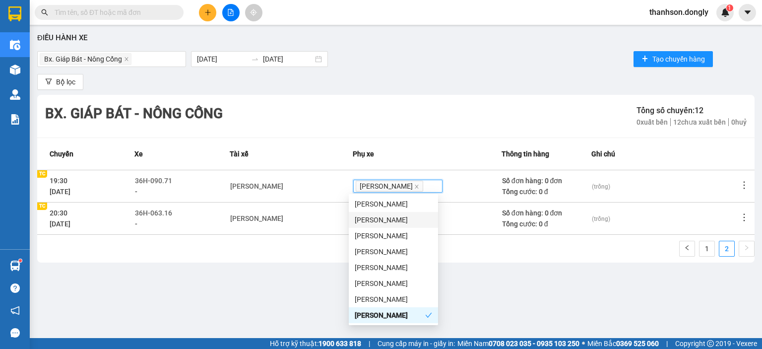
click at [311, 221] on div "Cao Văn Núi" at bounding box center [291, 218] width 122 height 11
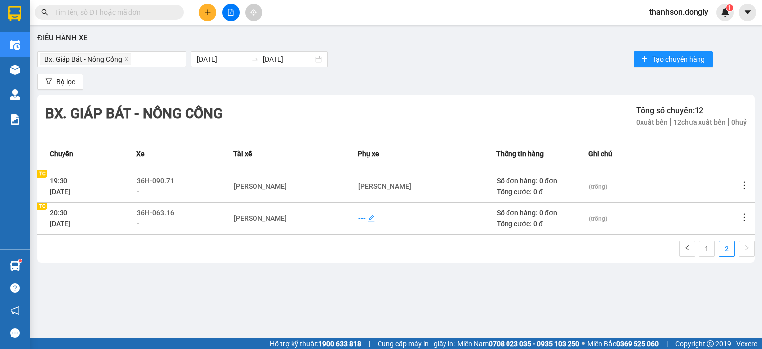
click at [364, 213] on div "---" at bounding box center [361, 218] width 7 height 11
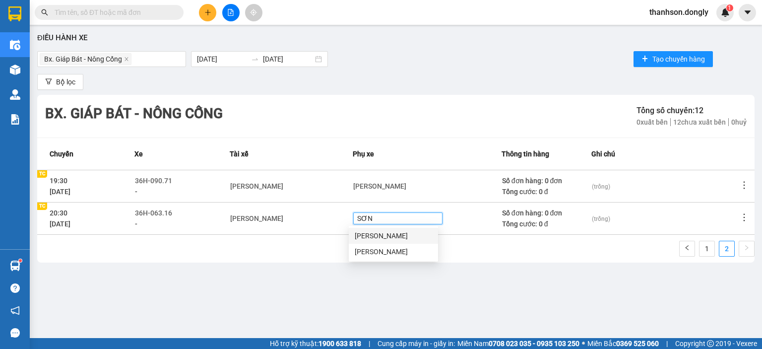
click at [383, 233] on div "Lê Ngọc Sơn" at bounding box center [393, 235] width 77 height 11
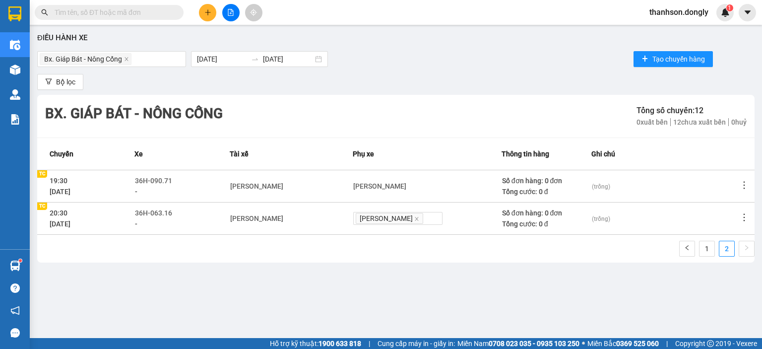
click at [422, 263] on div "Điều hành xe Bx. Giáp Bát - Nông Cống 12/09/2025 12/09/2025 Tạo chuyến hàng Bộ …" at bounding box center [396, 182] width 722 height 304
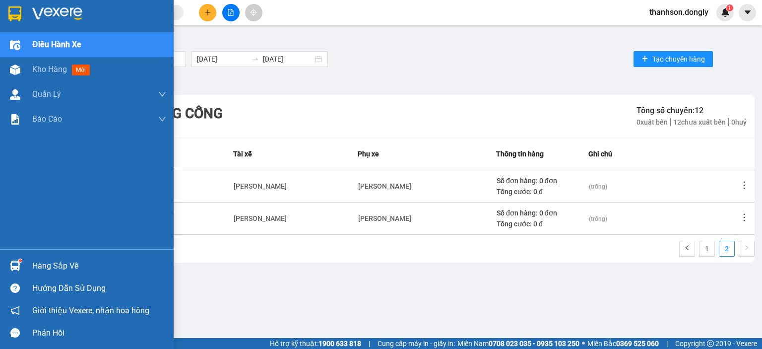
click at [20, 40] on div at bounding box center [14, 44] width 17 height 17
click at [15, 22] on div at bounding box center [14, 13] width 17 height 17
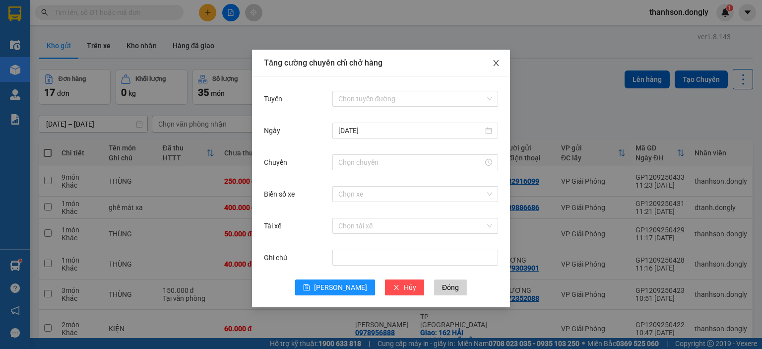
click at [496, 61] on icon "close" at bounding box center [496, 63] width 8 height 8
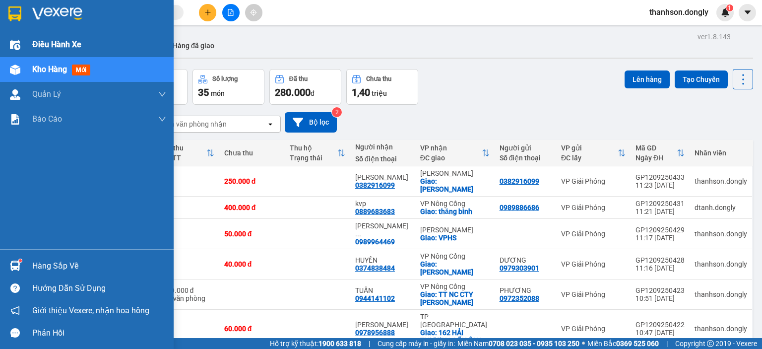
click at [13, 43] on img at bounding box center [15, 45] width 10 height 10
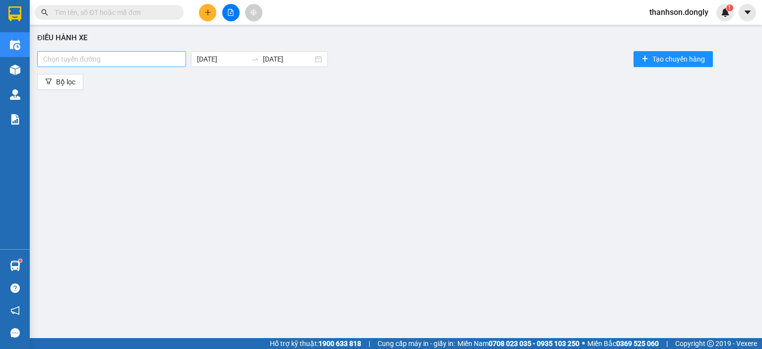
click at [143, 59] on div at bounding box center [112, 59] width 144 height 12
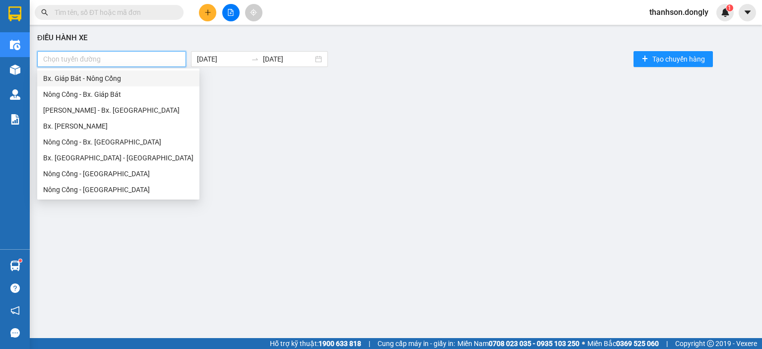
click at [136, 76] on div "Bx. Giáp Bát - Nông Cống" at bounding box center [118, 78] width 150 height 11
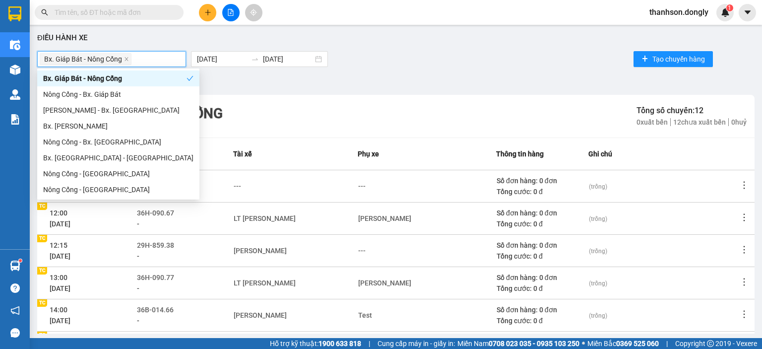
click at [384, 81] on div "Bộ lọc" at bounding box center [395, 82] width 717 height 16
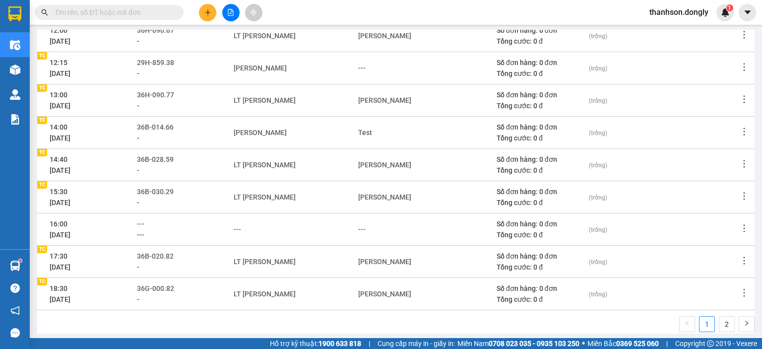
scroll to position [198, 0]
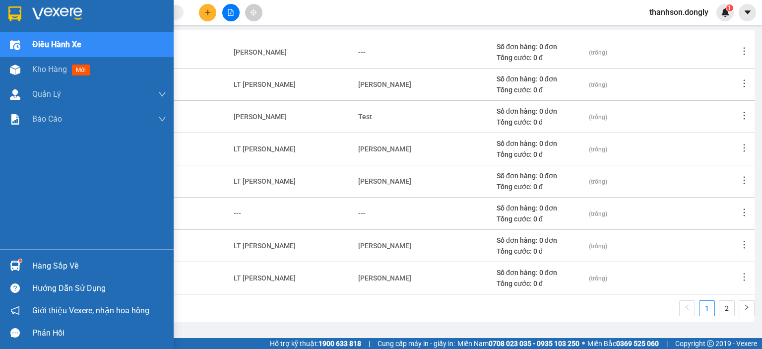
click at [52, 41] on span "Điều hành xe" at bounding box center [56, 44] width 49 height 12
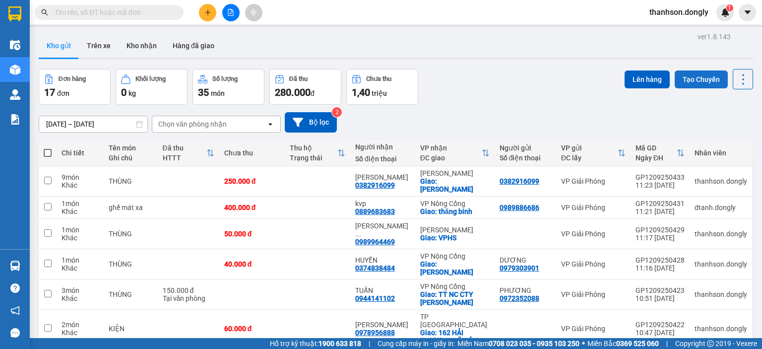
click at [705, 79] on button "Tạo Chuyến" at bounding box center [701, 79] width 53 height 18
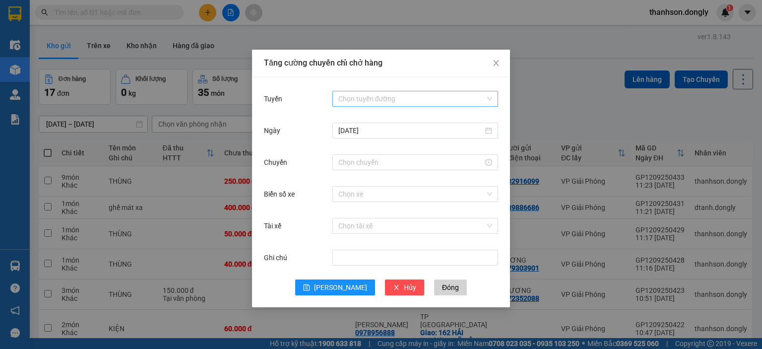
click at [365, 97] on input "Tuyến" at bounding box center [411, 98] width 147 height 15
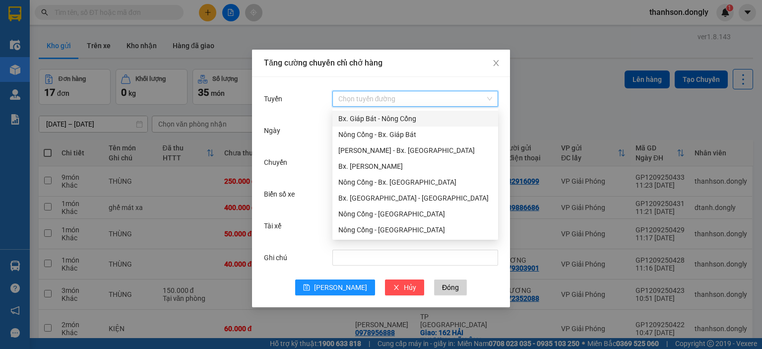
click at [369, 122] on div "Bx. Giáp Bát - Nông Cống" at bounding box center [415, 118] width 154 height 11
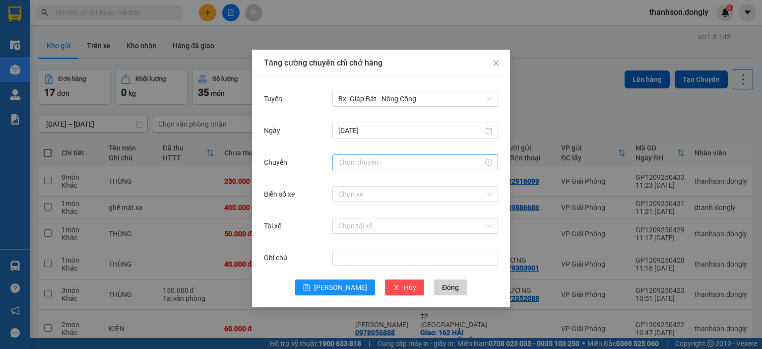
click at [363, 156] on div at bounding box center [415, 162] width 166 height 16
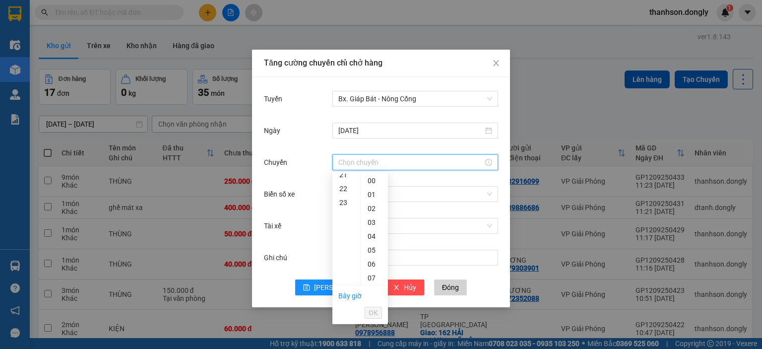
scroll to position [198, 0]
drag, startPoint x: 343, startPoint y: 204, endPoint x: 345, endPoint y: 209, distance: 5.3
click at [343, 204] on div "16" at bounding box center [346, 204] width 28 height 14
click at [373, 253] on div "30" at bounding box center [374, 250] width 27 height 14
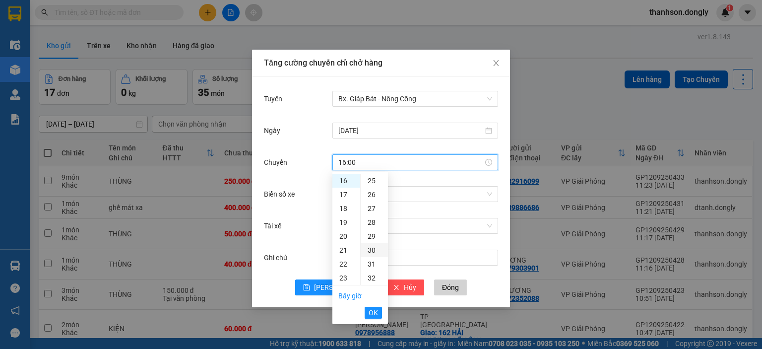
type input "16:30"
click at [378, 314] on button "OK" at bounding box center [373, 313] width 17 height 12
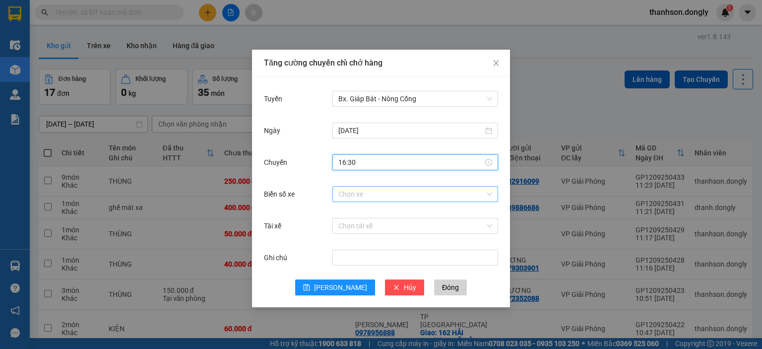
click at [380, 188] on input "Biển số xe" at bounding box center [411, 194] width 147 height 15
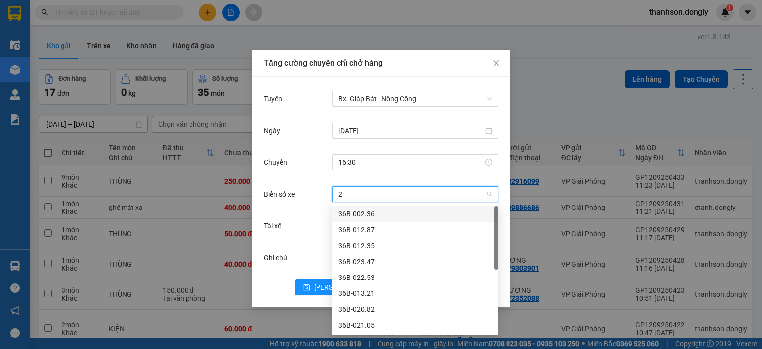
type input "28"
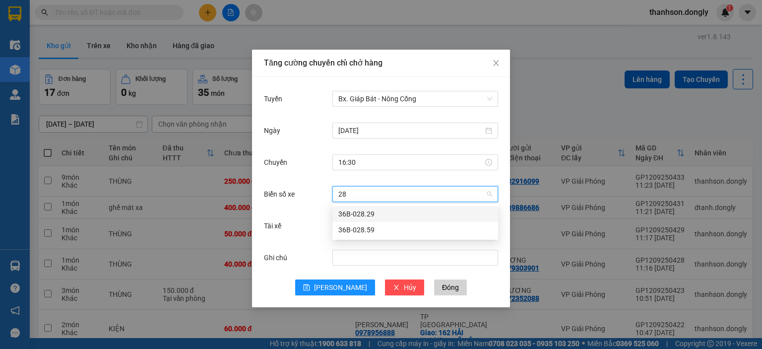
click at [381, 211] on div "36B-028.29" at bounding box center [415, 213] width 154 height 11
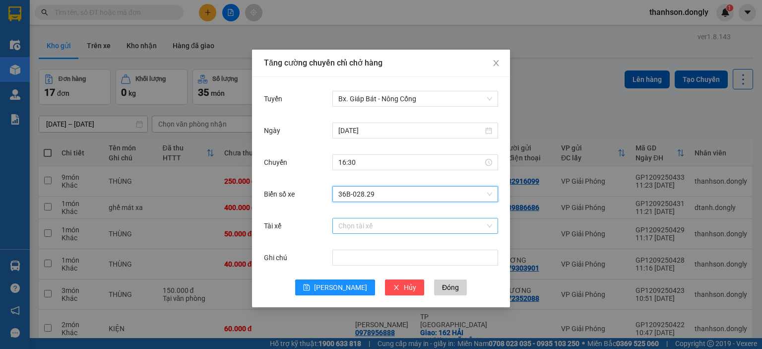
click at [388, 227] on input "Tài xế" at bounding box center [411, 225] width 147 height 15
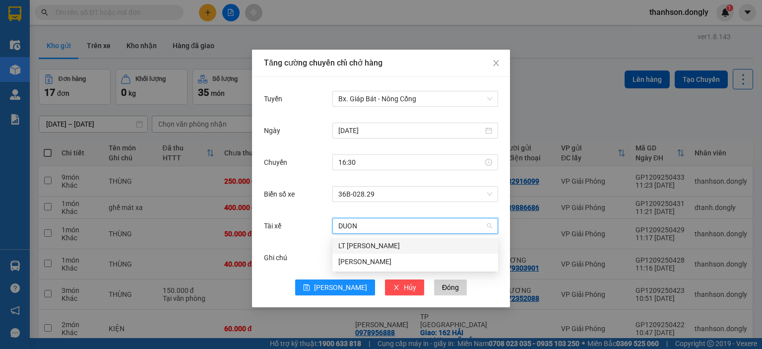
type input "DUONG"
click at [387, 246] on div "LT Nguyễn ánh Dương" at bounding box center [415, 245] width 154 height 11
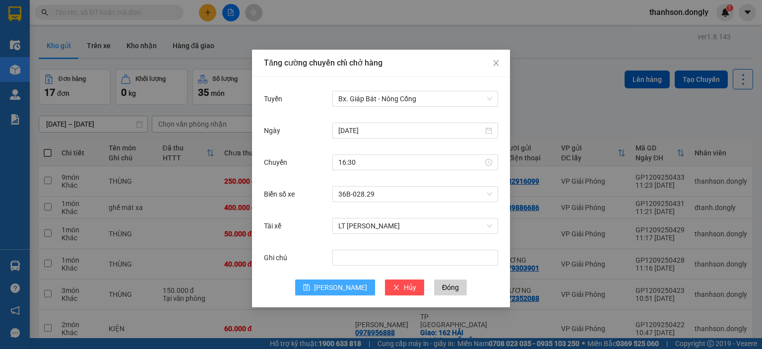
click at [338, 292] on span "[PERSON_NAME]" at bounding box center [340, 287] width 53 height 11
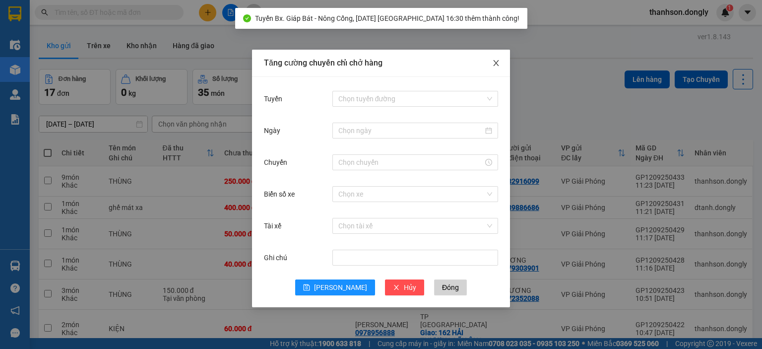
click at [495, 64] on icon "close" at bounding box center [495, 63] width 5 height 6
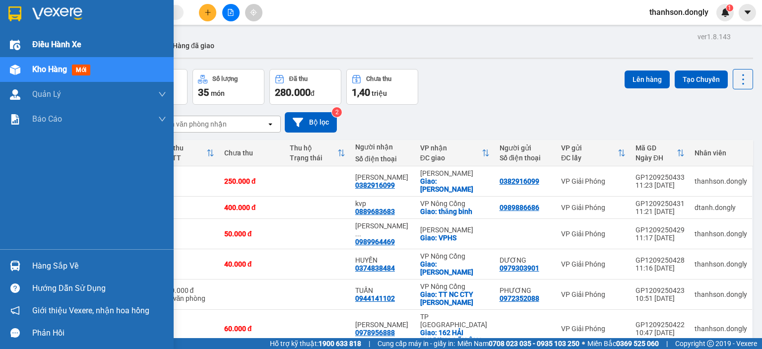
click at [68, 43] on span "Điều hành xe" at bounding box center [56, 44] width 49 height 12
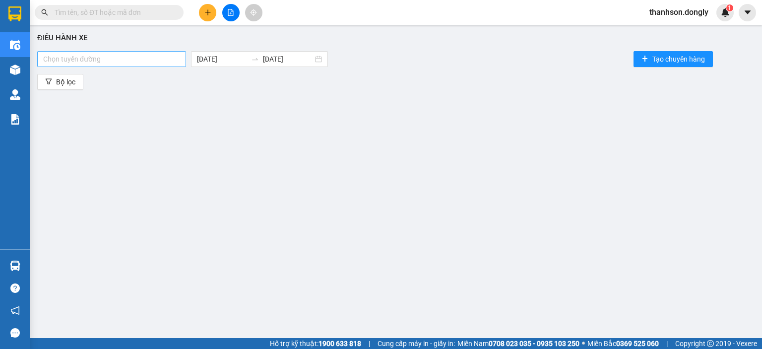
click at [143, 59] on div at bounding box center [112, 59] width 144 height 12
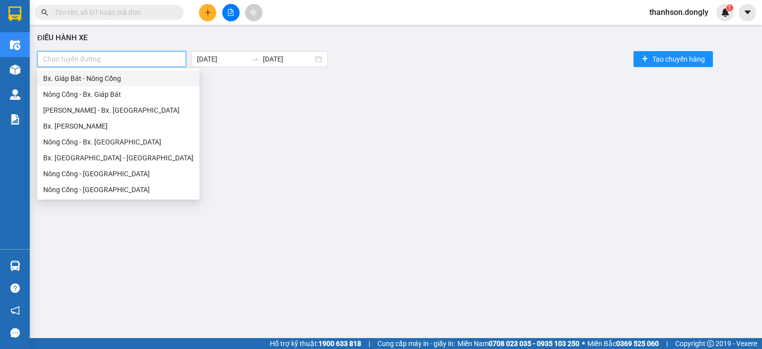
click at [145, 79] on div "Bx. Giáp Bát - Nông Cống" at bounding box center [118, 78] width 150 height 11
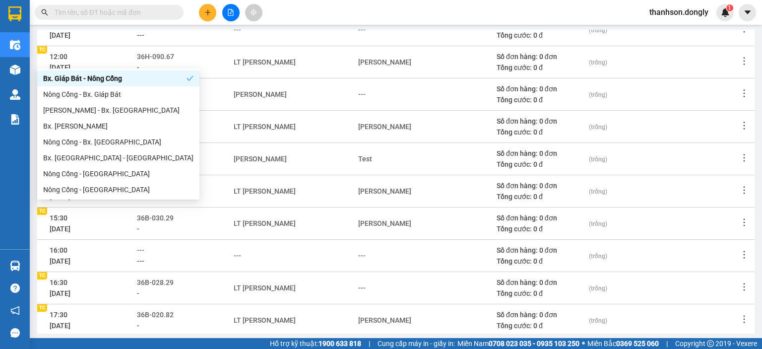
scroll to position [199, 0]
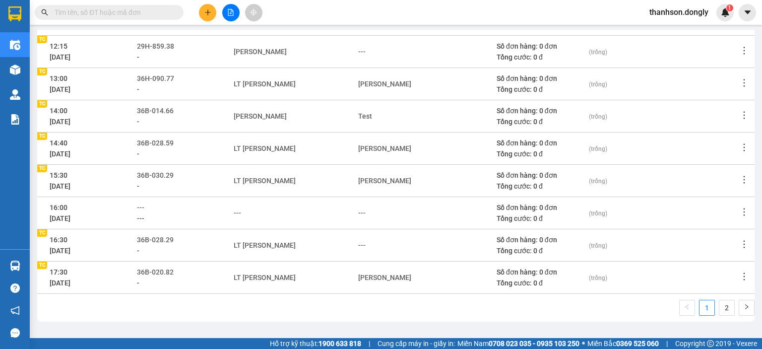
click at [365, 244] on div "---" at bounding box center [426, 245] width 137 height 11
click at [361, 244] on div "---" at bounding box center [361, 245] width 7 height 11
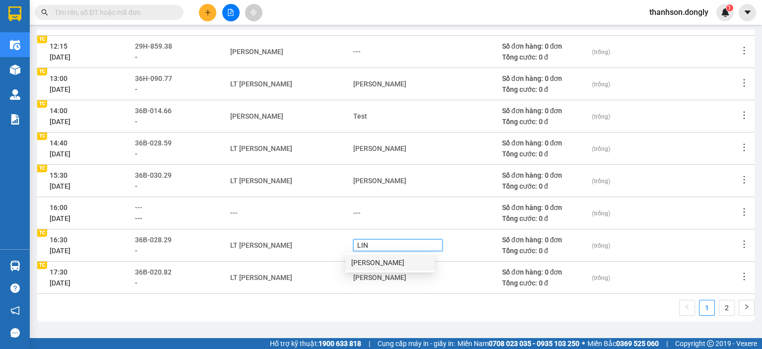
type input "LINH"
click at [391, 263] on div "Lô Văn Linh" at bounding box center [389, 262] width 77 height 11
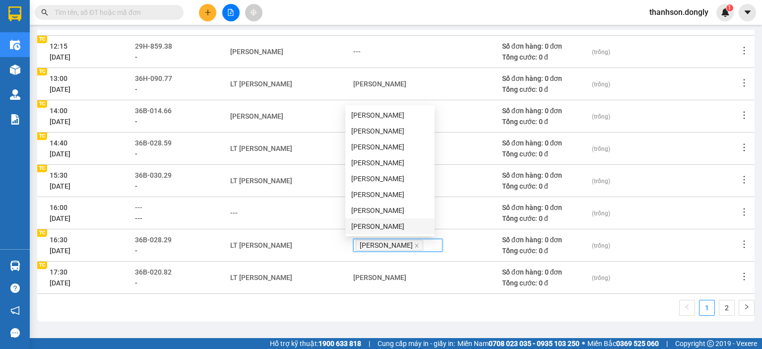
click at [360, 301] on div "1 2" at bounding box center [395, 311] width 717 height 22
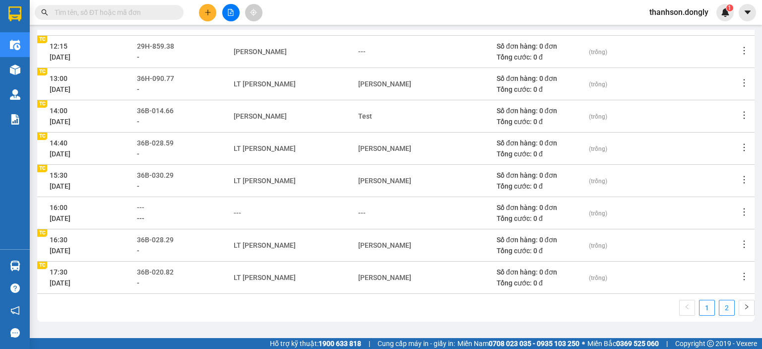
click at [719, 307] on link "2" at bounding box center [726, 307] width 15 height 15
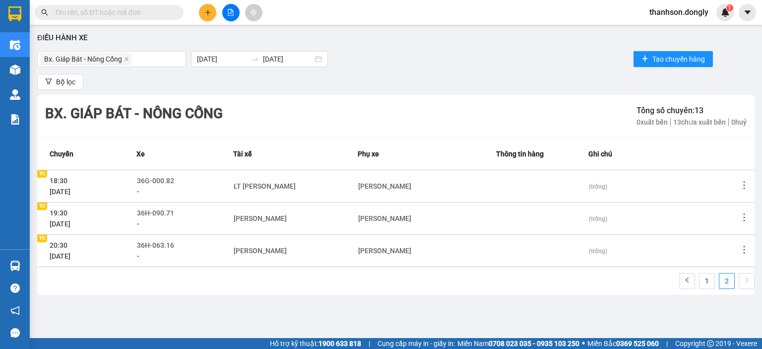
scroll to position [0, 0]
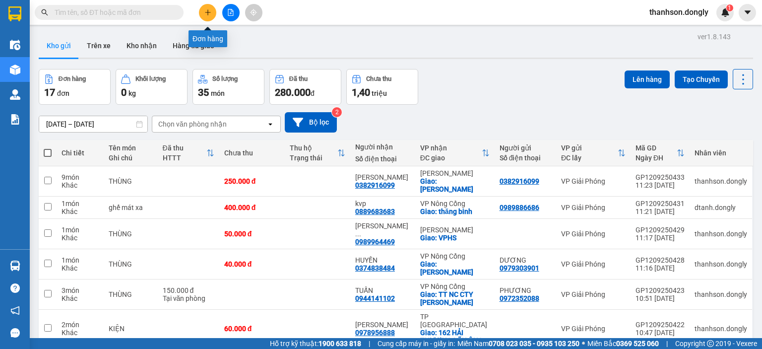
click at [214, 12] on button at bounding box center [207, 12] width 17 height 17
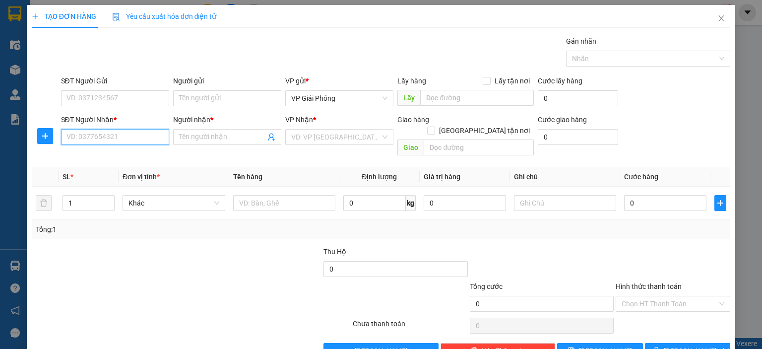
click at [115, 133] on input "SĐT Người Nhận *" at bounding box center [115, 137] width 108 height 16
type input "0869052885"
click at [133, 157] on div "0869052885 - HẢI" at bounding box center [113, 156] width 95 height 11
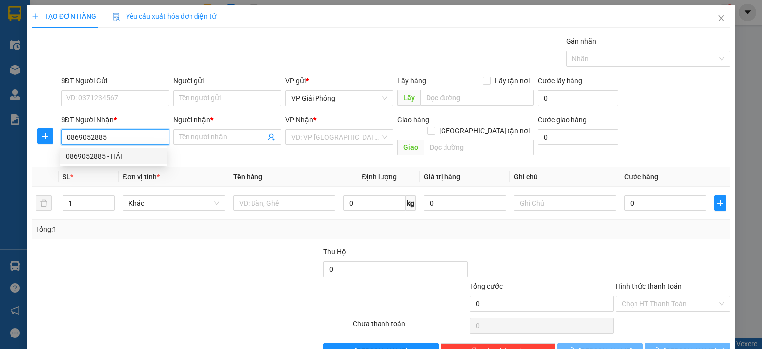
type input "HẢI"
checkbox input "true"
type input "809 [PERSON_NAME]"
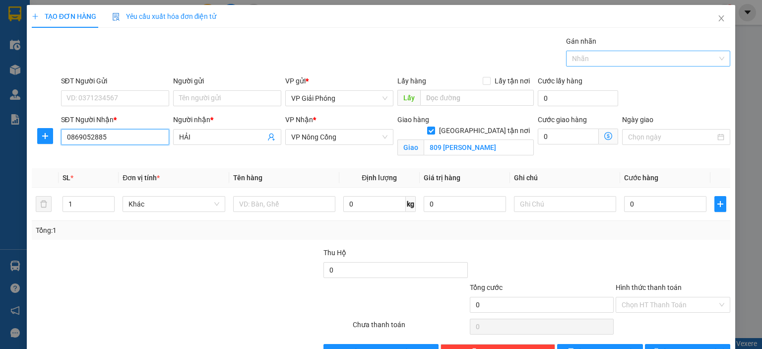
click at [615, 58] on div at bounding box center [643, 59] width 149 height 12
type input "0869052885"
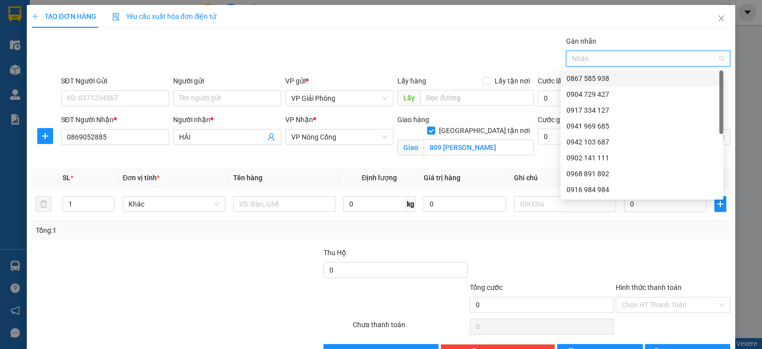
click at [613, 77] on div "0867 585 938" at bounding box center [642, 78] width 151 height 11
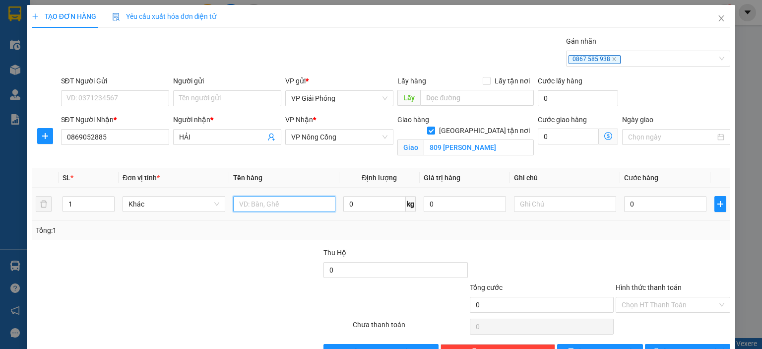
click at [266, 200] on input "text" at bounding box center [284, 204] width 102 height 16
type input "XỐP"
click at [663, 203] on input "0" at bounding box center [665, 204] width 82 height 16
type input "5"
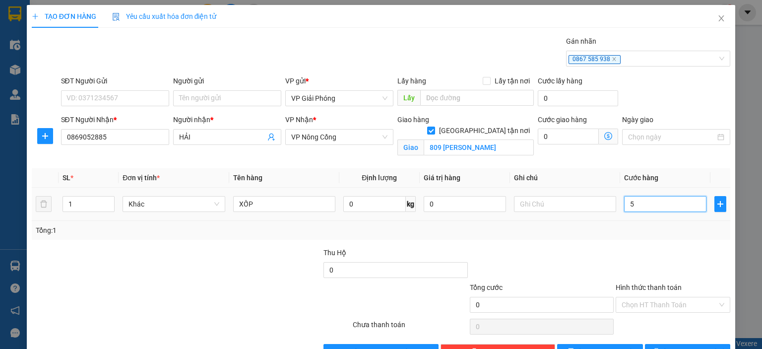
type input "5"
type input "50"
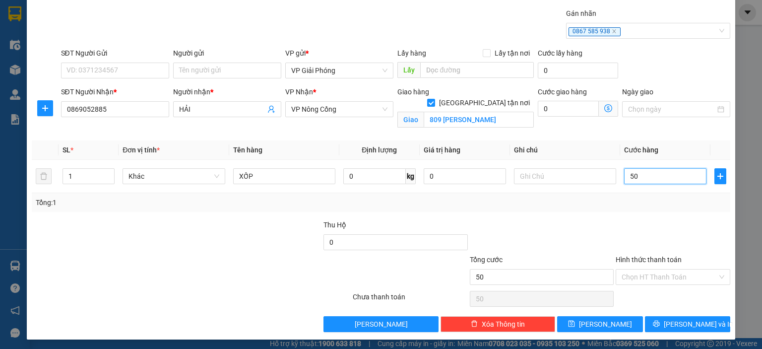
scroll to position [29, 0]
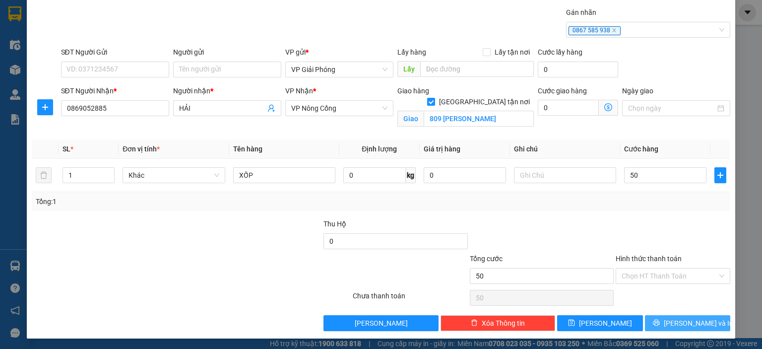
type input "50.000"
click at [685, 319] on span "[PERSON_NAME] và In" at bounding box center [698, 323] width 69 height 11
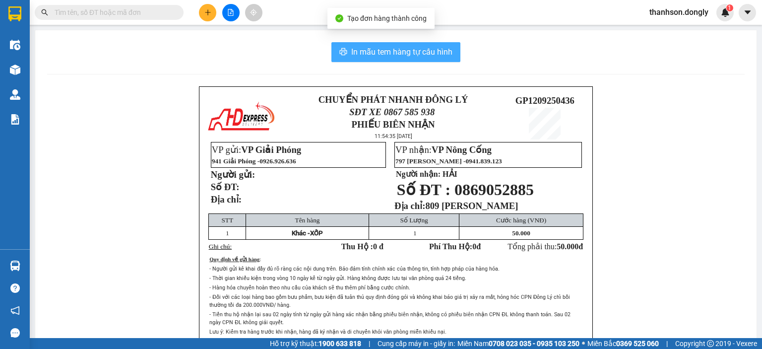
click at [417, 55] on span "In mẫu tem hàng tự cấu hình" at bounding box center [401, 52] width 101 height 12
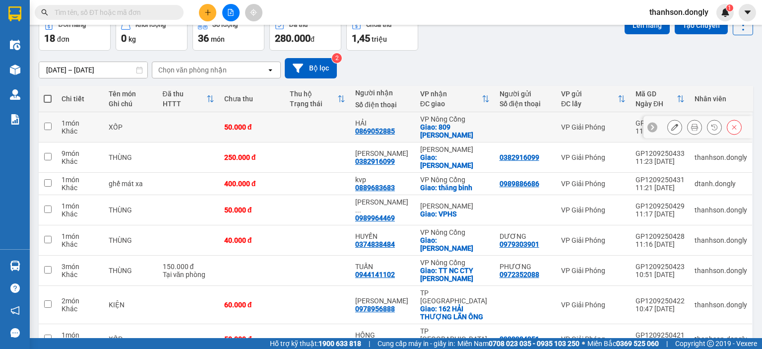
scroll to position [23, 0]
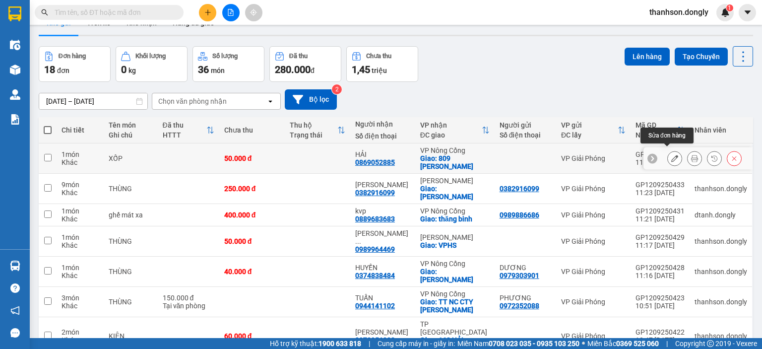
click at [673, 152] on button at bounding box center [675, 158] width 14 height 17
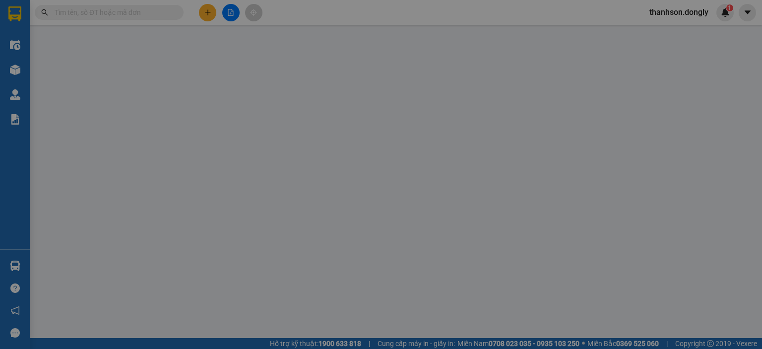
type input "0869052885"
type input "HẢI"
checkbox input "true"
type input "809 [PERSON_NAME]"
type input "50.000"
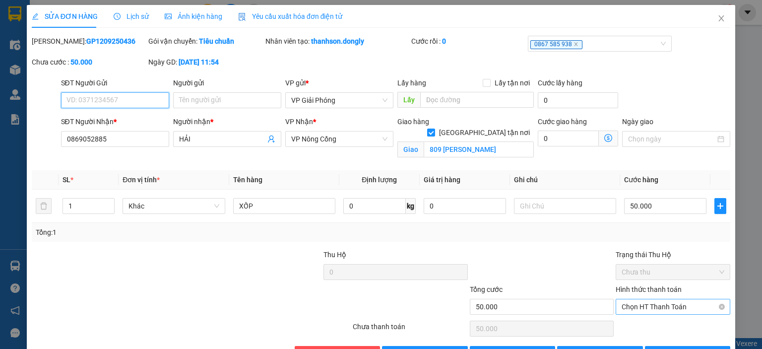
click at [659, 305] on span "Chọn HT Thanh Toán" at bounding box center [673, 306] width 103 height 15
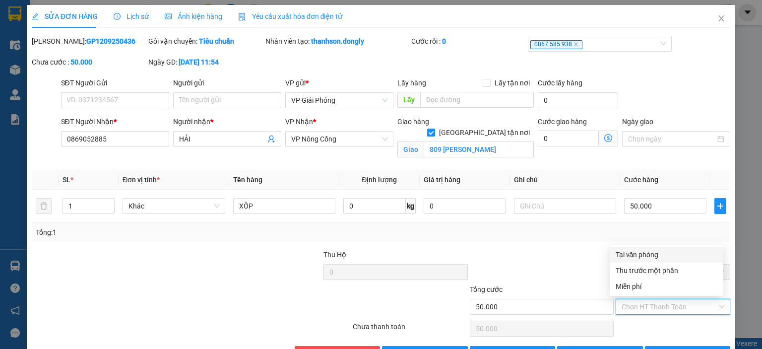
click at [648, 255] on div "Tại văn phòng" at bounding box center [667, 254] width 102 height 11
type input "0"
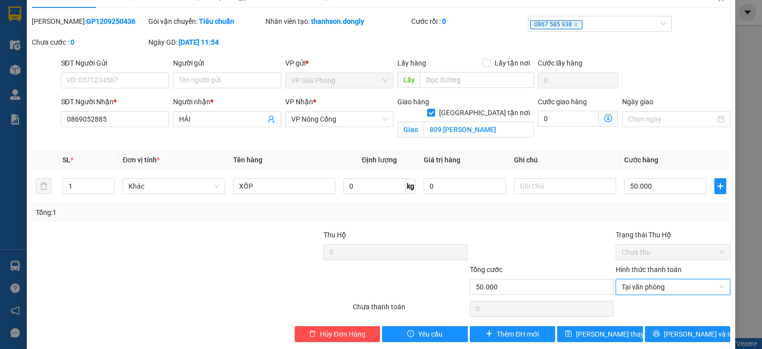
scroll to position [31, 0]
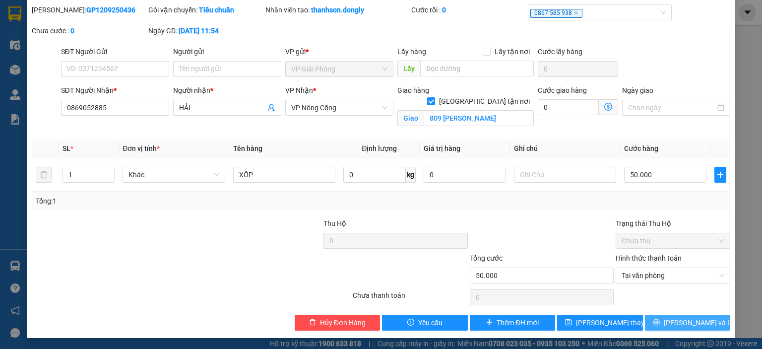
click at [671, 320] on button "[PERSON_NAME] và In" at bounding box center [688, 323] width 86 height 16
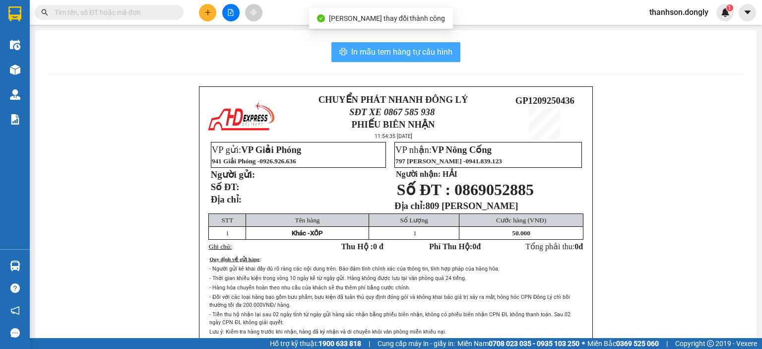
click at [419, 51] on span "In mẫu tem hàng tự cấu hình" at bounding box center [401, 52] width 101 height 12
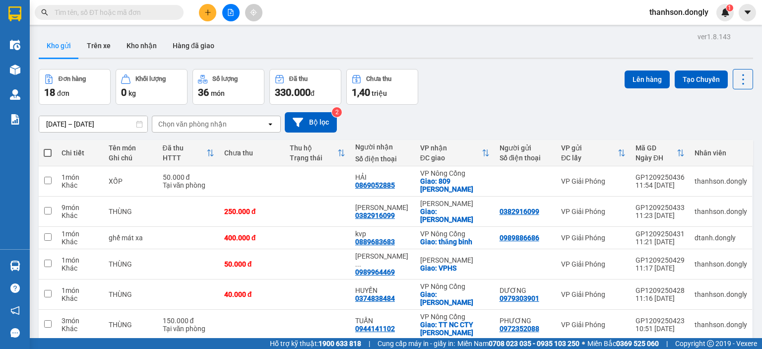
click at [206, 11] on icon "plus" at bounding box center [207, 12] width 7 height 7
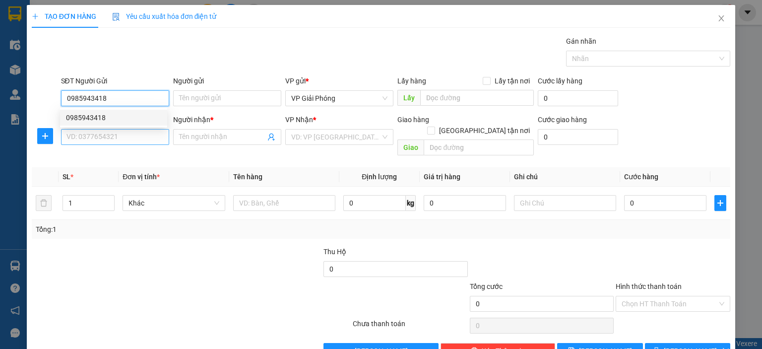
type input "0985943418"
click at [110, 137] on input "SĐT Người Nhận *" at bounding box center [115, 137] width 108 height 16
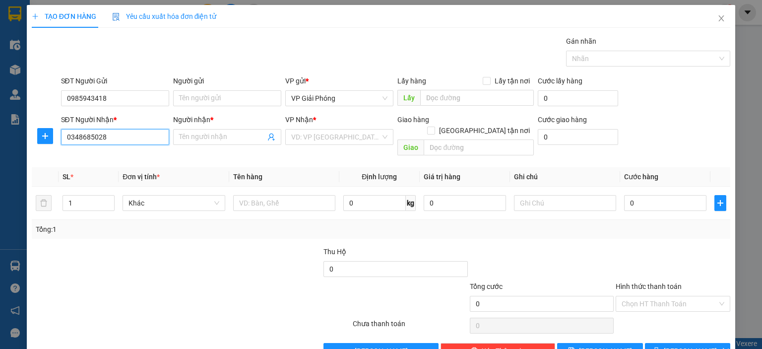
click at [77, 137] on input "0348685028" at bounding box center [115, 137] width 108 height 16
type input "0368685028"
click at [210, 138] on input "Người nhận *" at bounding box center [222, 136] width 86 height 11
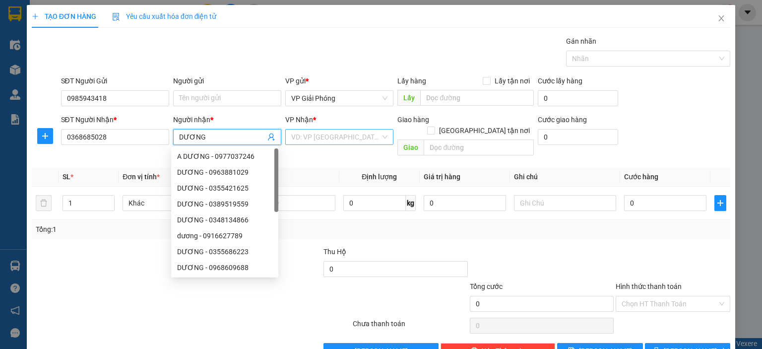
type input "DƯƠNG"
click at [339, 138] on input "search" at bounding box center [335, 136] width 89 height 15
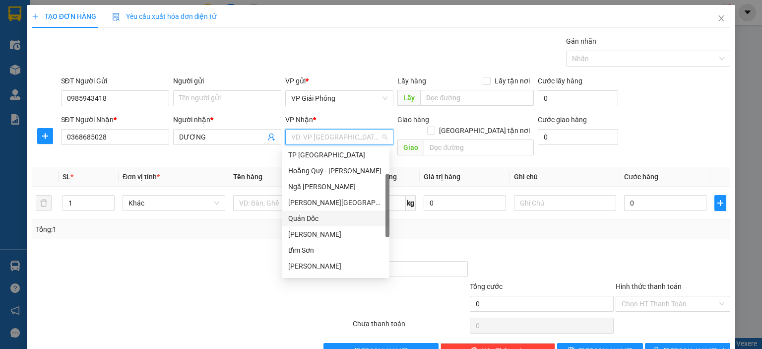
scroll to position [143, 0]
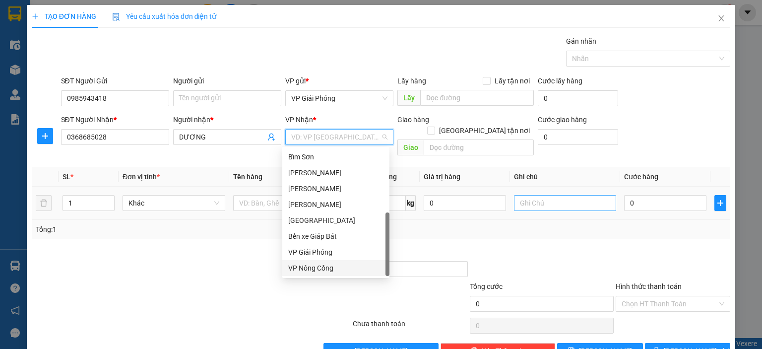
drag, startPoint x: 349, startPoint y: 269, endPoint x: 512, endPoint y: 199, distance: 177.3
click at [349, 269] on div "VP Nông Cống" at bounding box center [335, 267] width 95 height 11
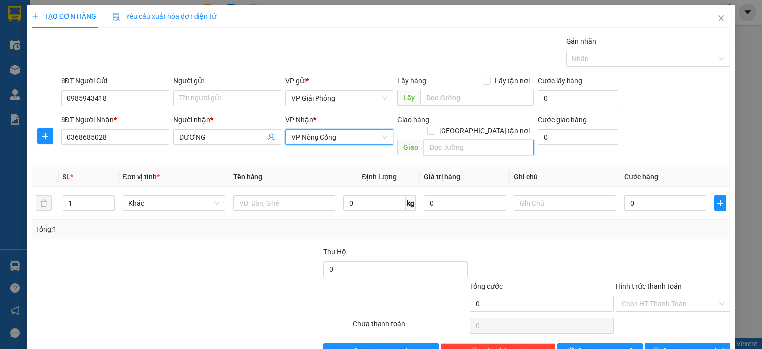
click at [482, 139] on input "text" at bounding box center [479, 147] width 110 height 16
type input "VPNC"
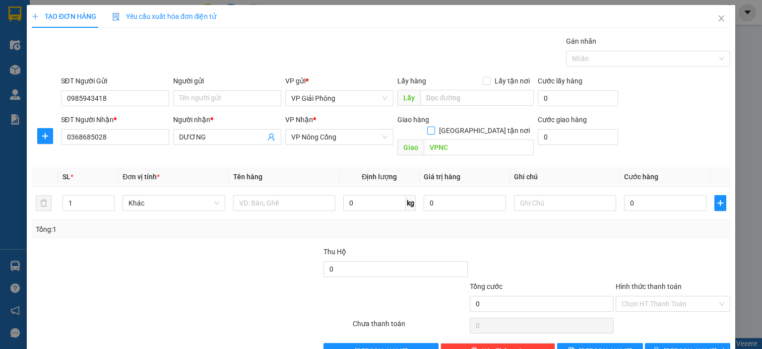
click at [435, 127] on span at bounding box center [431, 131] width 8 height 8
click at [434, 127] on input "[GEOGRAPHIC_DATA] tận nơi" at bounding box center [430, 130] width 7 height 7
checkbox input "true"
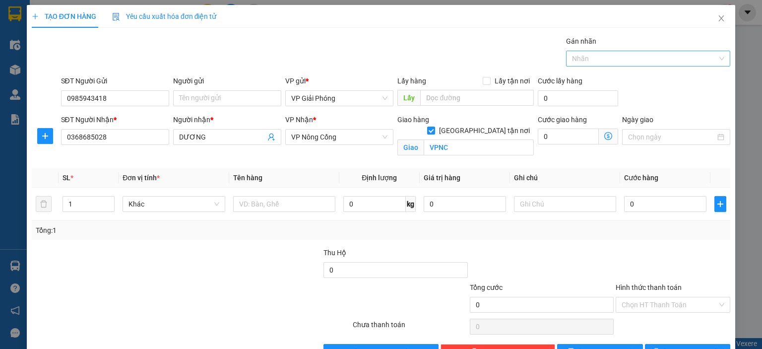
click at [628, 62] on div at bounding box center [643, 59] width 149 height 12
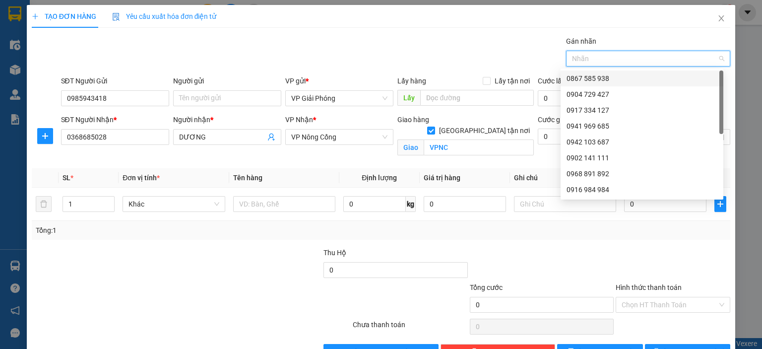
click at [615, 76] on div "0867 585 938" at bounding box center [642, 78] width 151 height 11
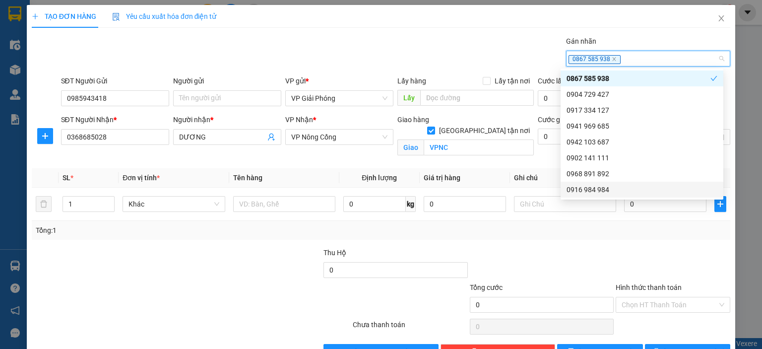
click at [178, 286] on div at bounding box center [133, 299] width 204 height 35
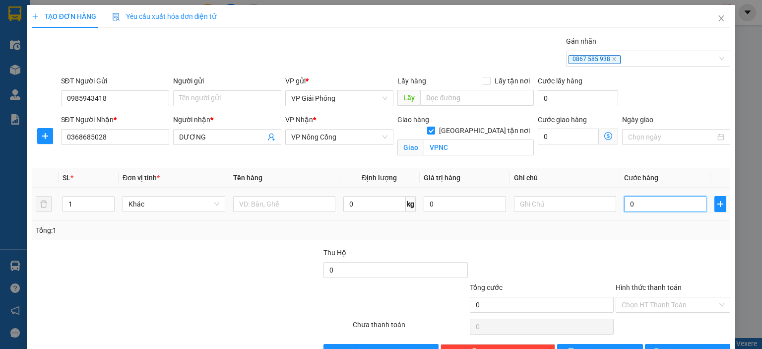
click at [656, 204] on input "0" at bounding box center [665, 204] width 82 height 16
type input "4"
type input "40"
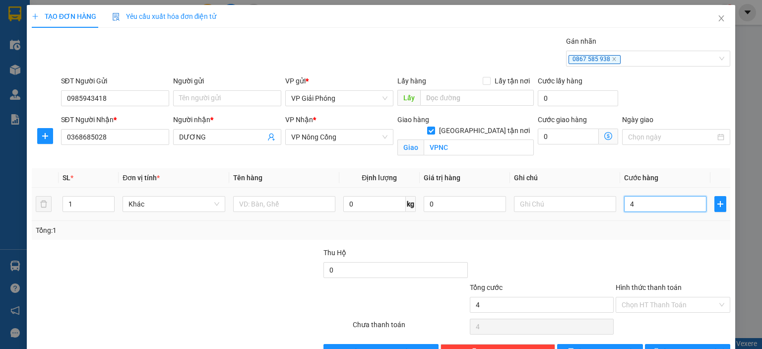
type input "40"
type input "40.000"
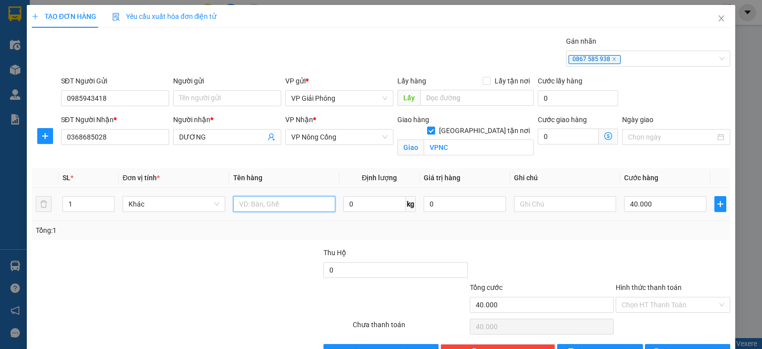
click at [282, 206] on input "text" at bounding box center [284, 204] width 102 height 16
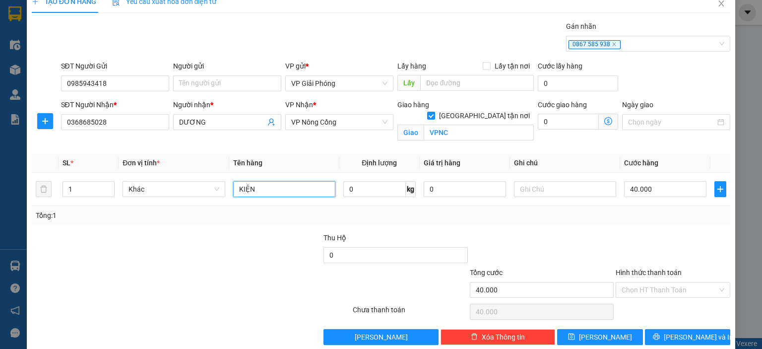
scroll to position [29, 0]
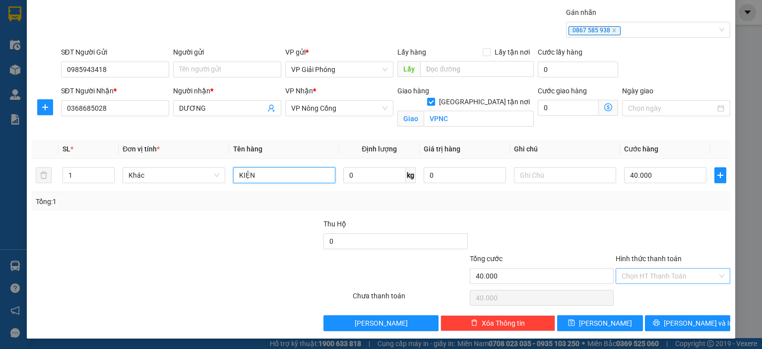
type input "KIỆN"
click at [674, 273] on input "Hình thức thanh toán" at bounding box center [670, 275] width 96 height 15
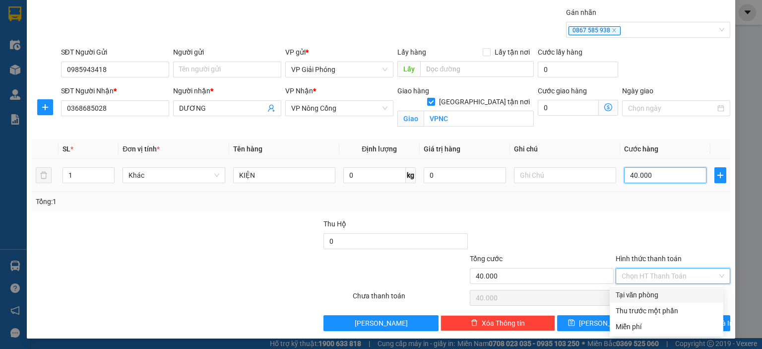
click at [650, 177] on input "40.000" at bounding box center [665, 175] width 82 height 16
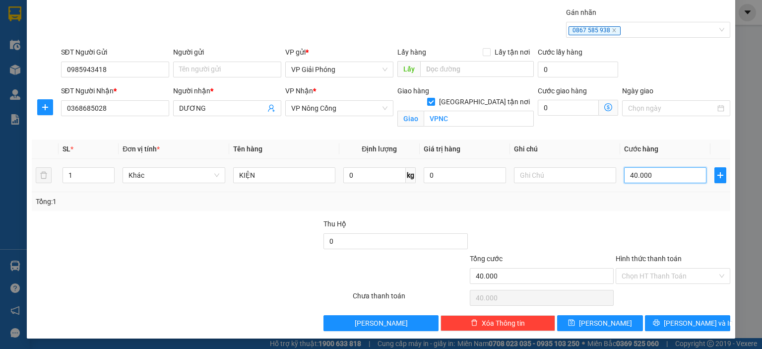
type input "0"
type input "08"
type input "8"
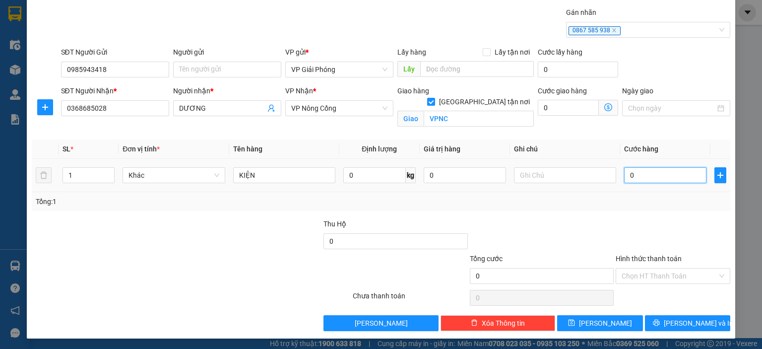
type input "8"
type input "080"
type input "80"
type input "80.000"
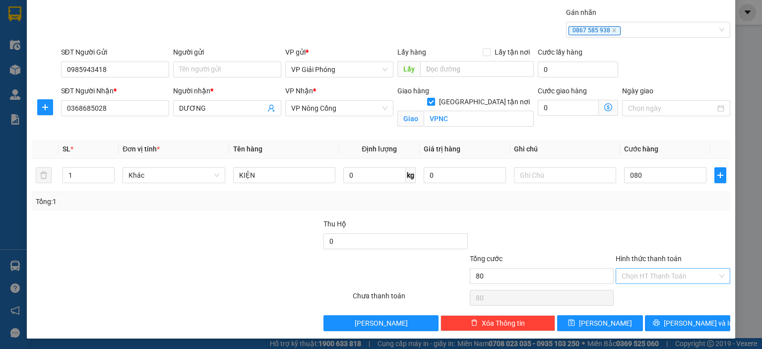
type input "80.000"
click at [658, 271] on input "Hình thức thanh toán" at bounding box center [670, 275] width 96 height 15
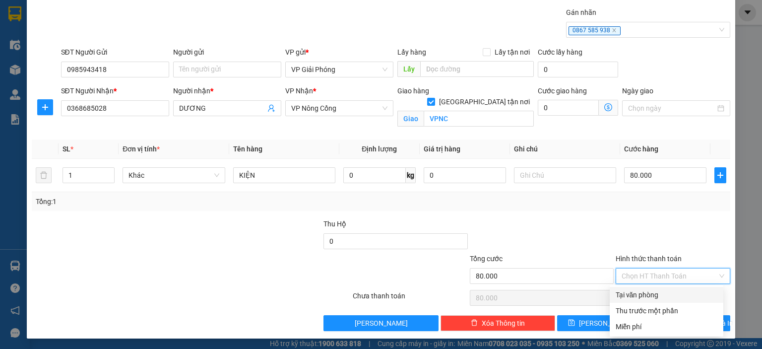
click at [651, 292] on div "Tại văn phòng" at bounding box center [667, 294] width 102 height 11
type input "0"
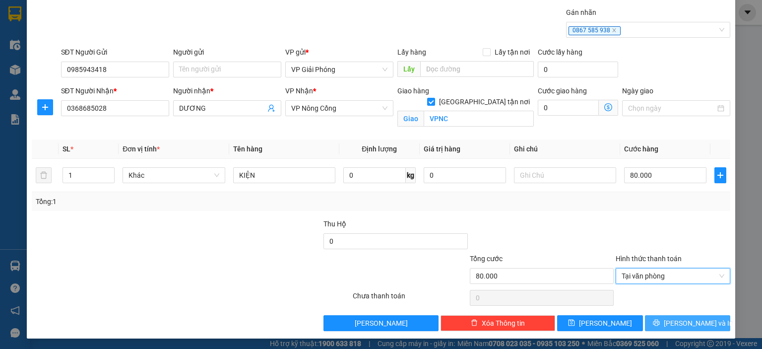
click at [682, 322] on span "[PERSON_NAME] và In" at bounding box center [698, 323] width 69 height 11
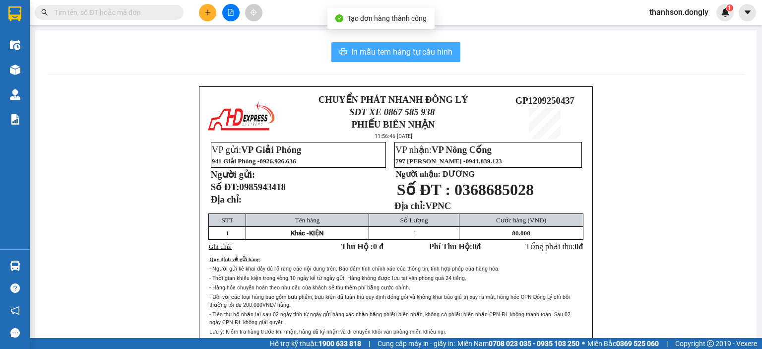
click at [410, 50] on span "In mẫu tem hàng tự cấu hình" at bounding box center [401, 52] width 101 height 12
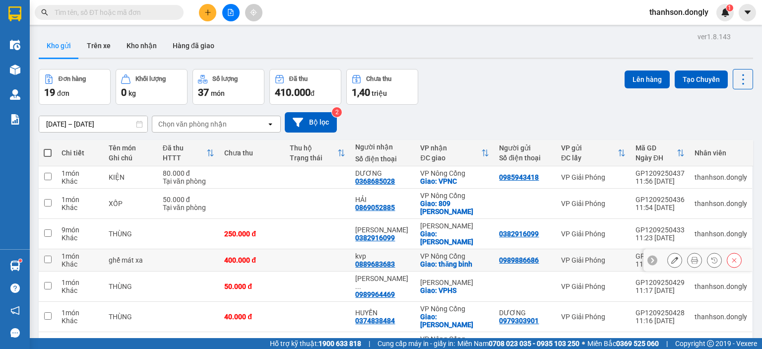
drag, startPoint x: 619, startPoint y: 250, endPoint x: 609, endPoint y: 250, distance: 9.4
click at [613, 250] on td "VP Giải Phóng" at bounding box center [593, 260] width 74 height 22
checkbox input "true"
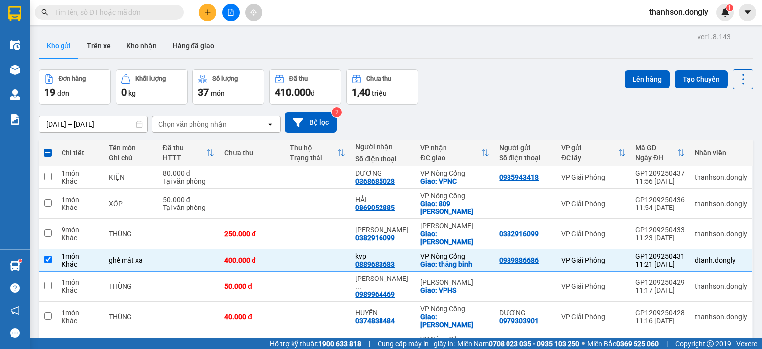
click at [540, 92] on div "Đơn hàng 19 đơn Khối lượng 0 kg Số lượng 37 món Đã thu 410.000 đ Chưa thu 1,40 …" at bounding box center [396, 87] width 714 height 36
